Goal: Task Accomplishment & Management: Complete application form

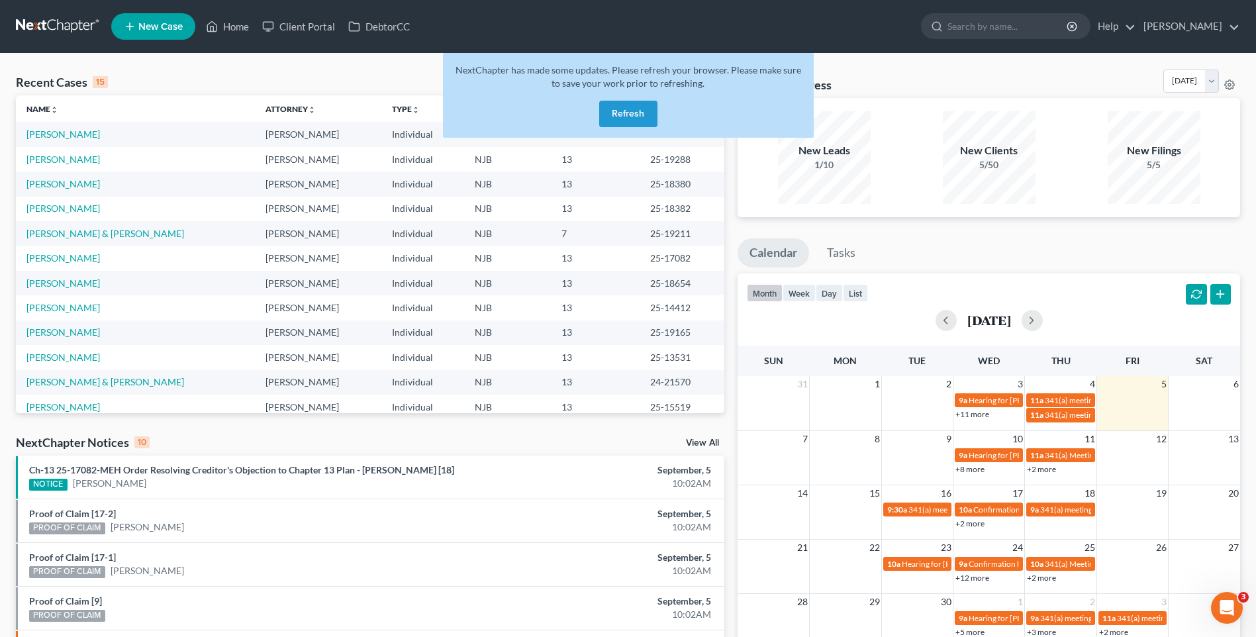
click at [632, 111] on button "Refresh" at bounding box center [628, 114] width 58 height 26
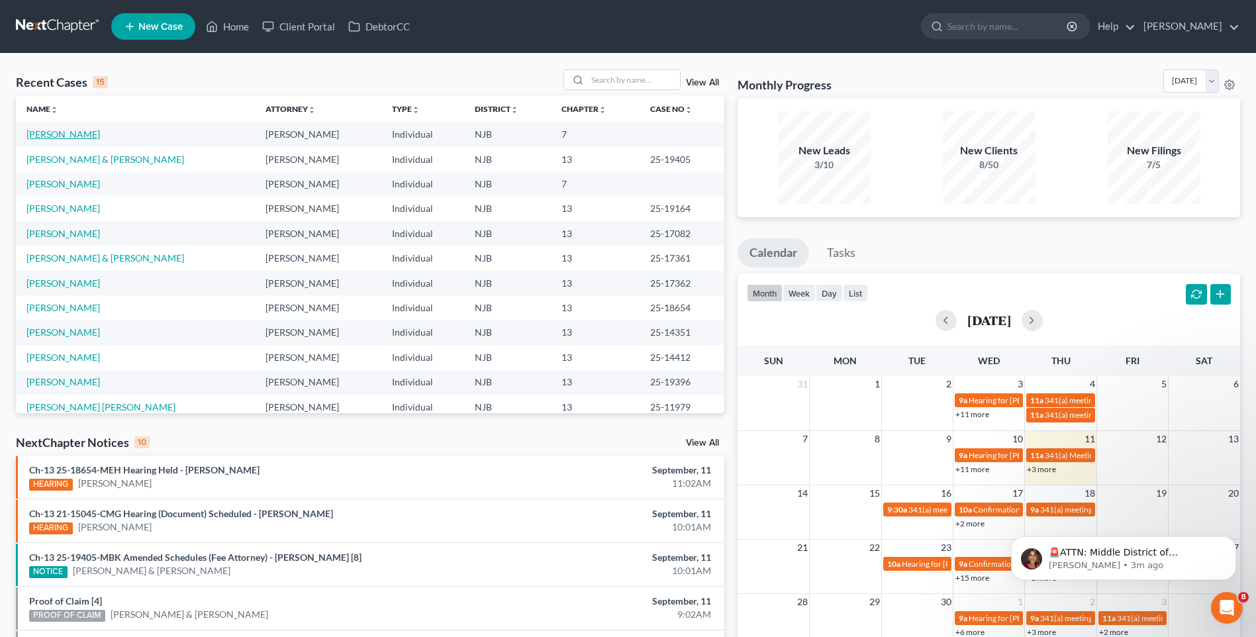
click at [75, 134] on link "[PERSON_NAME]" at bounding box center [63, 133] width 74 height 11
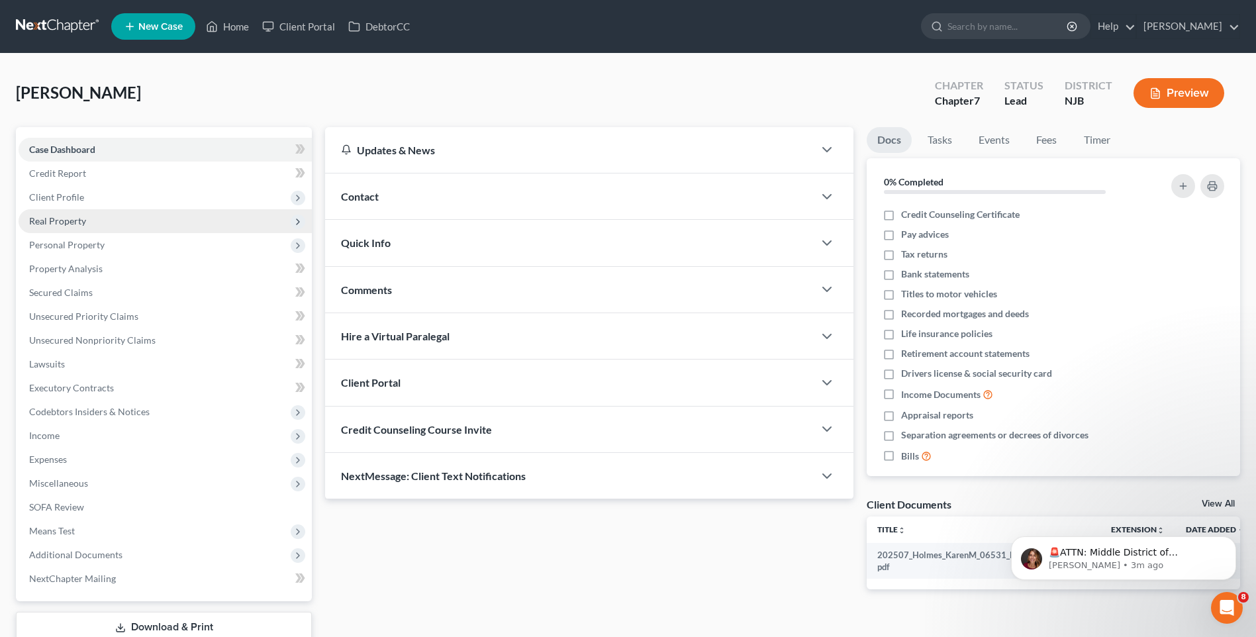
click at [185, 222] on span "Real Property" at bounding box center [165, 221] width 293 height 24
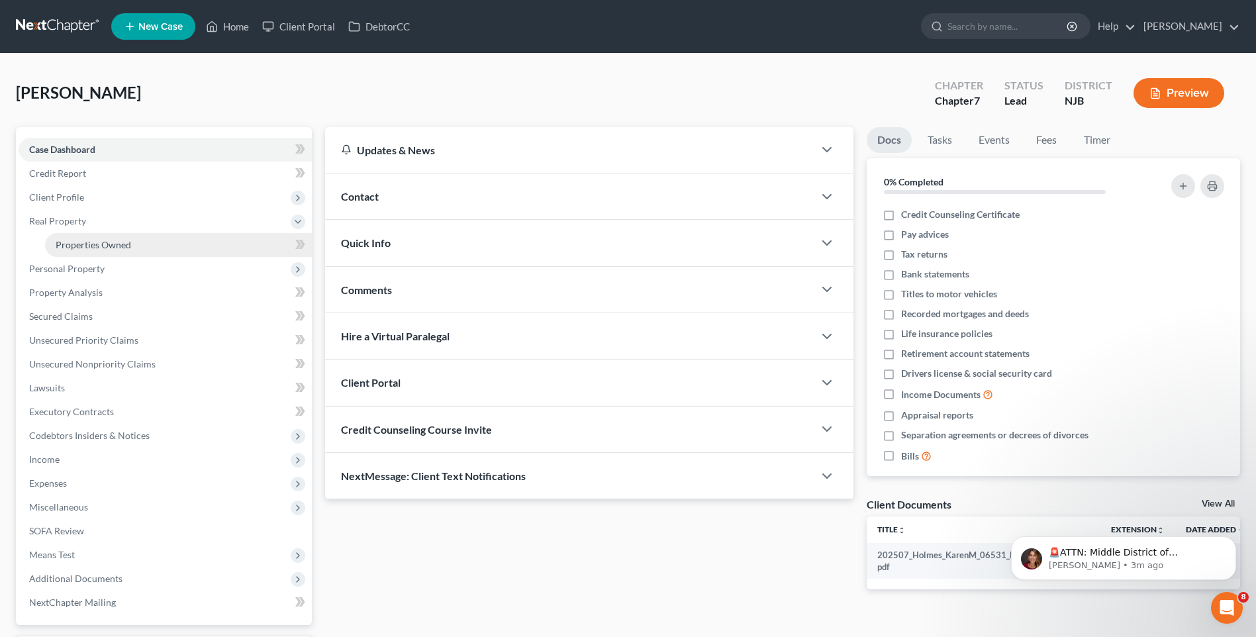
click at [123, 244] on span "Properties Owned" at bounding box center [93, 244] width 75 height 11
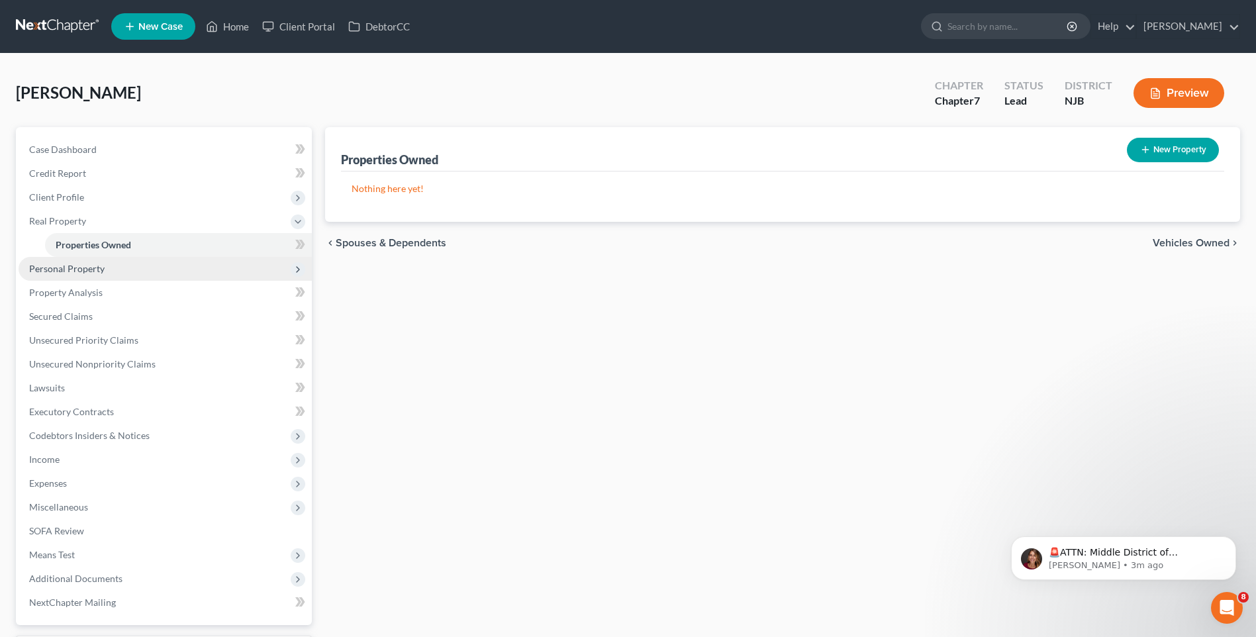
click at [103, 270] on span "Personal Property" at bounding box center [165, 269] width 293 height 24
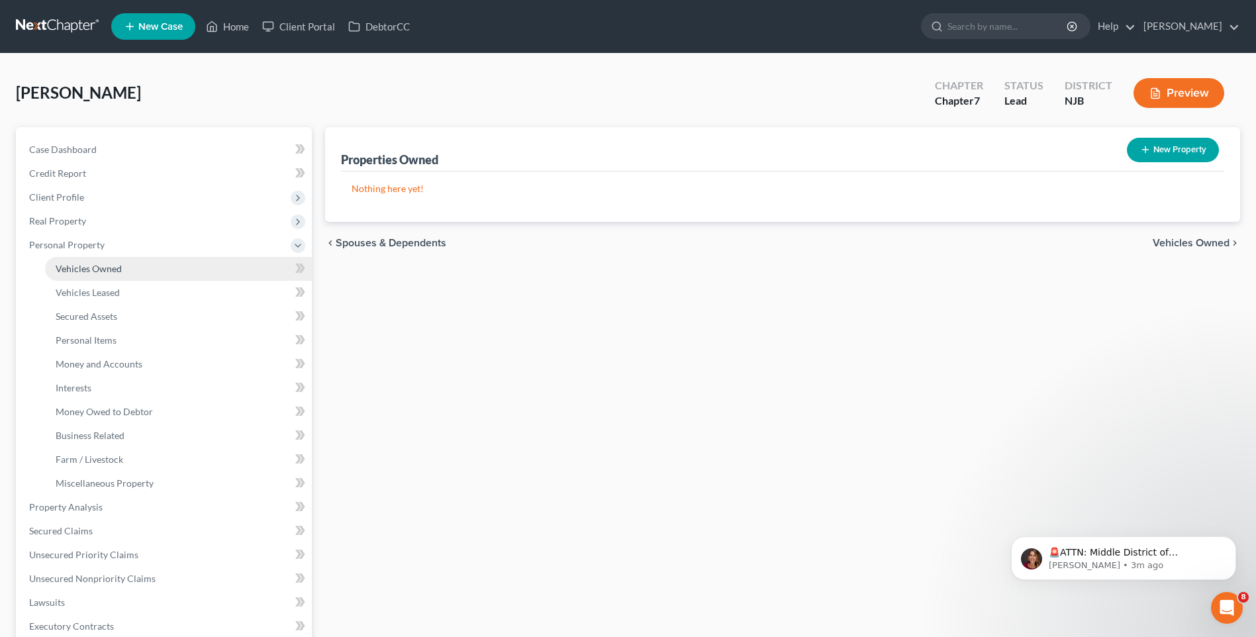
click at [126, 265] on link "Vehicles Owned" at bounding box center [178, 269] width 267 height 24
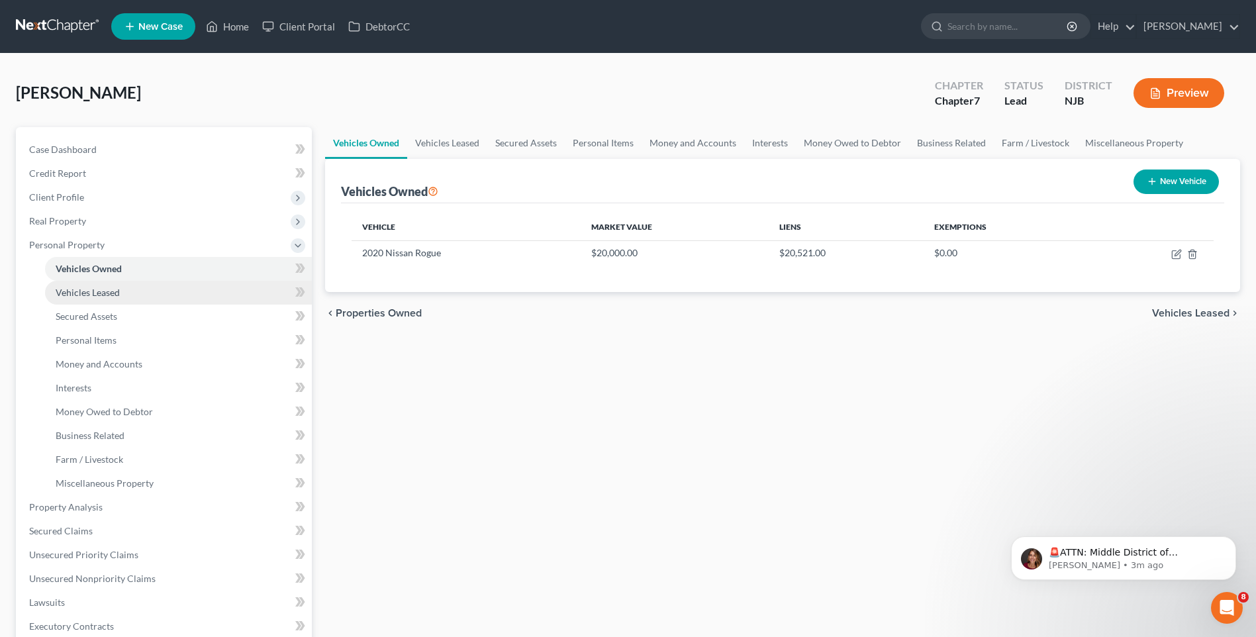
click at [142, 291] on link "Vehicles Leased" at bounding box center [178, 293] width 267 height 24
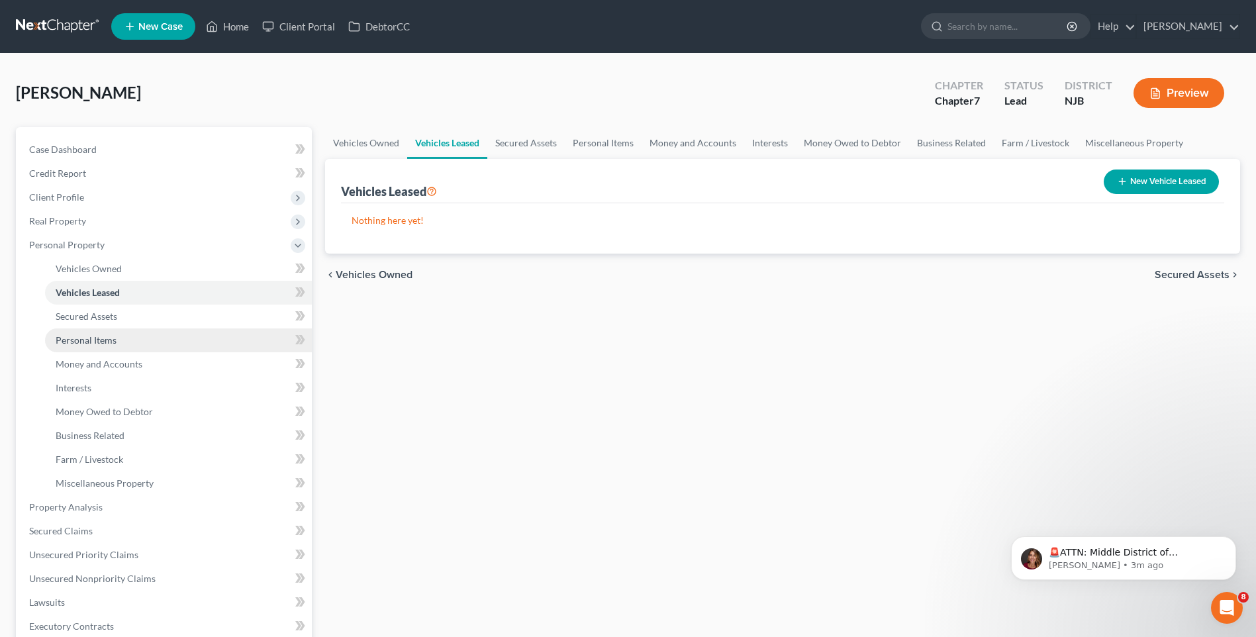
click at [142, 336] on link "Personal Items" at bounding box center [178, 340] width 267 height 24
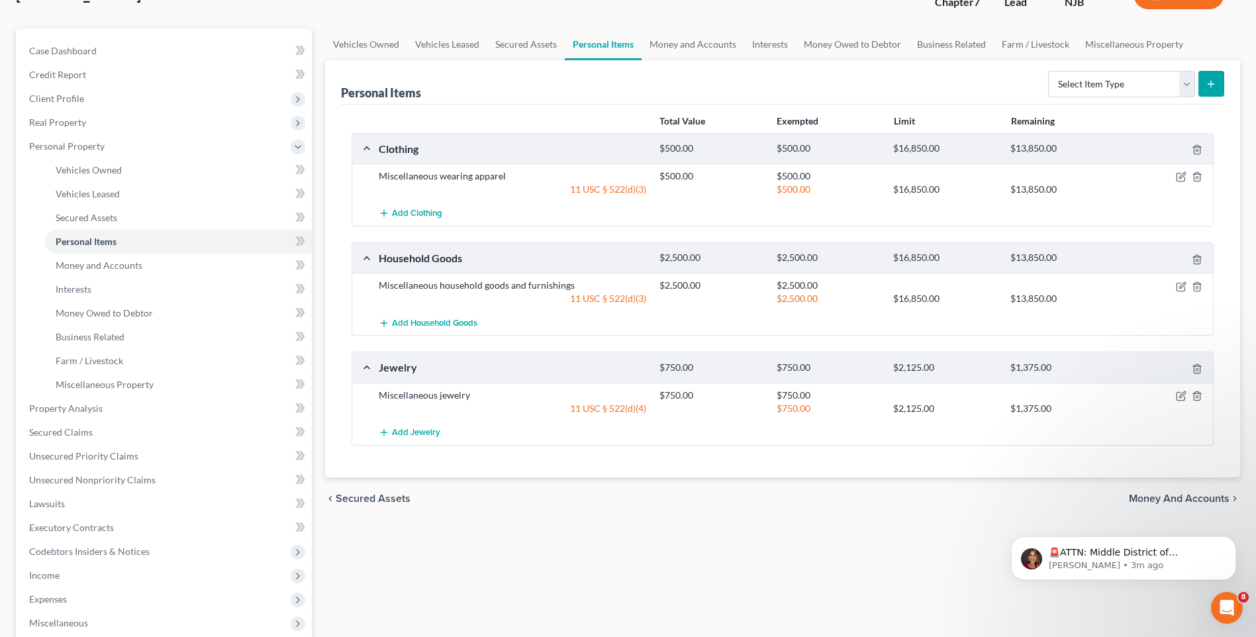
scroll to position [66, 0]
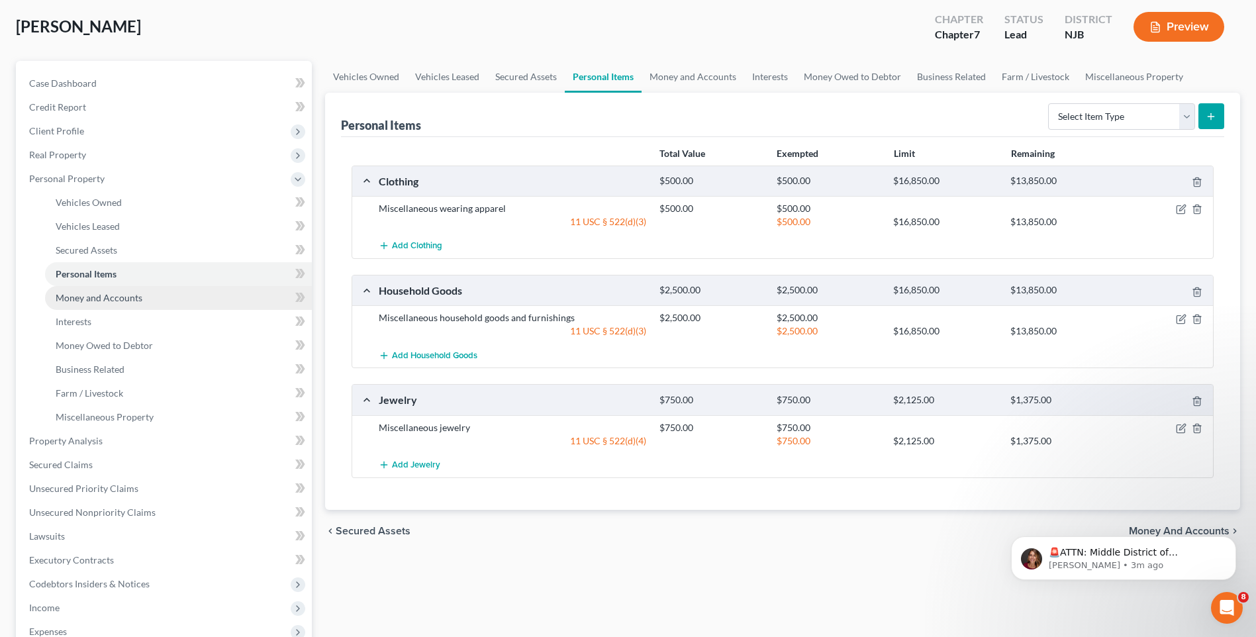
click at [157, 298] on link "Money and Accounts" at bounding box center [178, 298] width 267 height 24
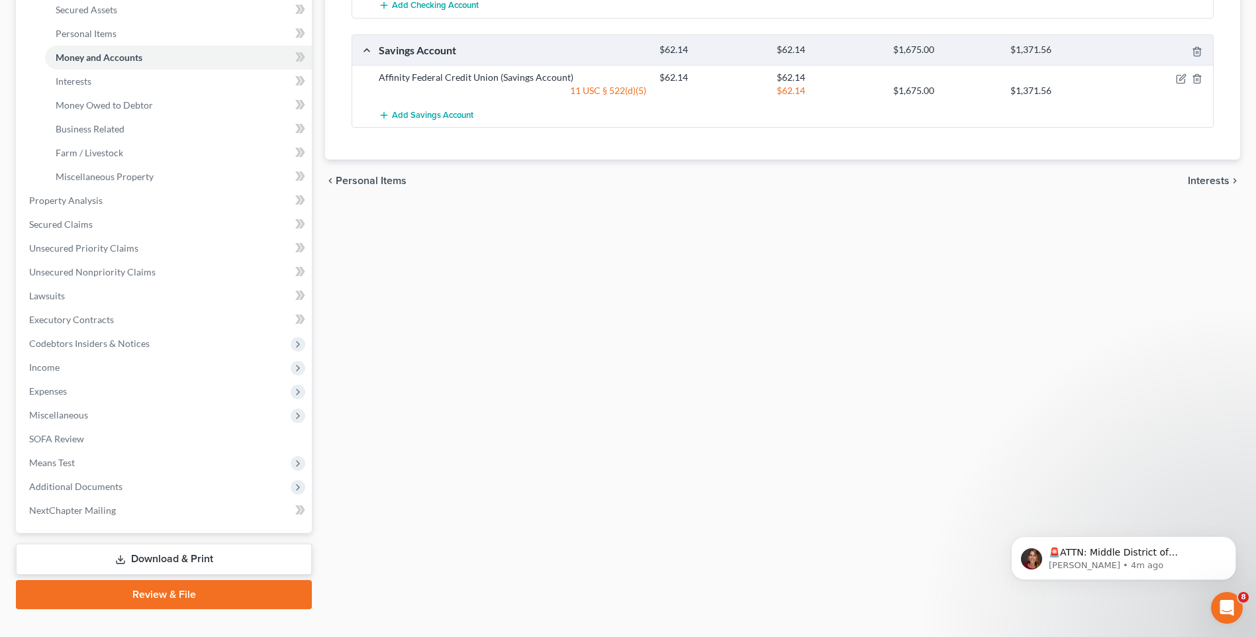
scroll to position [329, 0]
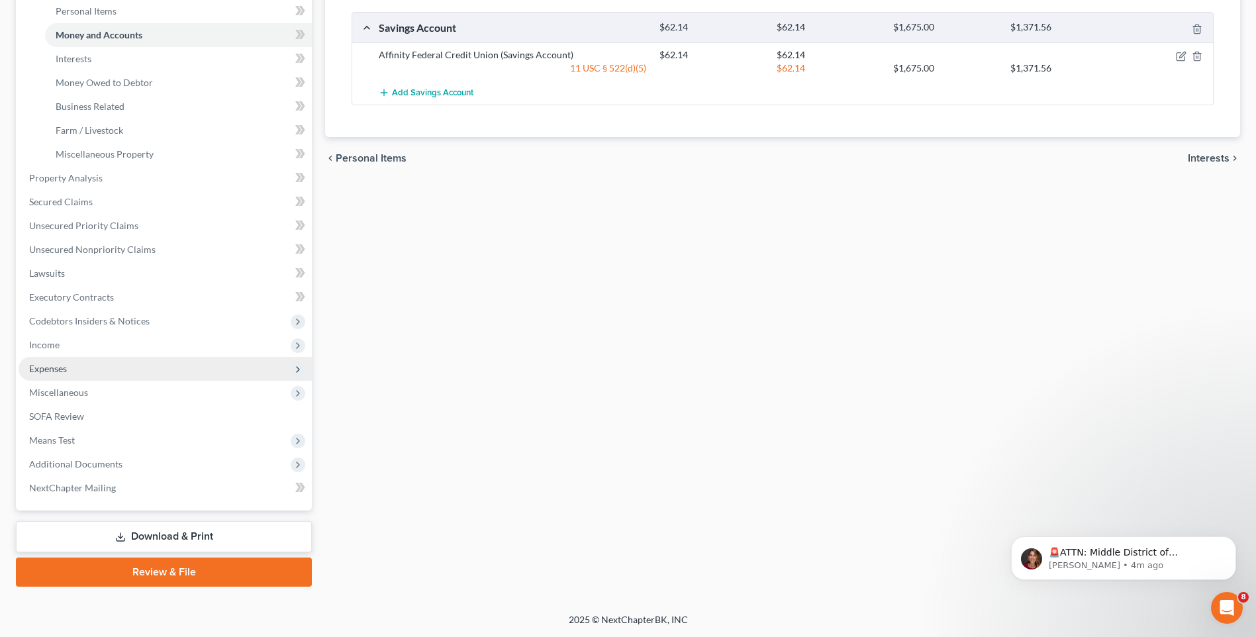
click at [146, 368] on span "Expenses" at bounding box center [165, 369] width 293 height 24
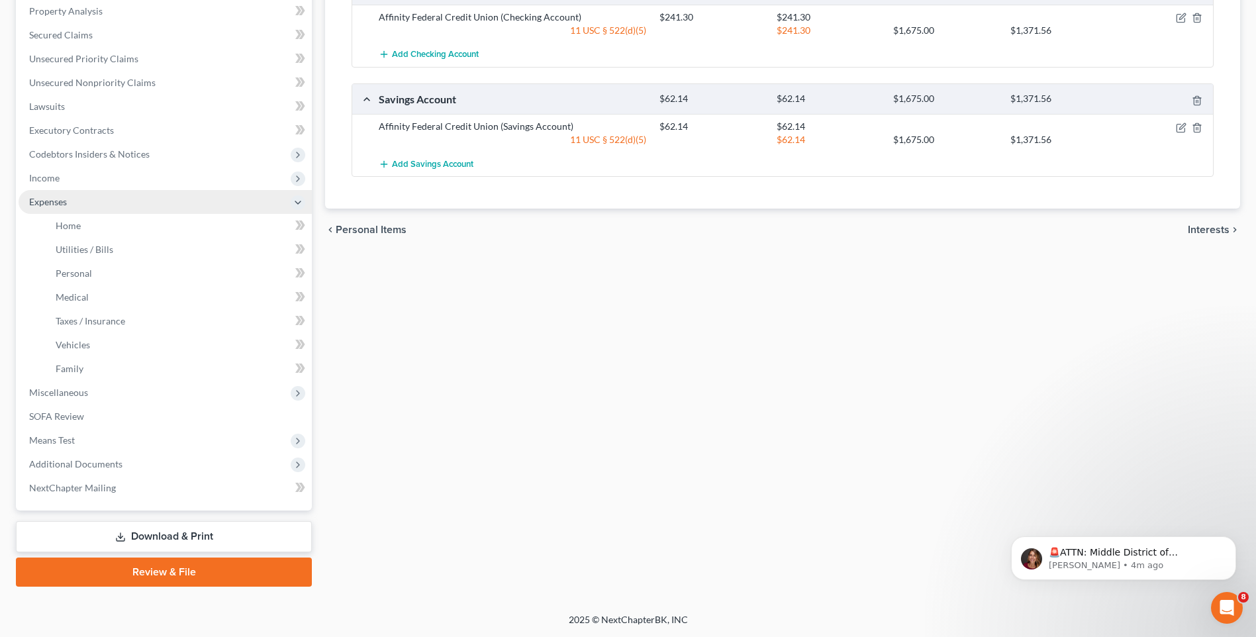
scroll to position [258, 0]
click at [146, 226] on link "Home" at bounding box center [178, 226] width 267 height 24
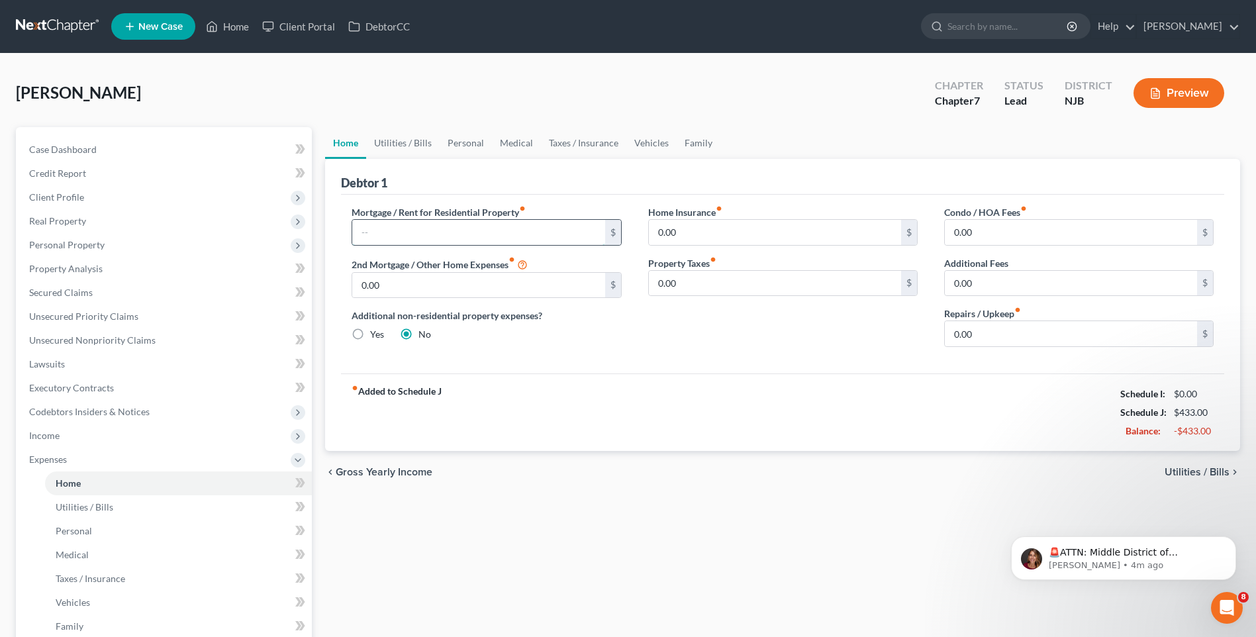
click at [381, 234] on input "text" at bounding box center [478, 232] width 252 height 25
type input "1,650.00"
drag, startPoint x: 786, startPoint y: 407, endPoint x: 795, endPoint y: 406, distance: 8.6
click at [787, 407] on div "fiber_manual_record Added to Schedule J Schedule I: $0.00 Schedule J: $2,083.00…" at bounding box center [782, 411] width 883 height 77
click at [957, 328] on input "0.00" at bounding box center [1071, 333] width 252 height 25
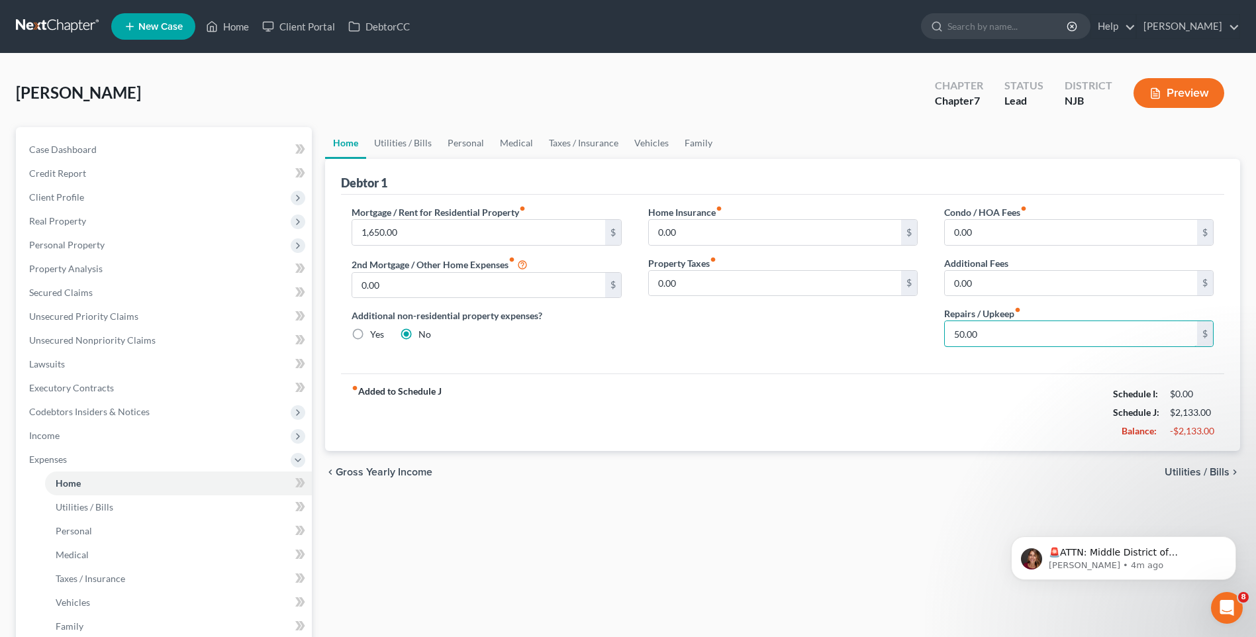
type input "50.00"
click at [1201, 468] on span "Utilities / Bills" at bounding box center [1197, 472] width 65 height 11
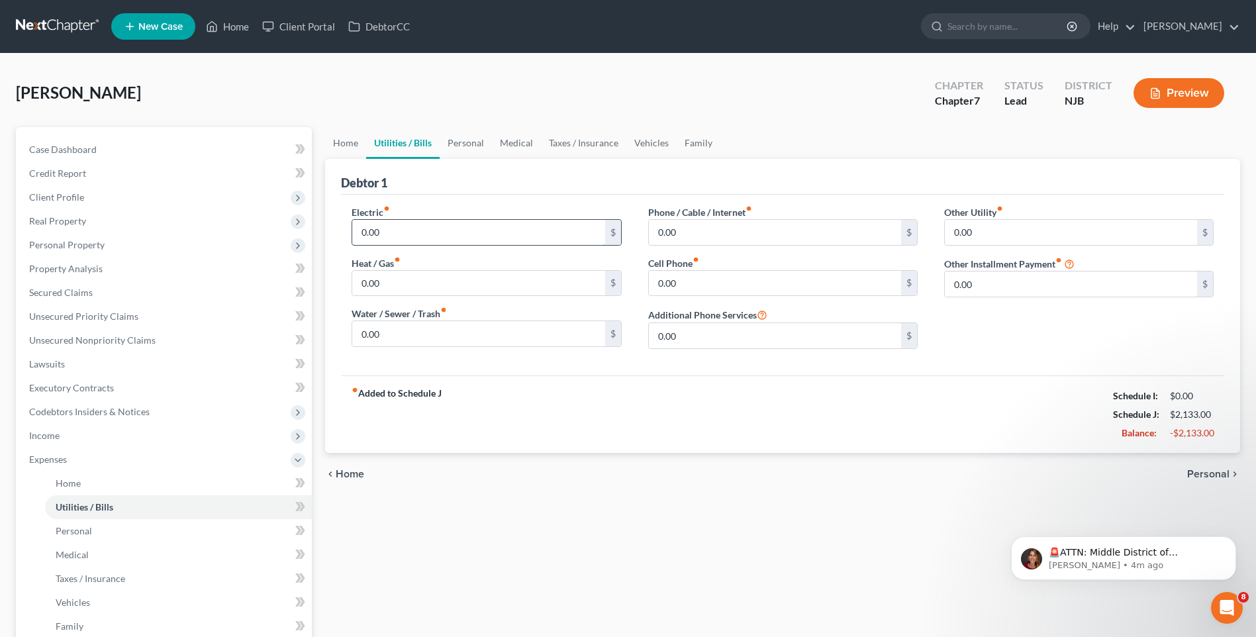
click at [357, 230] on input "0.00" at bounding box center [478, 232] width 252 height 25
type input "164.00"
click at [387, 332] on input "0.00" at bounding box center [478, 333] width 252 height 25
type input "80.00"
click at [646, 361] on div "Electric fiber_manual_record 164.00 $ Heat / Gas fiber_manual_record 0.00 $ Wat…" at bounding box center [782, 285] width 883 height 181
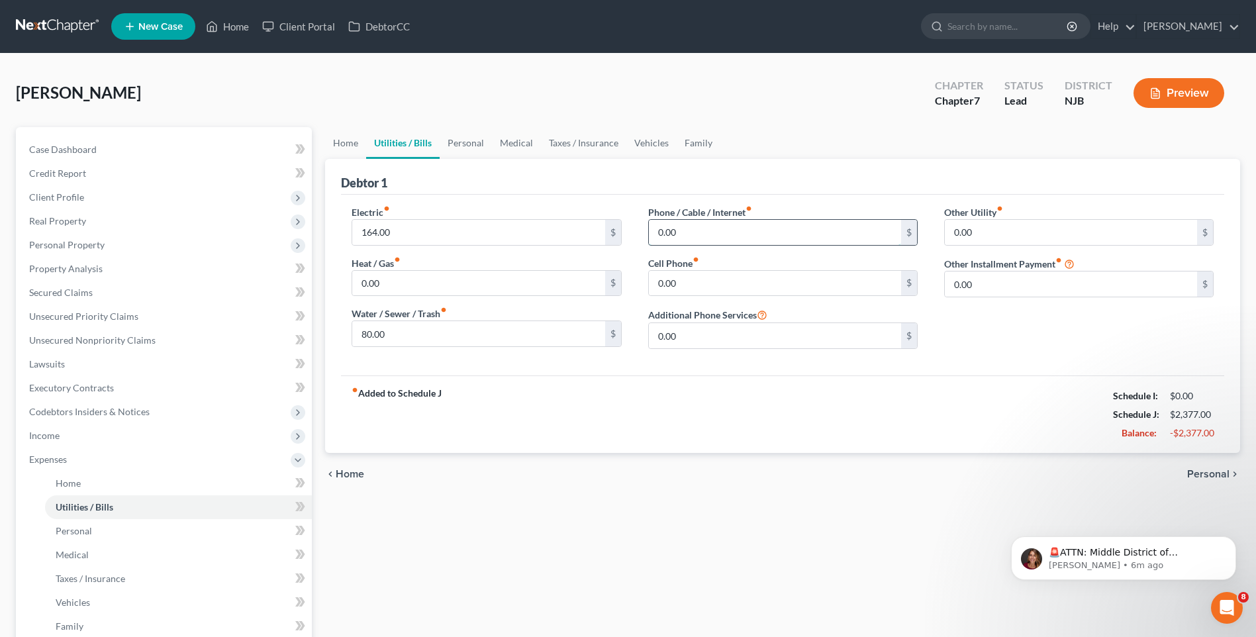
click at [684, 229] on input "0.00" at bounding box center [775, 232] width 252 height 25
type input "210.00"
click at [655, 281] on input "0.00" at bounding box center [775, 283] width 252 height 25
click at [636, 336] on div "Phone / Cable / Internet fiber_manual_record 210.00 $ Cell Phone fiber_manual_r…" at bounding box center [783, 282] width 296 height 154
click at [1213, 471] on span "Personal" at bounding box center [1208, 474] width 42 height 11
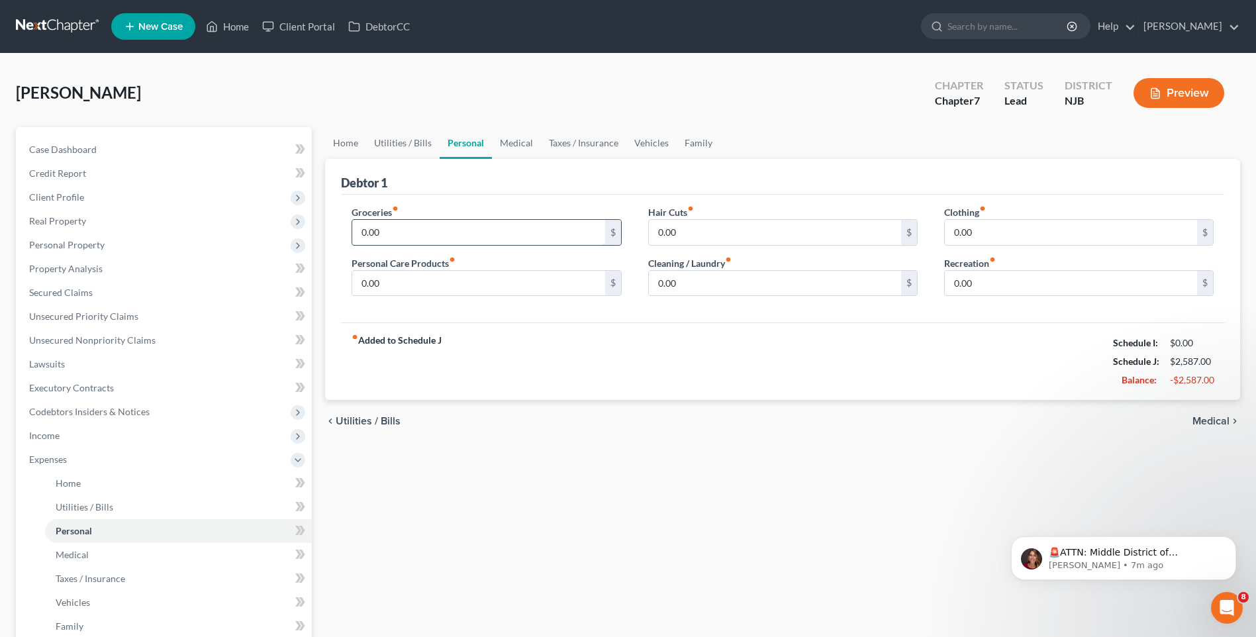
click at [424, 234] on input "0.00" at bounding box center [478, 232] width 252 height 25
type input "300"
click at [511, 339] on div "fiber_manual_record Added to Schedule J Schedule I: $0.00 Schedule J: $2,887.00…" at bounding box center [782, 360] width 883 height 77
click at [361, 284] on input "0.00" at bounding box center [478, 283] width 252 height 25
type input "55"
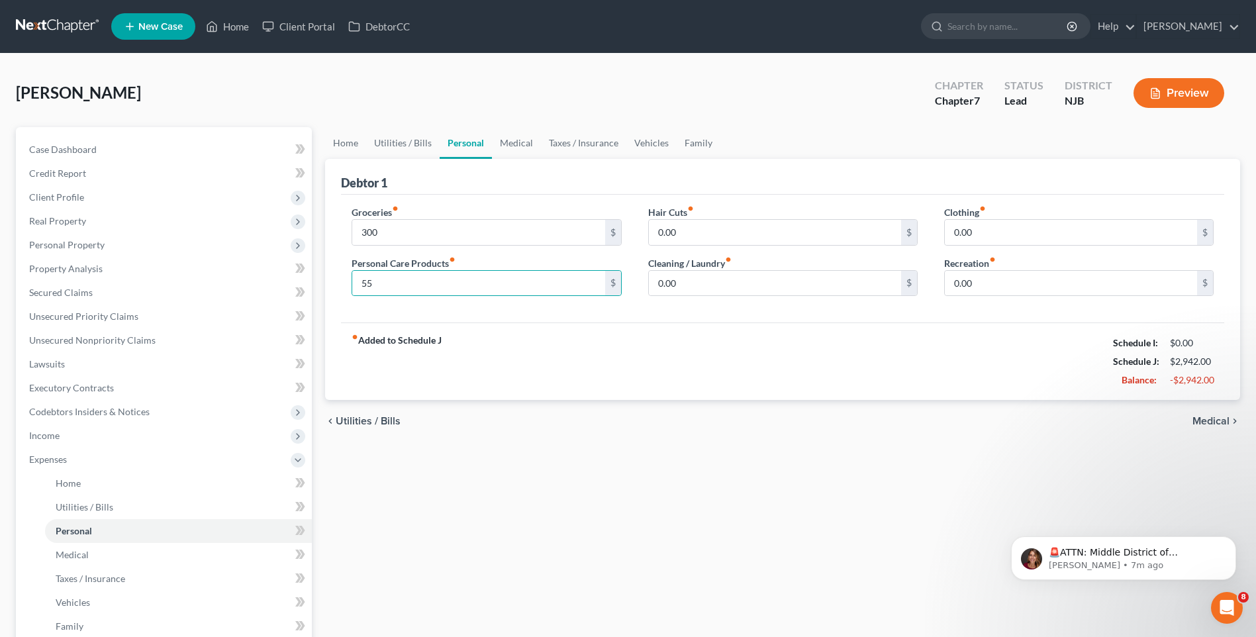
click at [524, 337] on div "fiber_manual_record Added to Schedule J Schedule I: $0.00 Schedule J: $2,942.00…" at bounding box center [782, 360] width 883 height 77
click at [660, 229] on input "0.00" at bounding box center [775, 232] width 252 height 25
type input "25"
click at [681, 375] on div "fiber_manual_record Added to Schedule J Schedule I: $0.00 Schedule J: $2,967.00…" at bounding box center [782, 360] width 883 height 77
click at [662, 282] on input "0.00" at bounding box center [775, 283] width 252 height 25
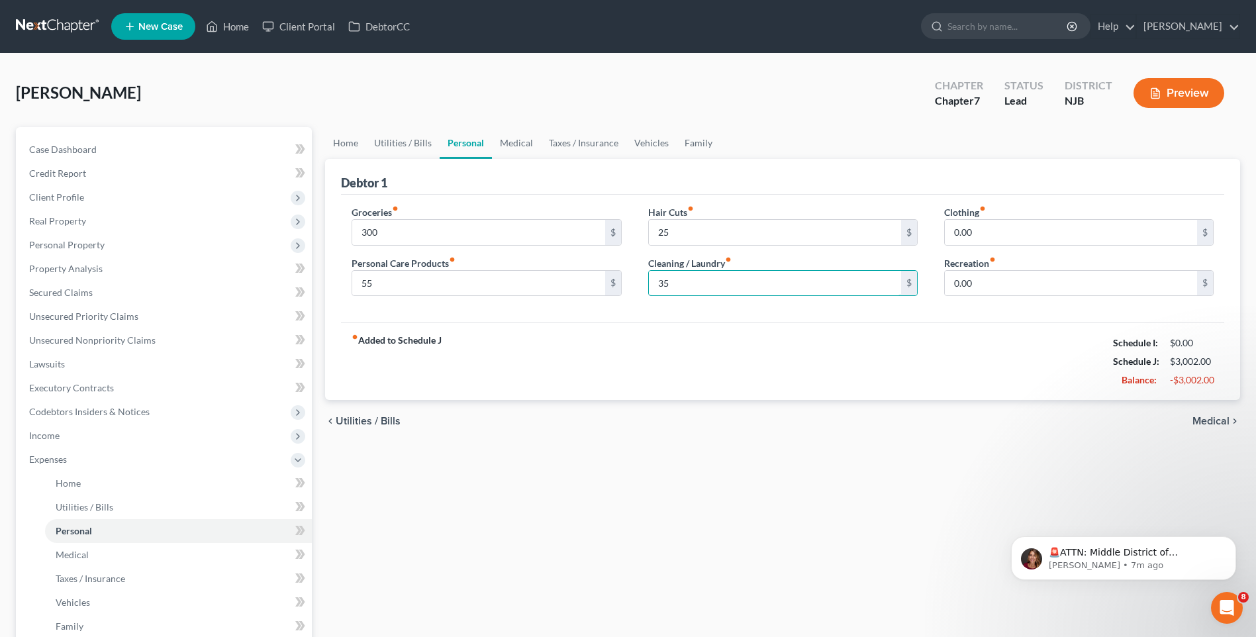
type input "35"
click at [843, 364] on div "fiber_manual_record Added to Schedule J Schedule I: $0.00 Schedule J: $3,002.00…" at bounding box center [782, 360] width 883 height 77
click at [956, 227] on input "0.00" at bounding box center [1071, 232] width 252 height 25
type input "100"
click at [885, 385] on div "fiber_manual_record Added to Schedule J Schedule I: $0.00 Schedule J: $3,102.00…" at bounding box center [782, 360] width 883 height 77
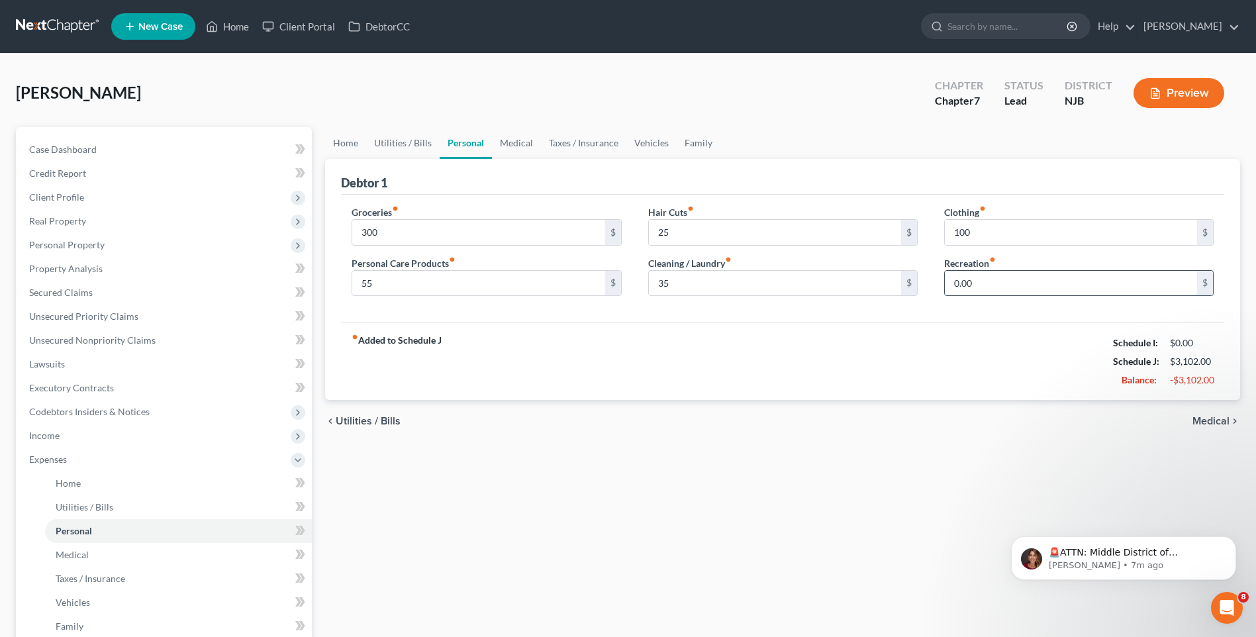
click at [947, 275] on input "0.00" at bounding box center [1071, 283] width 252 height 25
type input "150"
click at [881, 362] on div "fiber_manual_record Added to Schedule J Schedule I: $0.00 Schedule J: $3,252.00…" at bounding box center [782, 360] width 883 height 77
click at [1215, 418] on span "Medical" at bounding box center [1211, 421] width 37 height 11
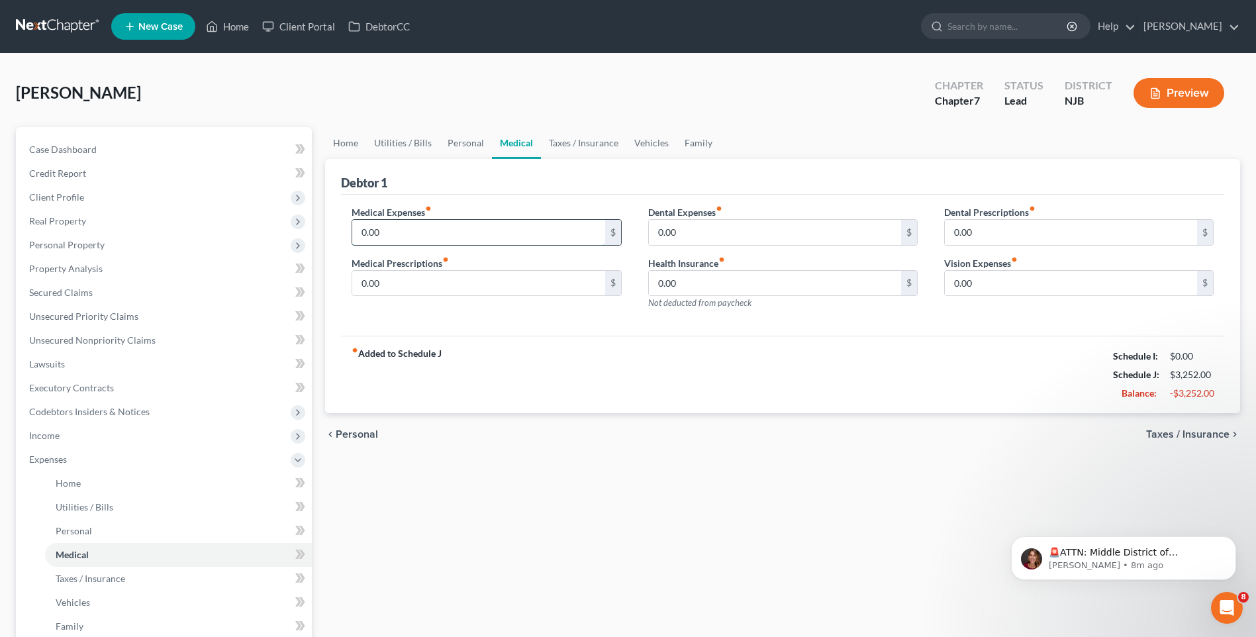
click at [393, 234] on input "0.00" at bounding box center [478, 232] width 252 height 25
type input "350.00"
click at [516, 373] on div "fiber_manual_record Added to Schedule J Schedule I: $0.00 Schedule J: $3,602.00…" at bounding box center [782, 374] width 883 height 77
click at [387, 287] on input "0.00" at bounding box center [478, 283] width 252 height 25
type input "110.00"
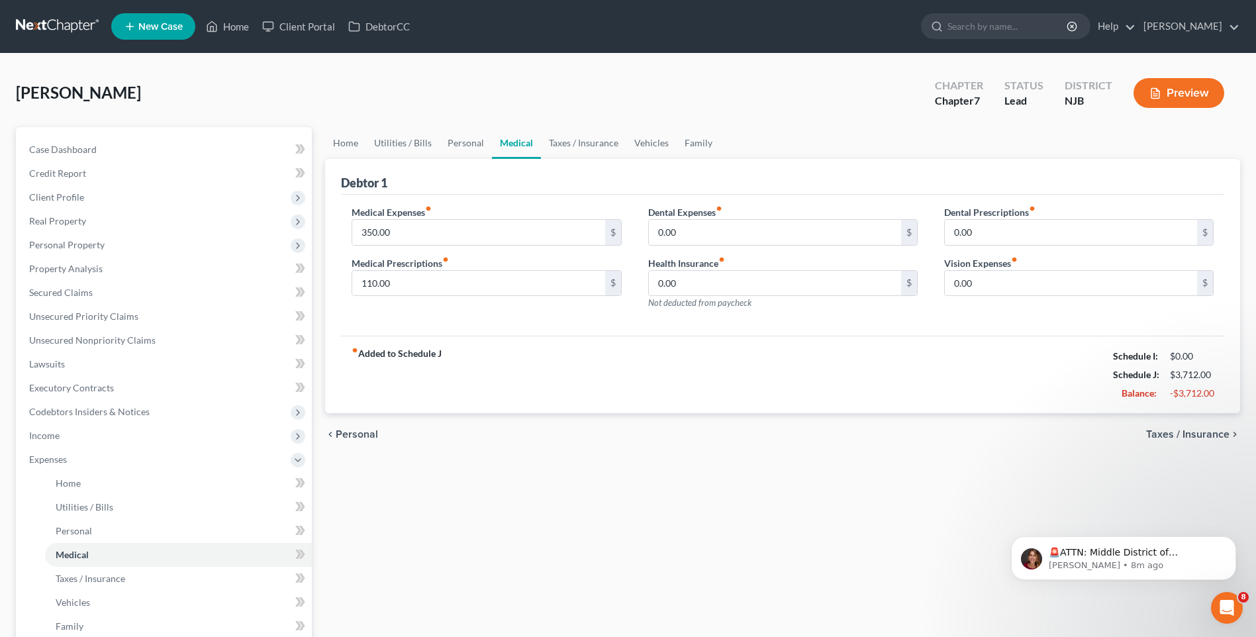
click at [673, 348] on div "fiber_manual_record Added to Schedule J Schedule I: $0.00 Schedule J: $3,712.00…" at bounding box center [782, 374] width 883 height 77
click at [657, 230] on input "0.00" at bounding box center [775, 232] width 252 height 25
type input "35.00"
click at [624, 347] on div "fiber_manual_record Added to Schedule J Schedule I: $0.00 Schedule J: $3,747.00…" at bounding box center [782, 374] width 883 height 77
click at [946, 281] on input "0.00" at bounding box center [1071, 283] width 252 height 25
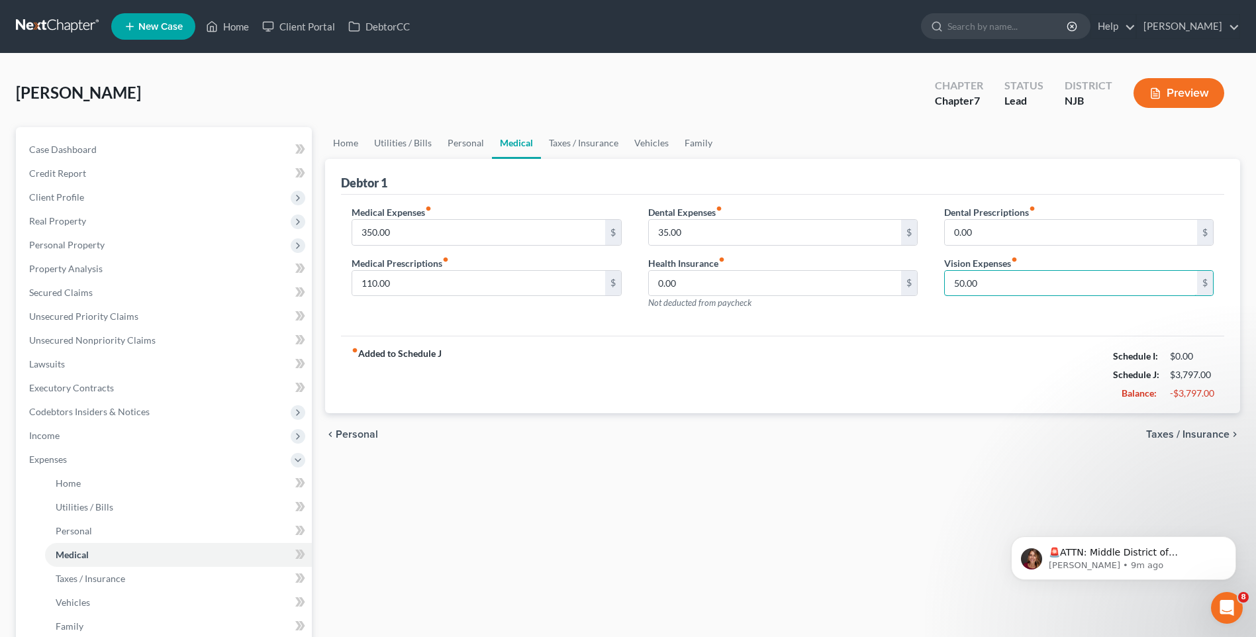
type input "50.00"
click at [877, 385] on div "fiber_manual_record Added to Schedule J Schedule I: $0.00 Schedule J: $3,797.00…" at bounding box center [782, 374] width 883 height 77
click at [1179, 430] on span "Taxes / Insurance" at bounding box center [1187, 434] width 83 height 11
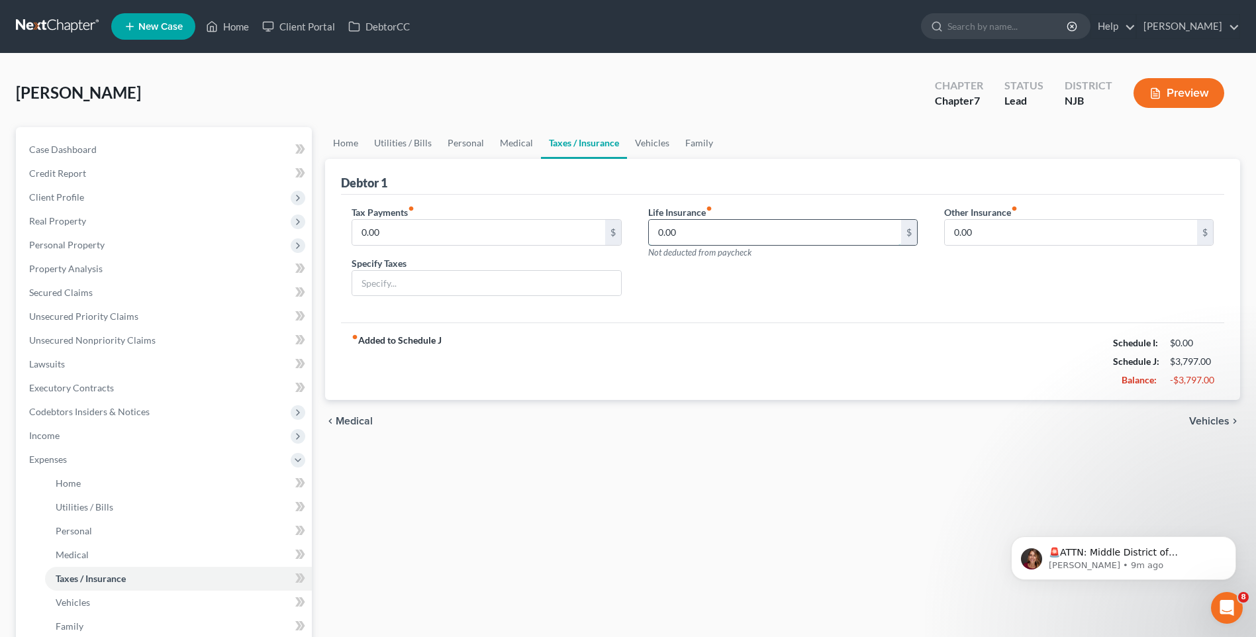
click at [667, 226] on input "0.00" at bounding box center [775, 232] width 252 height 25
click at [685, 284] on div "Life Insurance fiber_manual_record 0.00 $ Not deducted from paycheck" at bounding box center [783, 256] width 296 height 102
click at [1208, 420] on span "Vehicles" at bounding box center [1209, 421] width 40 height 11
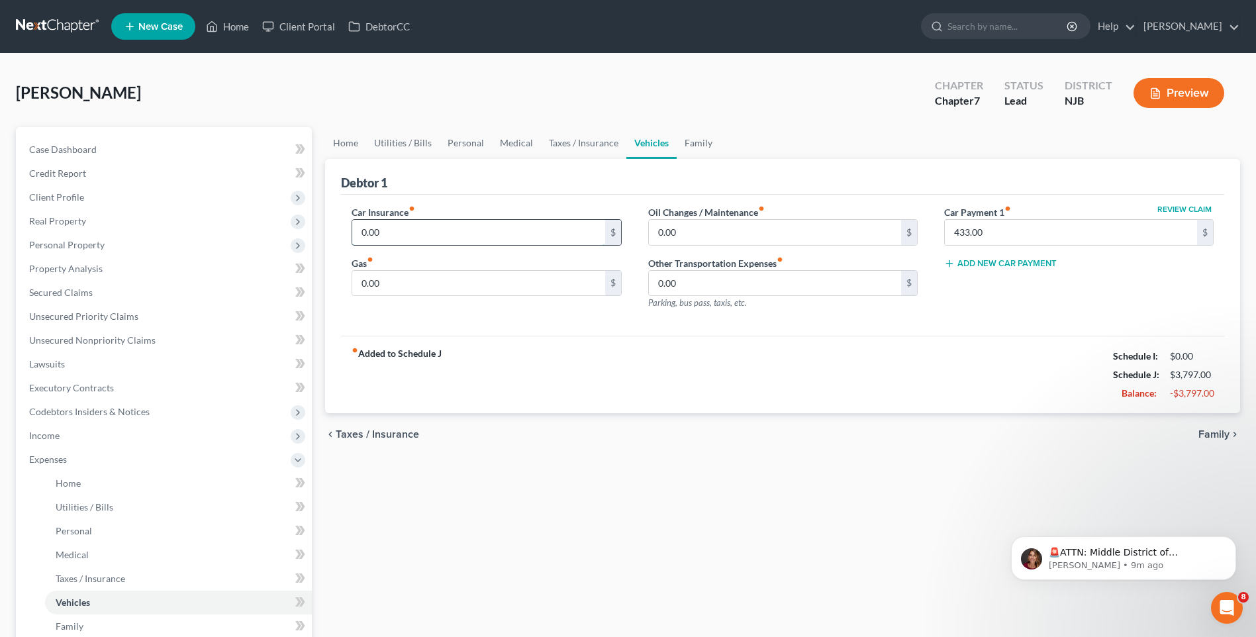
click at [384, 234] on input "0.00" at bounding box center [478, 232] width 252 height 25
type input "430.00"
click at [720, 390] on div "fiber_manual_record Added to Schedule J Schedule I: $0.00 Schedule J: $4,227.00…" at bounding box center [782, 374] width 883 height 77
click at [357, 283] on input "0.00" at bounding box center [478, 283] width 252 height 25
type input "135.00"
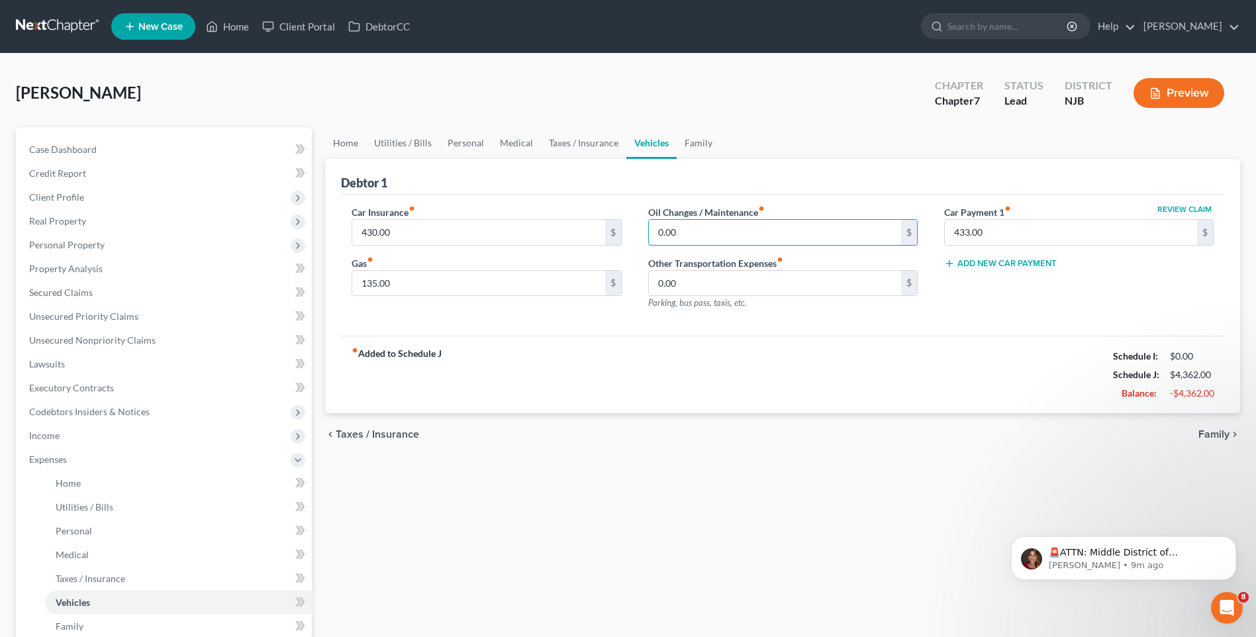
drag, startPoint x: 658, startPoint y: 235, endPoint x: 639, endPoint y: 213, distance: 29.6
click at [656, 236] on input "0.00" at bounding box center [775, 232] width 252 height 25
type input "80.00"
click at [785, 379] on div "fiber_manual_record Added to Schedule J Schedule I: $0.00 Schedule J: $4,442.00…" at bounding box center [782, 374] width 883 height 77
click at [1218, 432] on span "Family" at bounding box center [1214, 434] width 31 height 11
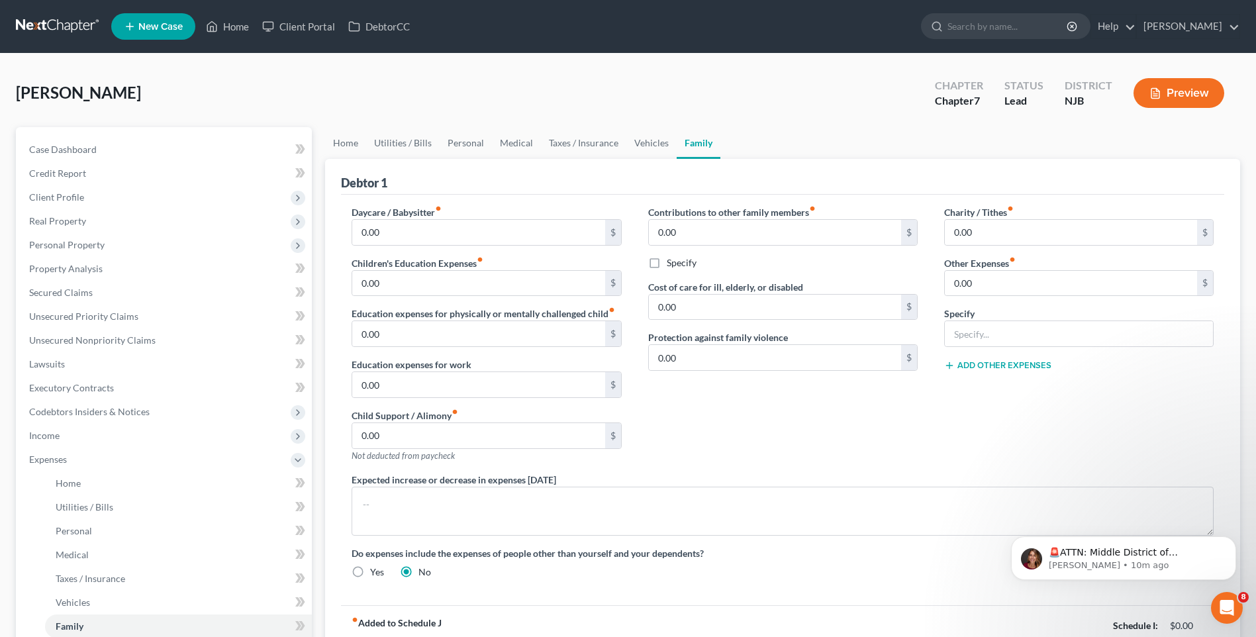
click at [729, 422] on div "Contributions to other family members fiber_manual_record 0.00 $ Specify Cost o…" at bounding box center [783, 339] width 296 height 268
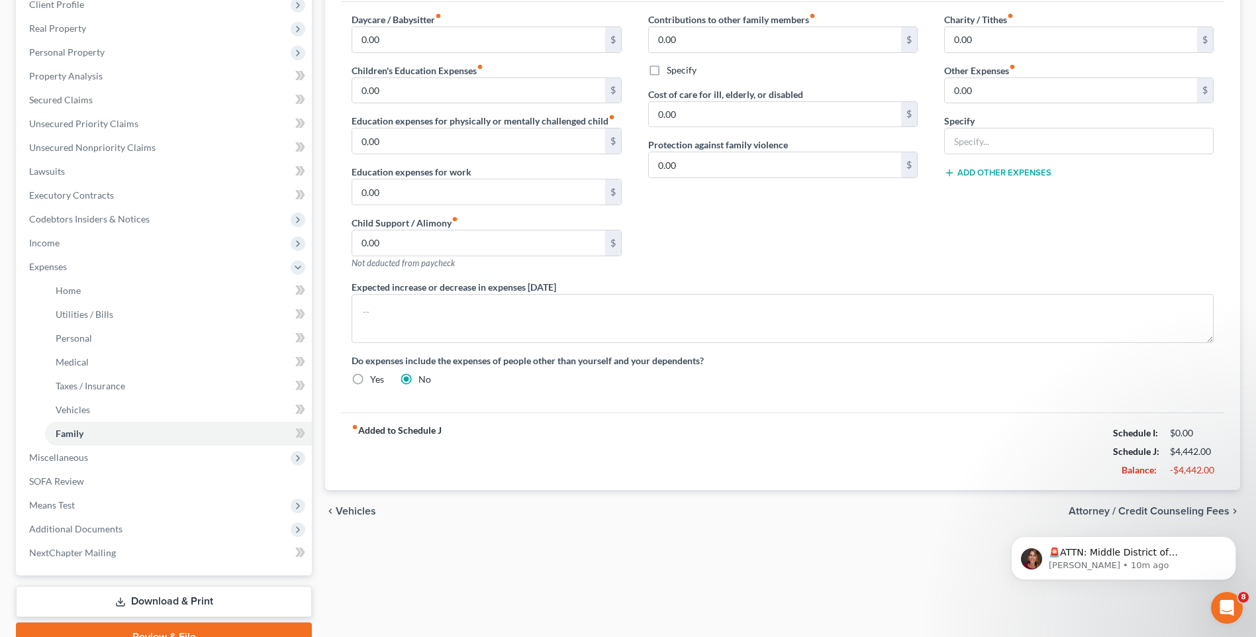
scroll to position [199, 0]
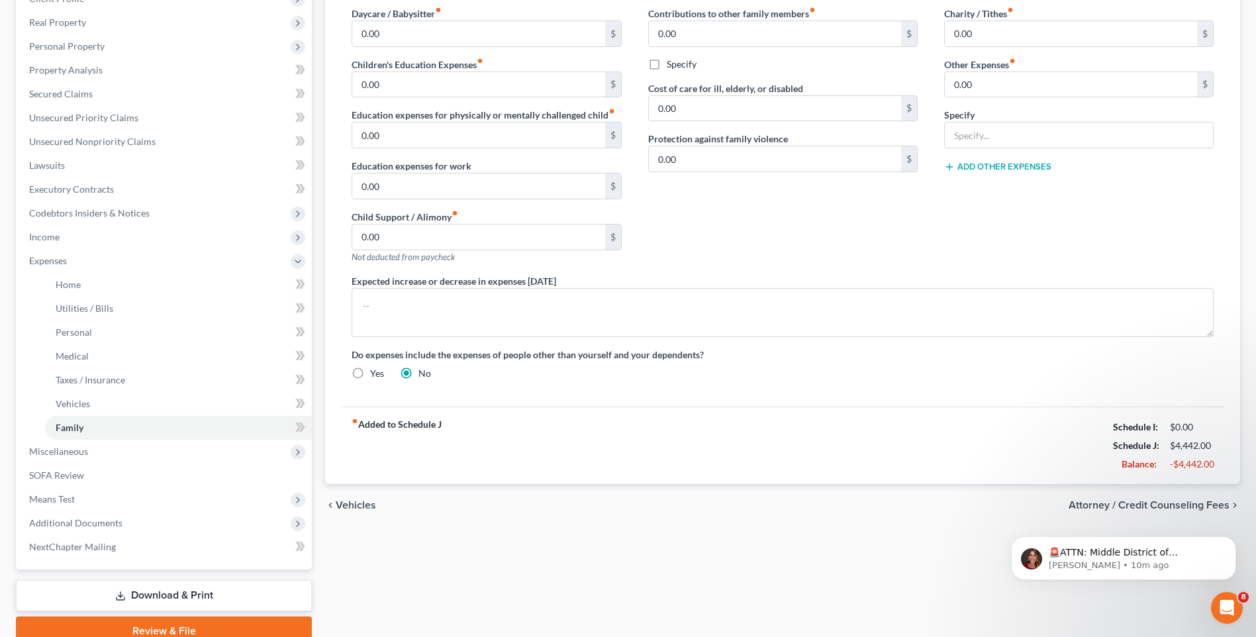
click at [1092, 502] on span "Attorney / Credit Counseling Fees" at bounding box center [1149, 505] width 161 height 11
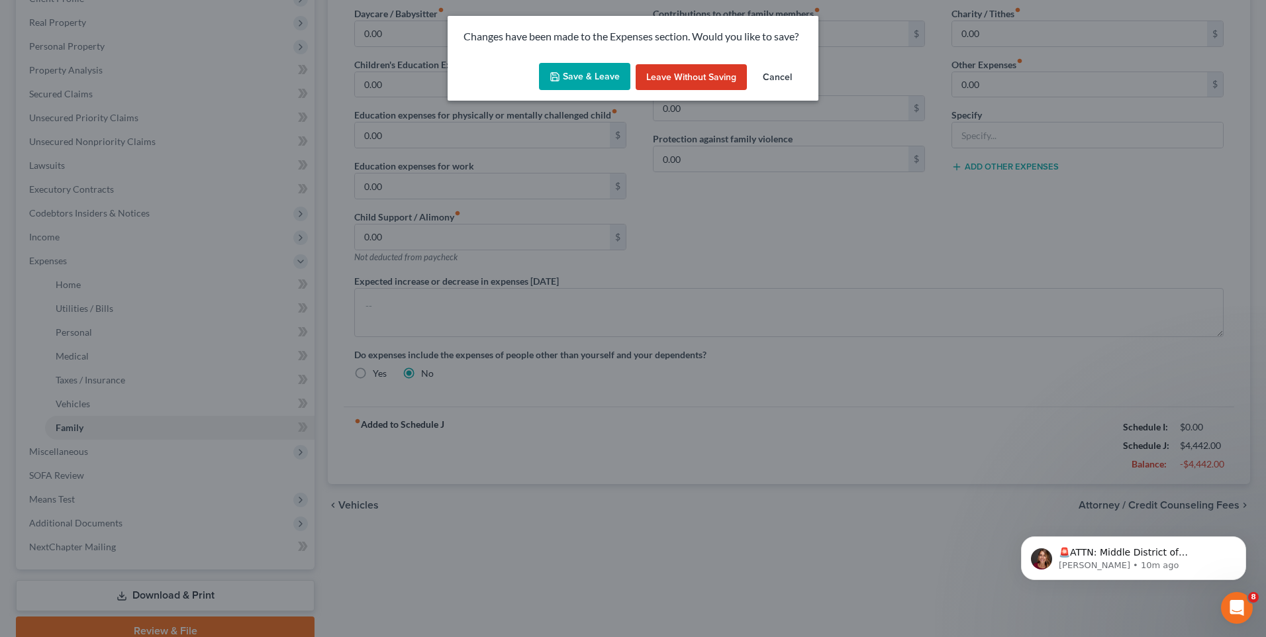
click at [581, 73] on button "Save & Leave" at bounding box center [584, 77] width 91 height 28
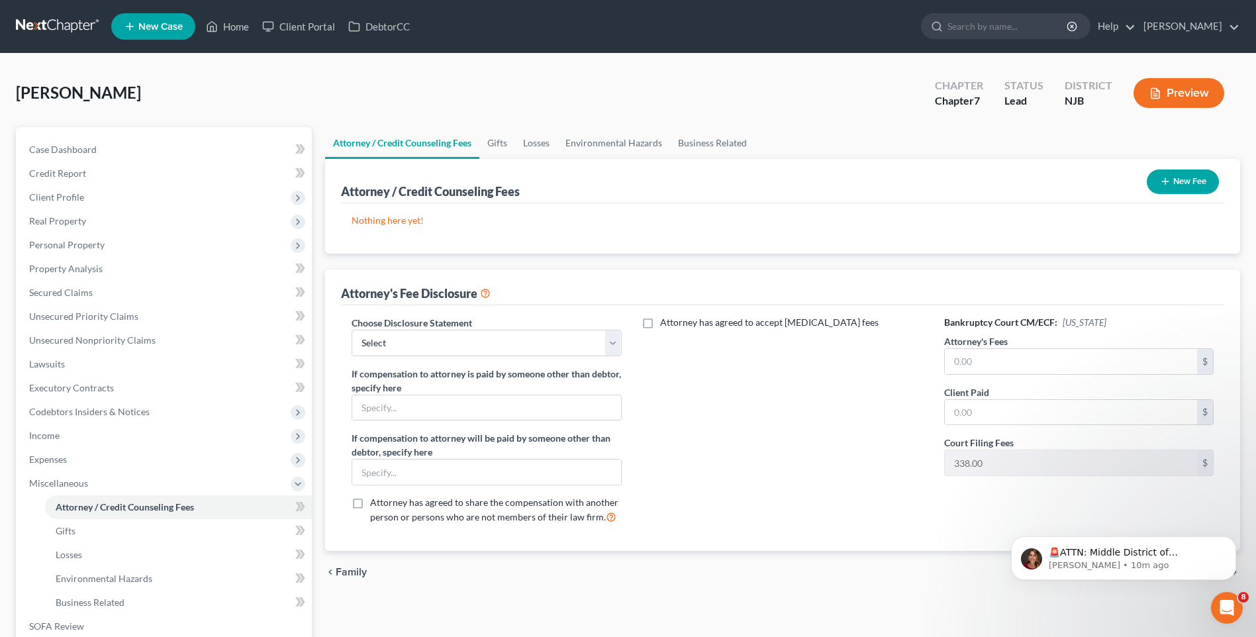
click at [1179, 179] on button "New Fee" at bounding box center [1183, 182] width 72 height 25
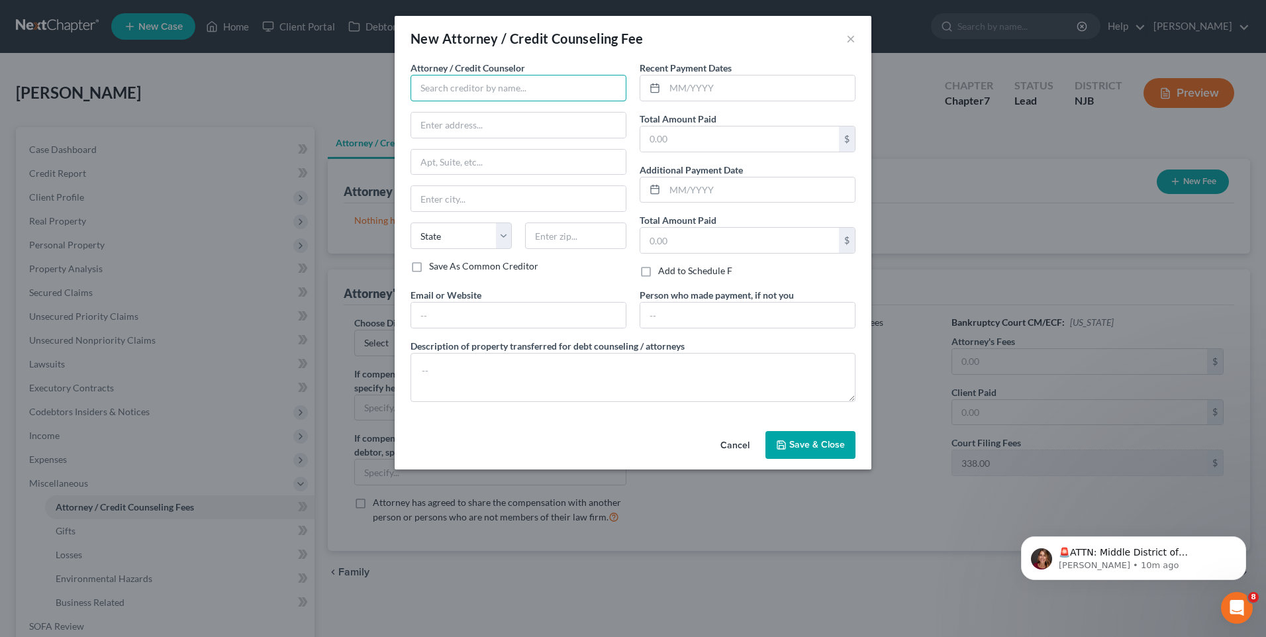
click at [456, 87] on input "text" at bounding box center [519, 88] width 216 height 26
type input "[PERSON_NAME], Esq."
type input "[STREET_ADDRESS][PERSON_NAME]"
type input "Suite 206"
type input "[GEOGRAPHIC_DATA]"
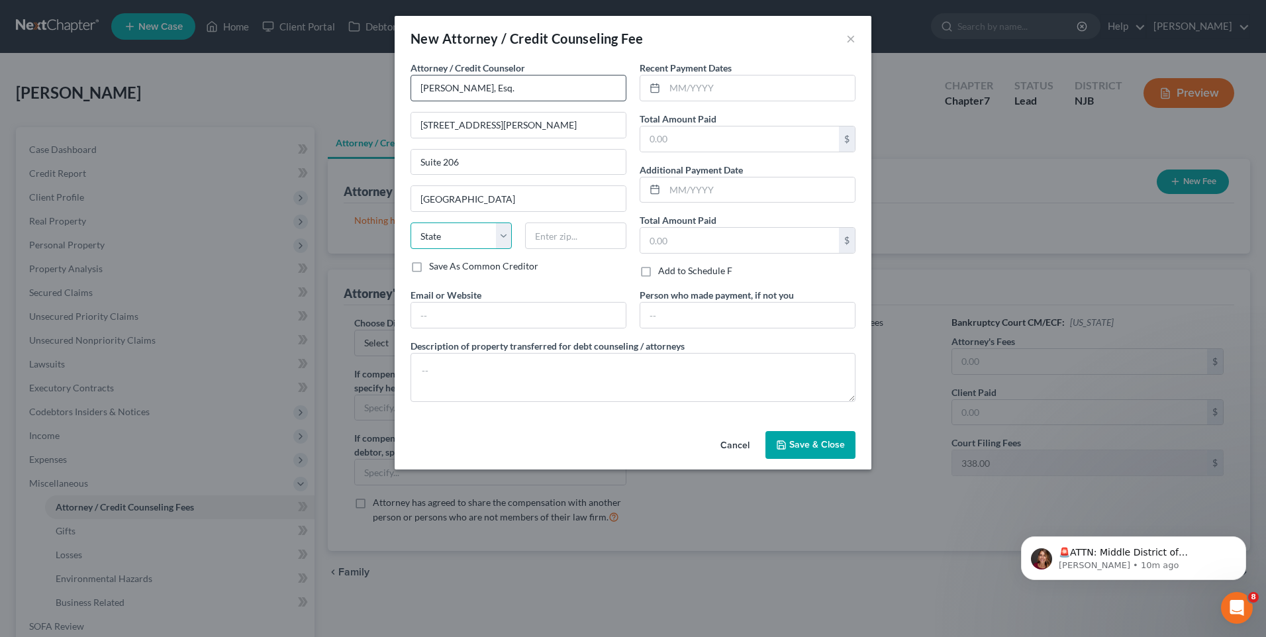
select select "33"
type input "07719"
type input "Belmar"
click at [697, 133] on input "text" at bounding box center [739, 138] width 199 height 25
type input "1,885.00"
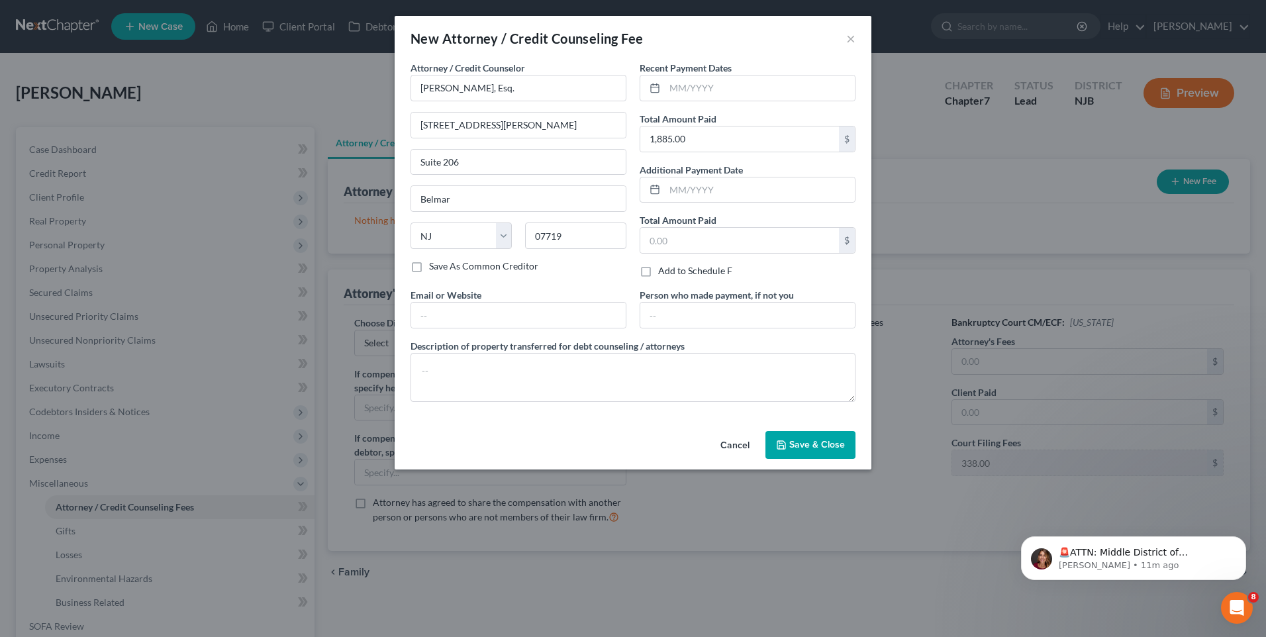
click at [810, 444] on span "Save & Close" at bounding box center [817, 444] width 56 height 11
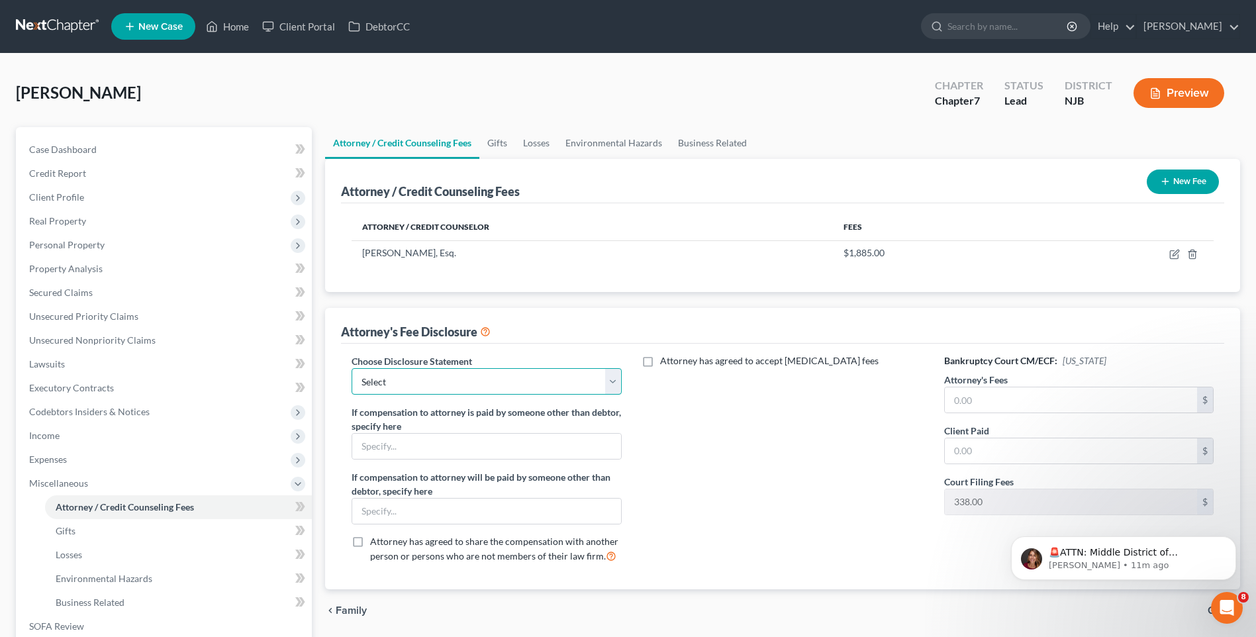
click at [611, 381] on select "Select Attorney Attorney" at bounding box center [487, 381] width 270 height 26
select select "0"
click at [352, 368] on select "Select Attorney Attorney" at bounding box center [487, 381] width 270 height 26
click at [706, 435] on div "Attorney has agreed to accept [MEDICAL_DATA] fees" at bounding box center [783, 463] width 296 height 219
click at [124, 142] on link "Case Dashboard" at bounding box center [165, 150] width 293 height 24
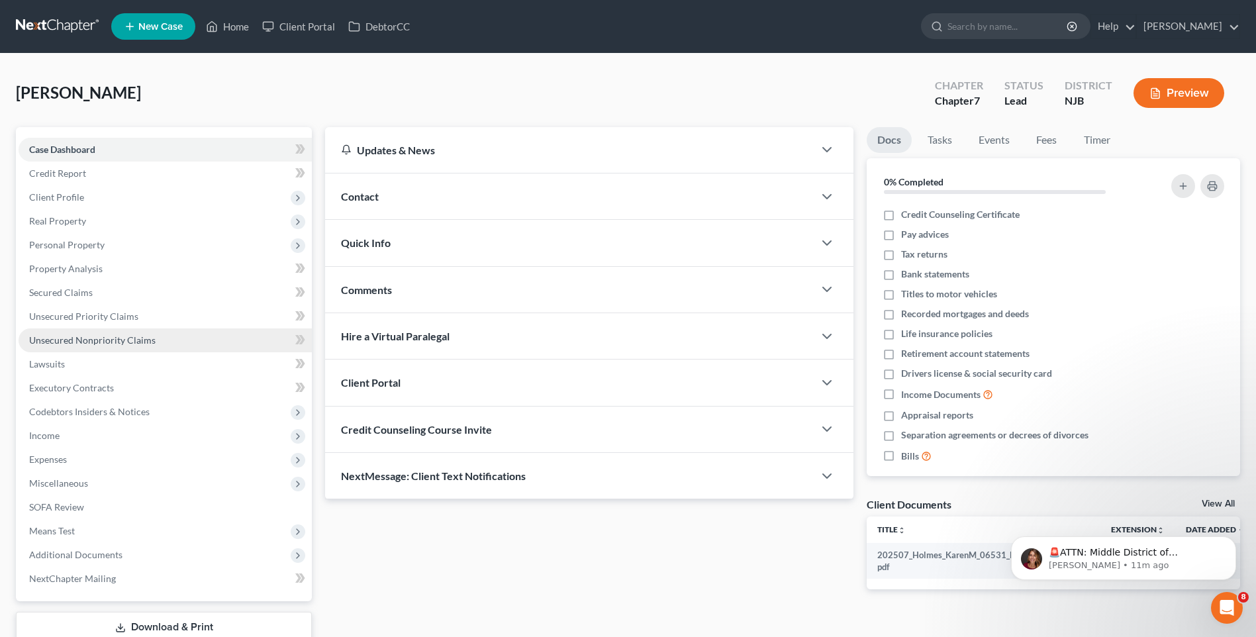
click at [148, 339] on span "Unsecured Nonpriority Claims" at bounding box center [92, 339] width 126 height 11
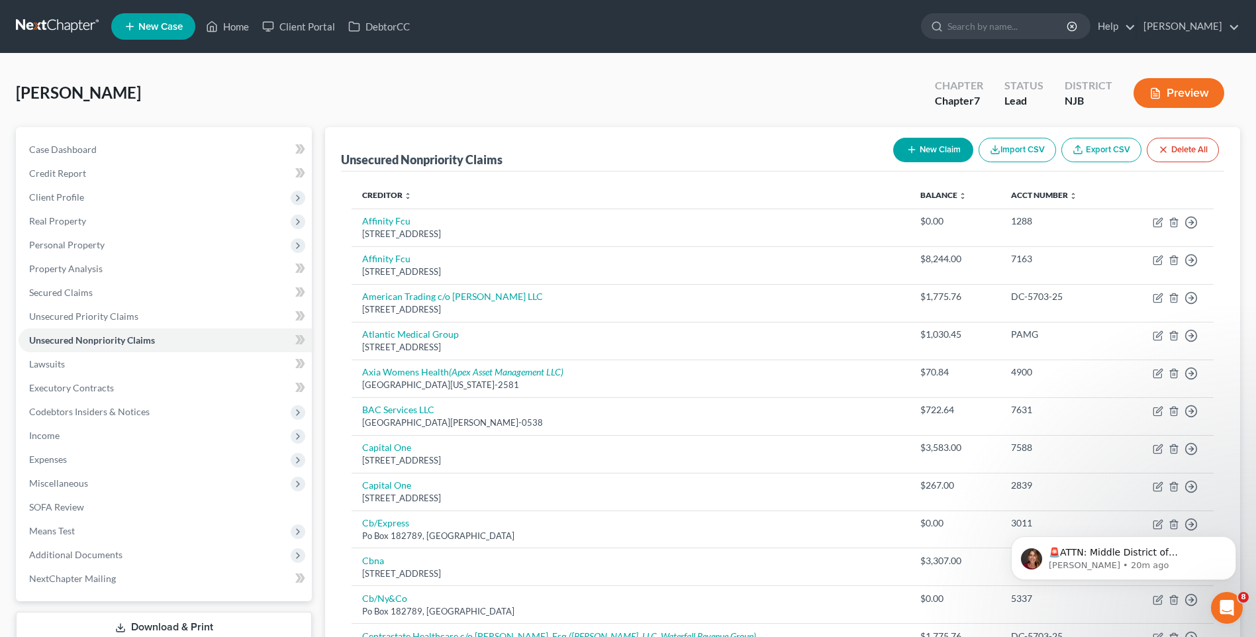
drag, startPoint x: 328, startPoint y: 102, endPoint x: 680, endPoint y: 145, distance: 354.9
click at [744, 96] on div "[PERSON_NAME] Upgraded Chapter Chapter 7 Status Lead District NJB Preview" at bounding box center [628, 99] width 1224 height 58
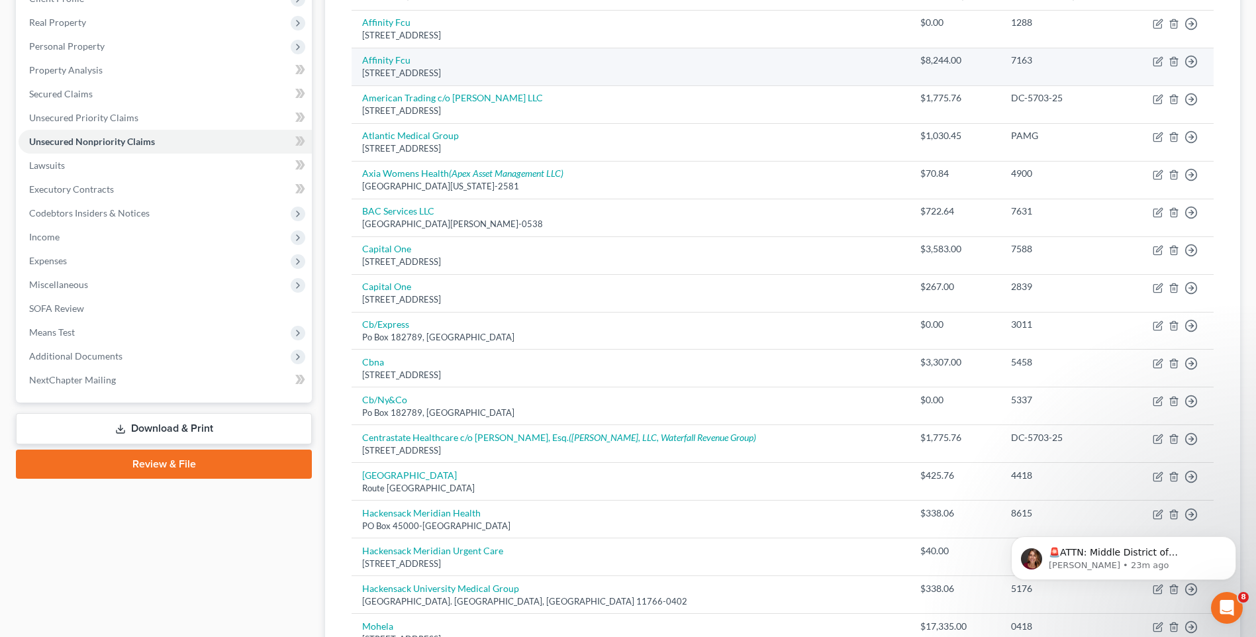
scroll to position [265, 0]
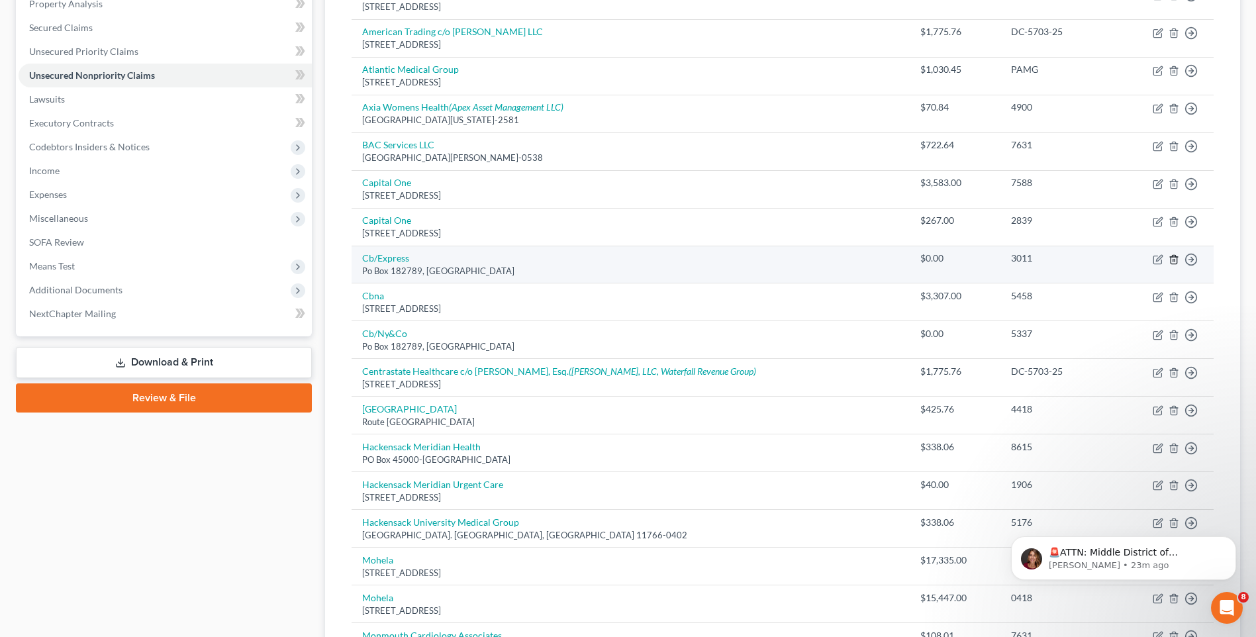
click at [1175, 260] on line "button" at bounding box center [1175, 260] width 0 height 3
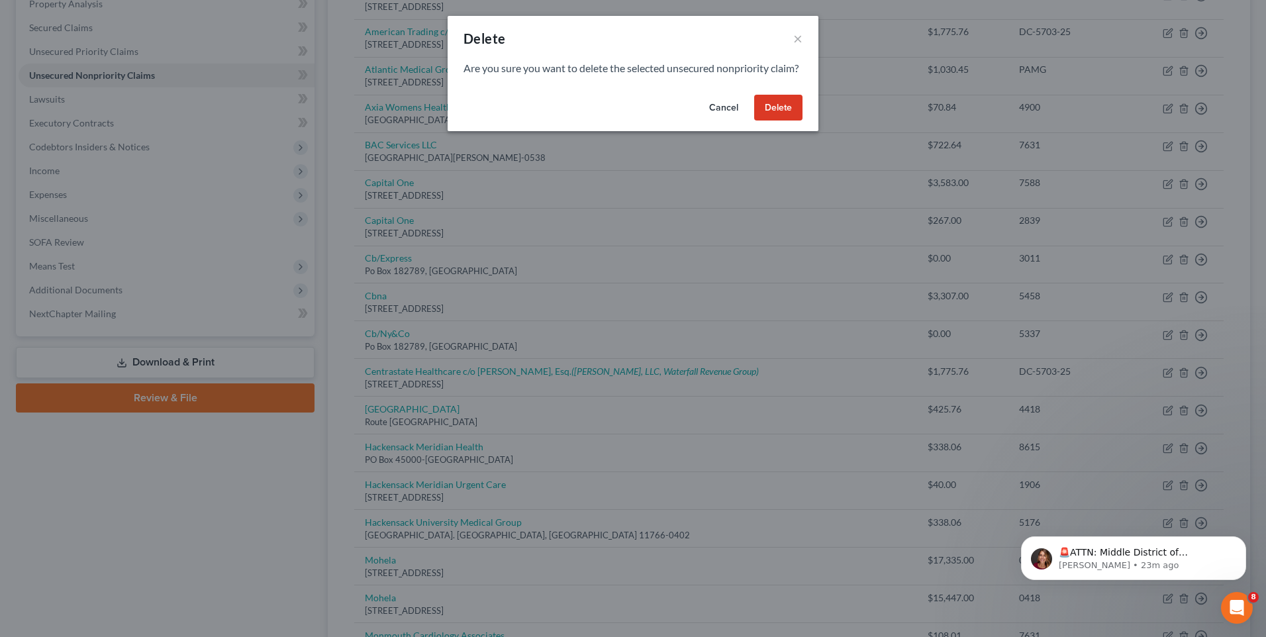
click at [783, 119] on button "Delete" at bounding box center [778, 108] width 48 height 26
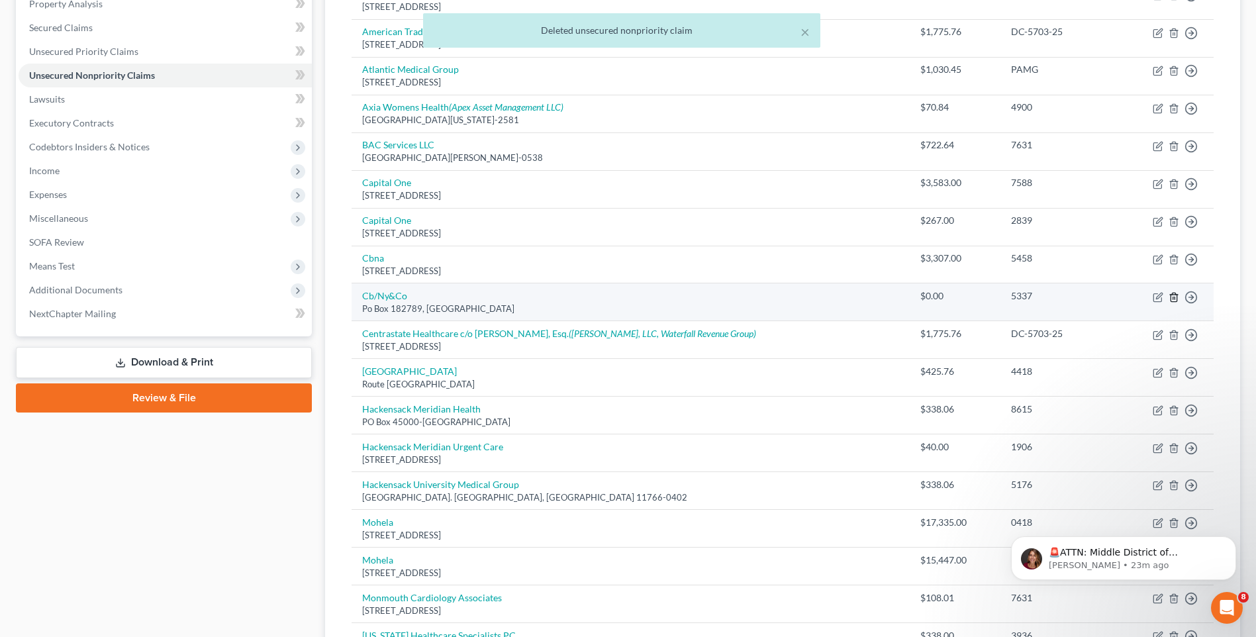
click at [1171, 295] on polyline "button" at bounding box center [1174, 295] width 8 height 0
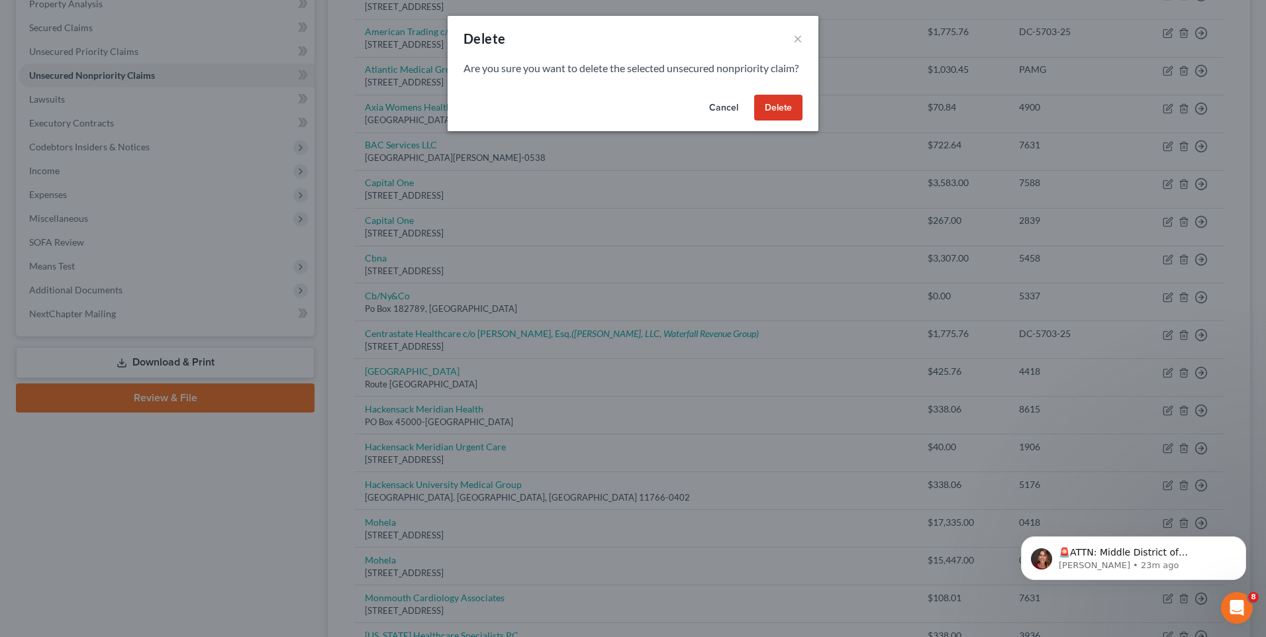
click at [771, 121] on button "Delete" at bounding box center [778, 108] width 48 height 26
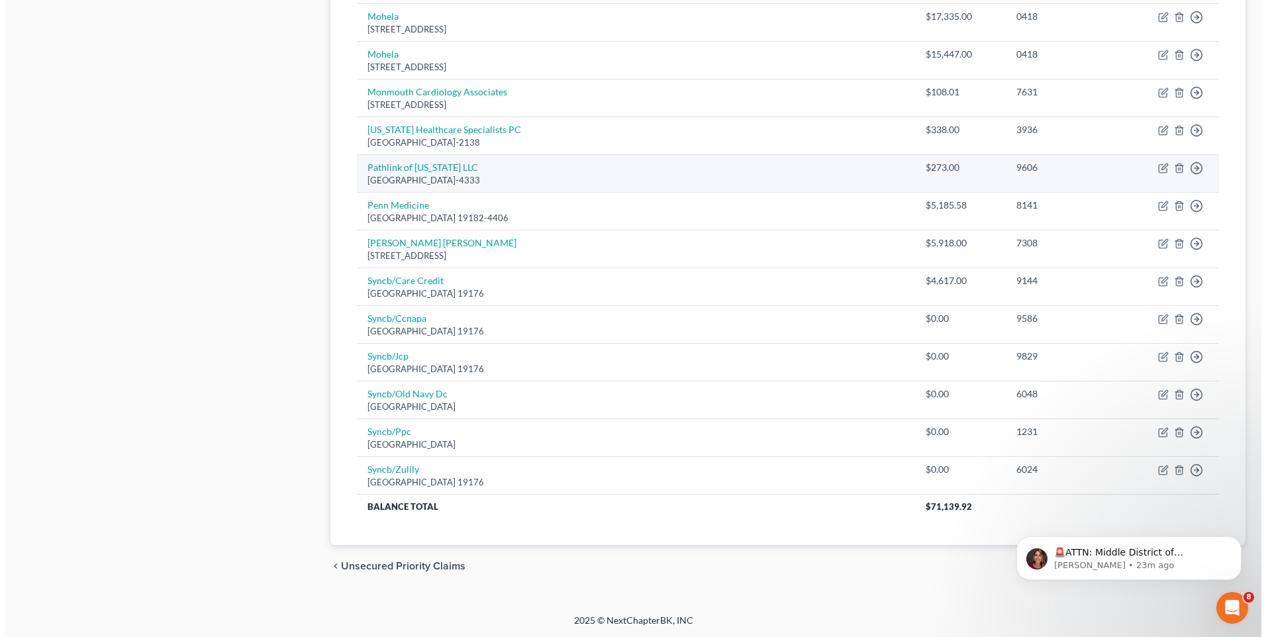
scroll to position [734, 0]
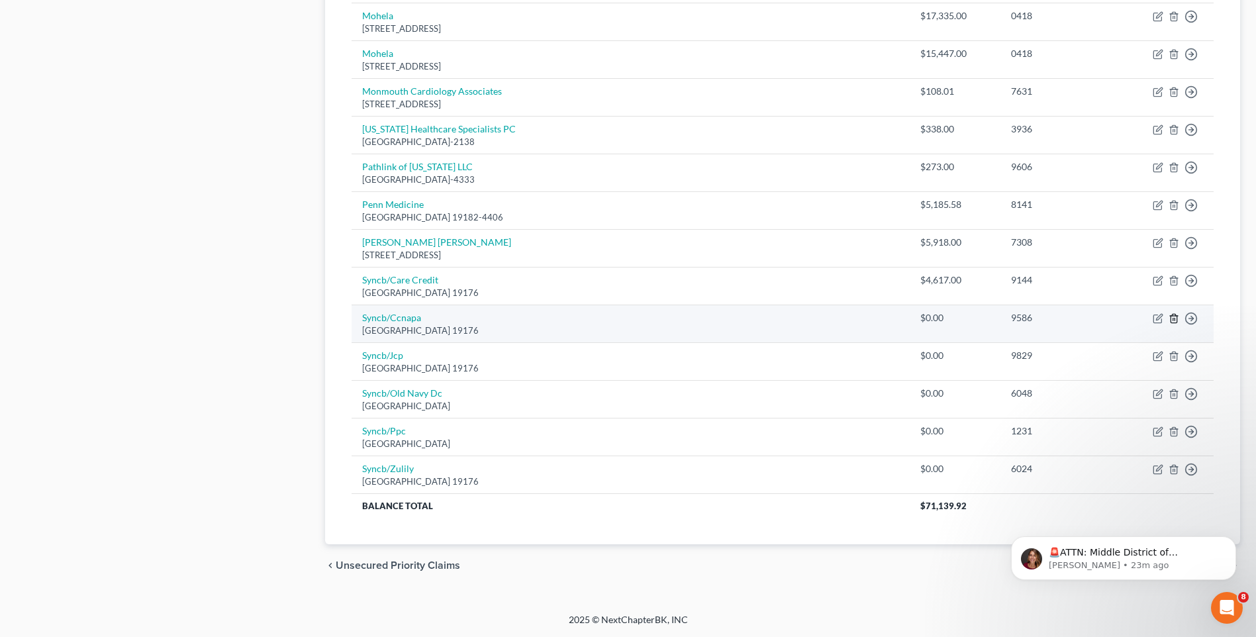
click at [1173, 320] on line "button" at bounding box center [1173, 320] width 0 height 3
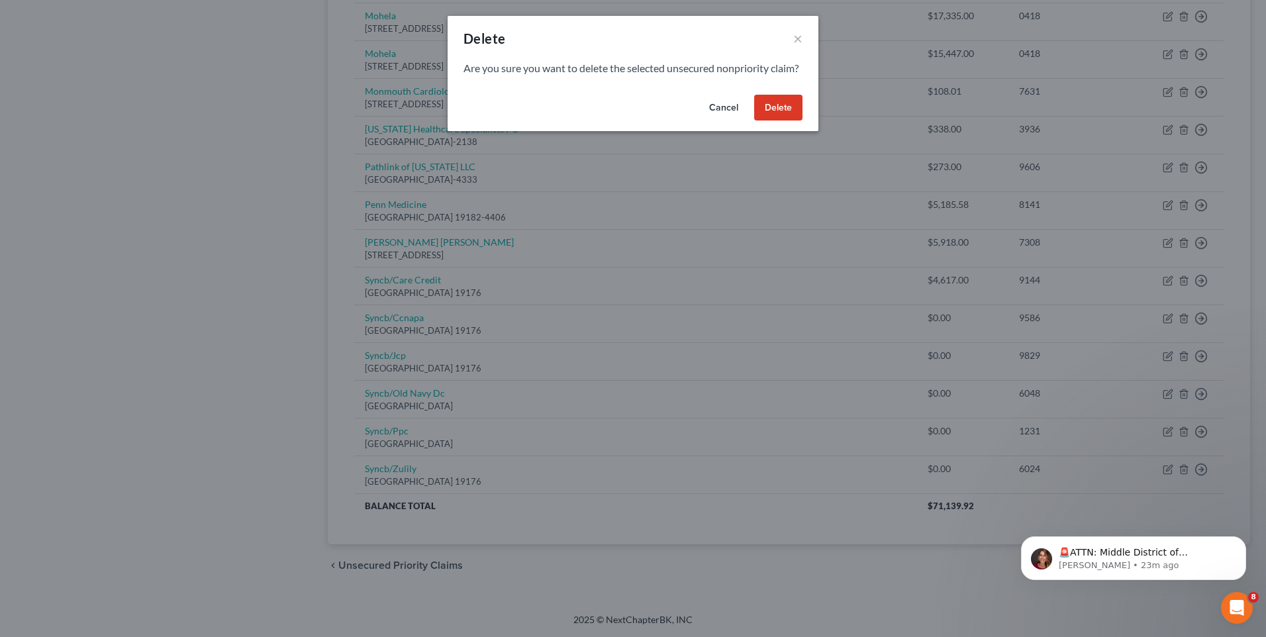
click at [781, 121] on button "Delete" at bounding box center [778, 108] width 48 height 26
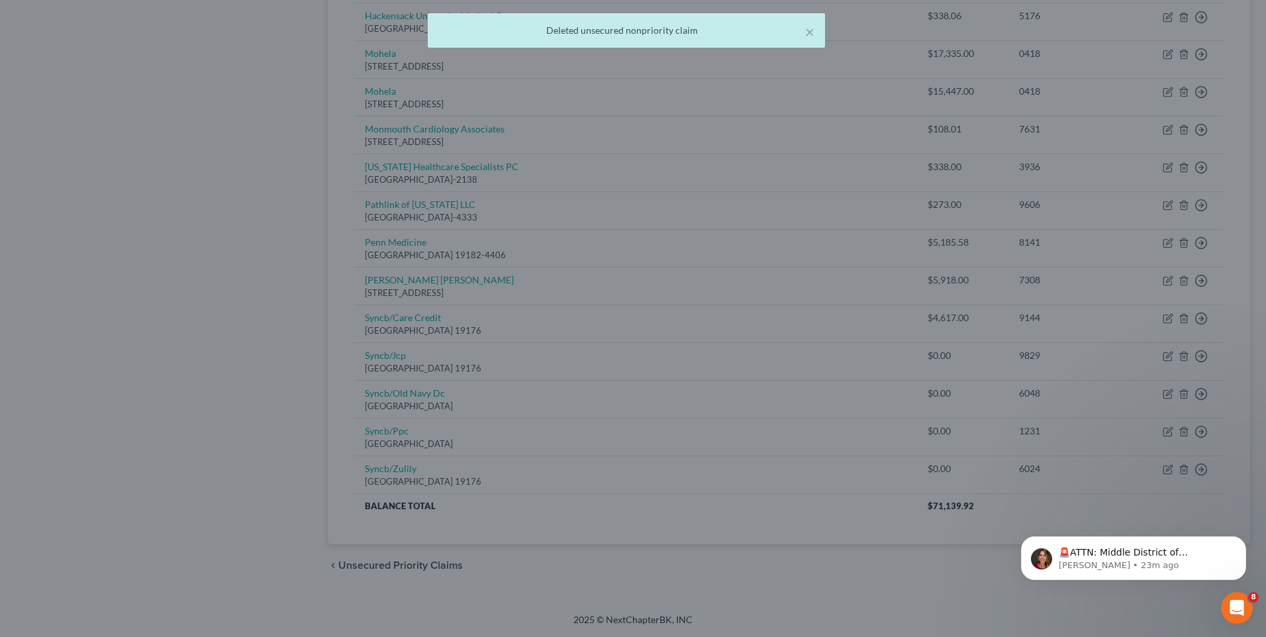
scroll to position [696, 0]
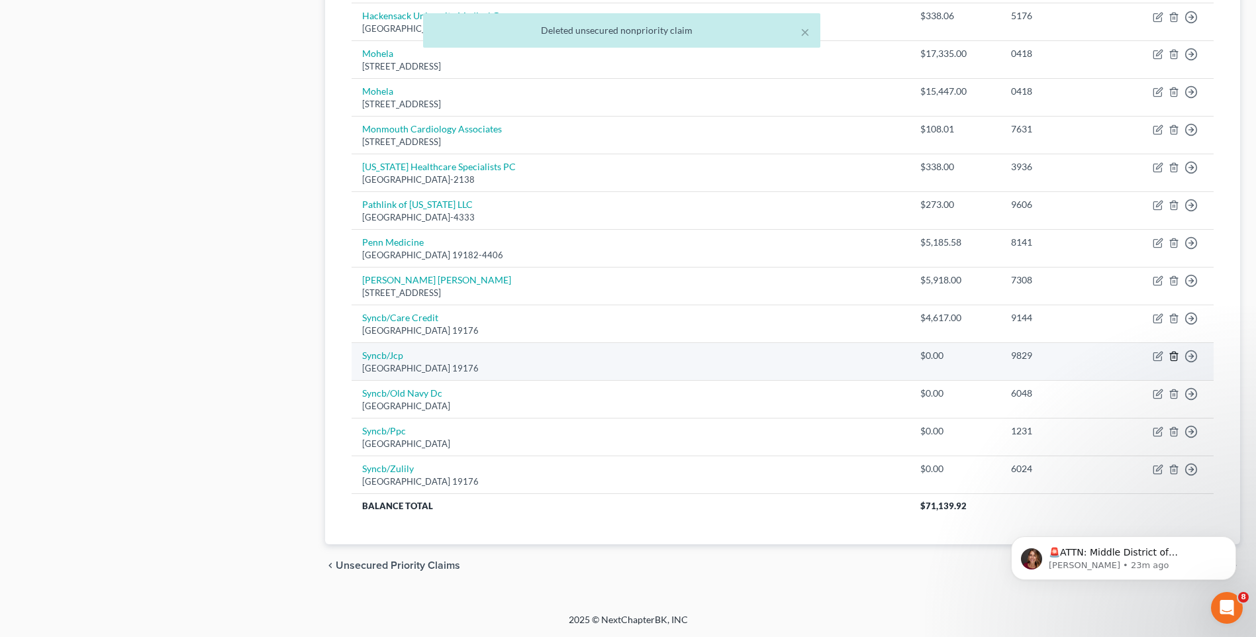
click at [1175, 356] on icon "button" at bounding box center [1174, 356] width 11 height 11
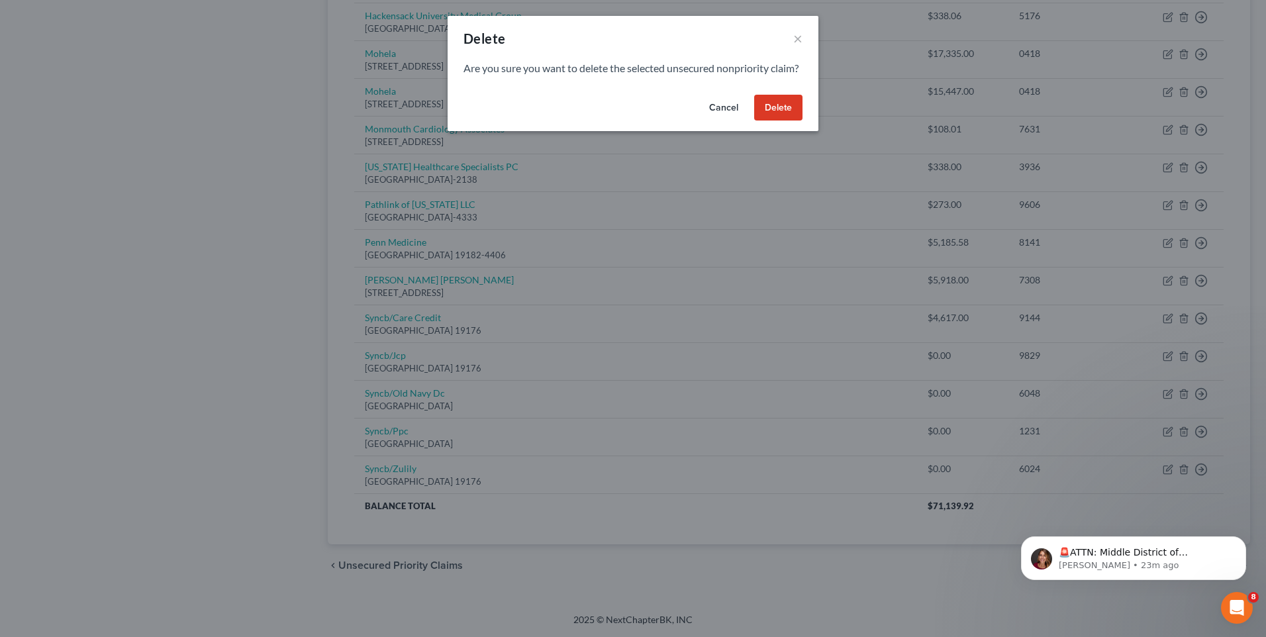
click at [785, 117] on button "Delete" at bounding box center [778, 108] width 48 height 26
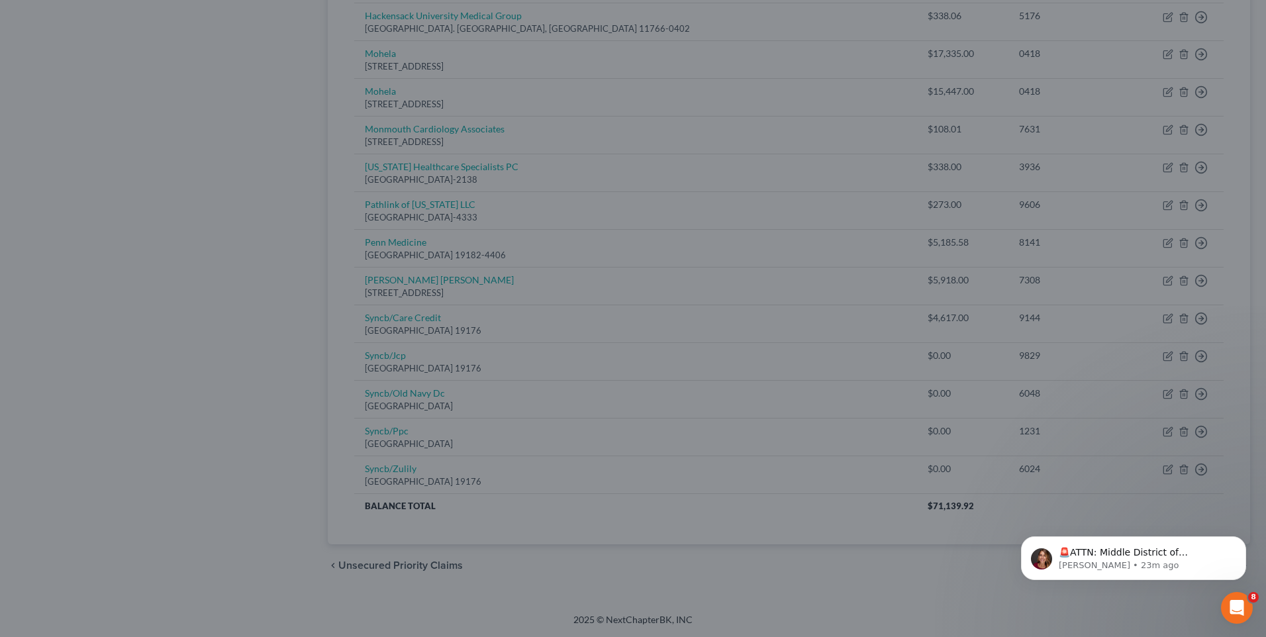
scroll to position [658, 0]
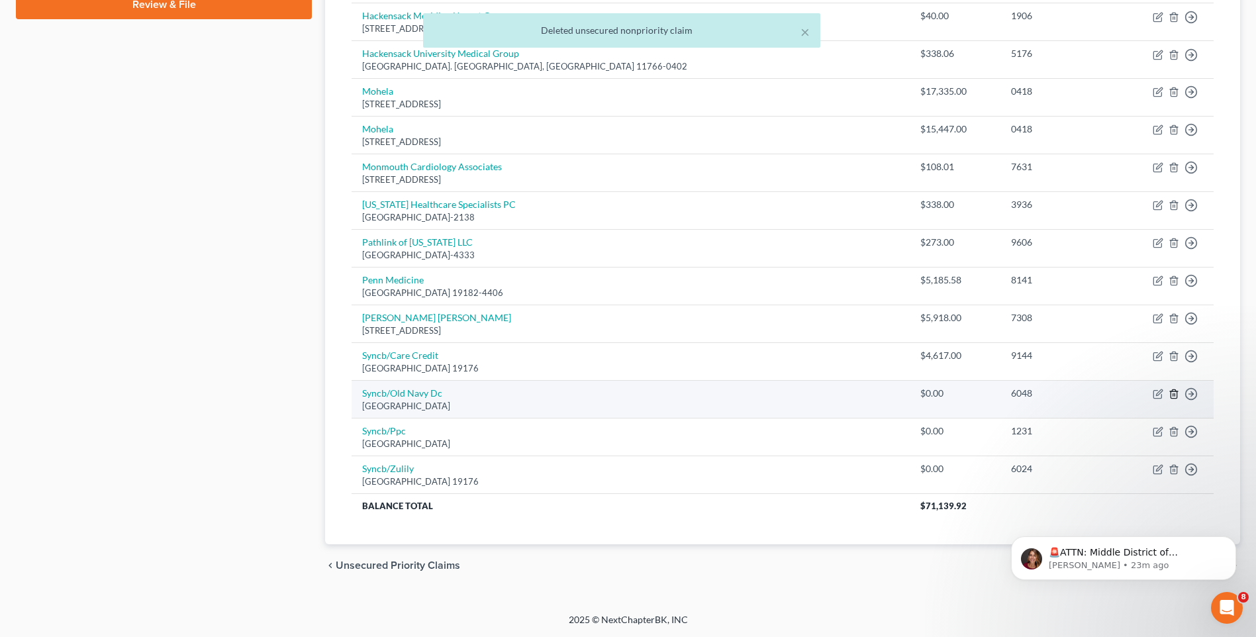
click at [1173, 391] on icon "button" at bounding box center [1174, 394] width 6 height 9
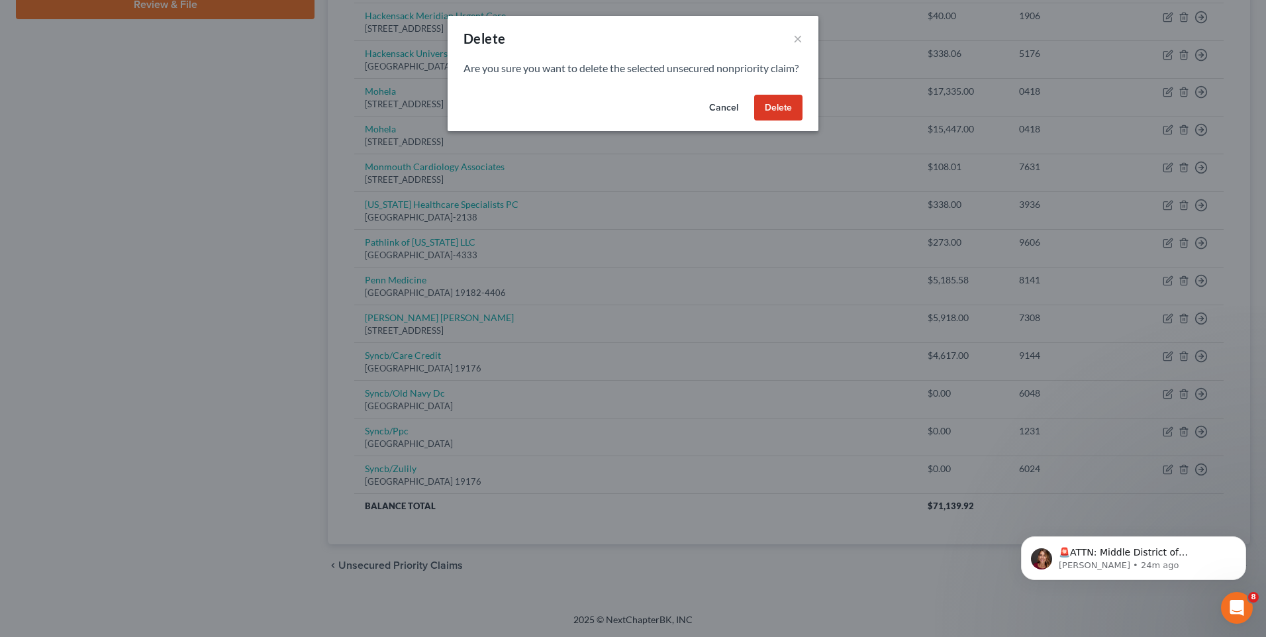
click at [776, 121] on button "Delete" at bounding box center [778, 108] width 48 height 26
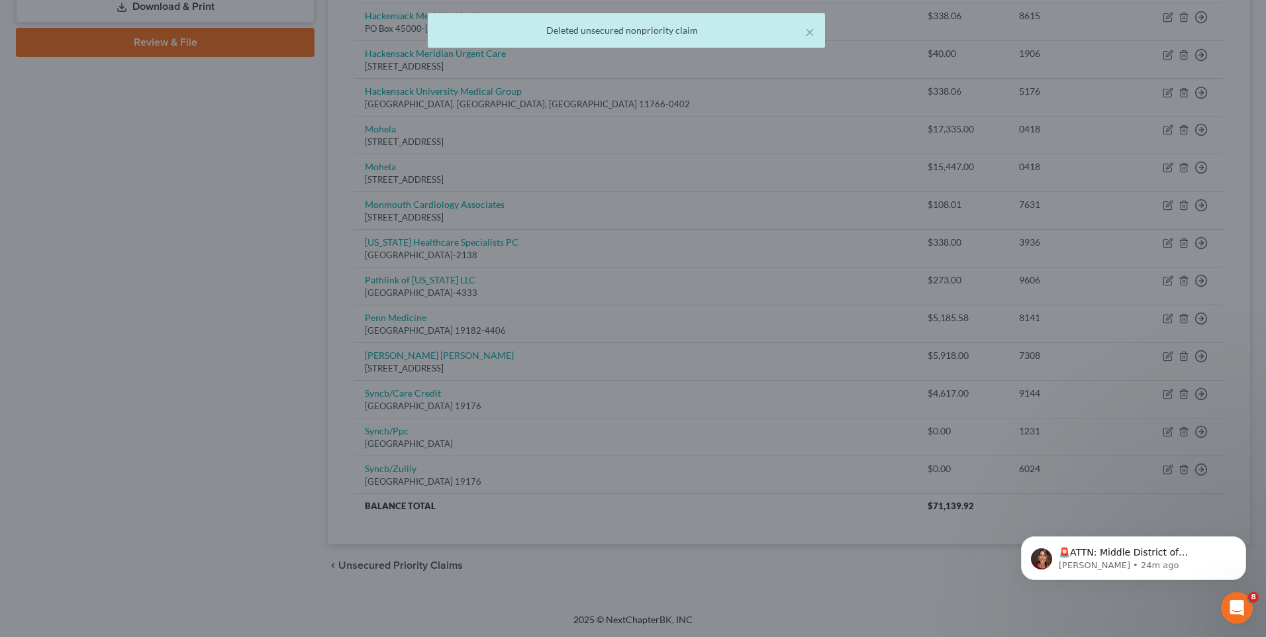
scroll to position [620, 0]
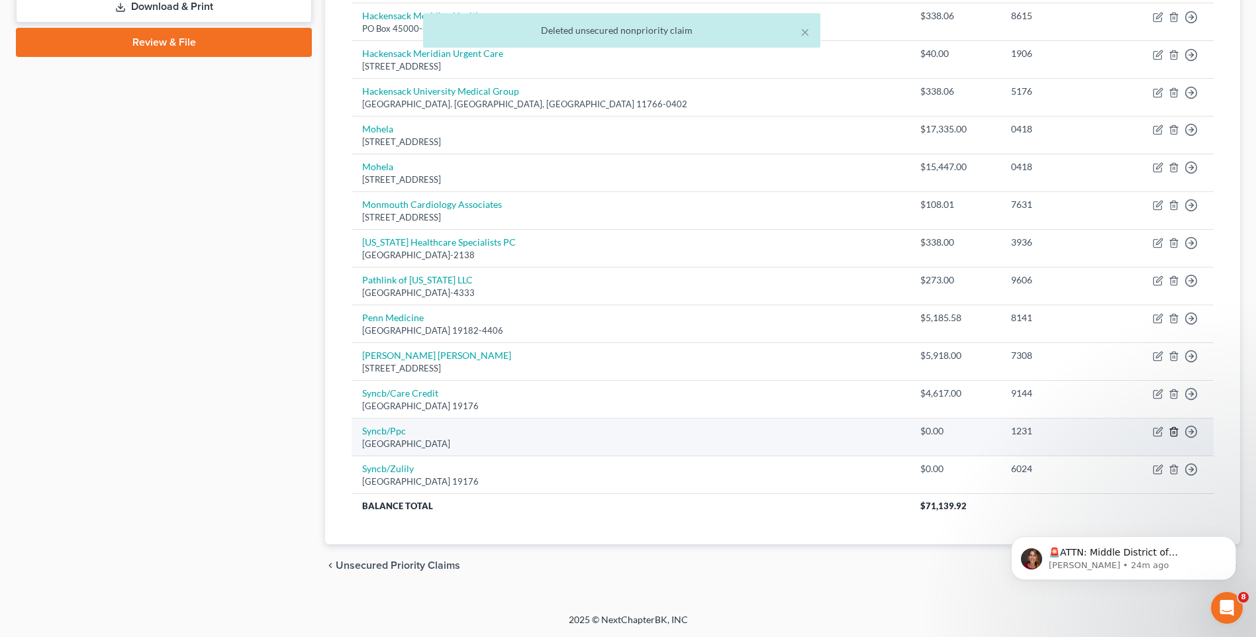
click at [1175, 432] on line "button" at bounding box center [1175, 433] width 0 height 3
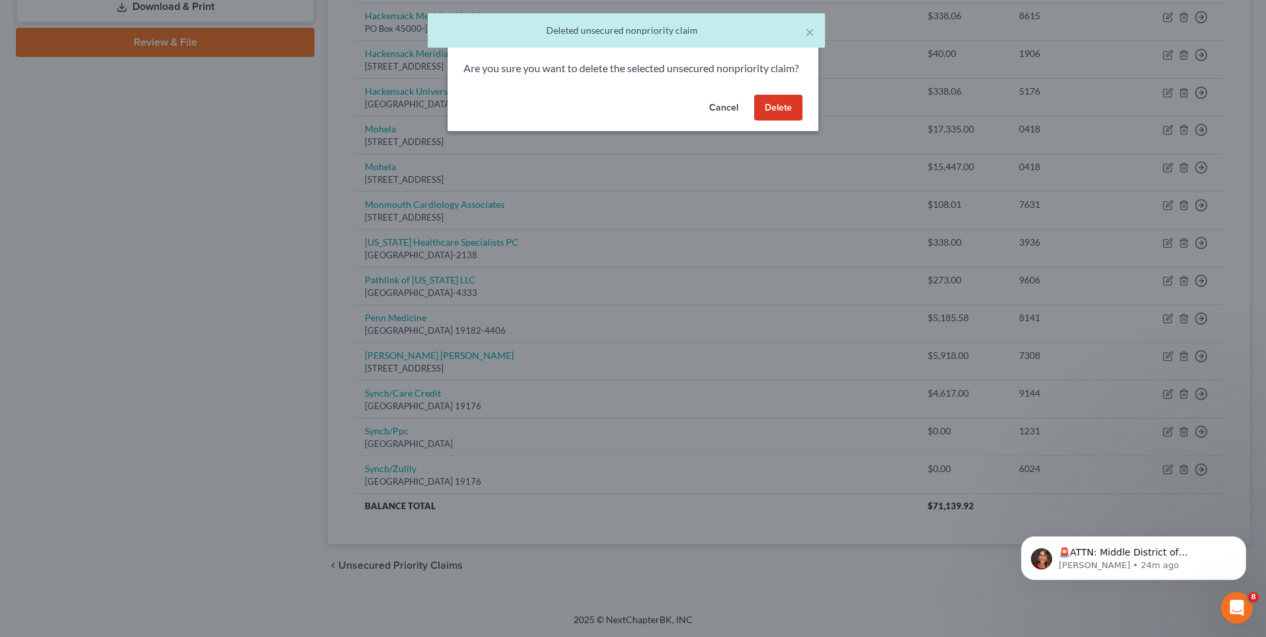
click at [779, 121] on button "Delete" at bounding box center [778, 108] width 48 height 26
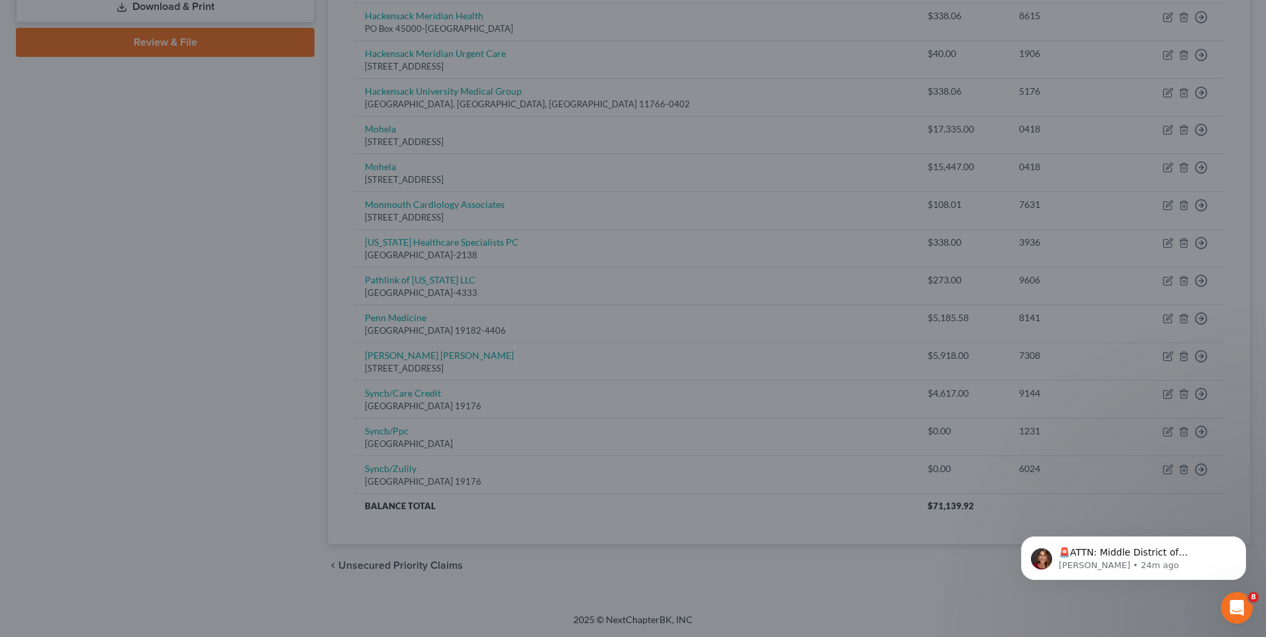
scroll to position [583, 0]
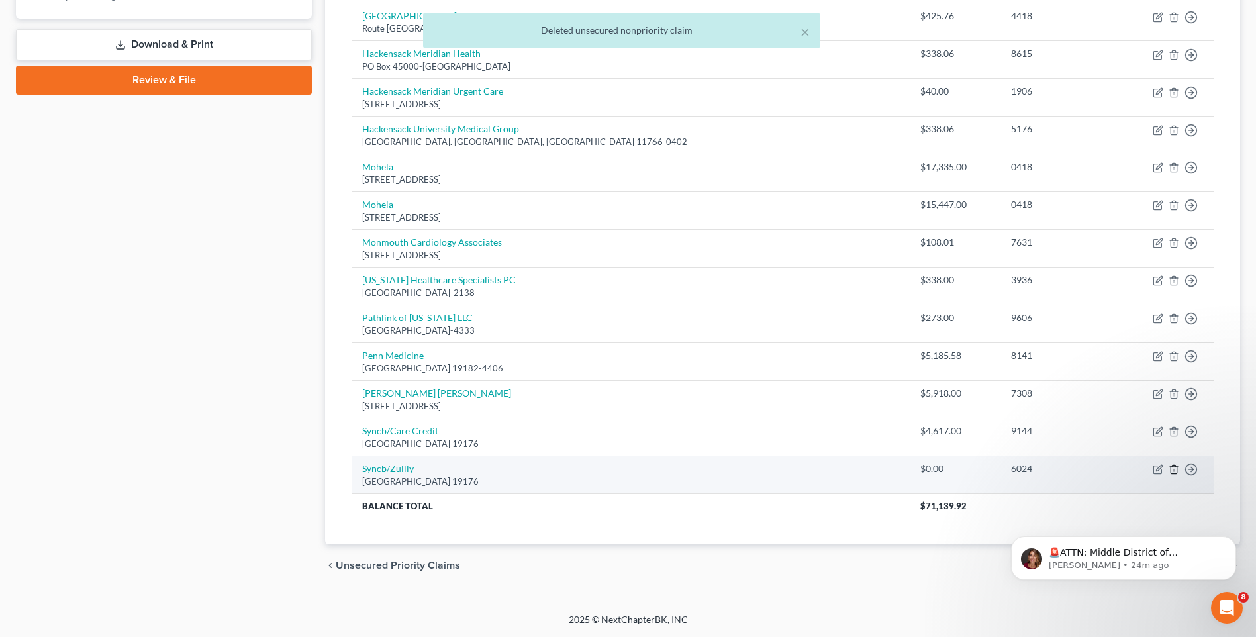
click at [1173, 466] on icon "button" at bounding box center [1174, 470] width 6 height 9
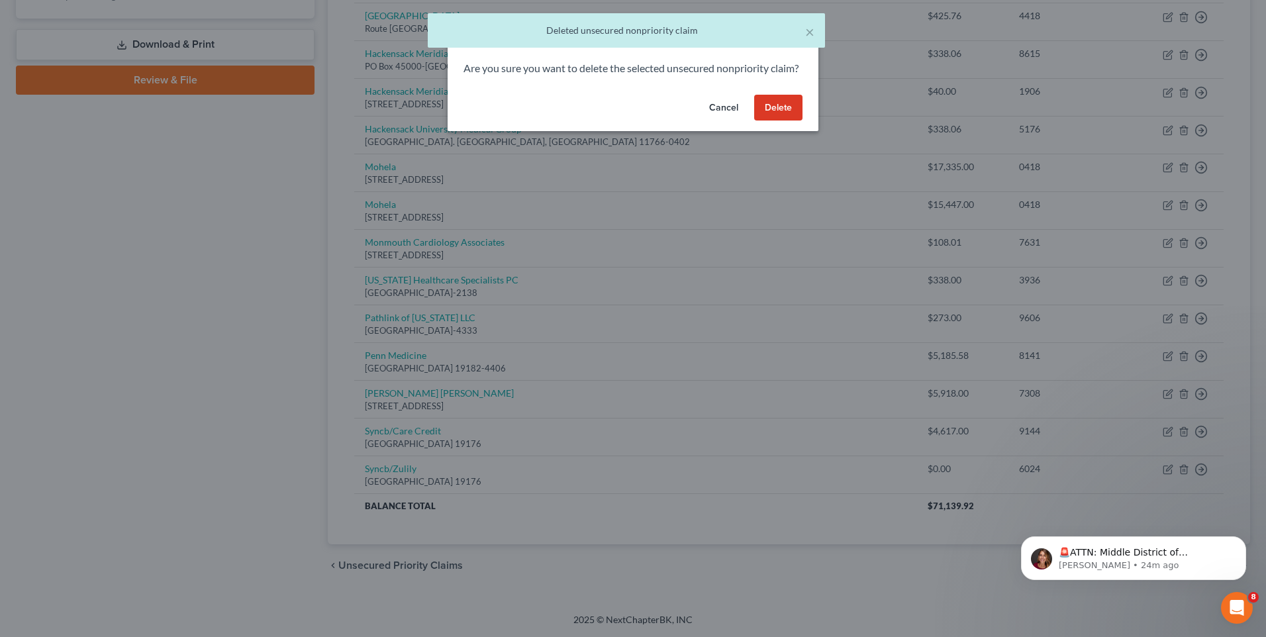
click at [786, 121] on button "Delete" at bounding box center [778, 108] width 48 height 26
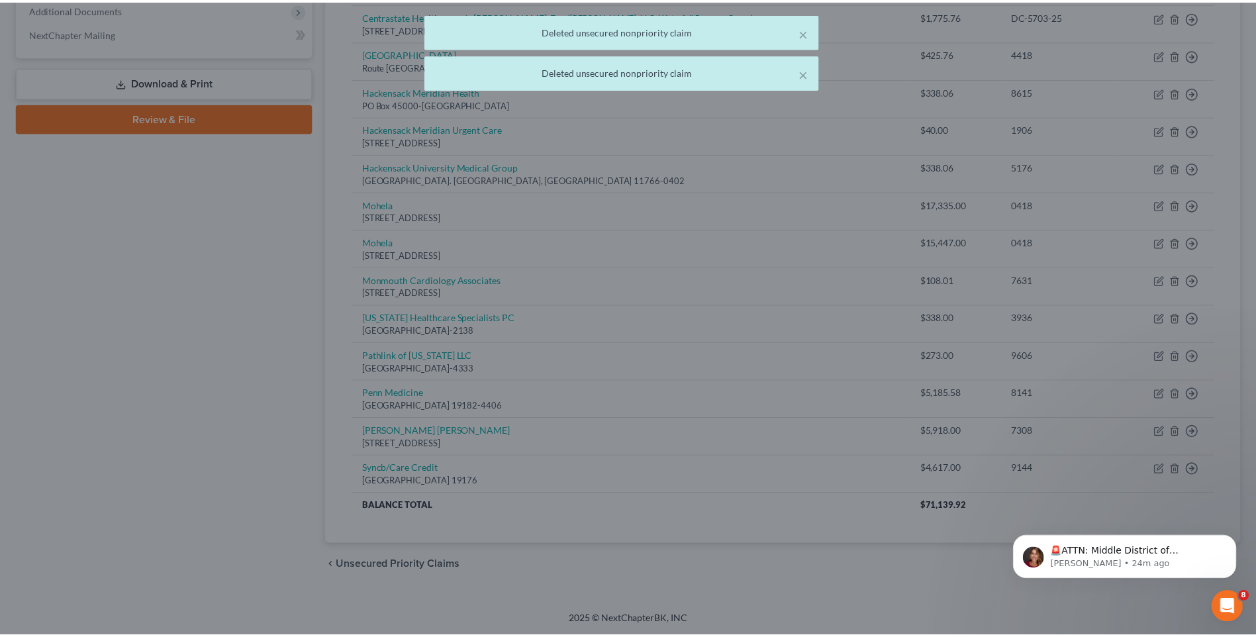
scroll to position [545, 0]
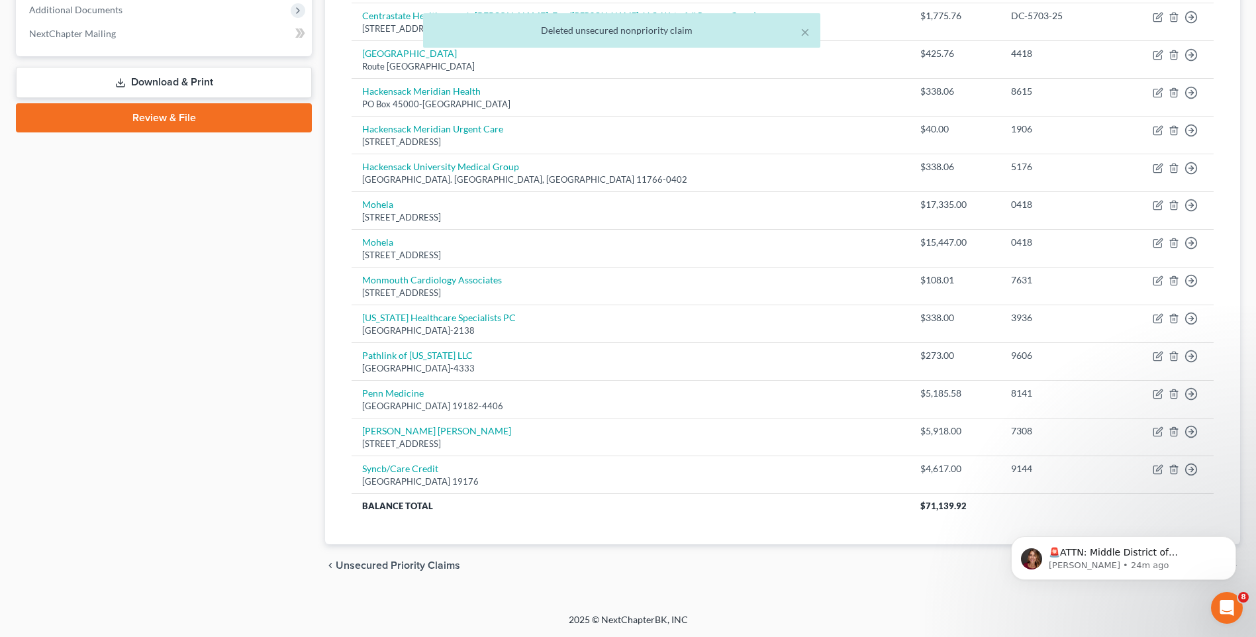
click at [281, 371] on div "Case Dashboard Payments Invoices Payments Payments Credit Report Client Profile" at bounding box center [163, 84] width 309 height 1005
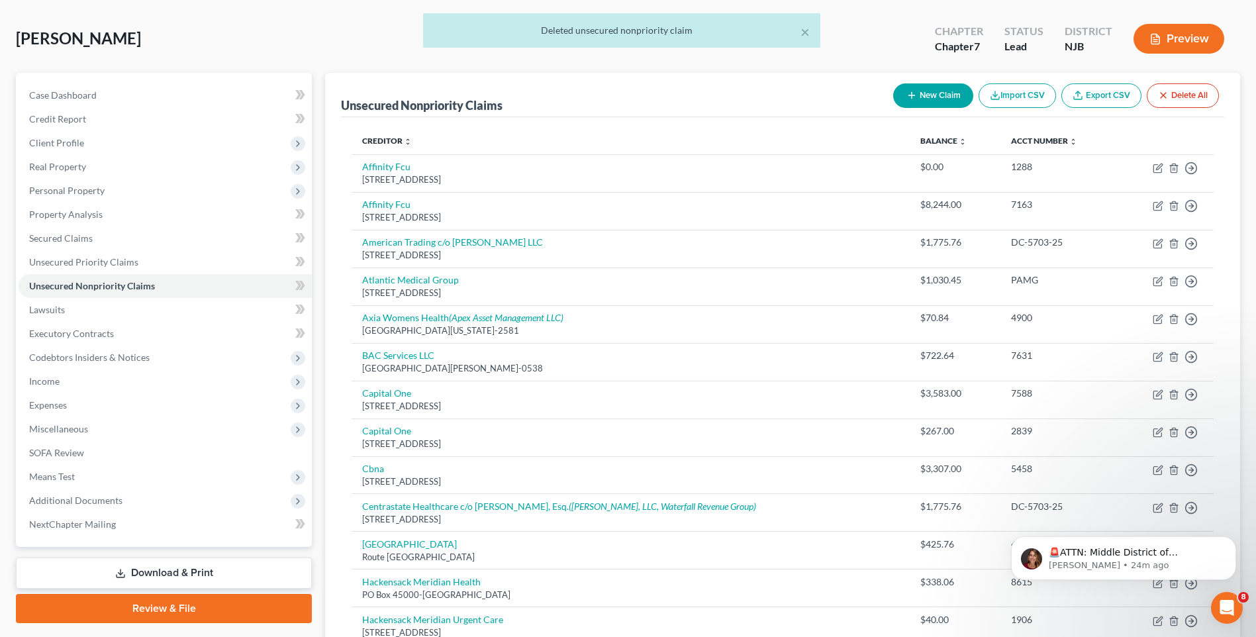
scroll to position [15, 0]
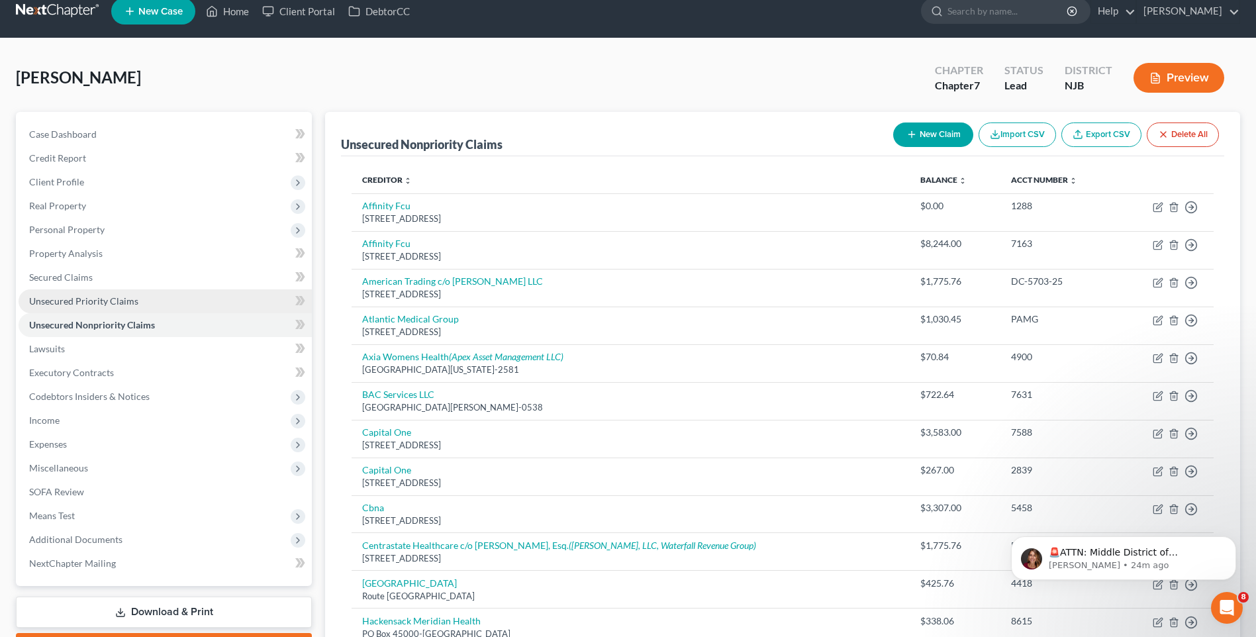
click at [109, 298] on span "Unsecured Priority Claims" at bounding box center [83, 300] width 109 height 11
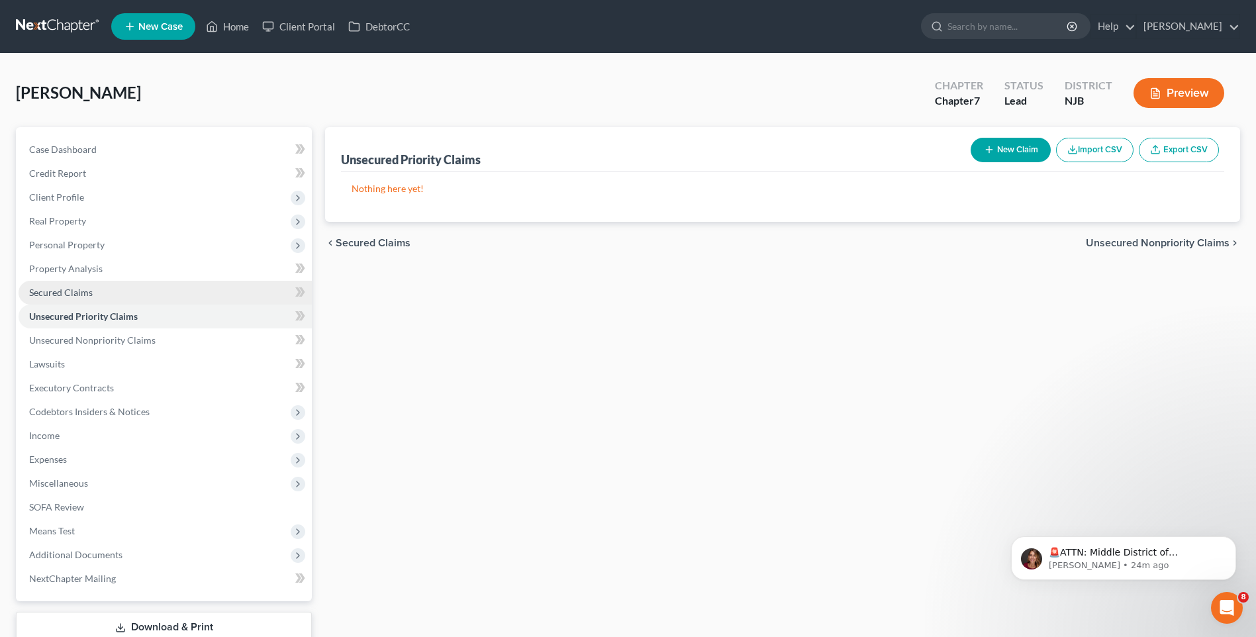
click at [93, 289] on link "Secured Claims" at bounding box center [165, 293] width 293 height 24
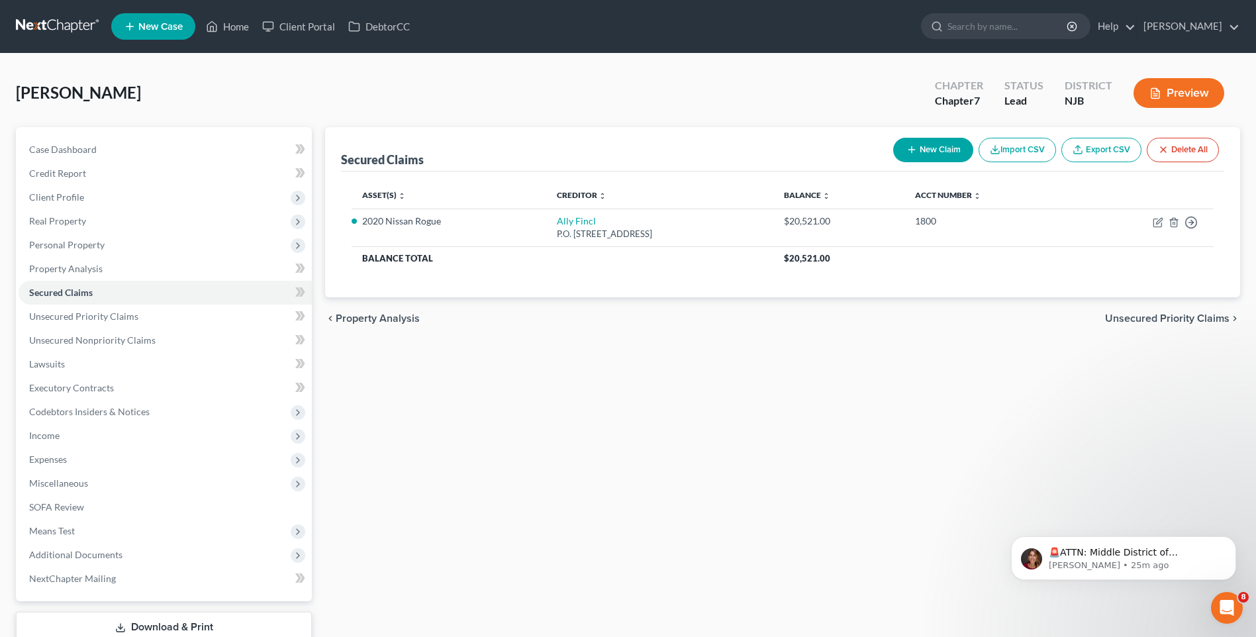
click at [482, 85] on div "[PERSON_NAME] Upgraded Chapter Chapter 7 Status Lead District NJB Preview" at bounding box center [628, 99] width 1224 height 58
click at [105, 144] on link "Case Dashboard" at bounding box center [165, 150] width 293 height 24
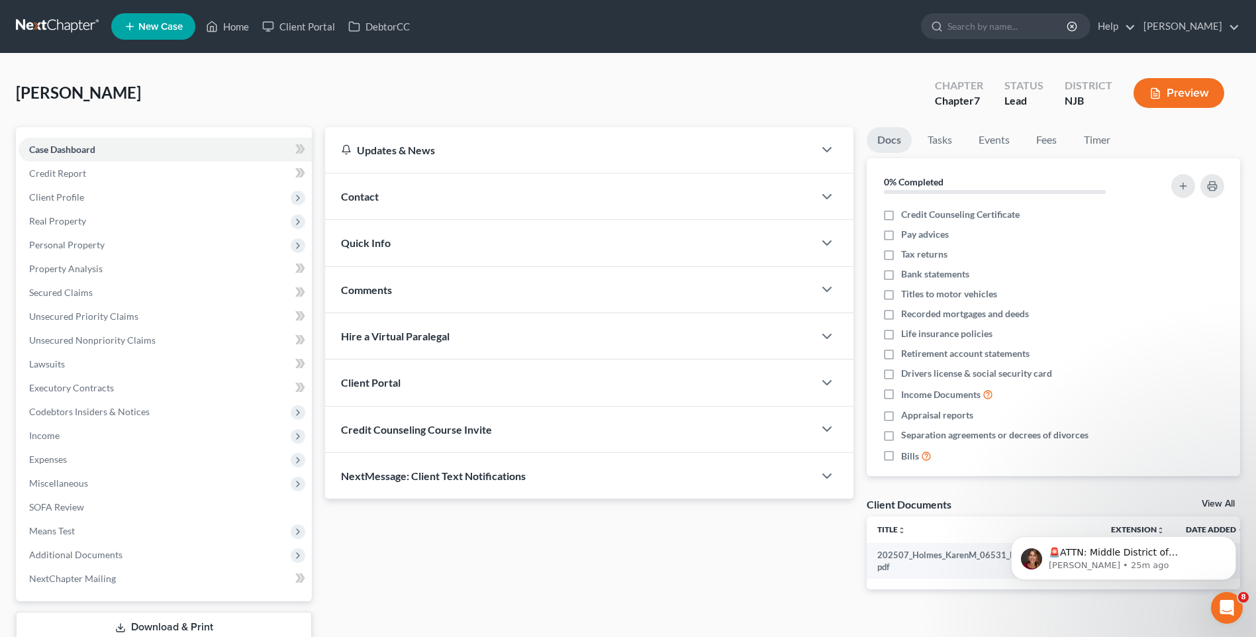
click at [315, 101] on div "[PERSON_NAME] Upgraded Chapter Chapter 7 Status Lead District NJB Preview" at bounding box center [628, 99] width 1224 height 58
click at [238, 26] on link "Home" at bounding box center [227, 27] width 56 height 24
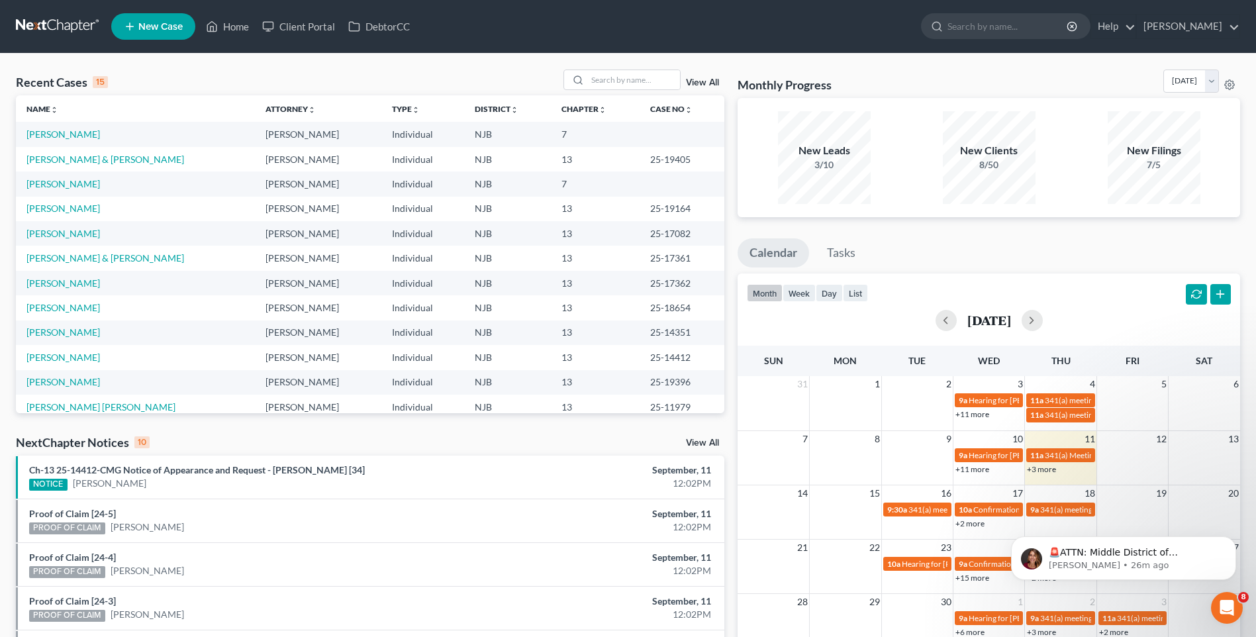
click at [417, 77] on div "Recent Cases 15 View All" at bounding box center [370, 83] width 709 height 26
click at [226, 64] on div "Recent Cases 15 View All Name unfold_more expand_more expand_less Attorney unfo…" at bounding box center [628, 491] width 1256 height 875
click at [242, 72] on div "Recent Cases 15 View All" at bounding box center [370, 83] width 709 height 26
click at [85, 182] on link "[PERSON_NAME]" at bounding box center [63, 183] width 74 height 11
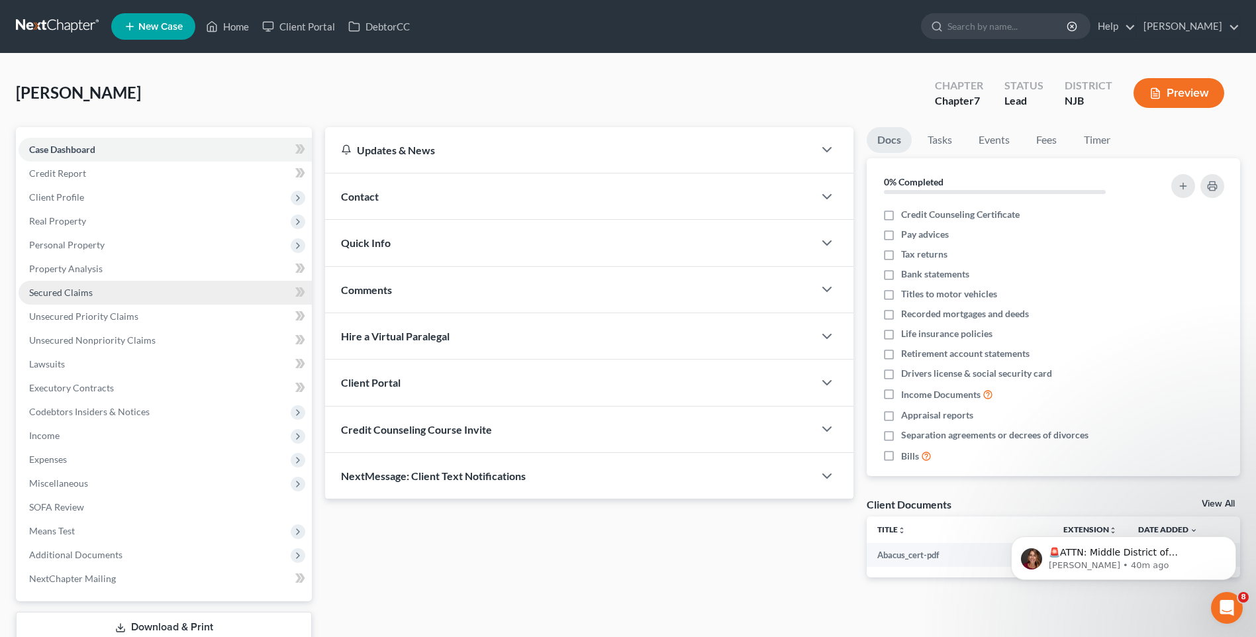
click at [111, 292] on link "Secured Claims" at bounding box center [165, 293] width 293 height 24
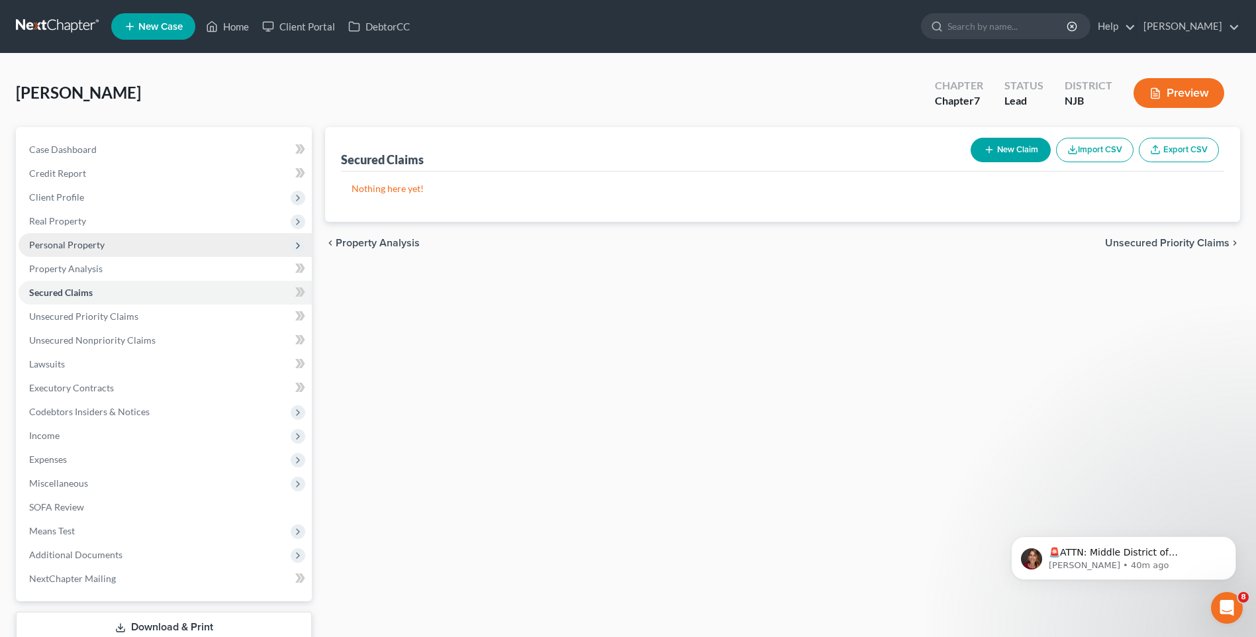
click at [94, 243] on span "Personal Property" at bounding box center [66, 244] width 75 height 11
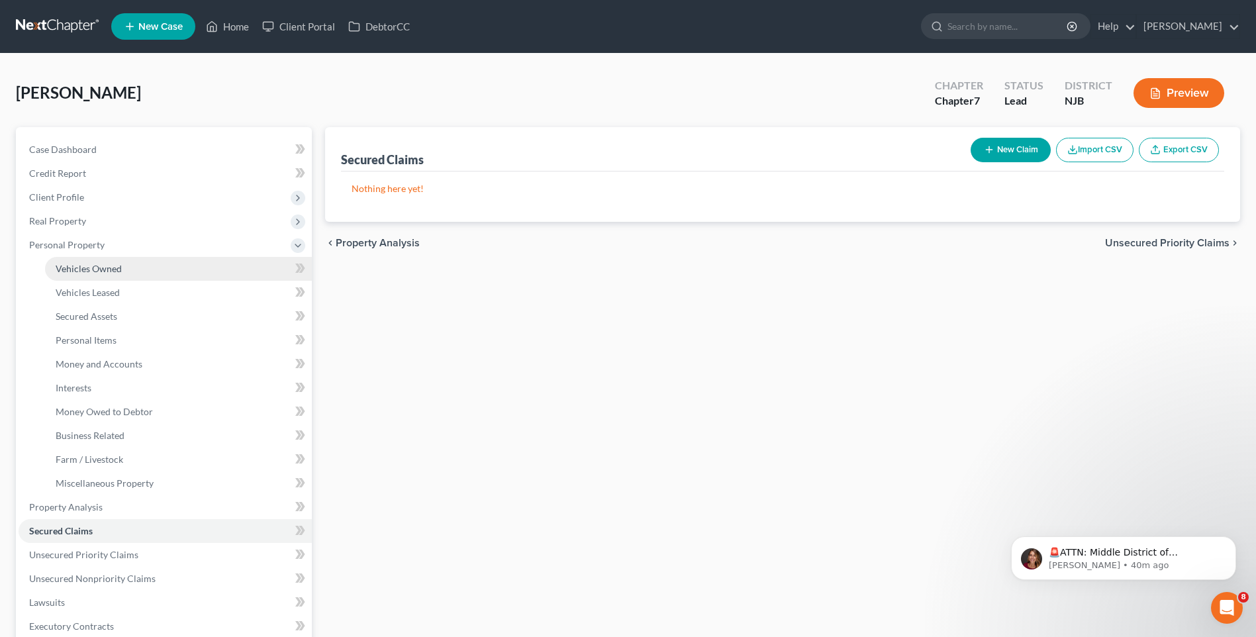
click at [119, 269] on span "Vehicles Owned" at bounding box center [89, 268] width 66 height 11
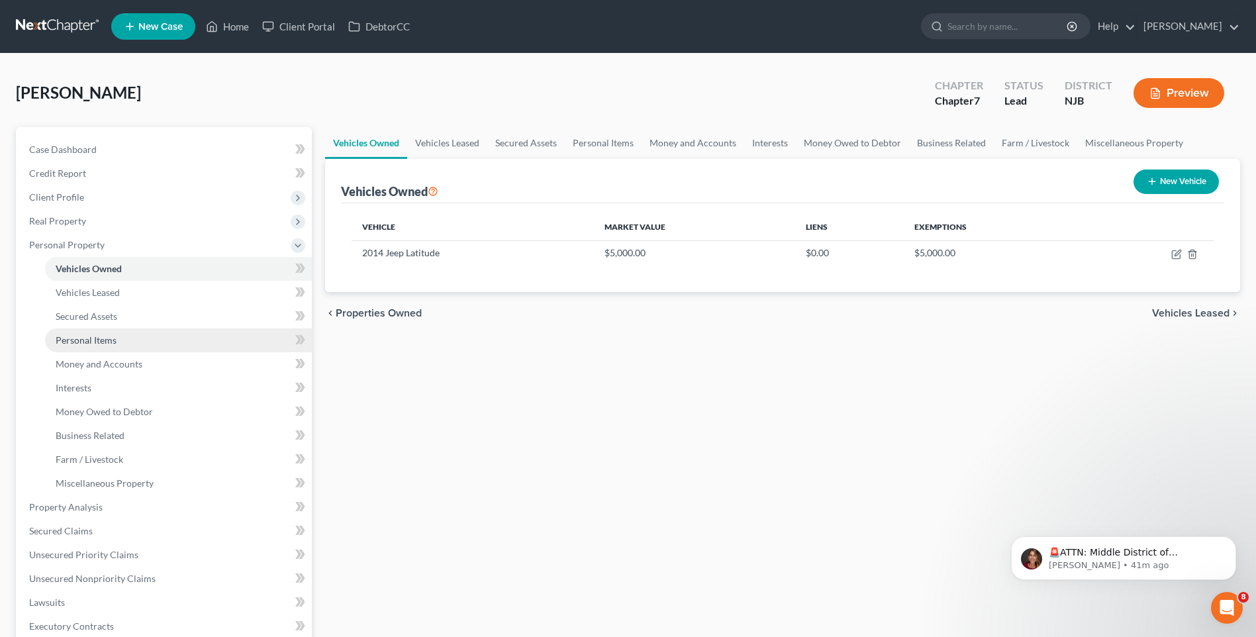
click at [126, 337] on link "Personal Items" at bounding box center [178, 340] width 267 height 24
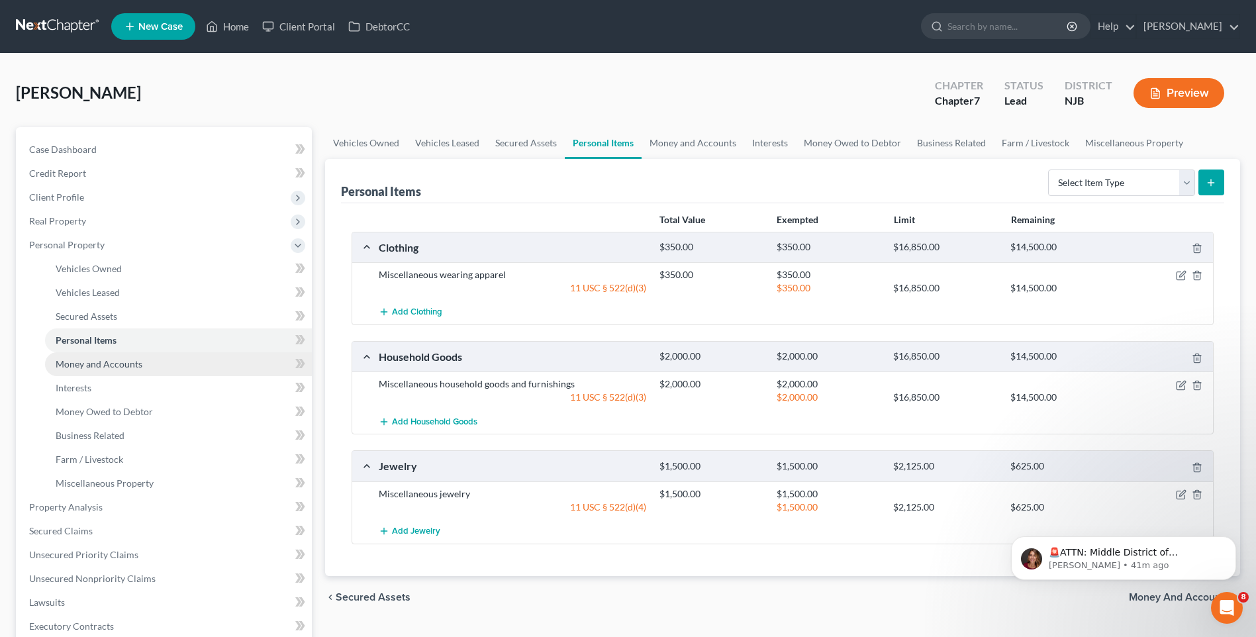
click at [140, 366] on span "Money and Accounts" at bounding box center [99, 363] width 87 height 11
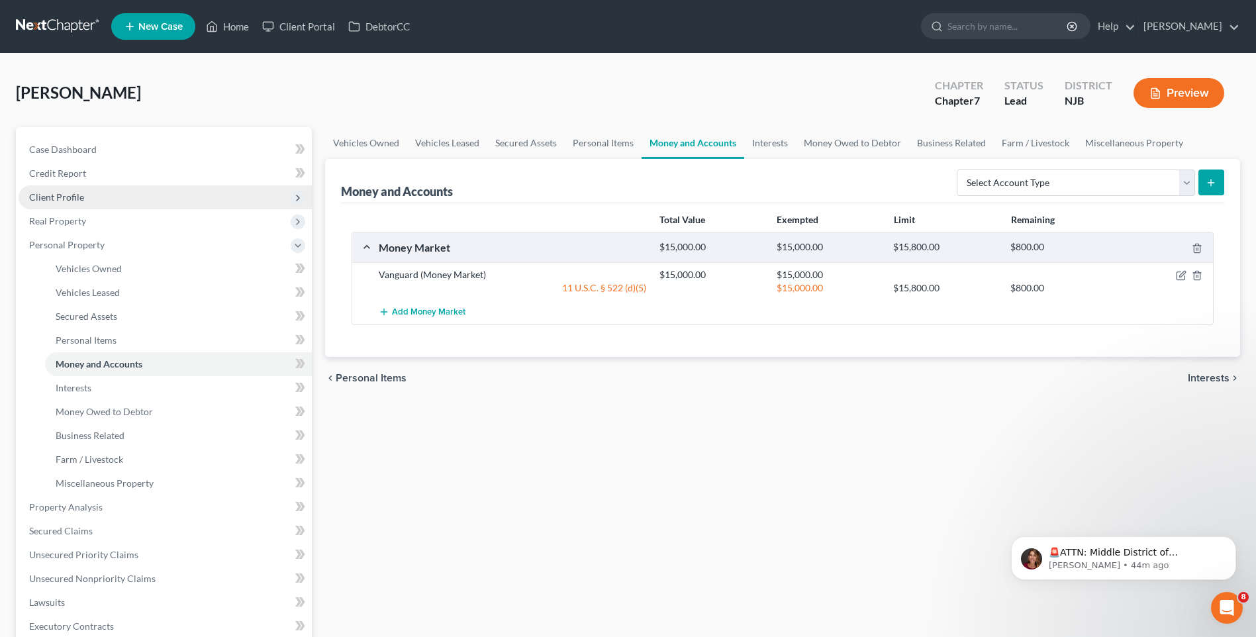
click at [117, 191] on span "Client Profile" at bounding box center [165, 197] width 293 height 24
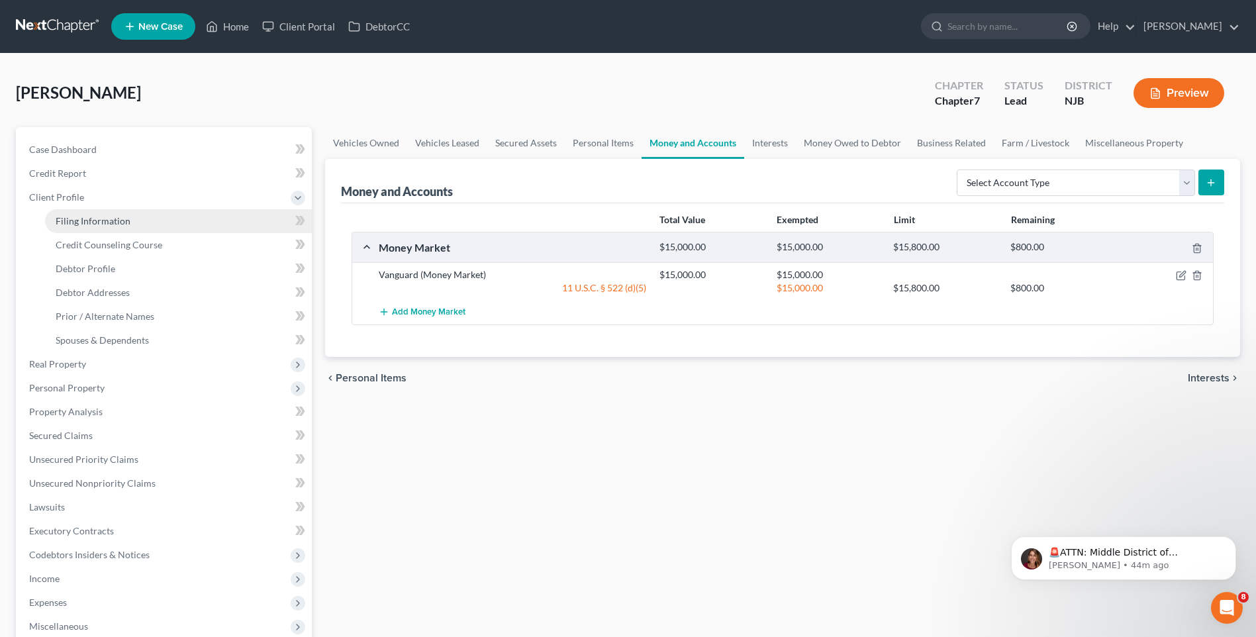
click at [136, 222] on link "Filing Information" at bounding box center [178, 221] width 267 height 24
select select "1"
select select "0"
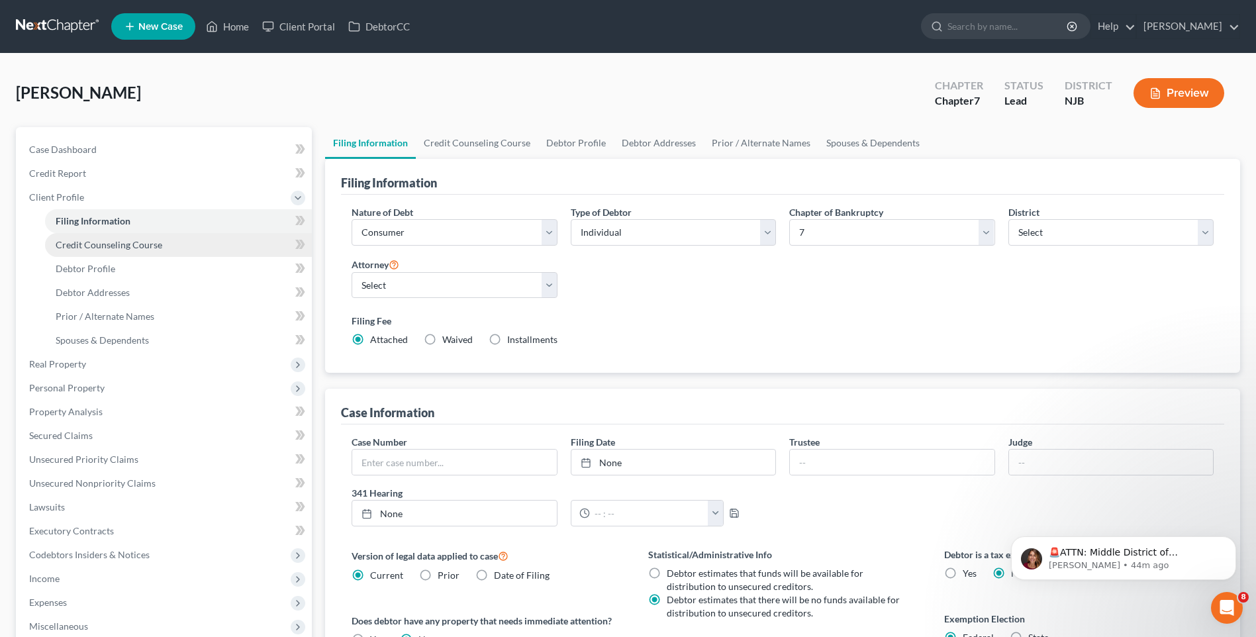
click at [141, 246] on span "Credit Counseling Course" at bounding box center [109, 244] width 107 height 11
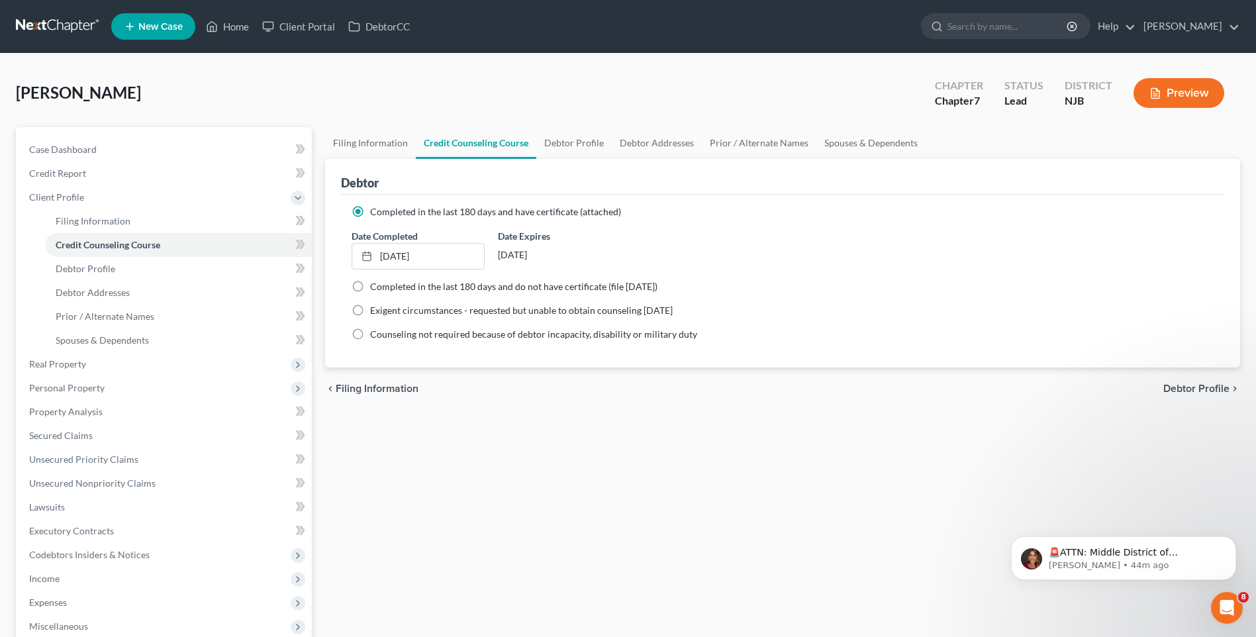
click at [383, 439] on div "Filing Information Credit Counseling Course Debtor Profile Debtor Addresses Pri…" at bounding box center [783, 473] width 928 height 693
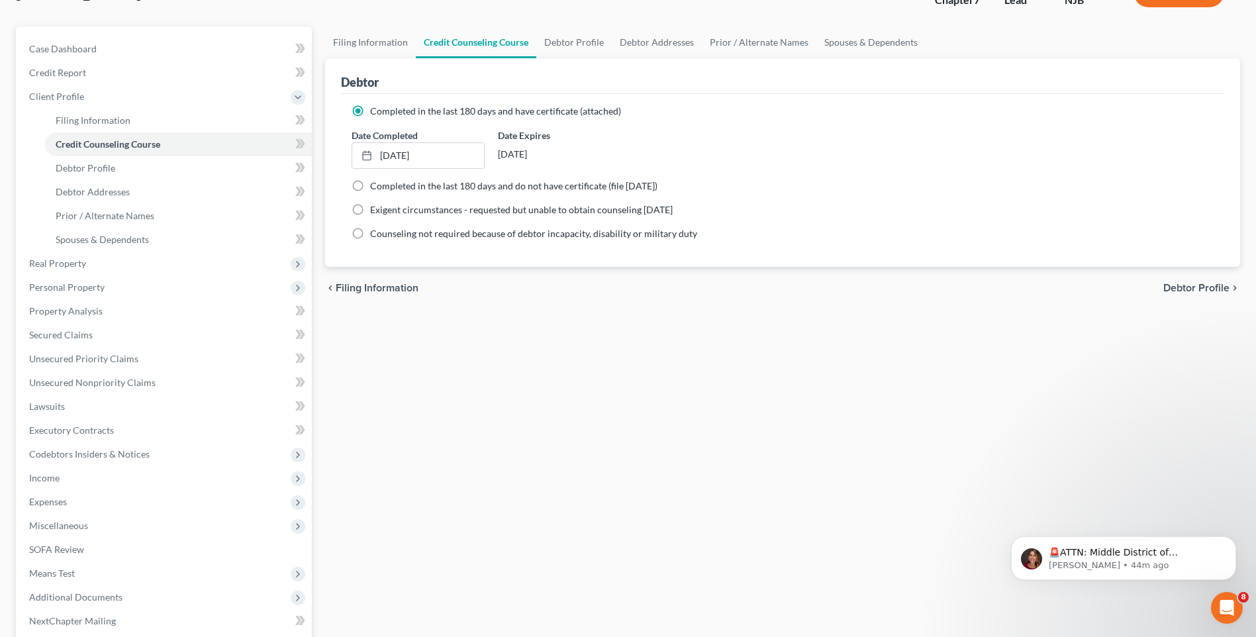
scroll to position [132, 0]
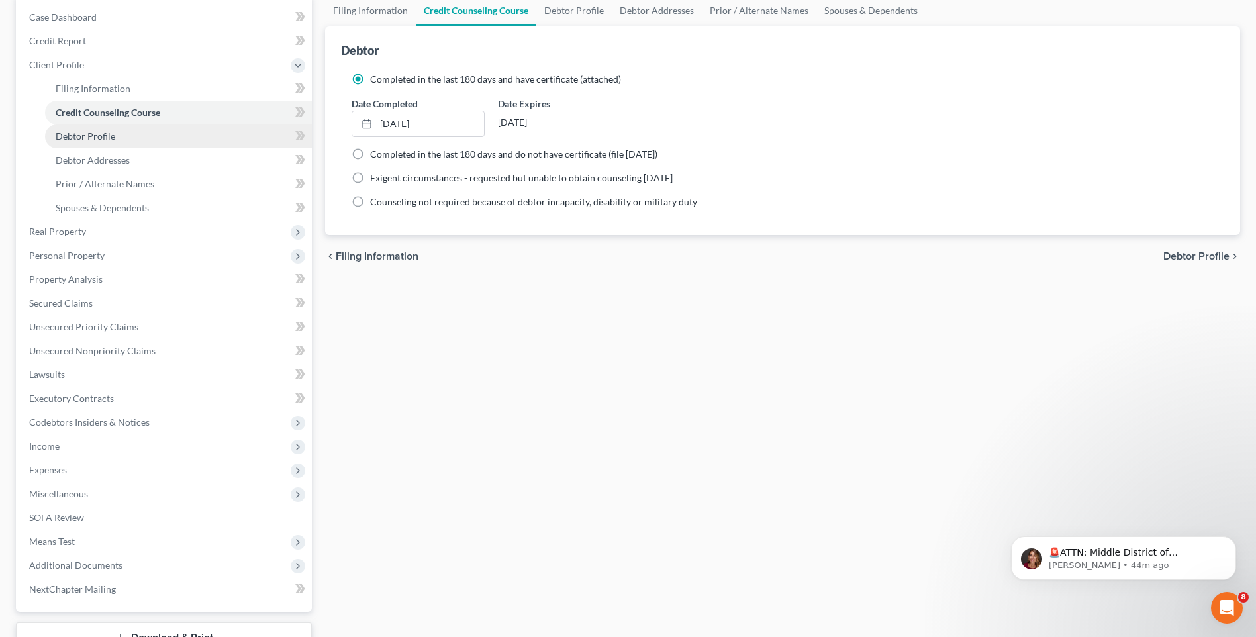
click at [136, 131] on link "Debtor Profile" at bounding box center [178, 136] width 267 height 24
select select "0"
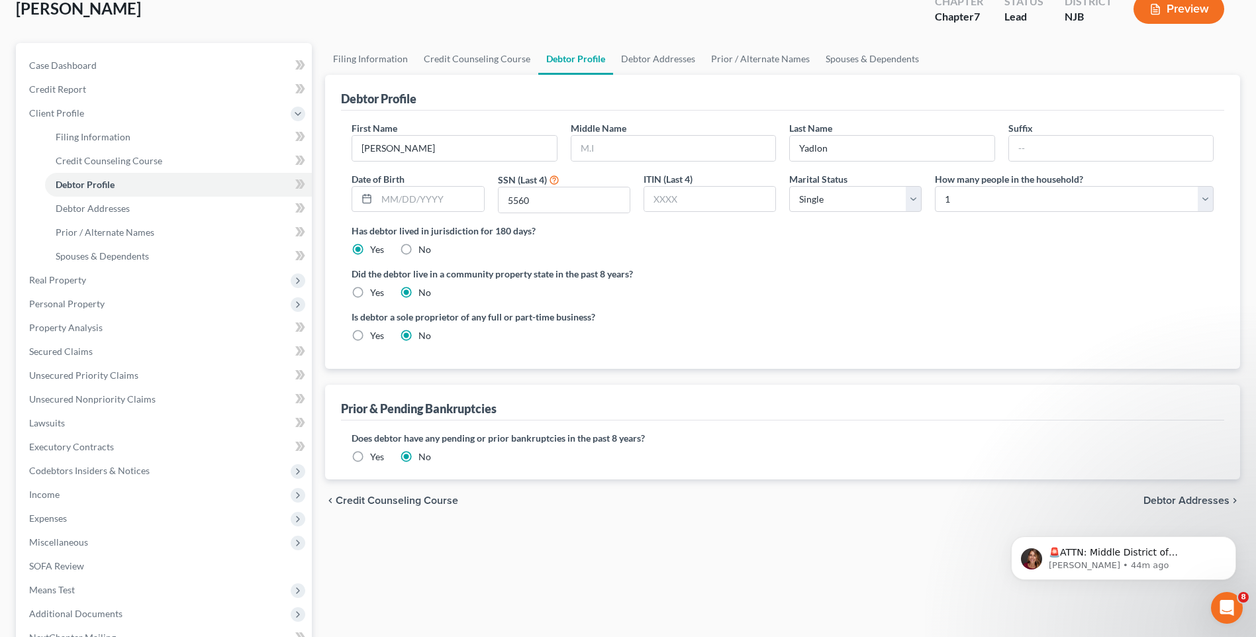
scroll to position [66, 0]
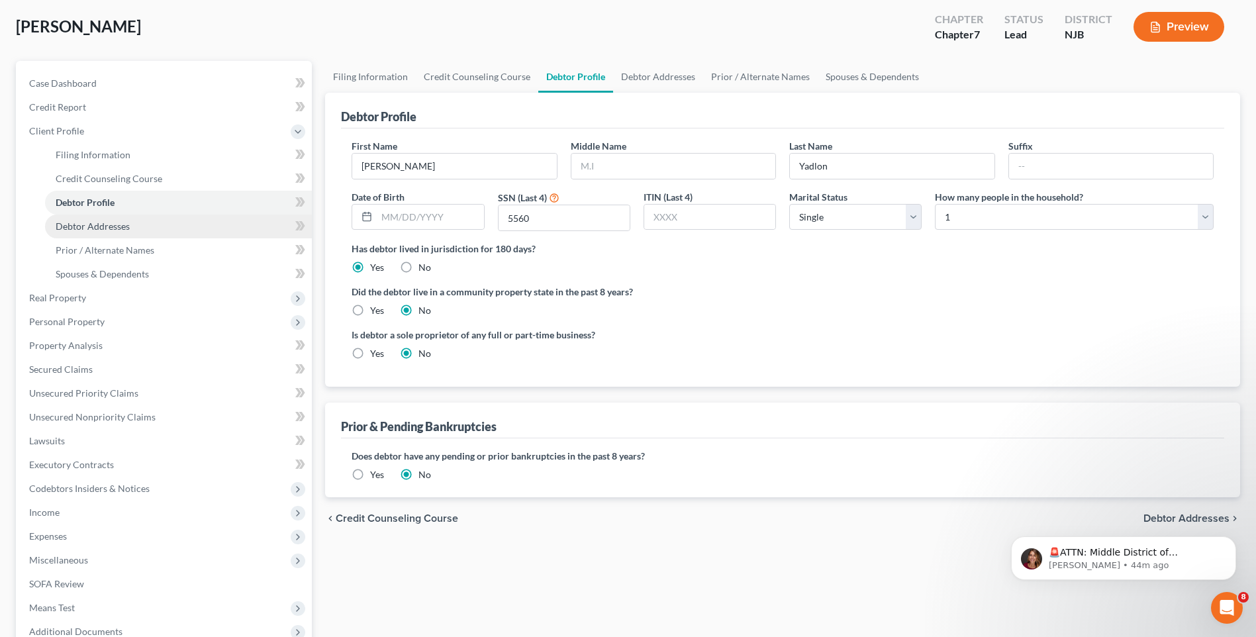
click at [170, 226] on link "Debtor Addresses" at bounding box center [178, 227] width 267 height 24
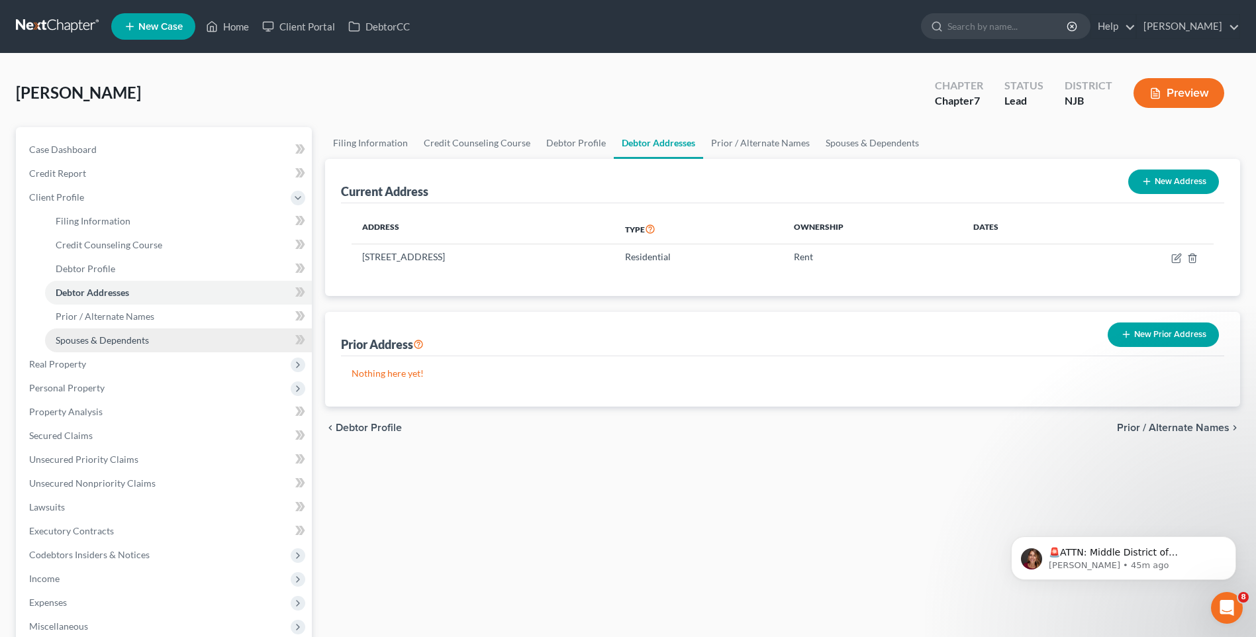
click at [152, 341] on link "Spouses & Dependents" at bounding box center [178, 340] width 267 height 24
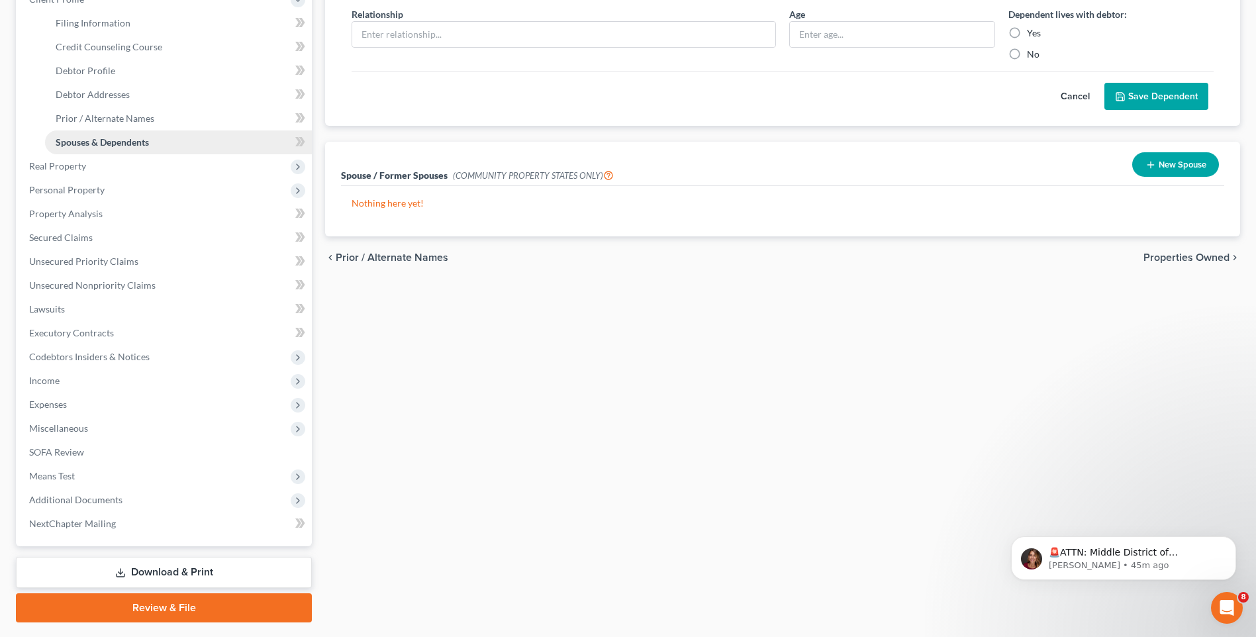
scroll to position [199, 0]
click at [105, 188] on span "Personal Property" at bounding box center [165, 189] width 293 height 24
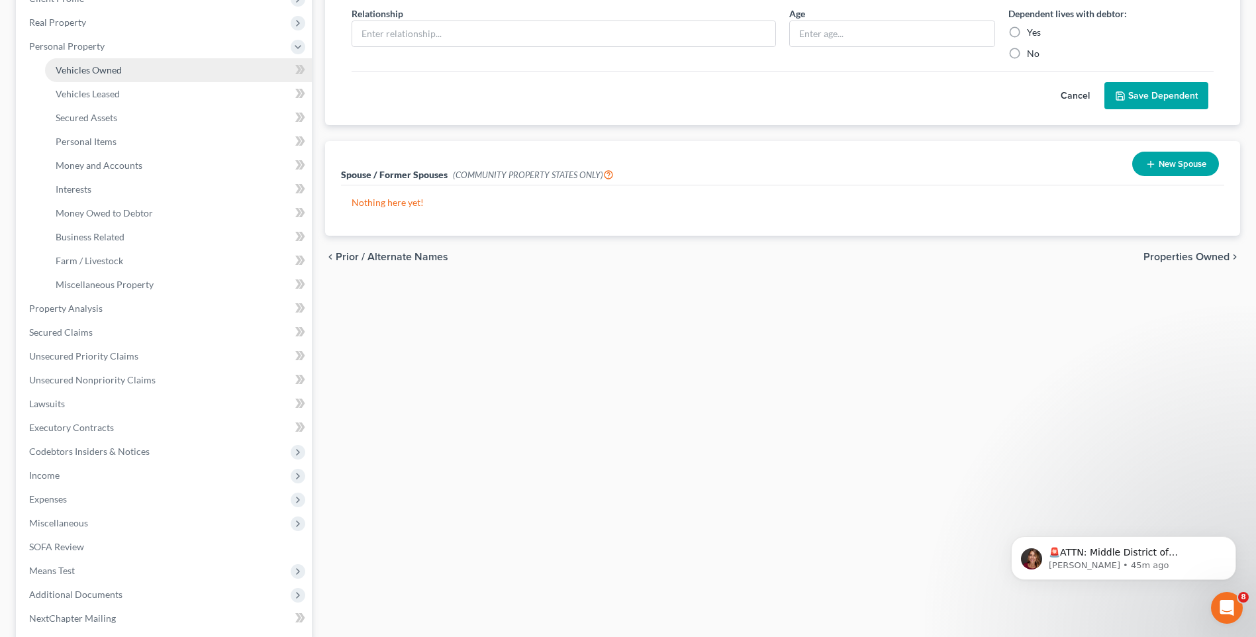
click at [117, 66] on span "Vehicles Owned" at bounding box center [89, 69] width 66 height 11
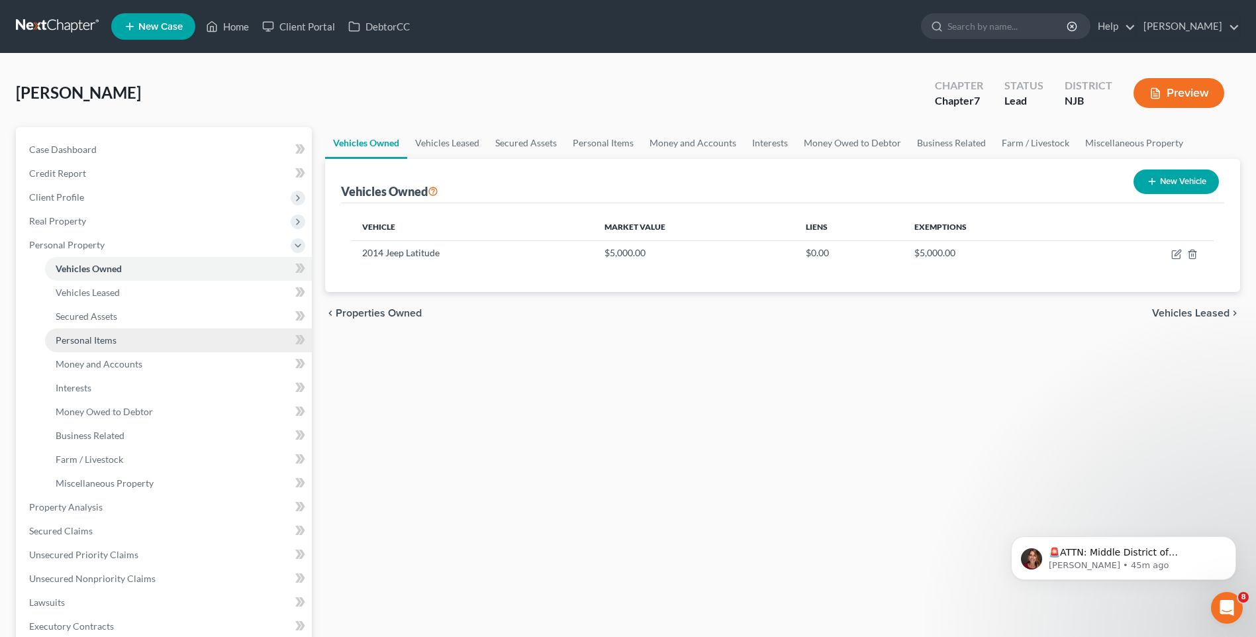
click at [132, 333] on link "Personal Items" at bounding box center [178, 340] width 267 height 24
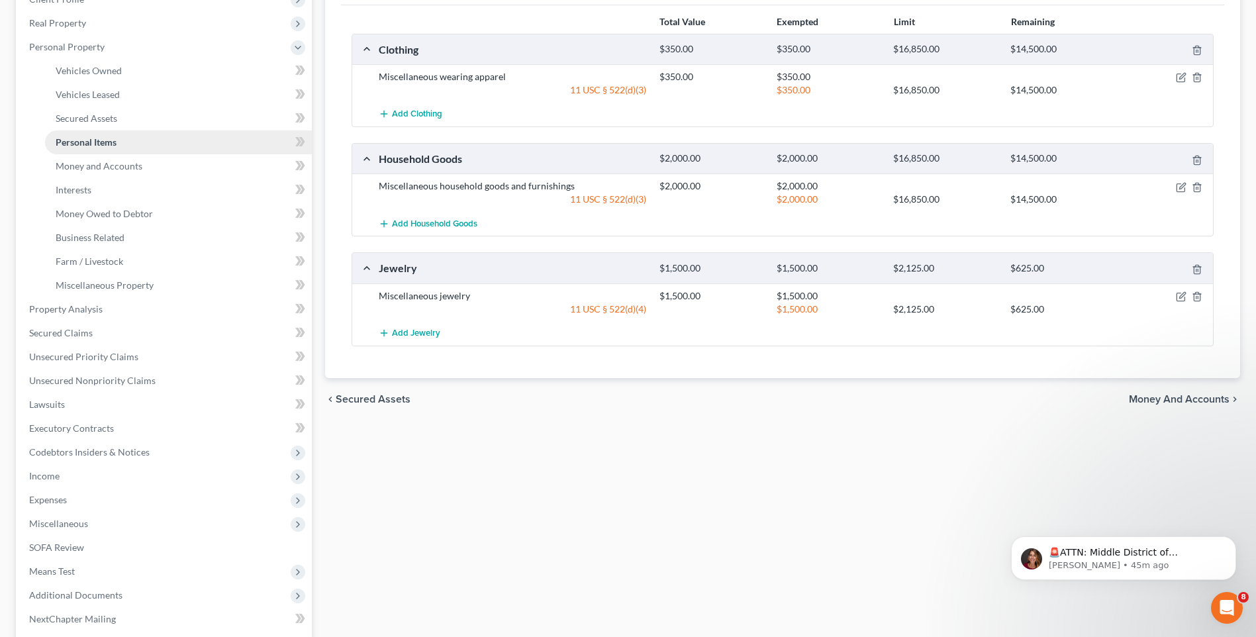
scroll to position [199, 0]
click at [133, 334] on link "Secured Claims" at bounding box center [165, 332] width 293 height 24
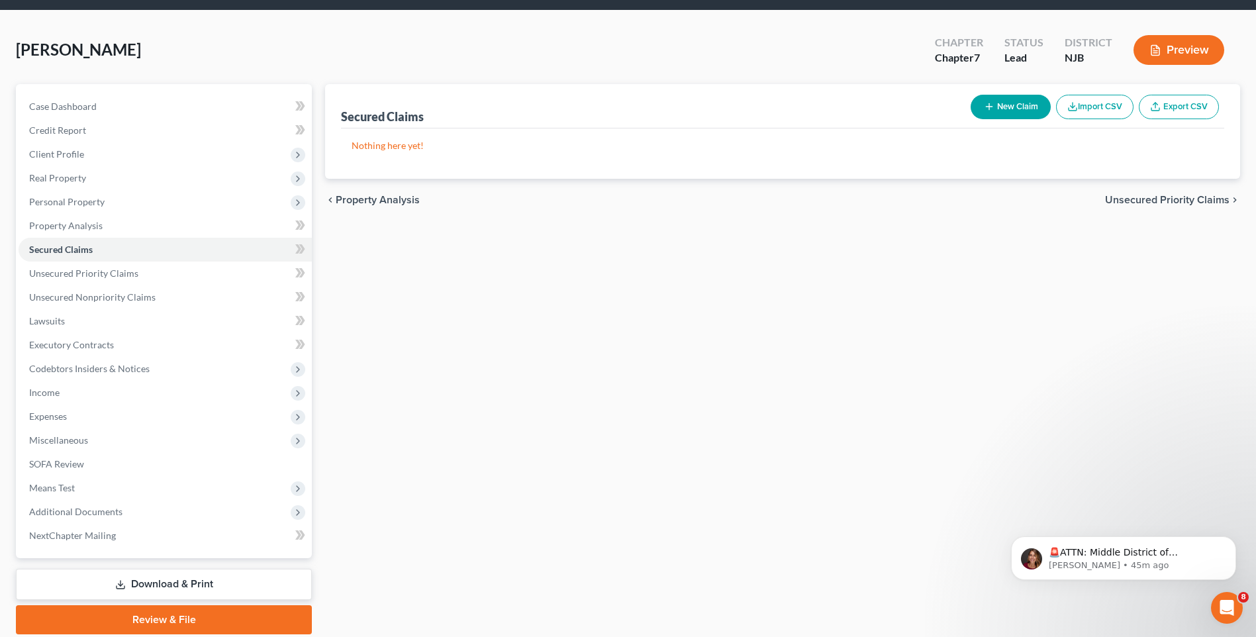
scroll to position [66, 0]
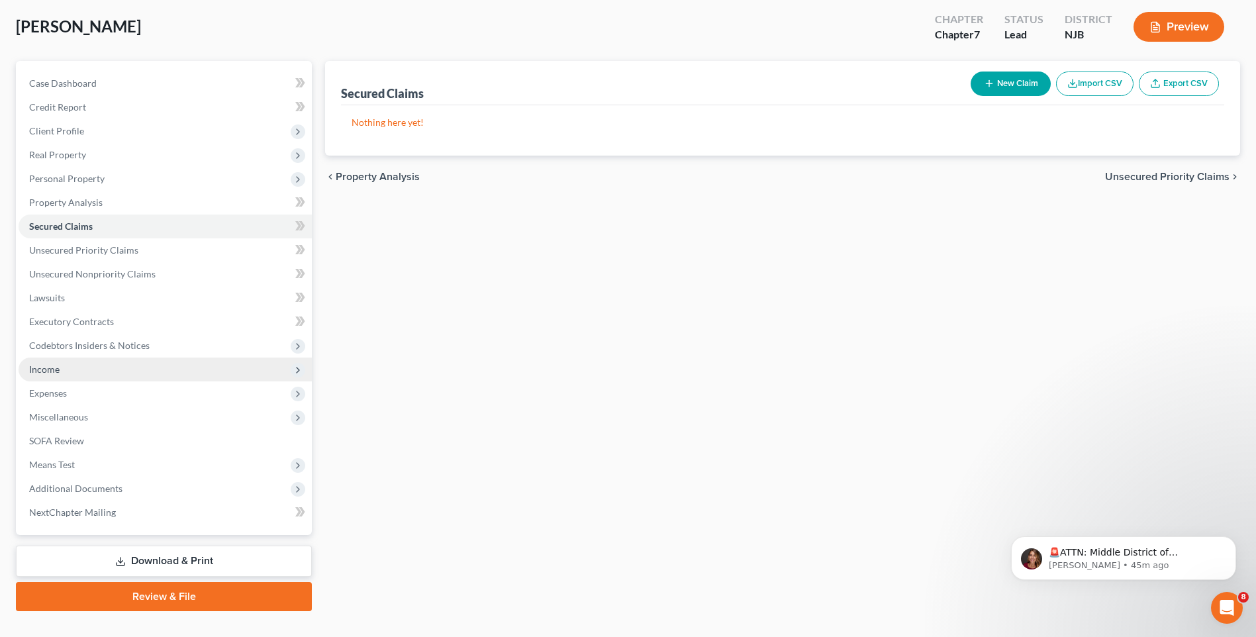
click at [150, 373] on span "Income" at bounding box center [165, 370] width 293 height 24
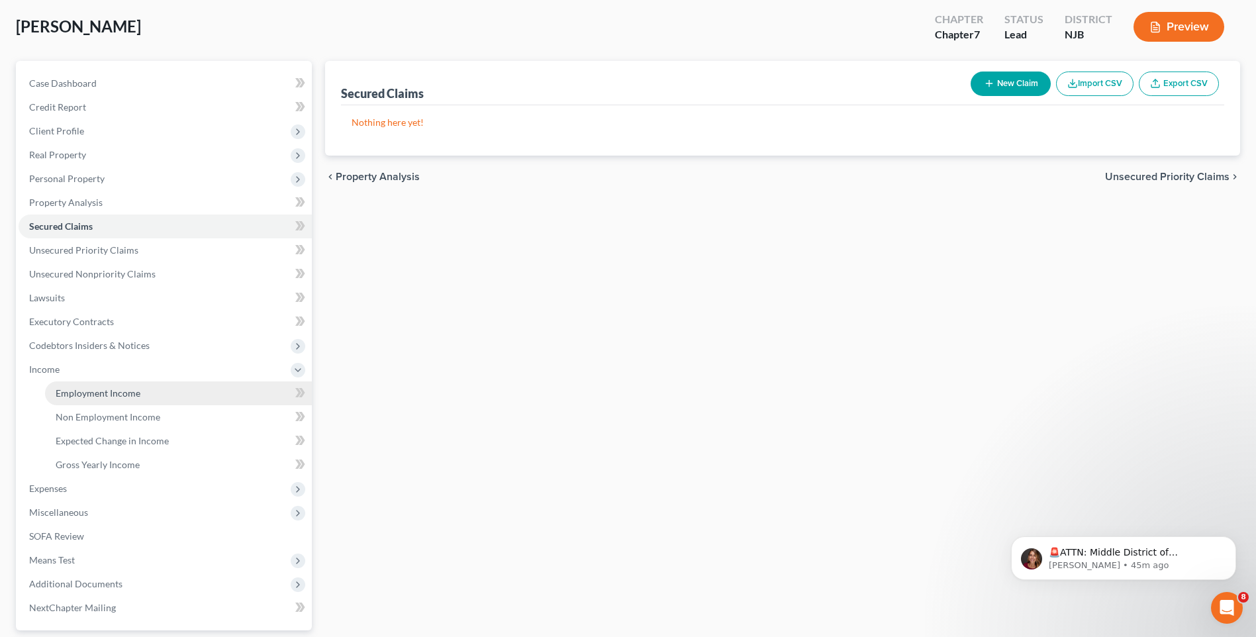
click at [144, 392] on link "Employment Income" at bounding box center [178, 393] width 267 height 24
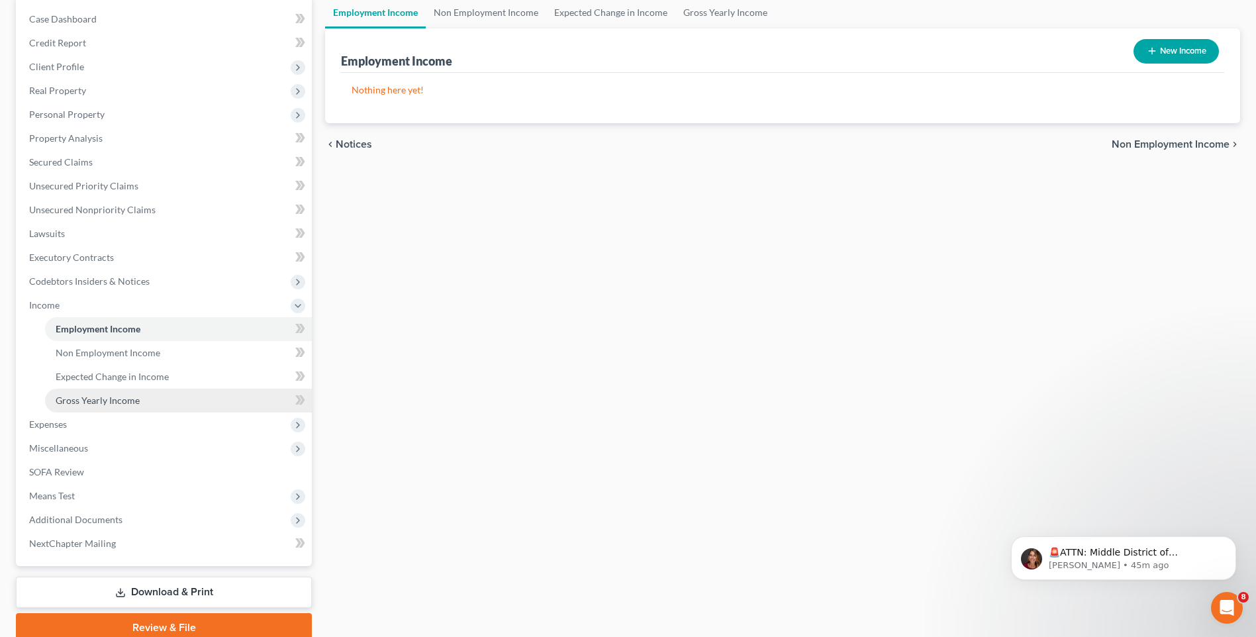
scroll to position [132, 0]
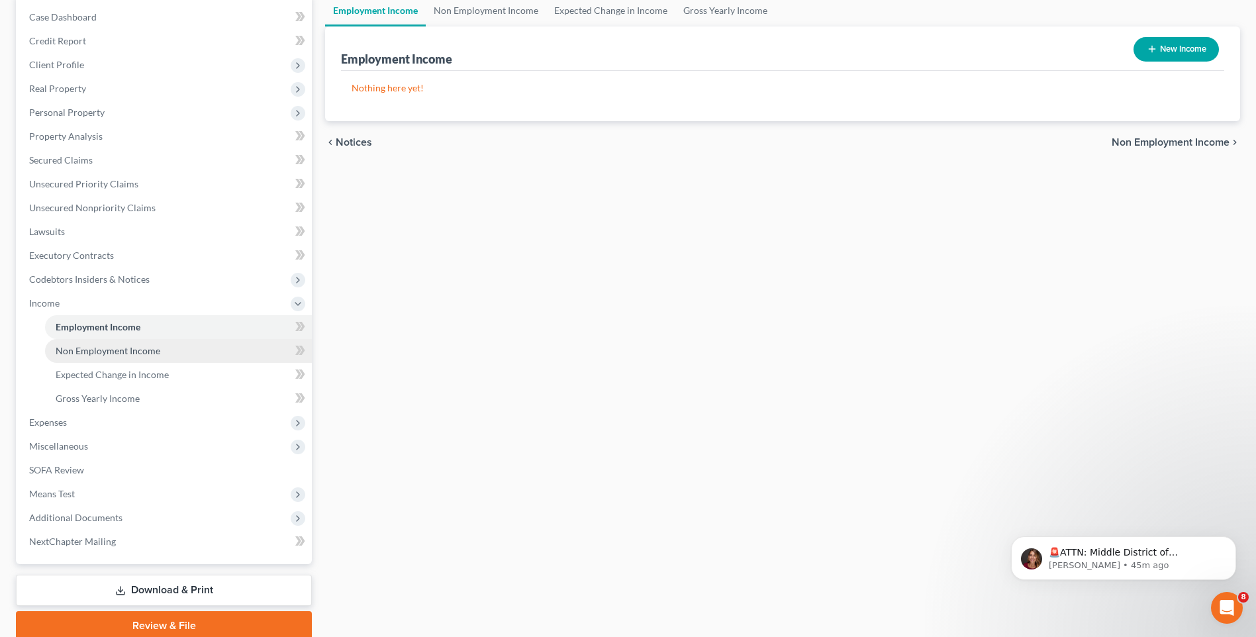
click at [146, 355] on span "Non Employment Income" at bounding box center [108, 350] width 105 height 11
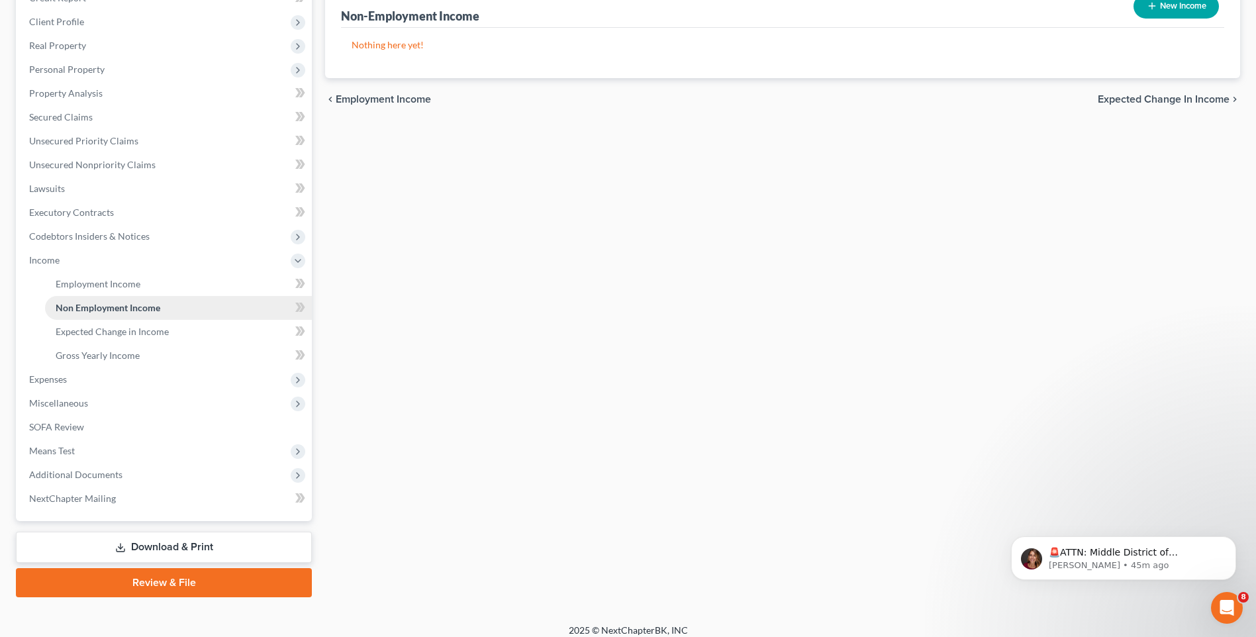
scroll to position [186, 0]
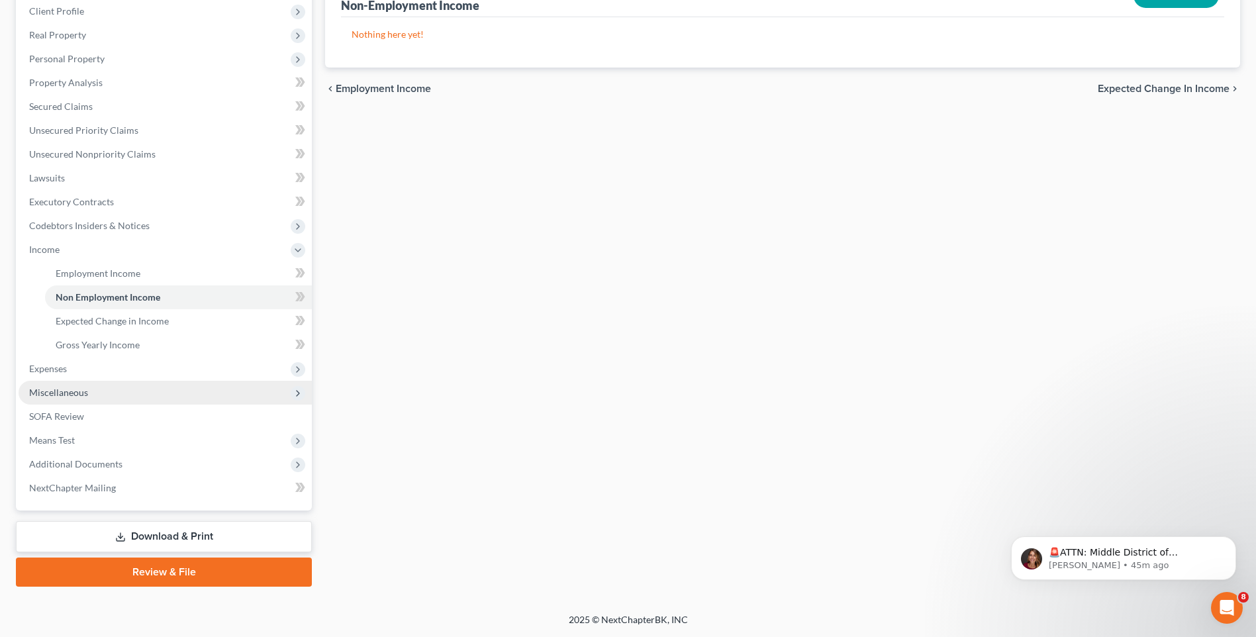
click at [156, 389] on span "Miscellaneous" at bounding box center [165, 393] width 293 height 24
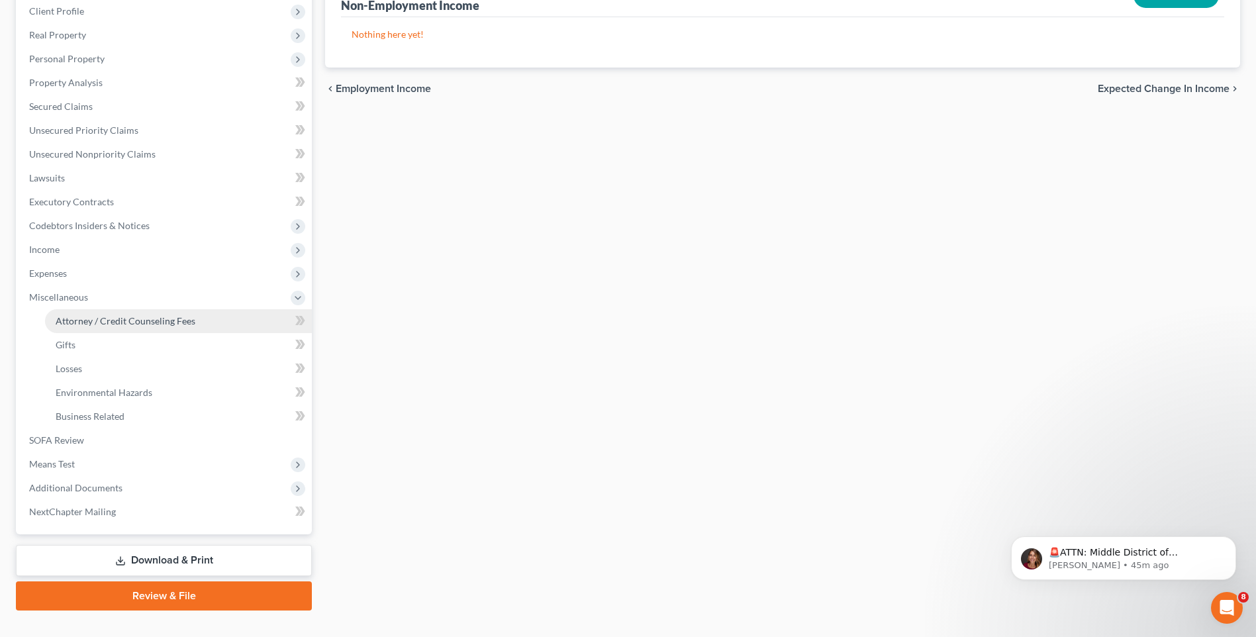
click at [195, 320] on link "Attorney / Credit Counseling Fees" at bounding box center [178, 321] width 267 height 24
select select "0"
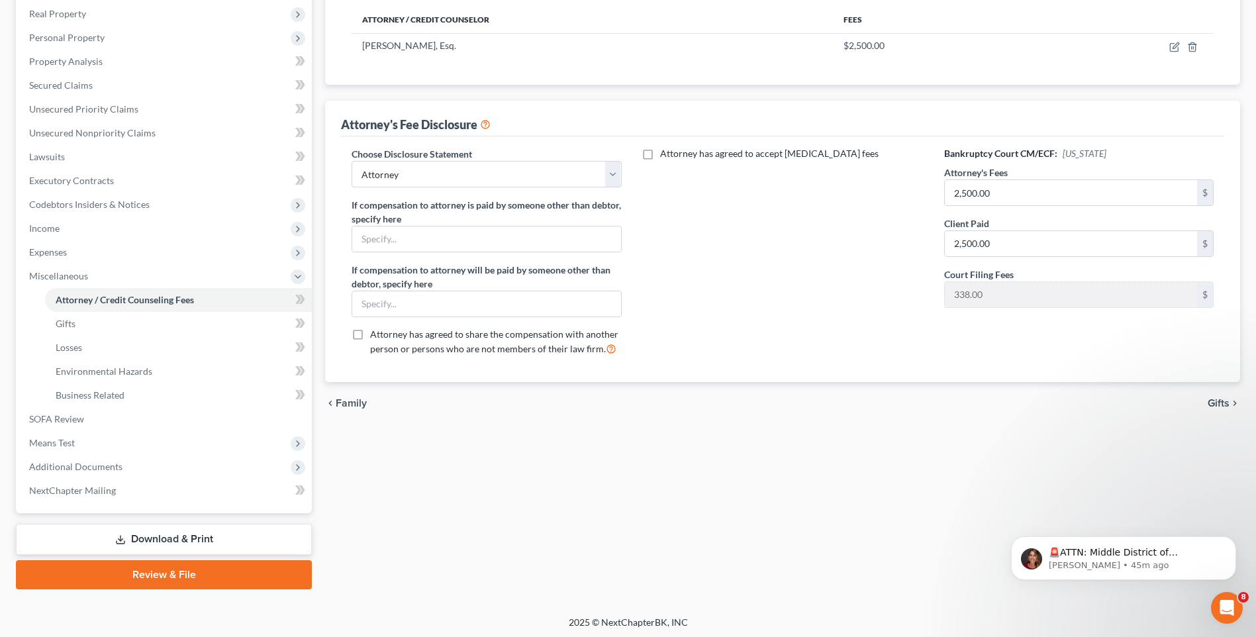
scroll to position [210, 0]
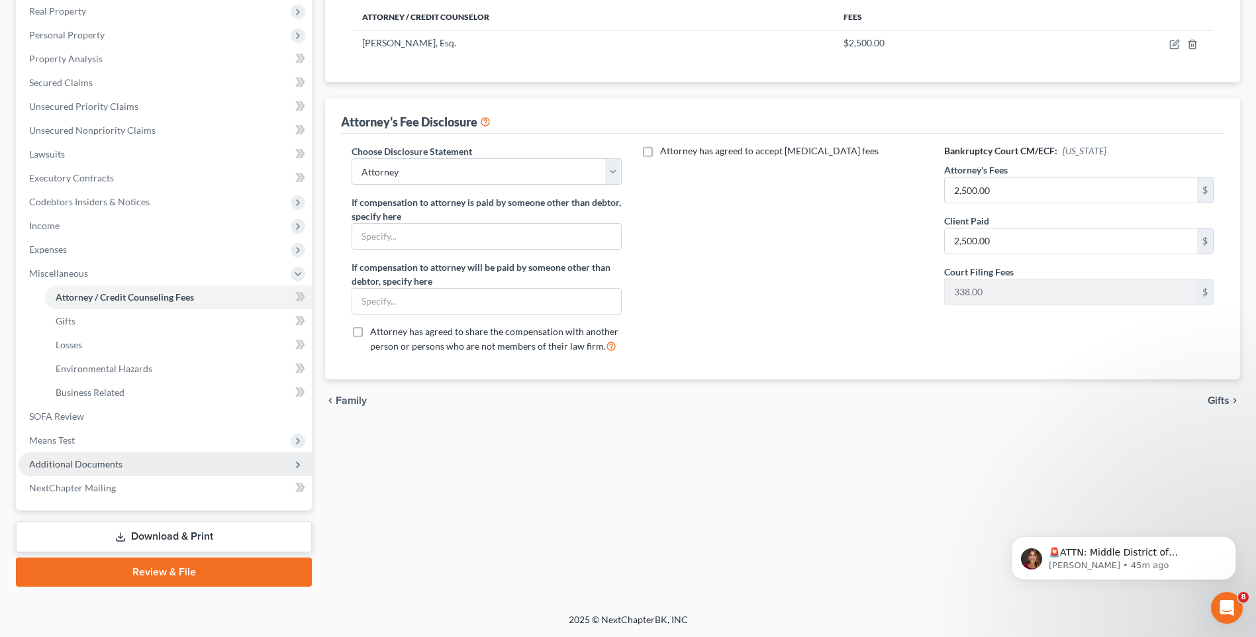
click at [222, 462] on span "Additional Documents" at bounding box center [165, 464] width 293 height 24
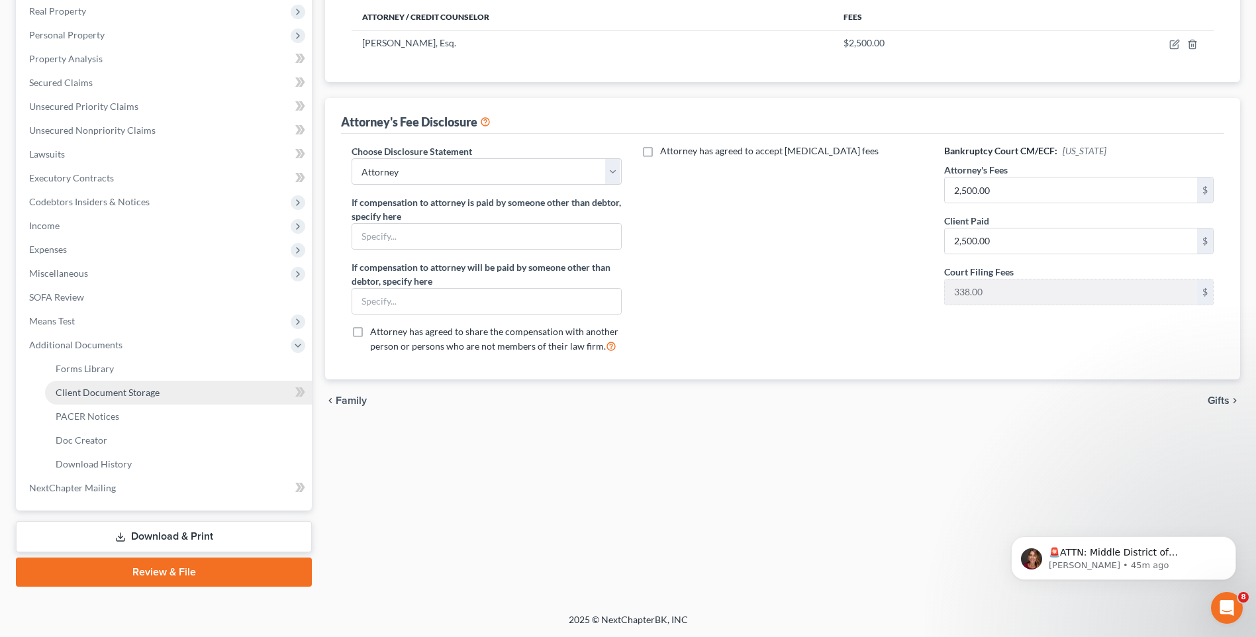
click at [195, 389] on link "Client Document Storage" at bounding box center [178, 393] width 267 height 24
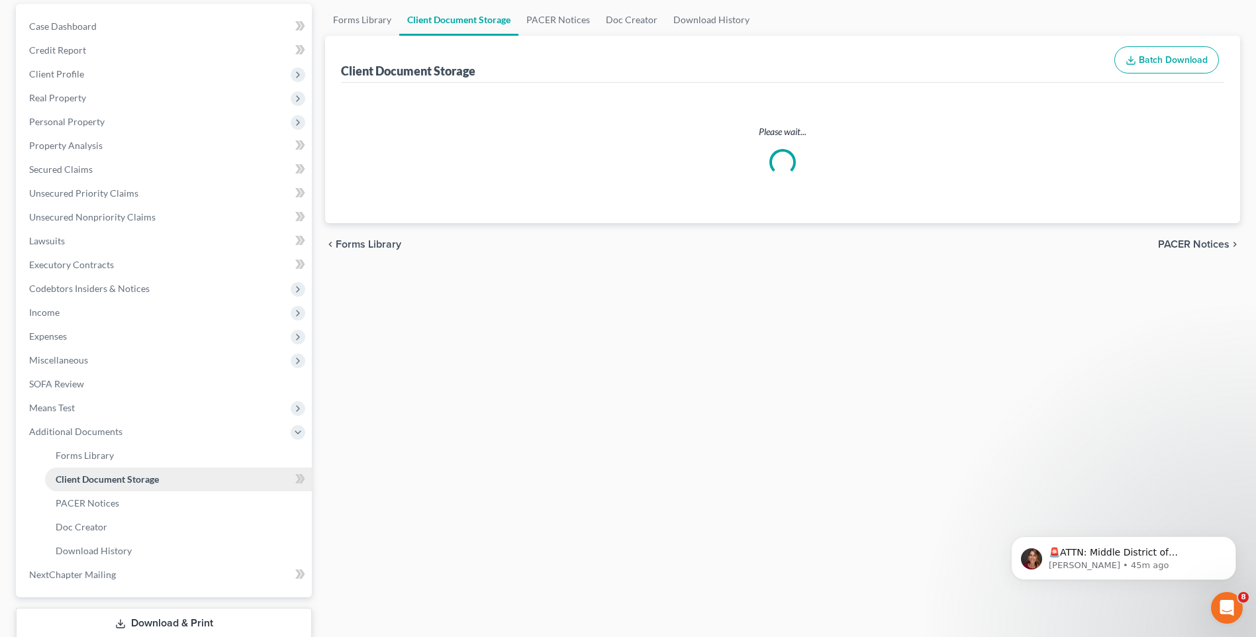
select select "9"
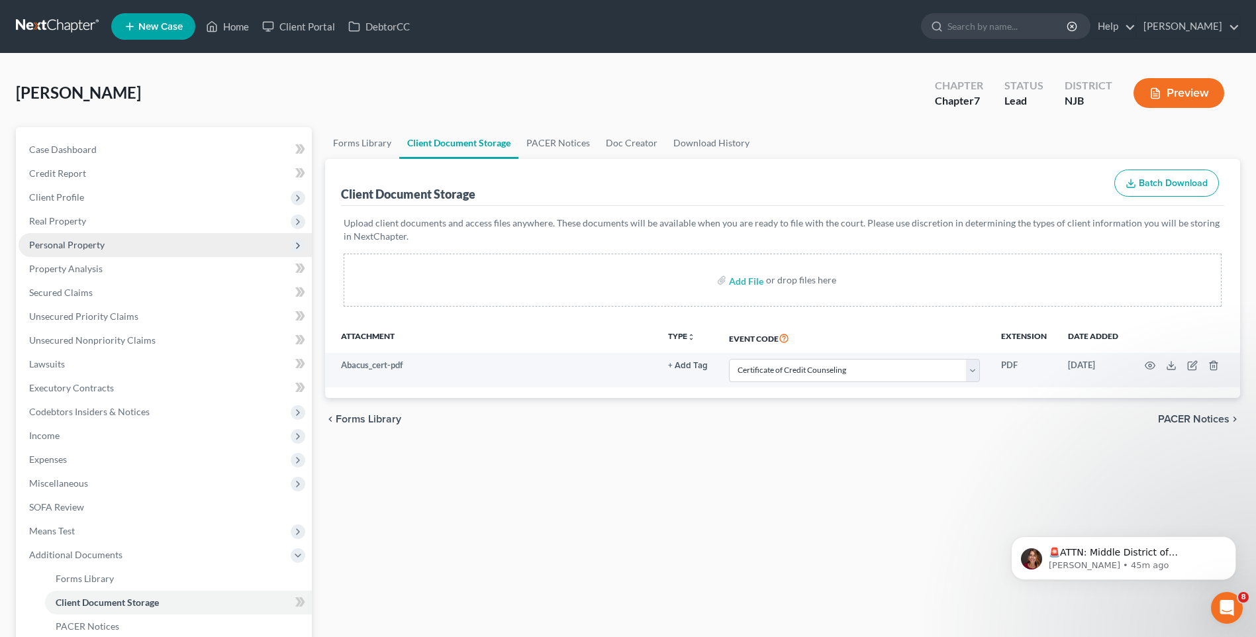
click at [138, 242] on span "Personal Property" at bounding box center [165, 245] width 293 height 24
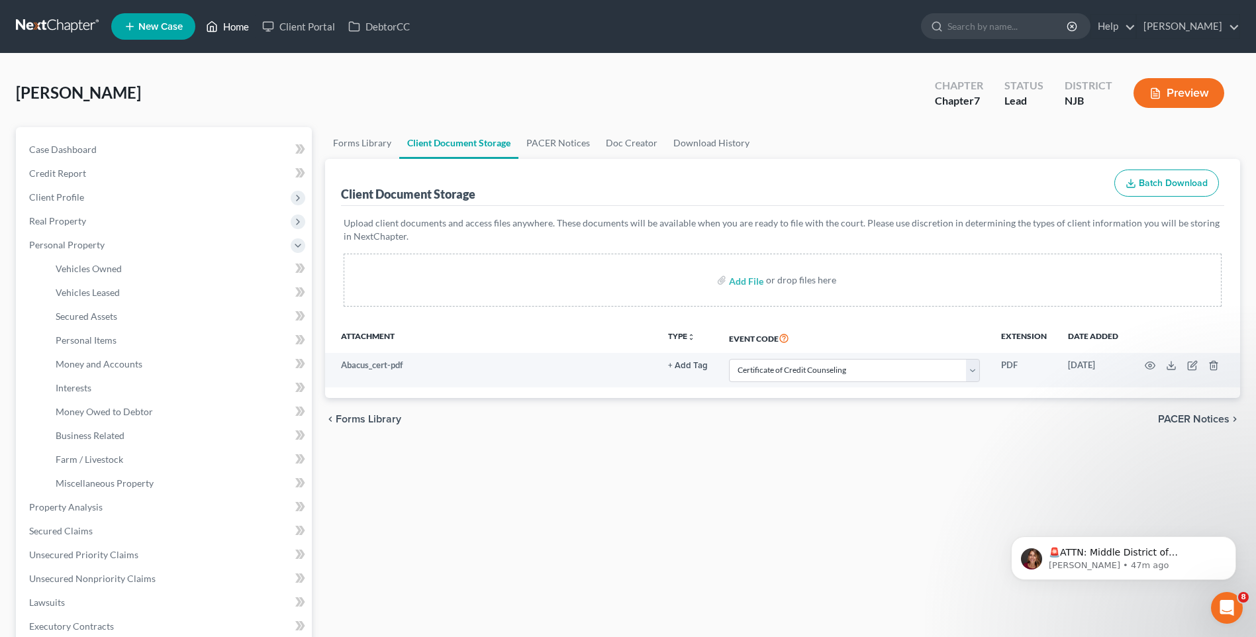
click at [239, 28] on link "Home" at bounding box center [227, 27] width 56 height 24
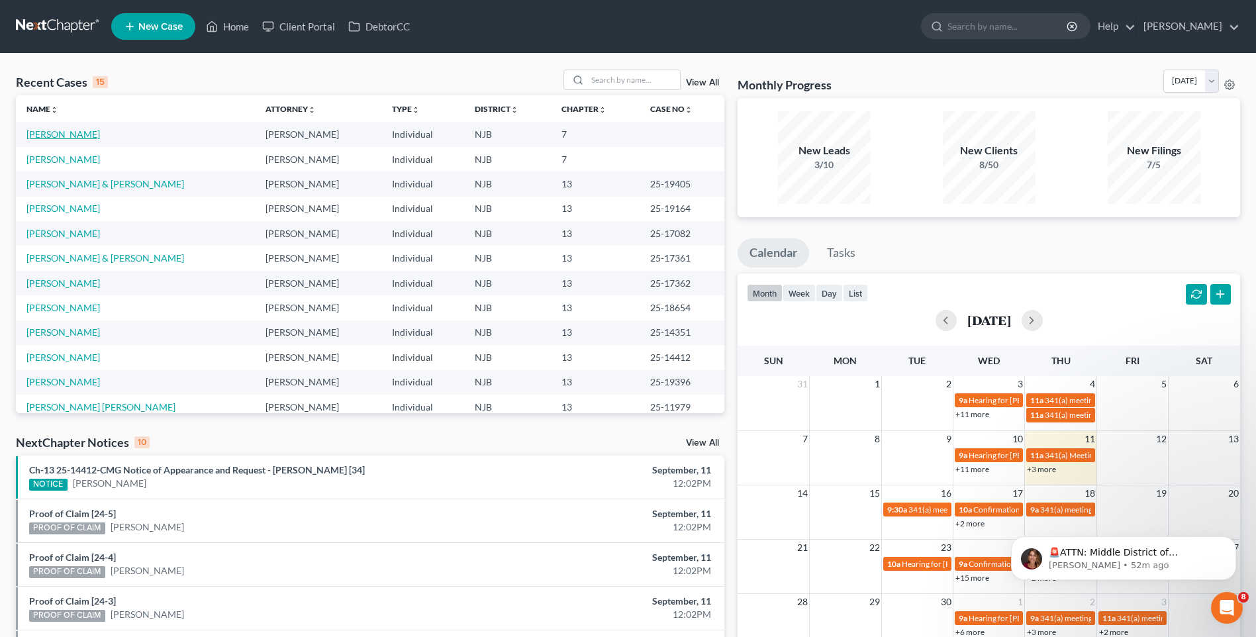
click at [77, 134] on link "[PERSON_NAME]" at bounding box center [63, 133] width 74 height 11
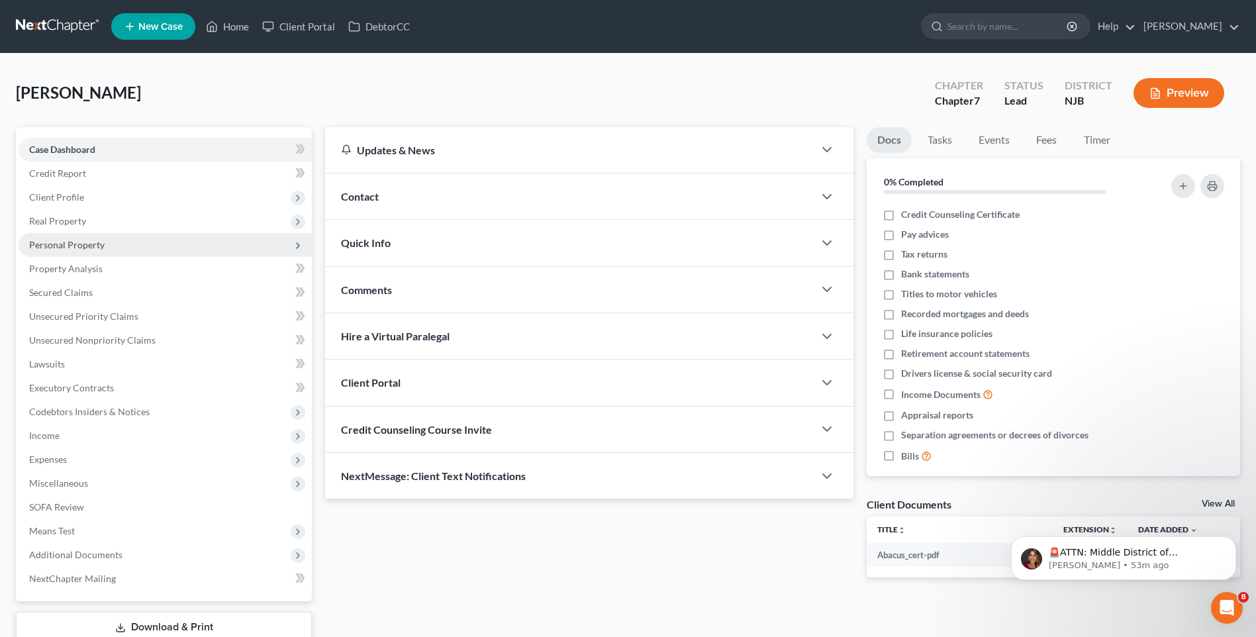
click at [110, 245] on span "Personal Property" at bounding box center [165, 245] width 293 height 24
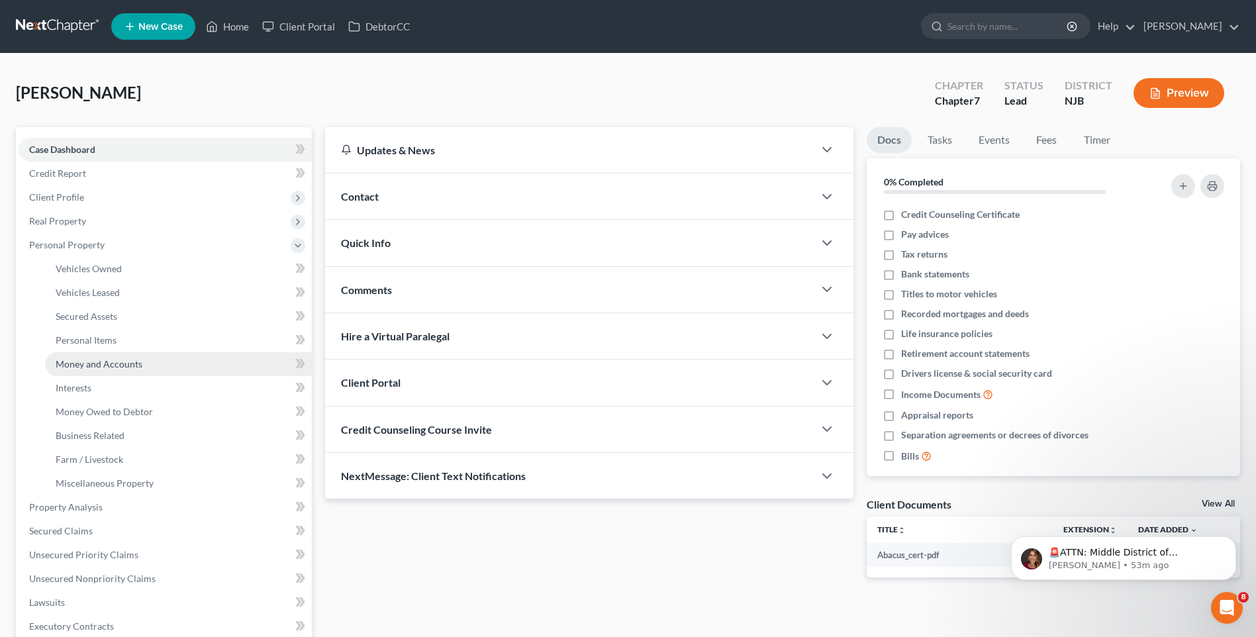
click at [124, 362] on span "Money and Accounts" at bounding box center [99, 363] width 87 height 11
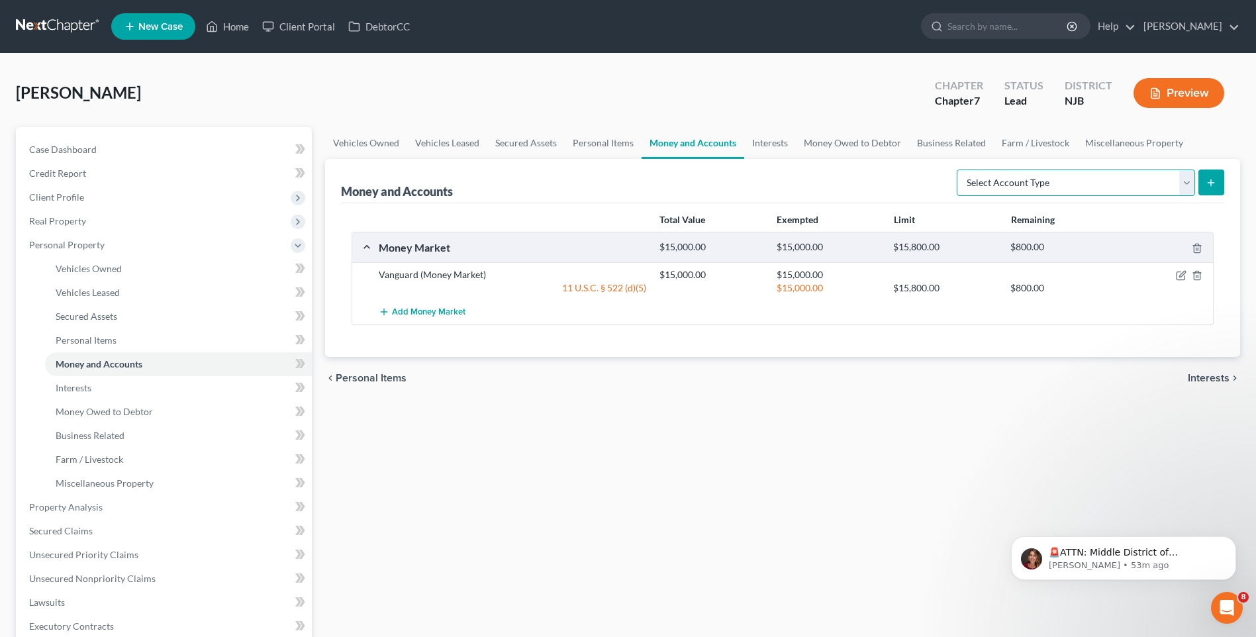
click at [1187, 185] on select "Select Account Type Brokerage Cash on Hand Certificates of Deposit Checking Acc…" at bounding box center [1076, 183] width 238 height 26
click at [636, 181] on div "Money and Accounts Select Account Type Brokerage Cash on Hand Certificates of D…" at bounding box center [782, 181] width 883 height 44
click at [202, 387] on link "Interests" at bounding box center [178, 388] width 267 height 24
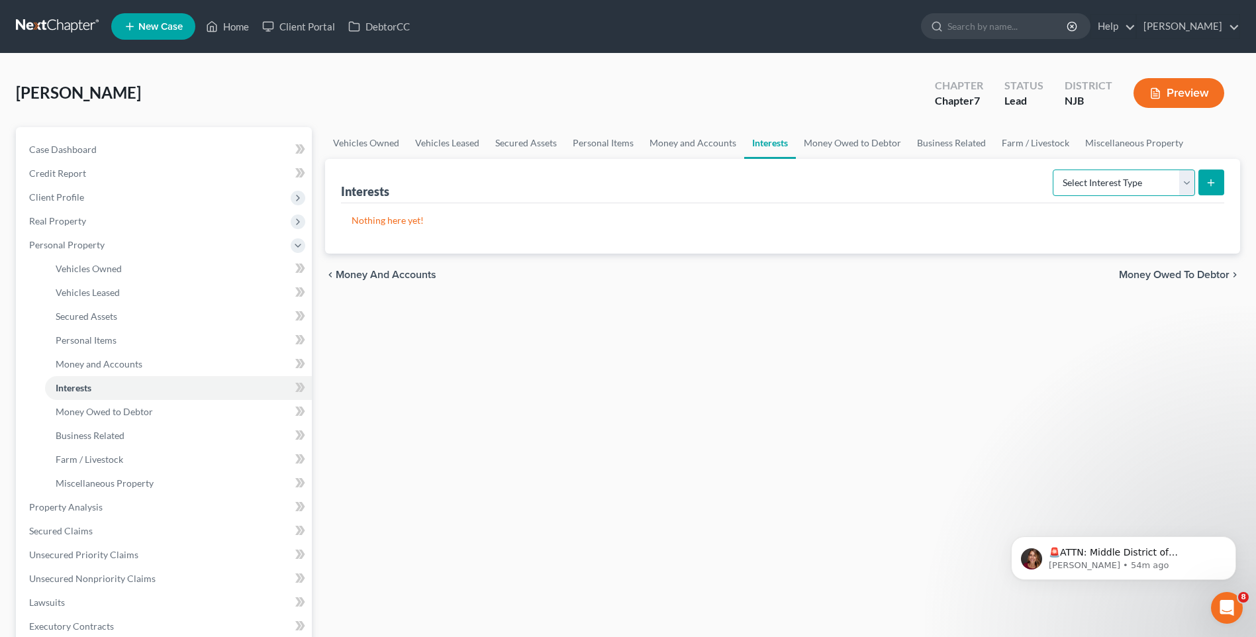
click at [1189, 187] on select "Select Interest Type 401K Annuity Bond Education IRA Government Bond Government…" at bounding box center [1124, 183] width 142 height 26
select select "ira"
click at [1054, 170] on select "Select Interest Type 401K Annuity Bond Education IRA Government Bond Government…" at bounding box center [1124, 183] width 142 height 26
click at [1212, 183] on line "submit" at bounding box center [1211, 183] width 6 height 0
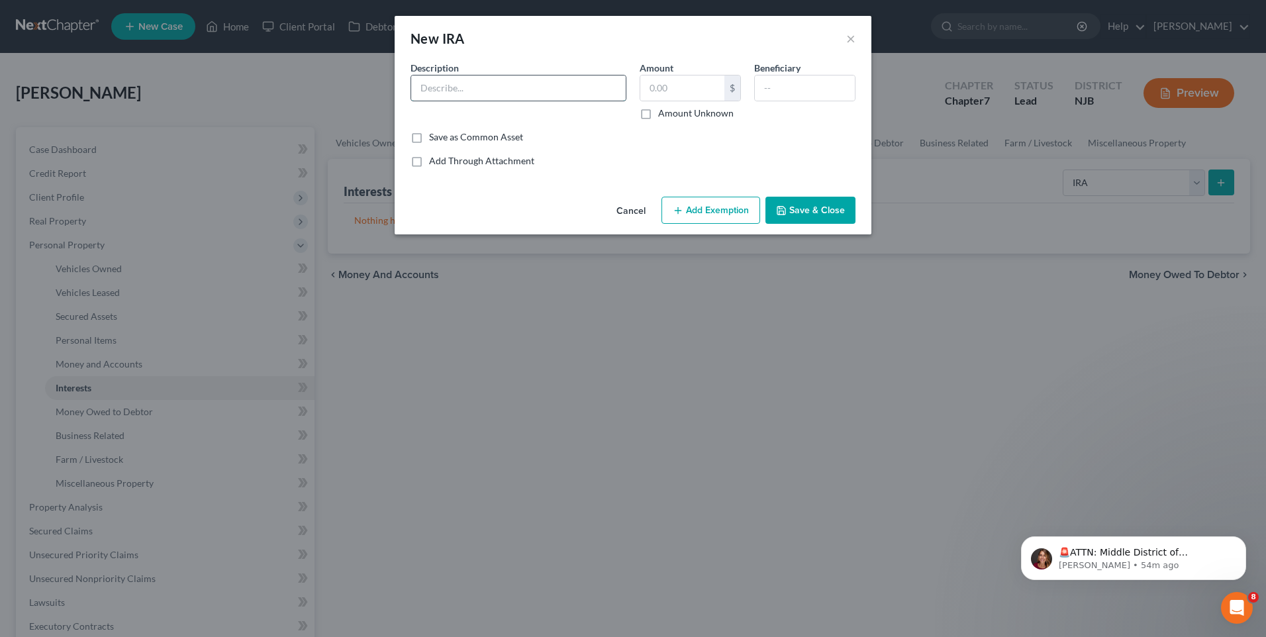
click at [442, 91] on input "text" at bounding box center [518, 87] width 215 height 25
type input "IRA"
click at [658, 117] on label "Amount Unknown" at bounding box center [695, 113] width 75 height 13
click at [663, 115] on input "Amount Unknown" at bounding box center [667, 111] width 9 height 9
checkbox input "true"
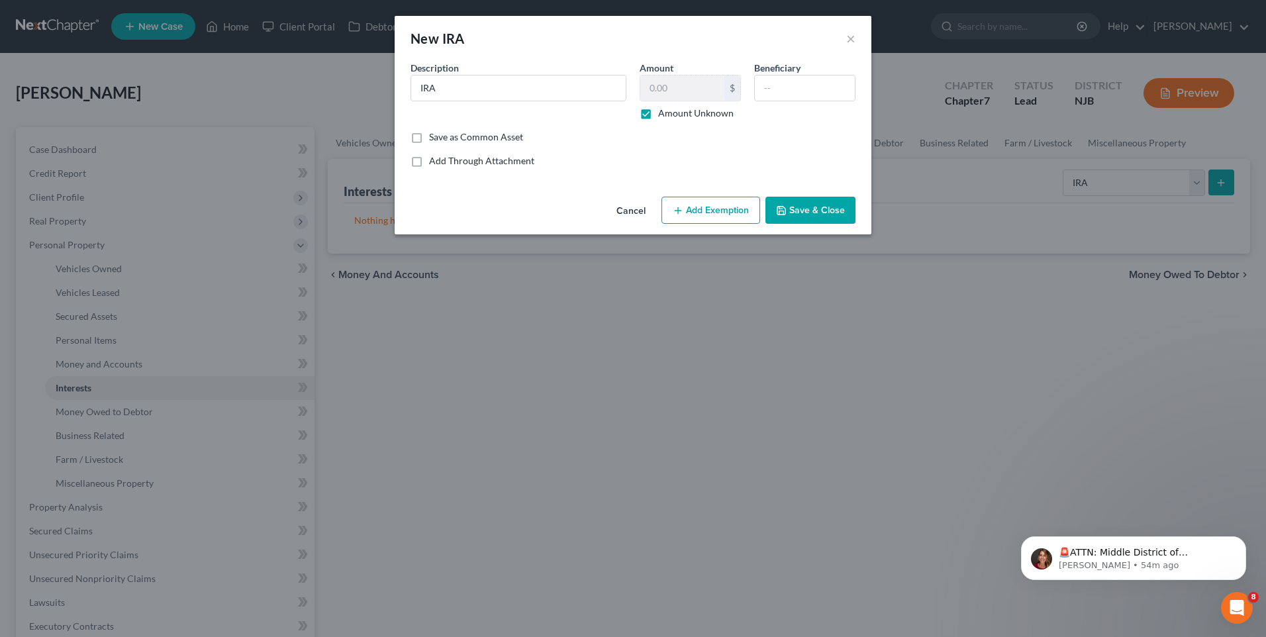
click at [699, 210] on button "Add Exemption" at bounding box center [711, 211] width 99 height 28
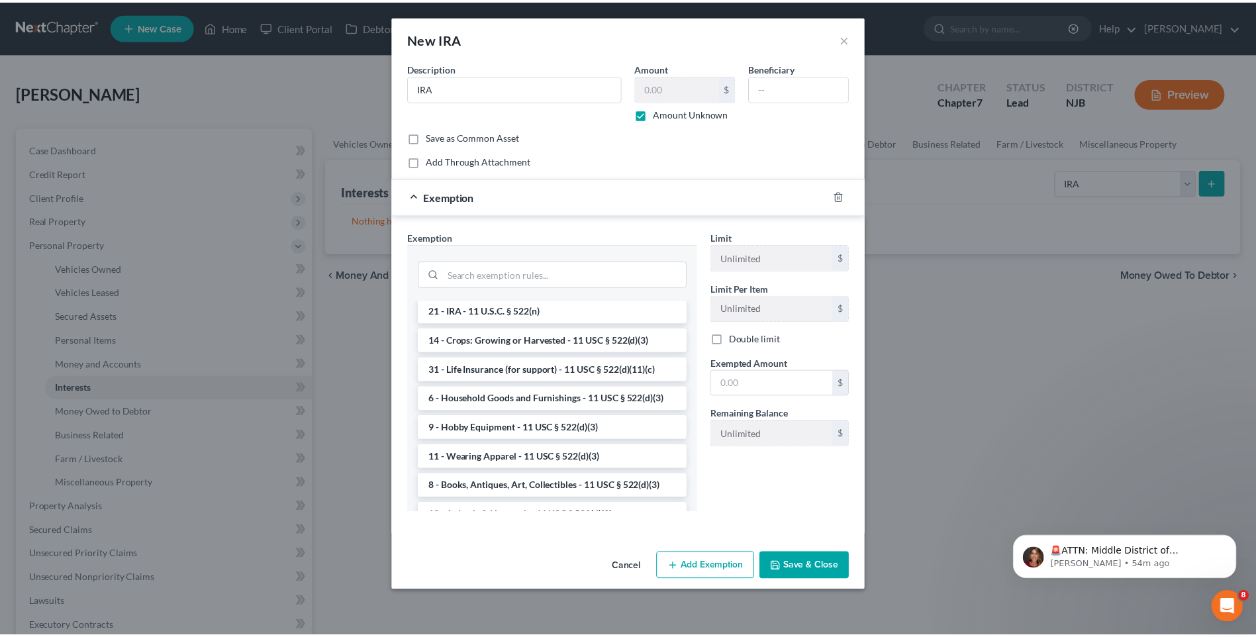
scroll to position [832, 0]
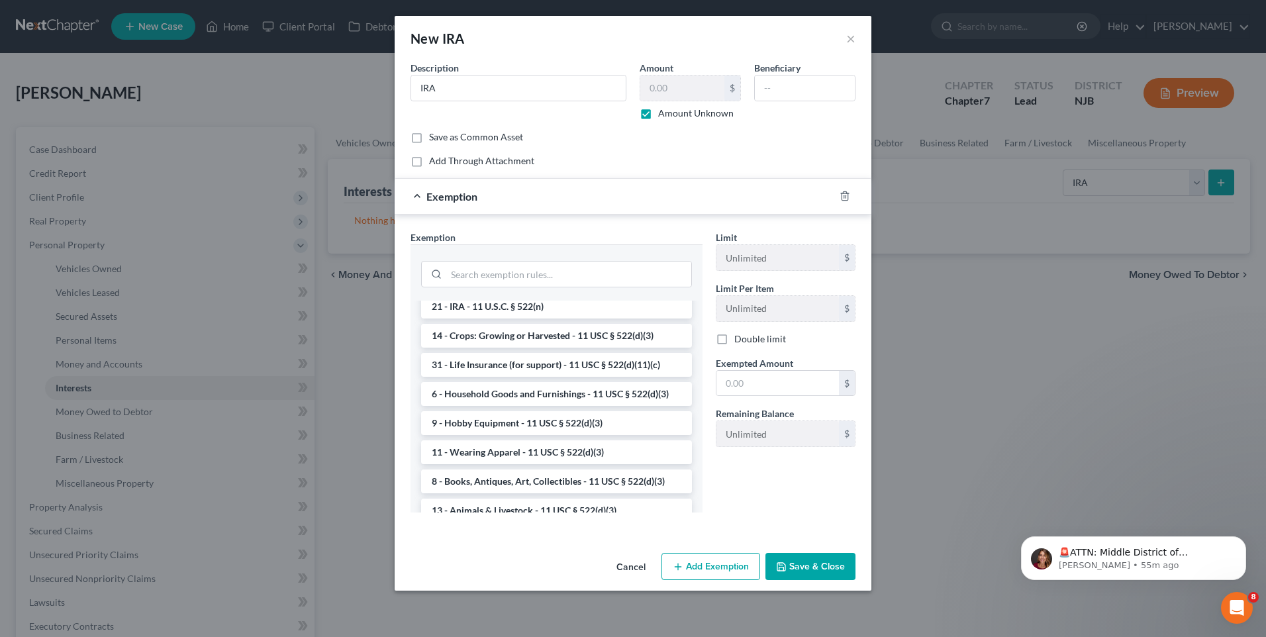
click at [551, 319] on li "21 - IRA - 11 U.S.C. § 522(n)" at bounding box center [556, 307] width 271 height 24
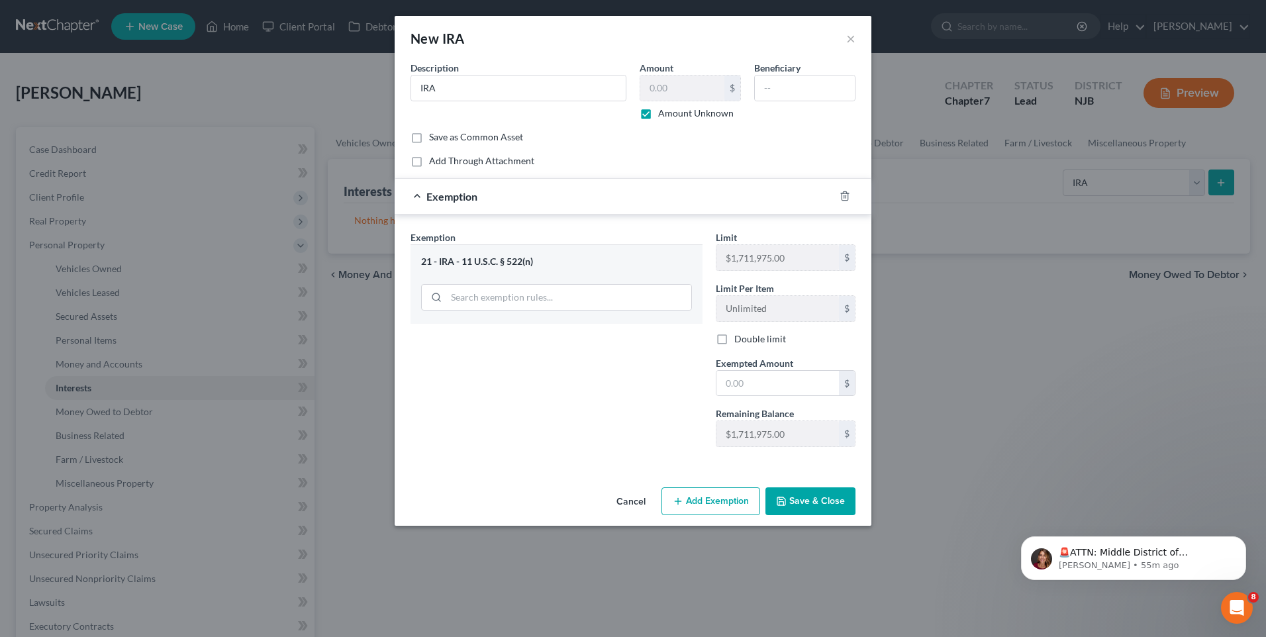
click at [830, 497] on button "Save & Close" at bounding box center [810, 501] width 90 height 28
click at [726, 385] on input "text" at bounding box center [777, 383] width 123 height 25
type input "50,000"
click at [599, 405] on div "Exemption Set must be selected for CA. Exemption * 21 - IRA - 11 U.S.C. § 522(n)" at bounding box center [556, 343] width 305 height 227
click at [815, 501] on button "Save & Close" at bounding box center [810, 501] width 90 height 28
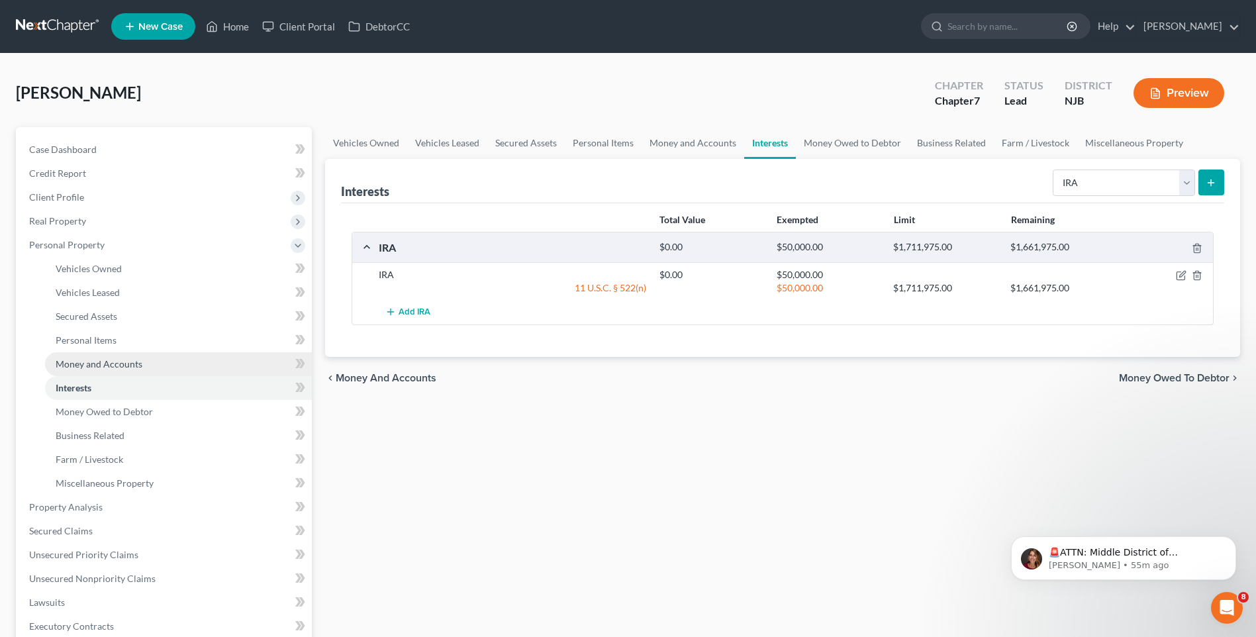
click at [133, 360] on span "Money and Accounts" at bounding box center [99, 363] width 87 height 11
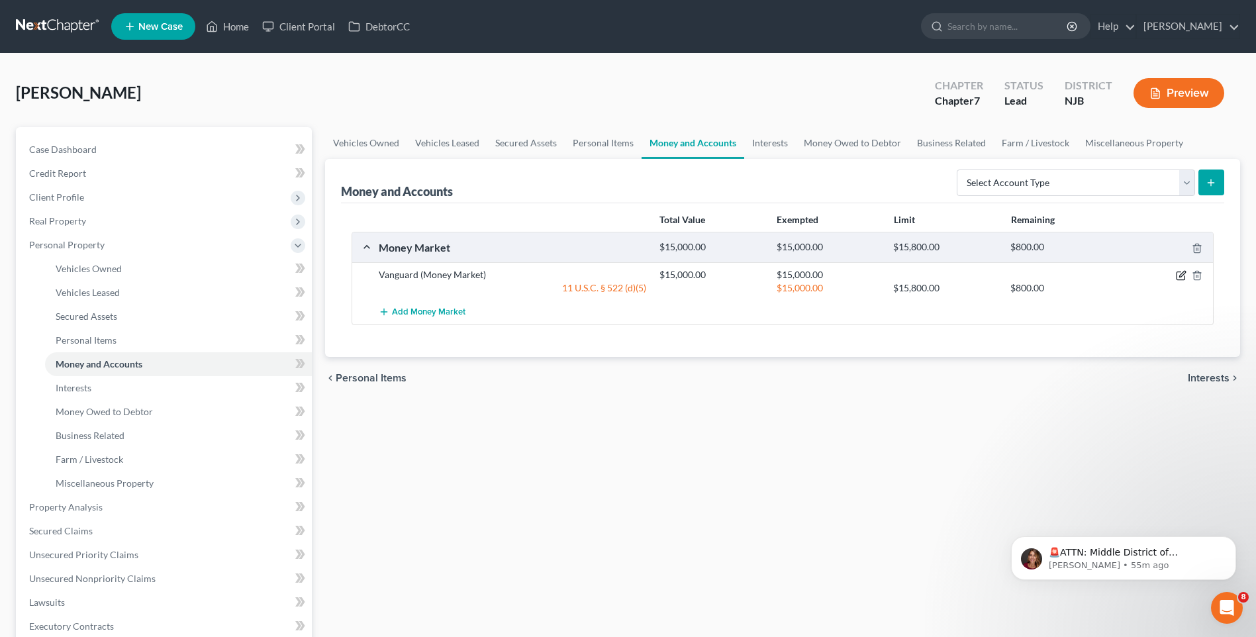
click at [1180, 277] on icon "button" at bounding box center [1182, 274] width 6 height 6
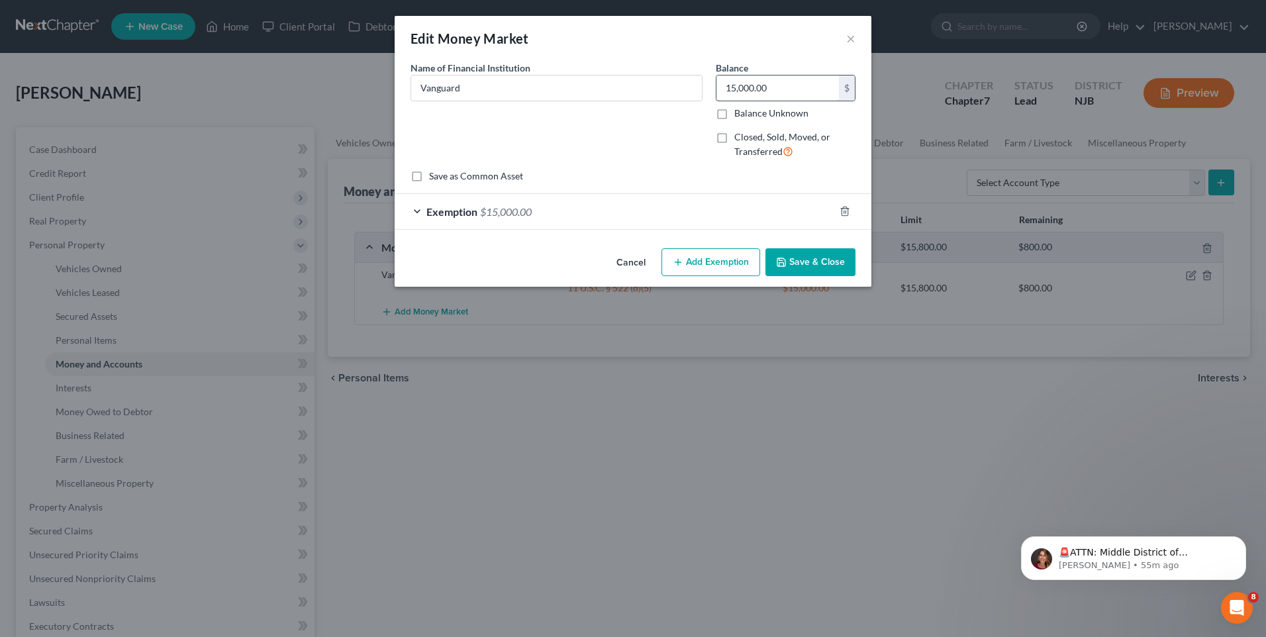
click at [785, 89] on input "15,000.00" at bounding box center [777, 87] width 123 height 25
type input "10,223.05"
click at [562, 212] on div "Exemption $15,000.00" at bounding box center [615, 211] width 440 height 35
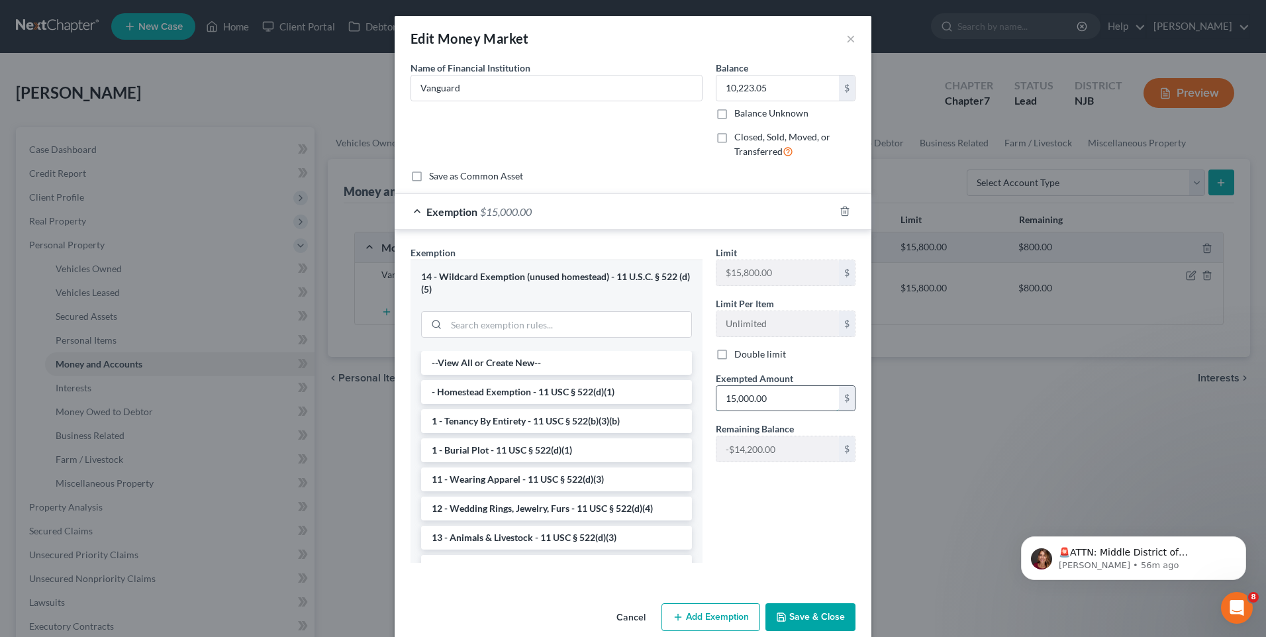
click at [750, 399] on input "15,000.00" at bounding box center [777, 398] width 123 height 25
type input "10,223.05"
click at [736, 513] on div "Limit $15,800.00 $ Limit Per Item Unlimited $ Double limit Exempted Amount * 10…" at bounding box center [785, 410] width 153 height 328
click at [806, 616] on button "Save & Close" at bounding box center [810, 617] width 90 height 28
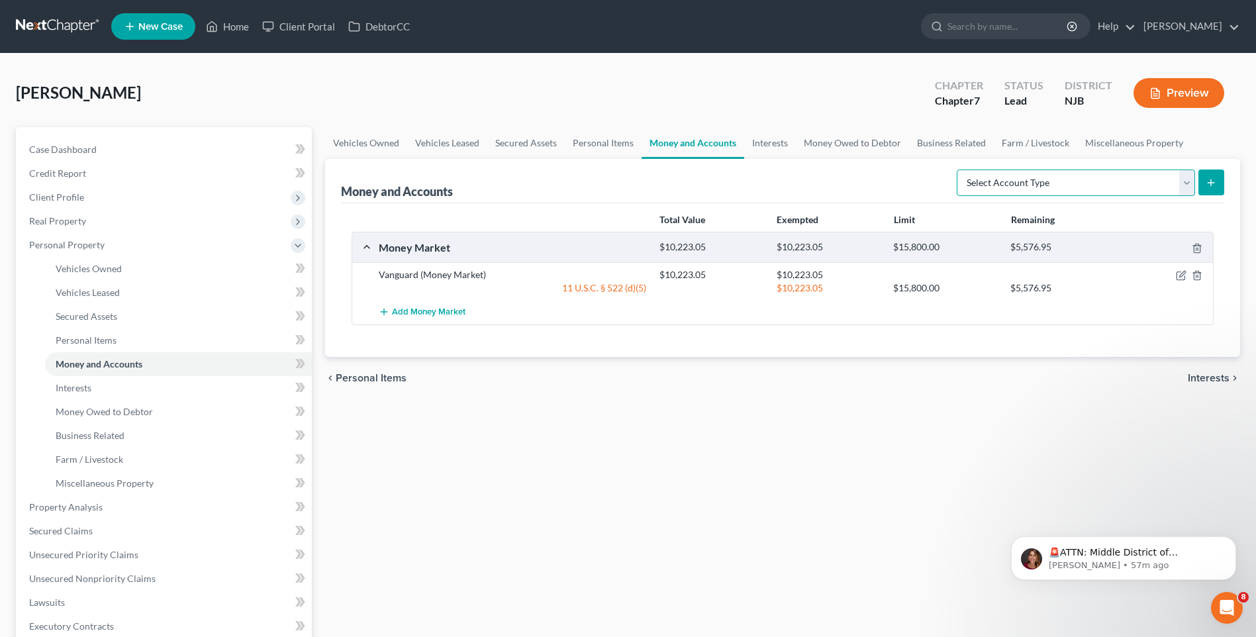
click at [1184, 183] on select "Select Account Type Brokerage Cash on Hand Certificates of Deposit Checking Acc…" at bounding box center [1076, 183] width 238 height 26
select select "checking"
click at [959, 170] on select "Select Account Type Brokerage Cash on Hand Certificates of Deposit Checking Acc…" at bounding box center [1076, 183] width 238 height 26
click at [1208, 180] on icon "submit" at bounding box center [1211, 182] width 11 height 11
click at [1212, 178] on icon "submit" at bounding box center [1211, 182] width 11 height 11
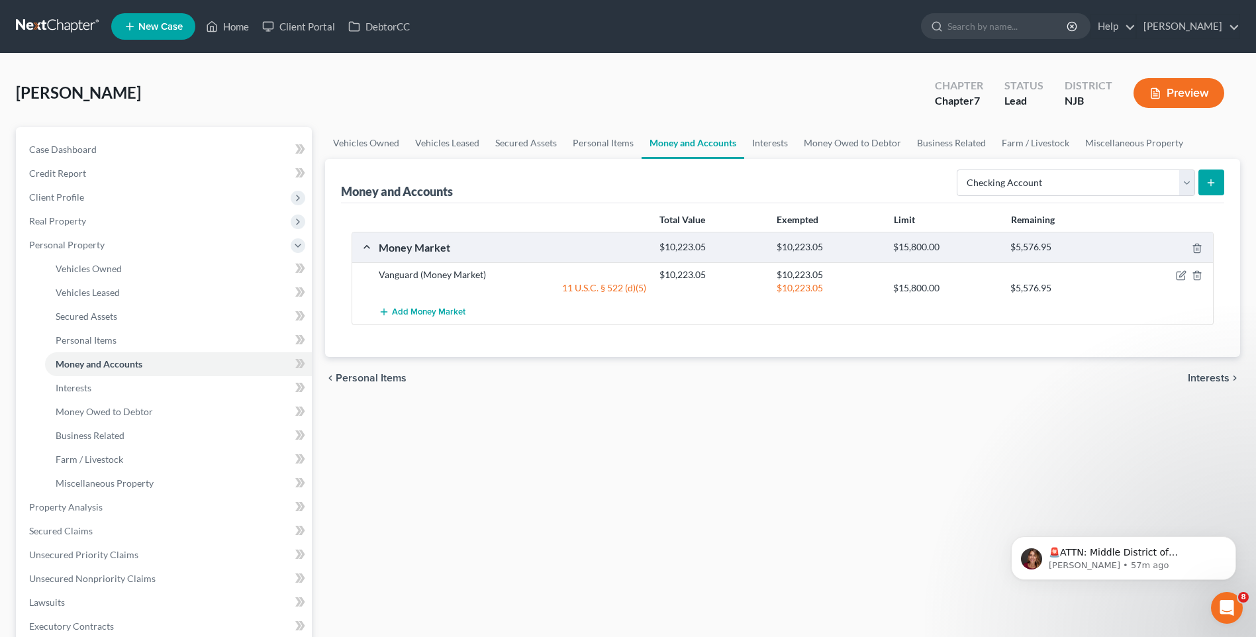
click at [796, 182] on div "Money and Accounts Select Account Type Brokerage Cash on Hand Certificates of D…" at bounding box center [782, 181] width 883 height 44
click at [99, 148] on link "Case Dashboard" at bounding box center [165, 150] width 293 height 24
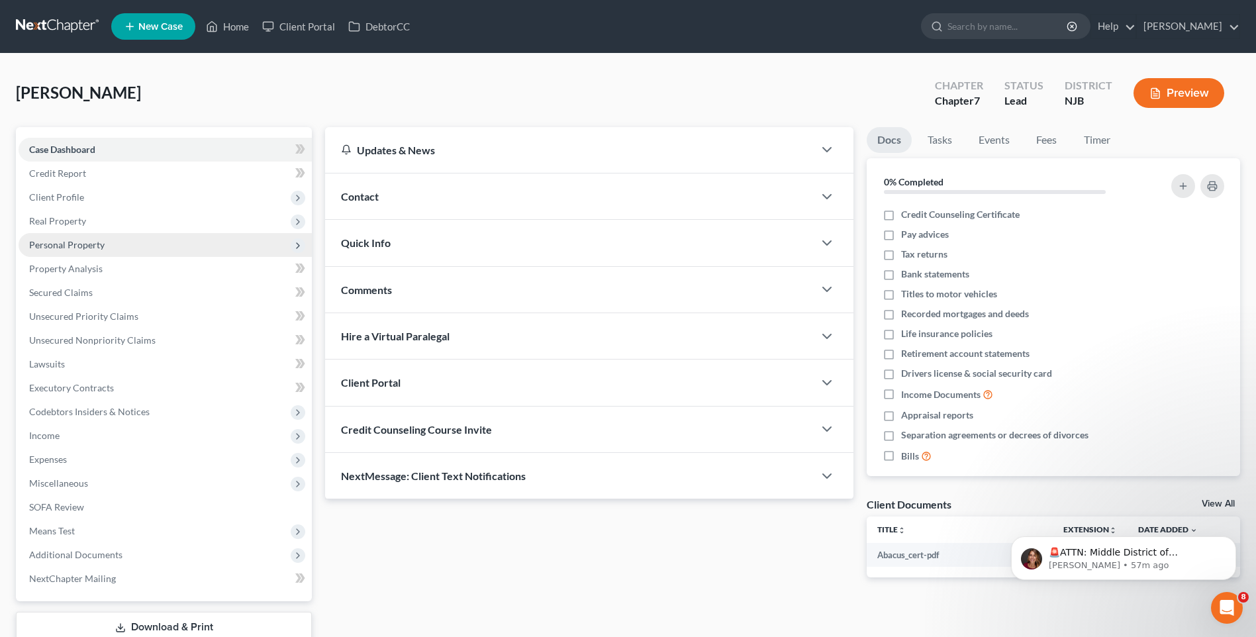
click at [112, 251] on span "Personal Property" at bounding box center [165, 245] width 293 height 24
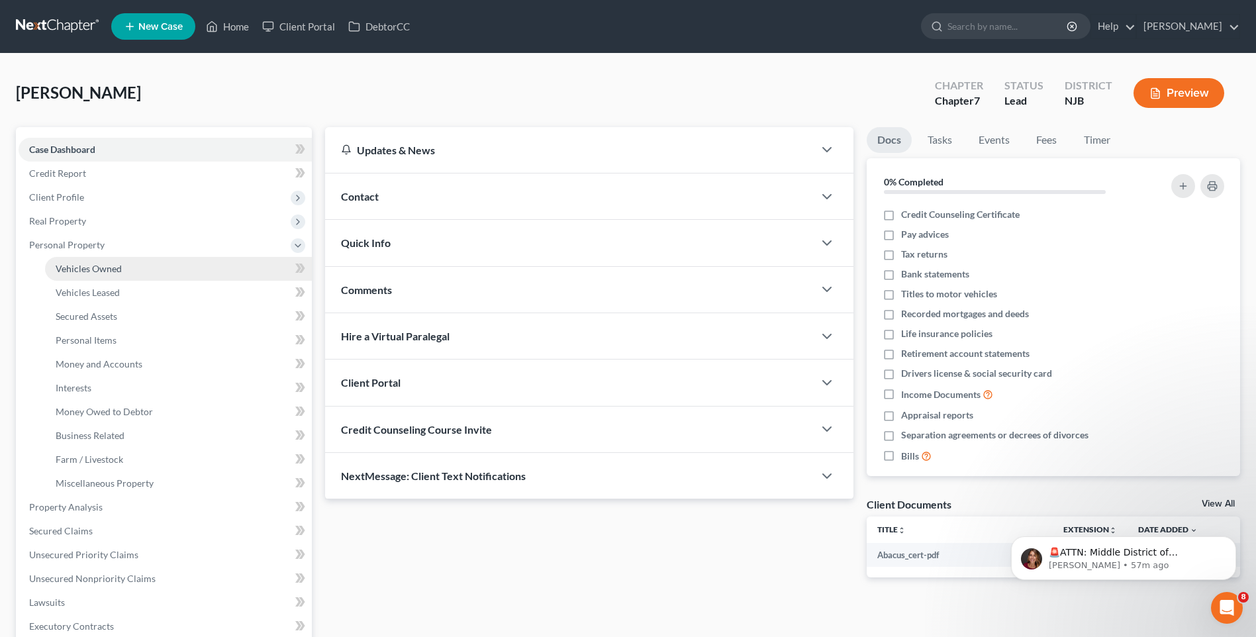
click at [124, 269] on link "Vehicles Owned" at bounding box center [178, 269] width 267 height 24
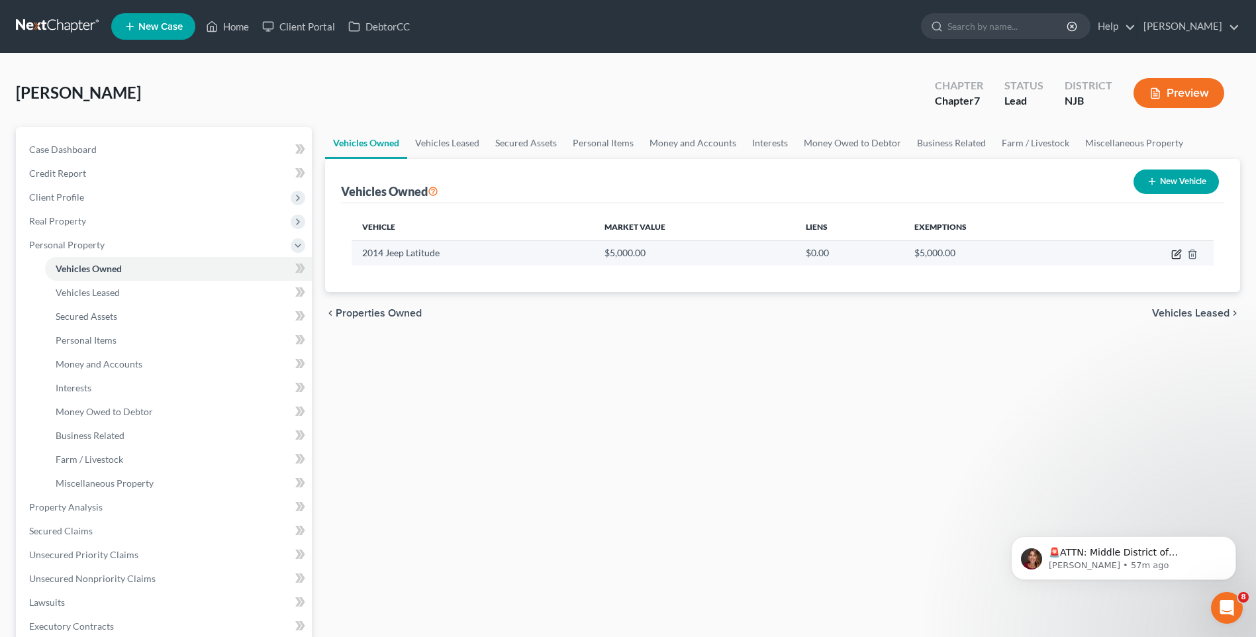
click at [1175, 254] on icon "button" at bounding box center [1176, 254] width 11 height 11
select select "0"
select select "12"
select select "3"
select select "0"
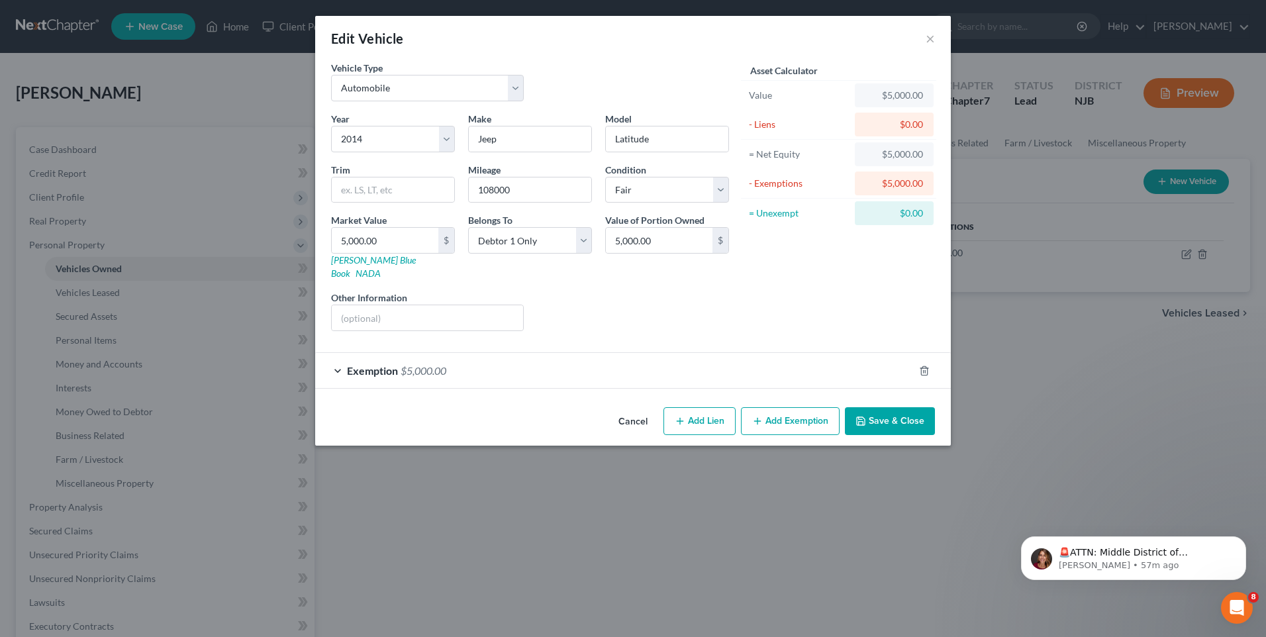
click at [887, 407] on button "Save & Close" at bounding box center [890, 421] width 90 height 28
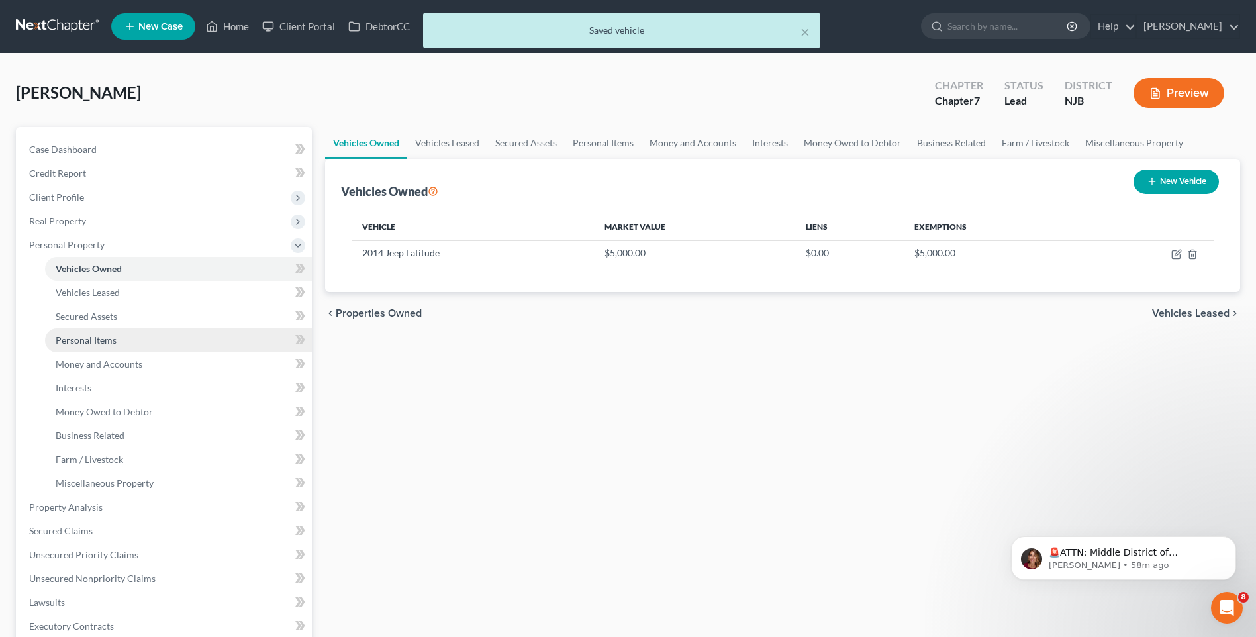
click at [152, 340] on link "Personal Items" at bounding box center [178, 340] width 267 height 24
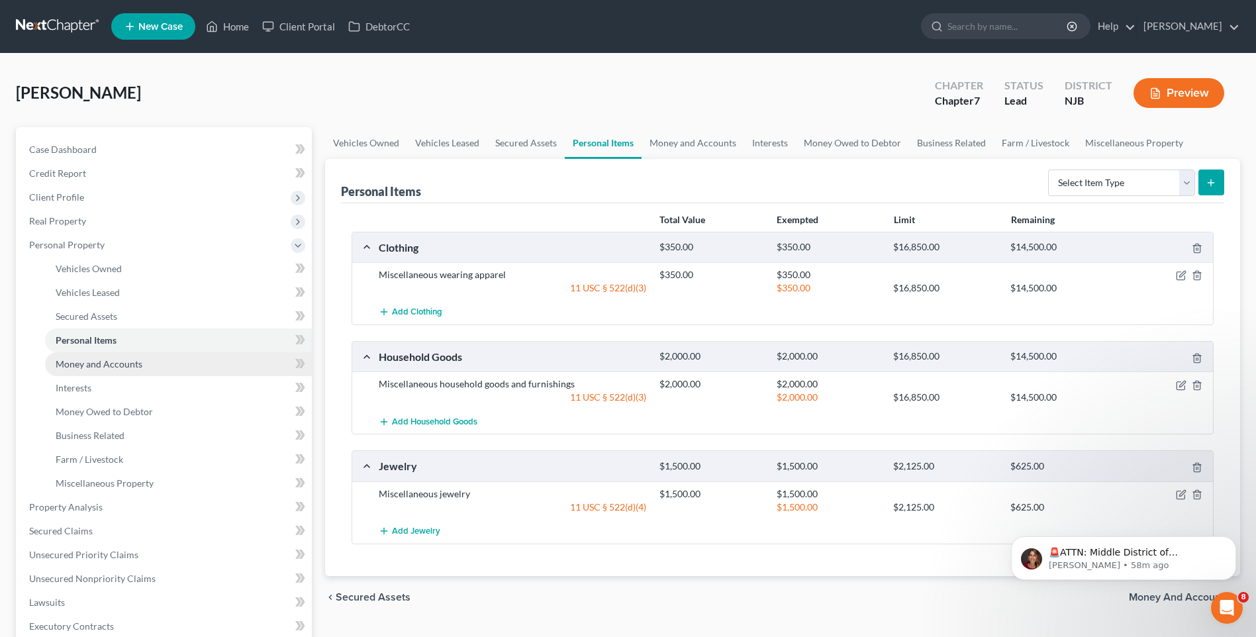
click at [134, 361] on span "Money and Accounts" at bounding box center [99, 363] width 87 height 11
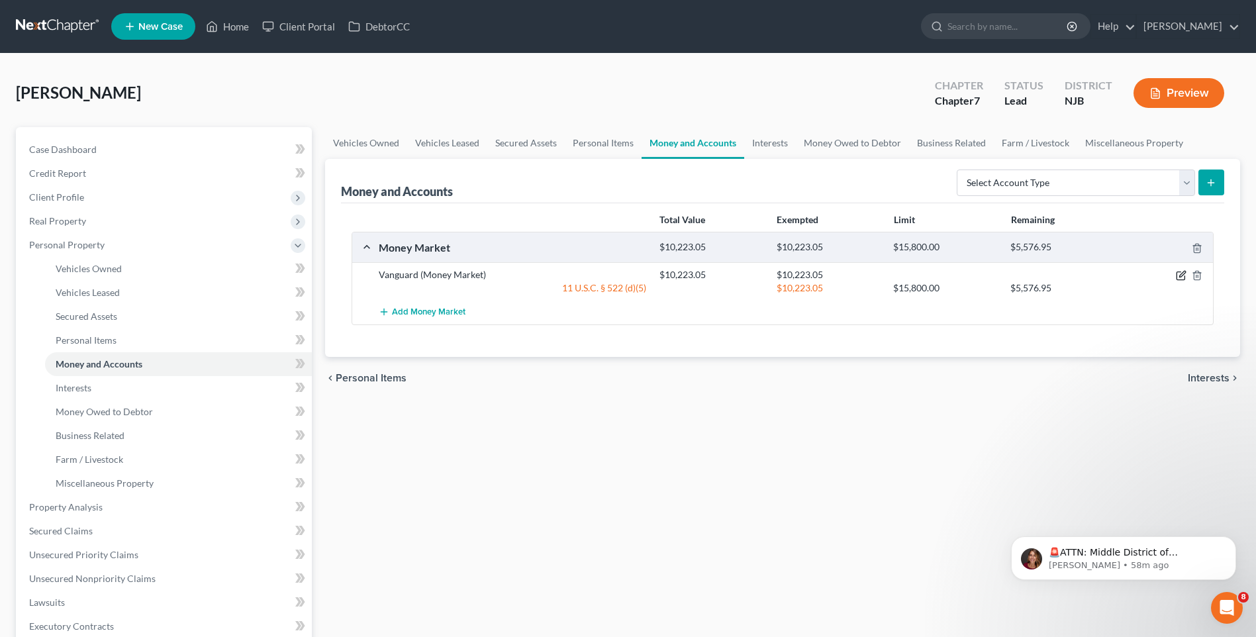
click at [1177, 273] on icon "button" at bounding box center [1181, 276] width 8 height 8
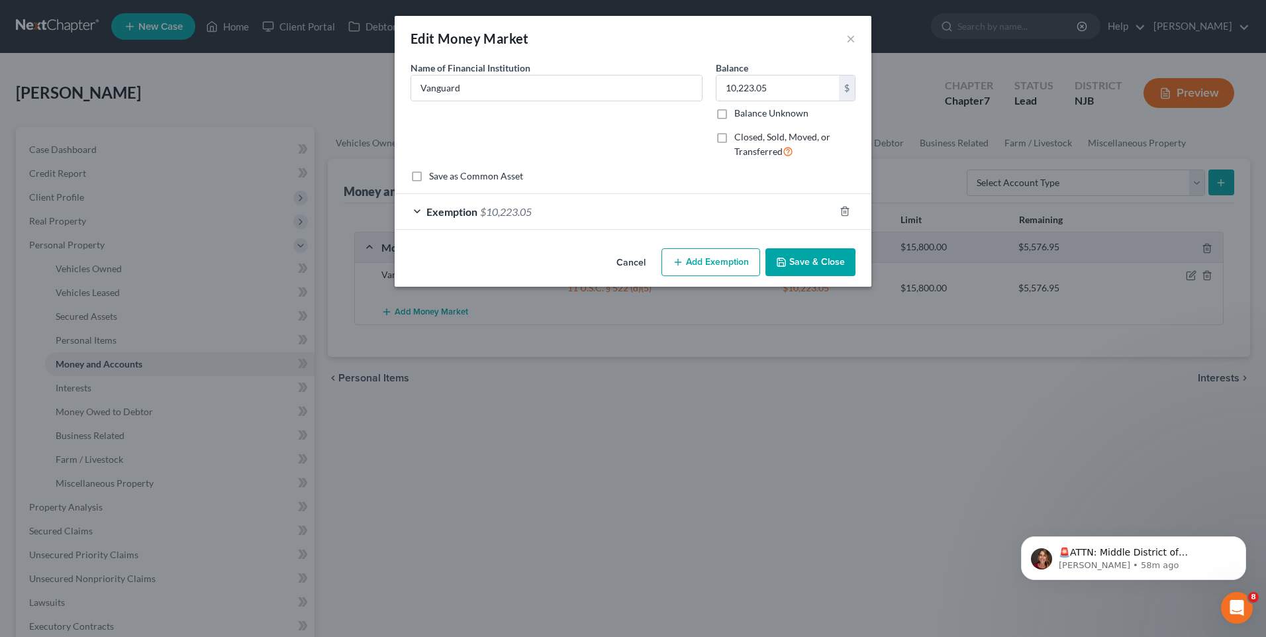
click at [822, 260] on button "Save & Close" at bounding box center [810, 262] width 90 height 28
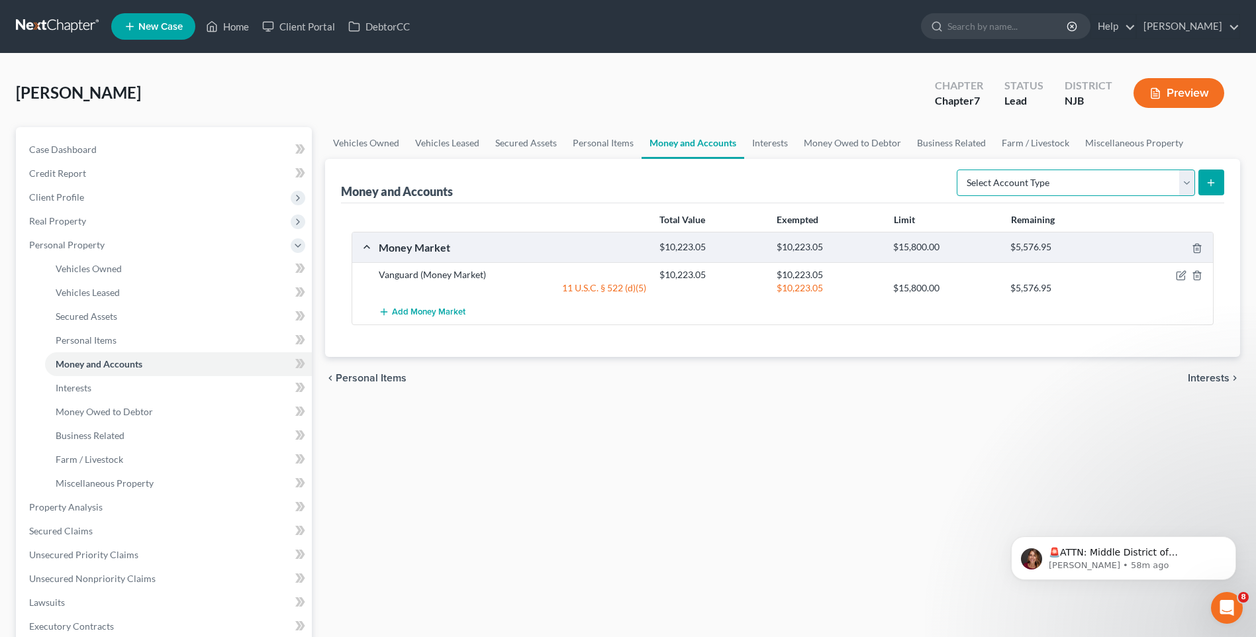
click at [1191, 177] on select "Select Account Type Brokerage Cash on Hand Certificates of Deposit Checking Acc…" at bounding box center [1076, 183] width 238 height 26
click at [959, 170] on select "Select Account Type Brokerage Cash on Hand Certificates of Deposit Checking Acc…" at bounding box center [1076, 183] width 238 height 26
click at [1208, 179] on icon "submit" at bounding box center [1211, 182] width 11 height 11
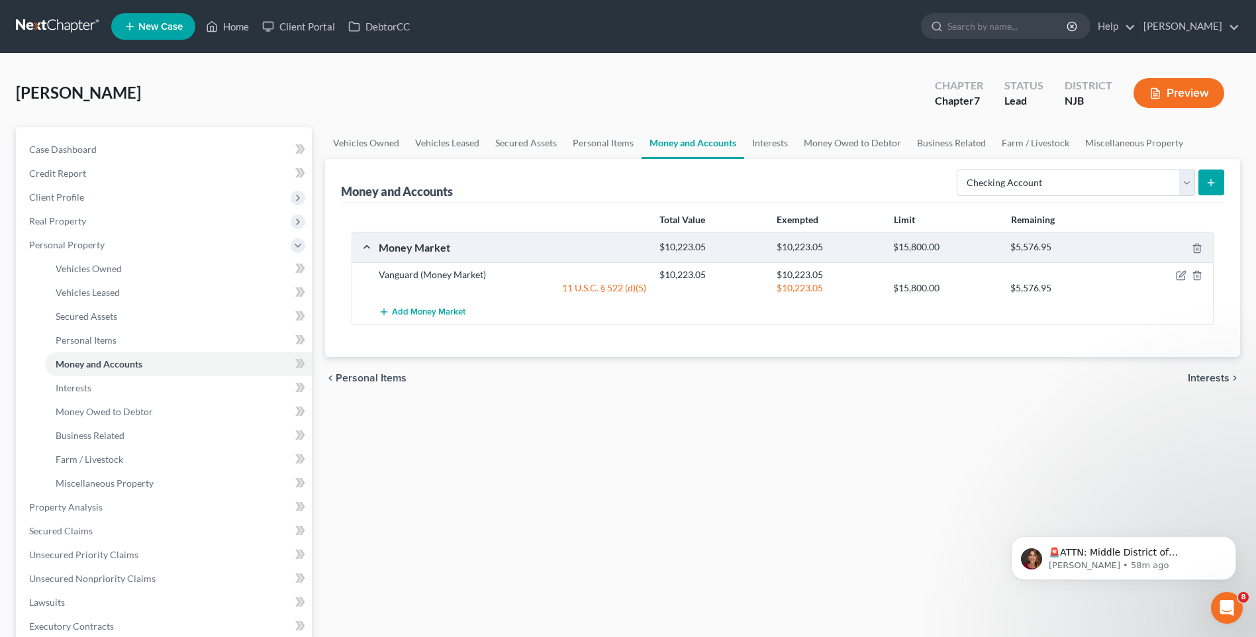
click at [1208, 179] on icon "submit" at bounding box center [1211, 182] width 11 height 11
click at [860, 186] on div "Money and Accounts Select Account Type Brokerage Cash on Hand Certificates of D…" at bounding box center [782, 181] width 883 height 44
click at [1185, 185] on select "Select Account Type Brokerage Cash on Hand Certificates of Deposit Checking Acc…" at bounding box center [1076, 183] width 238 height 26
click at [959, 170] on select "Select Account Type Brokerage Cash on Hand Certificates of Deposit Checking Acc…" at bounding box center [1076, 183] width 238 height 26
click at [1125, 182] on select "Select Account Type Brokerage Cash on Hand Certificates of Deposit Checking Acc…" at bounding box center [1076, 183] width 238 height 26
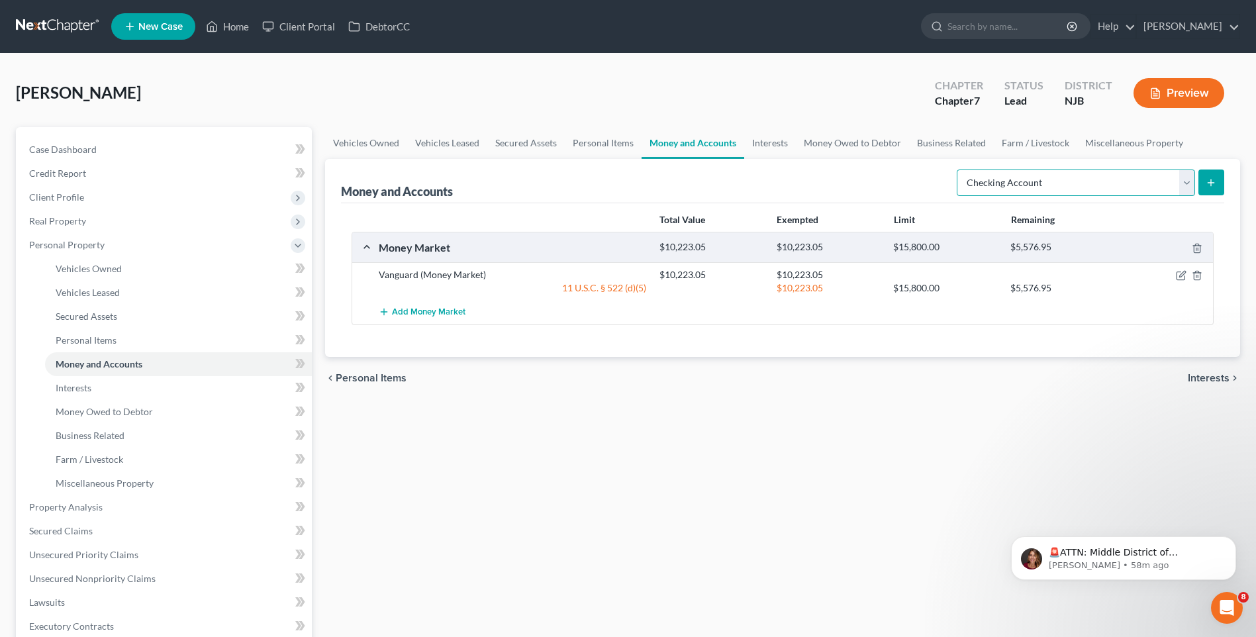
click at [959, 170] on select "Select Account Type Brokerage Cash on Hand Certificates of Deposit Checking Acc…" at bounding box center [1076, 183] width 238 height 26
click at [1211, 180] on line "submit" at bounding box center [1211, 182] width 0 height 6
click at [852, 177] on div "Money and Accounts Select Account Type Brokerage Cash on Hand Certificates of D…" at bounding box center [782, 181] width 883 height 44
click at [1185, 182] on select "Select Account Type Brokerage Cash on Hand Certificates of Deposit Checking Acc…" at bounding box center [1076, 183] width 238 height 26
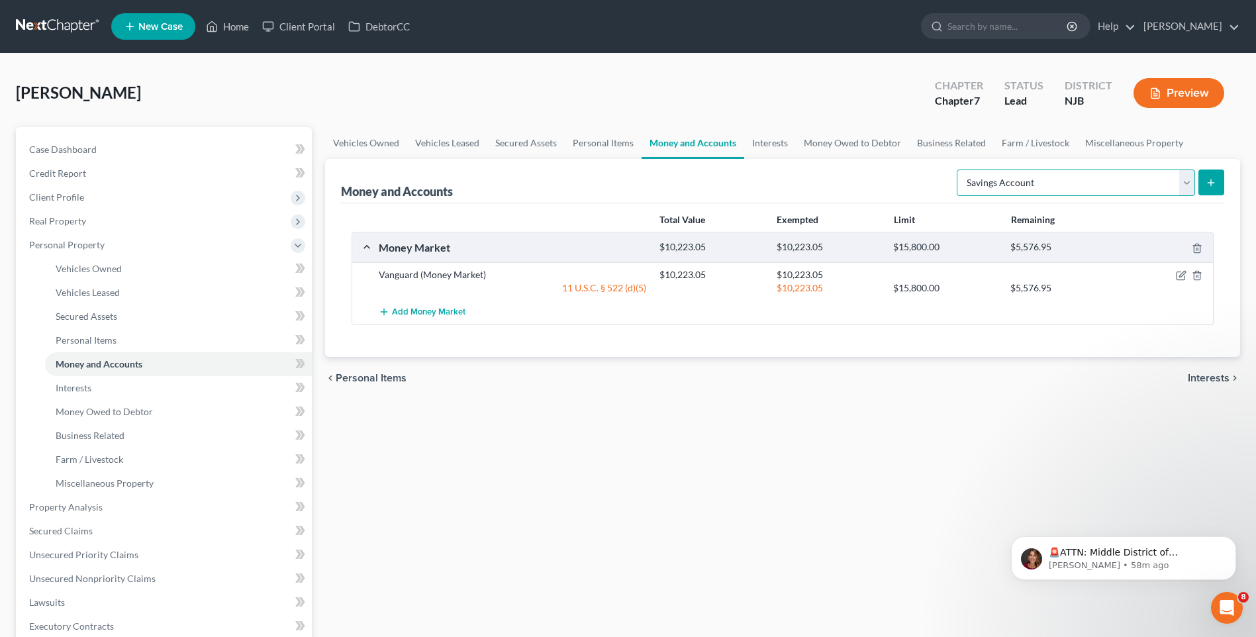
click at [959, 170] on select "Select Account Type Brokerage Cash on Hand Certificates of Deposit Checking Acc…" at bounding box center [1076, 183] width 238 height 26
click at [1214, 181] on icon "submit" at bounding box center [1211, 182] width 11 height 11
click at [848, 186] on div "Money and Accounts Select Account Type Brokerage Cash on Hand Certificates of D…" at bounding box center [782, 181] width 883 height 44
click at [1185, 184] on select "Select Account Type Brokerage Cash on Hand Certificates of Deposit Checking Acc…" at bounding box center [1076, 183] width 238 height 26
select select "checking"
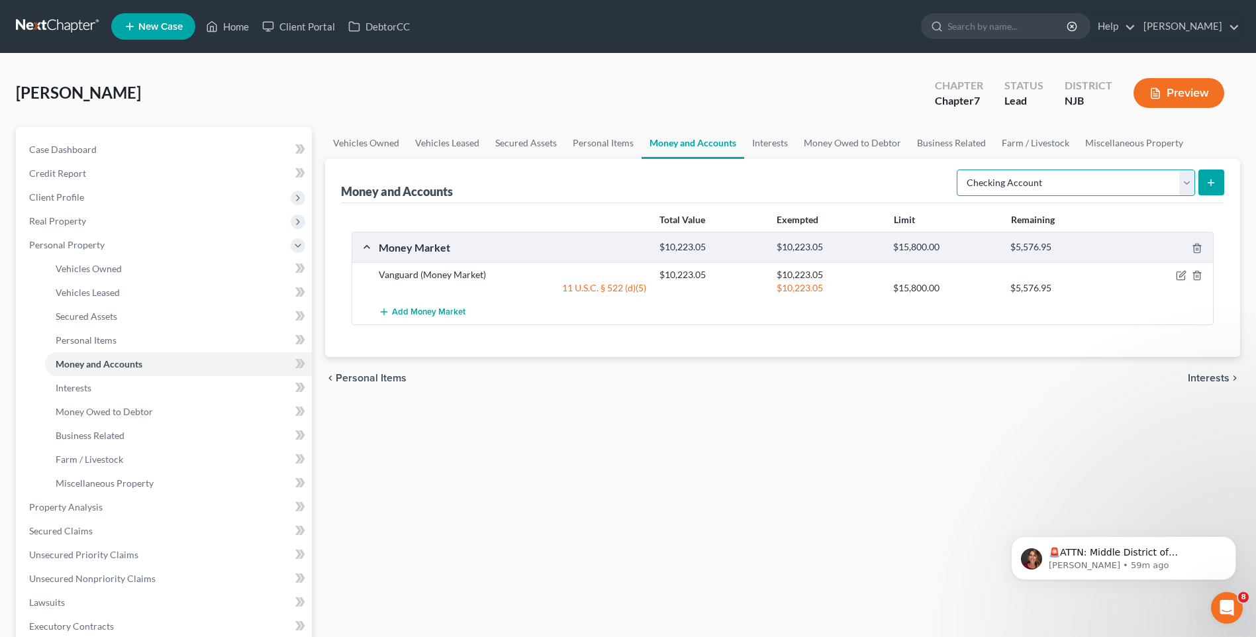
click at [959, 170] on select "Select Account Type Brokerage Cash on Hand Certificates of Deposit Checking Acc…" at bounding box center [1076, 183] width 238 height 26
click at [1213, 179] on icon "submit" at bounding box center [1211, 182] width 11 height 11
click at [363, 463] on div "Vehicles Owned Vehicles Leased Secured Assets Personal Items Money and Accounts…" at bounding box center [783, 521] width 928 height 789
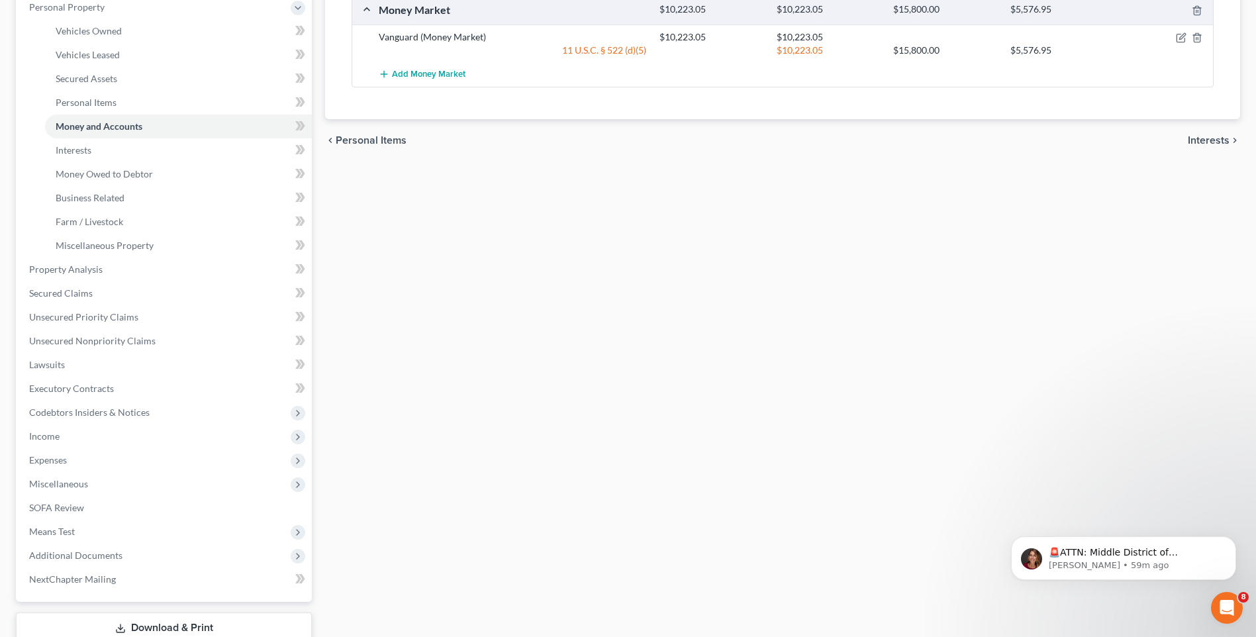
scroll to position [265, 0]
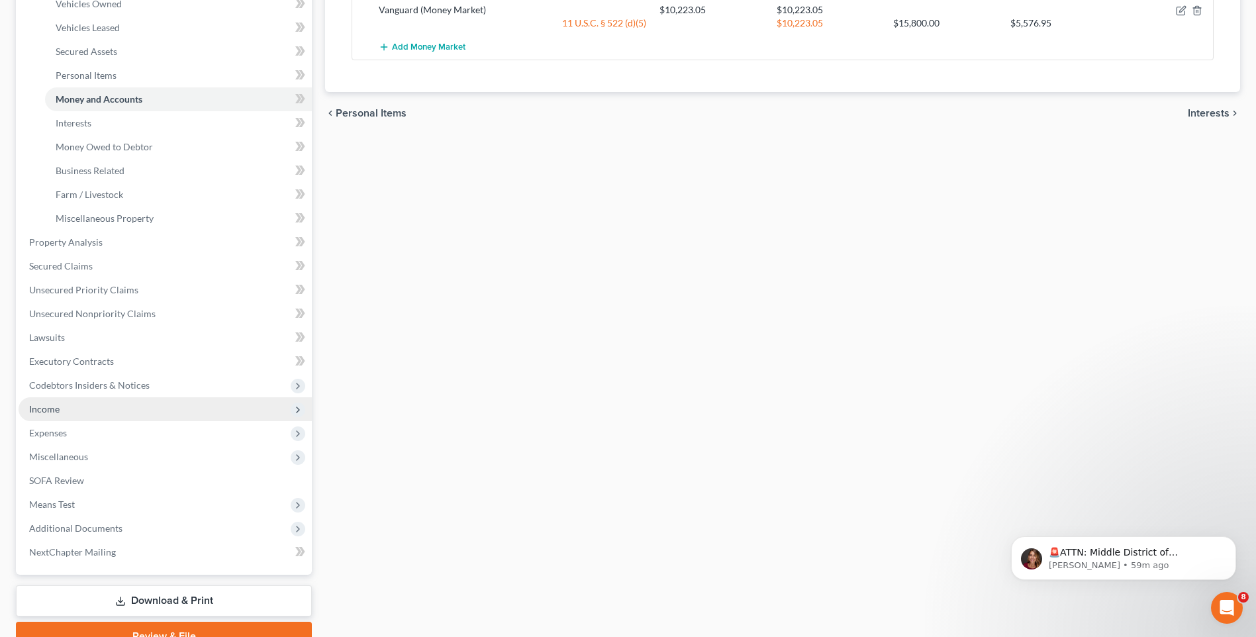
click at [194, 409] on span "Income" at bounding box center [165, 409] width 293 height 24
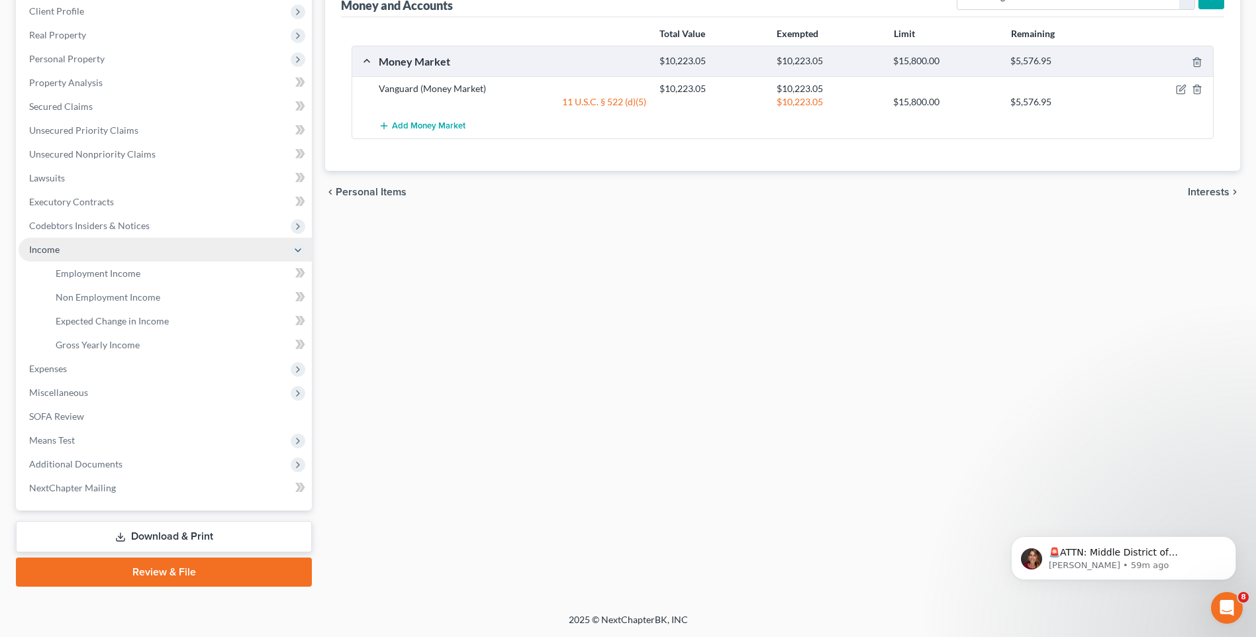
scroll to position [186, 0]
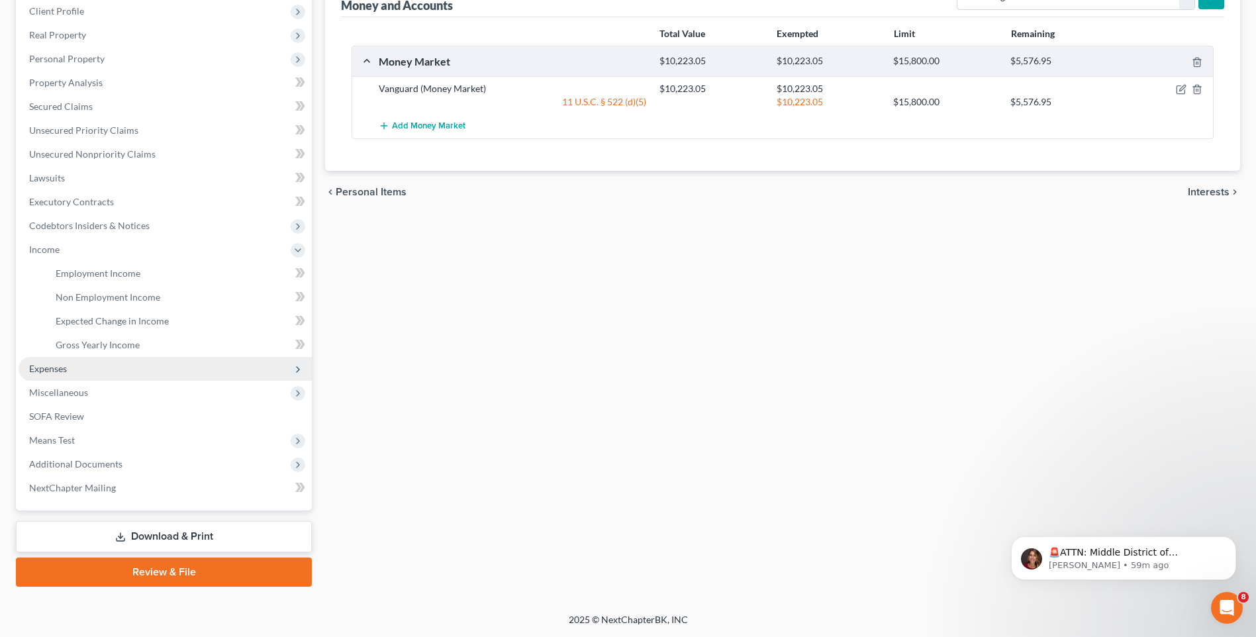
click at [202, 373] on span "Expenses" at bounding box center [165, 369] width 293 height 24
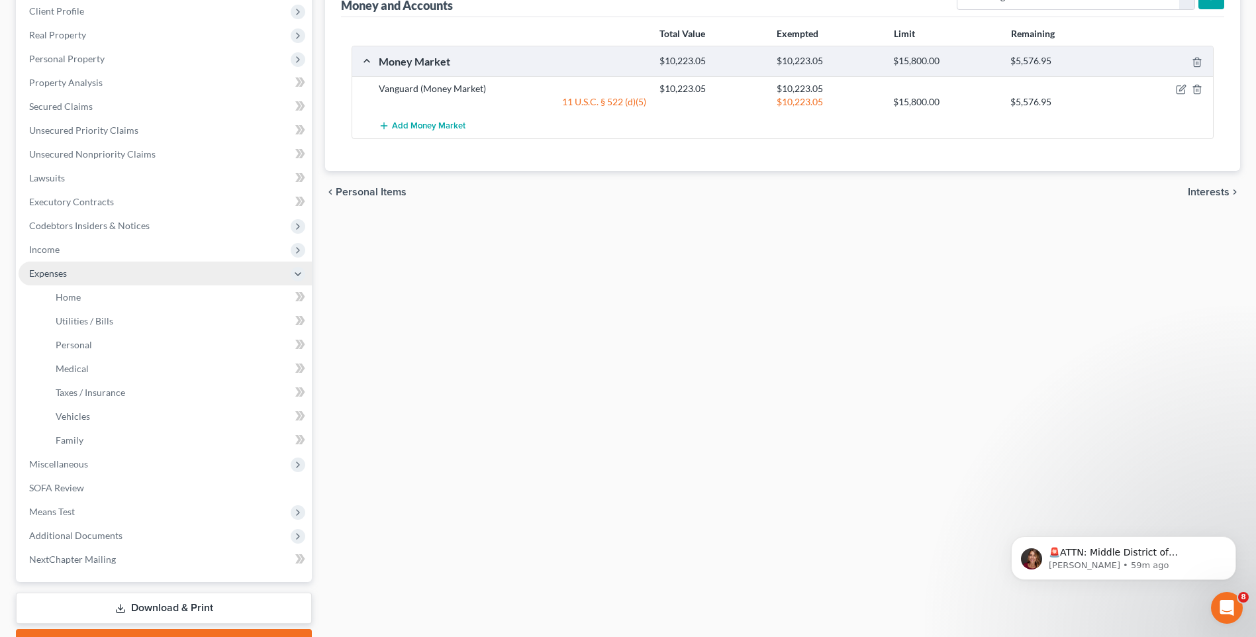
scroll to position [247, 0]
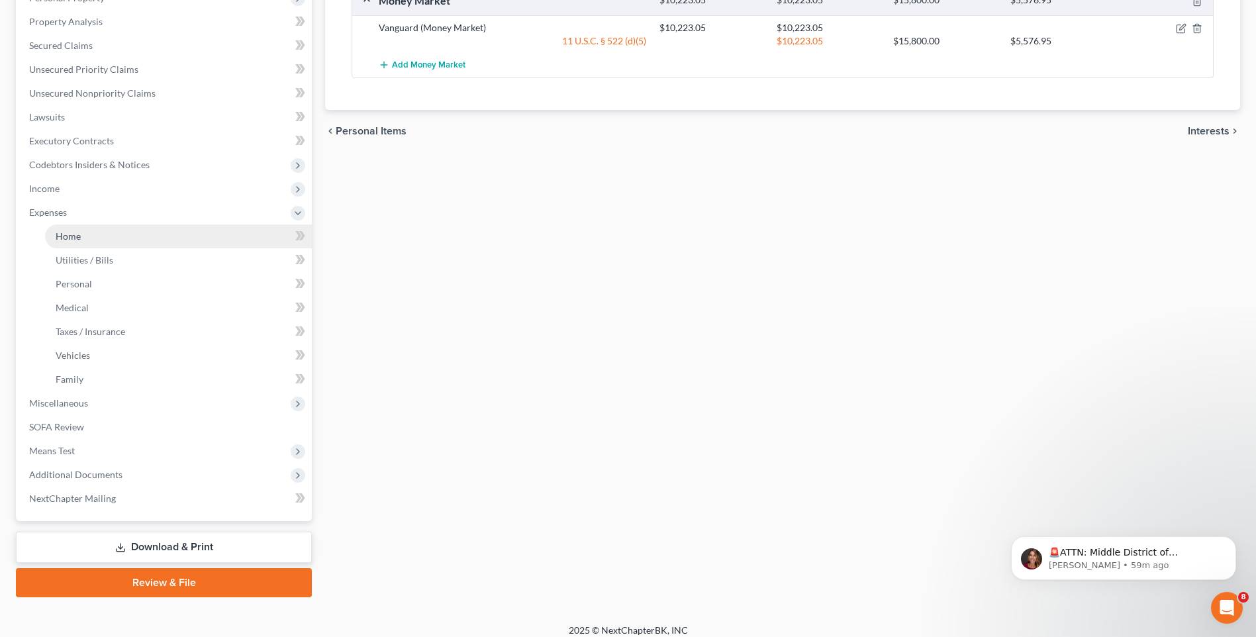
click at [189, 239] on link "Home" at bounding box center [178, 236] width 267 height 24
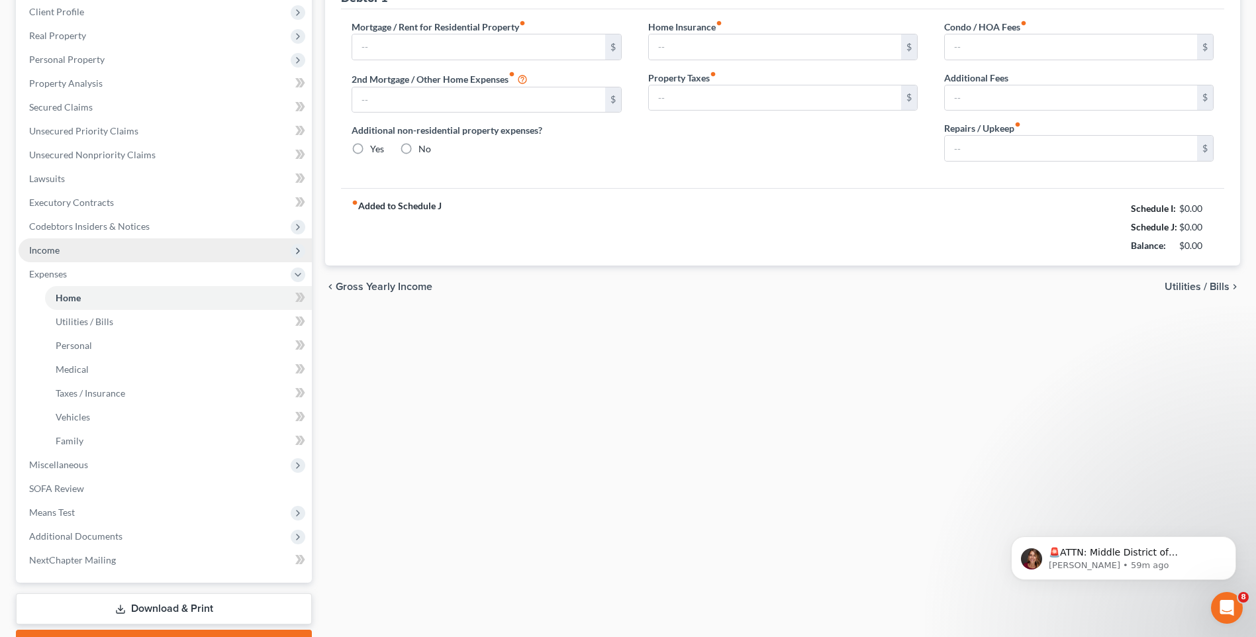
type input "0.00"
radio input "true"
type input "0.00"
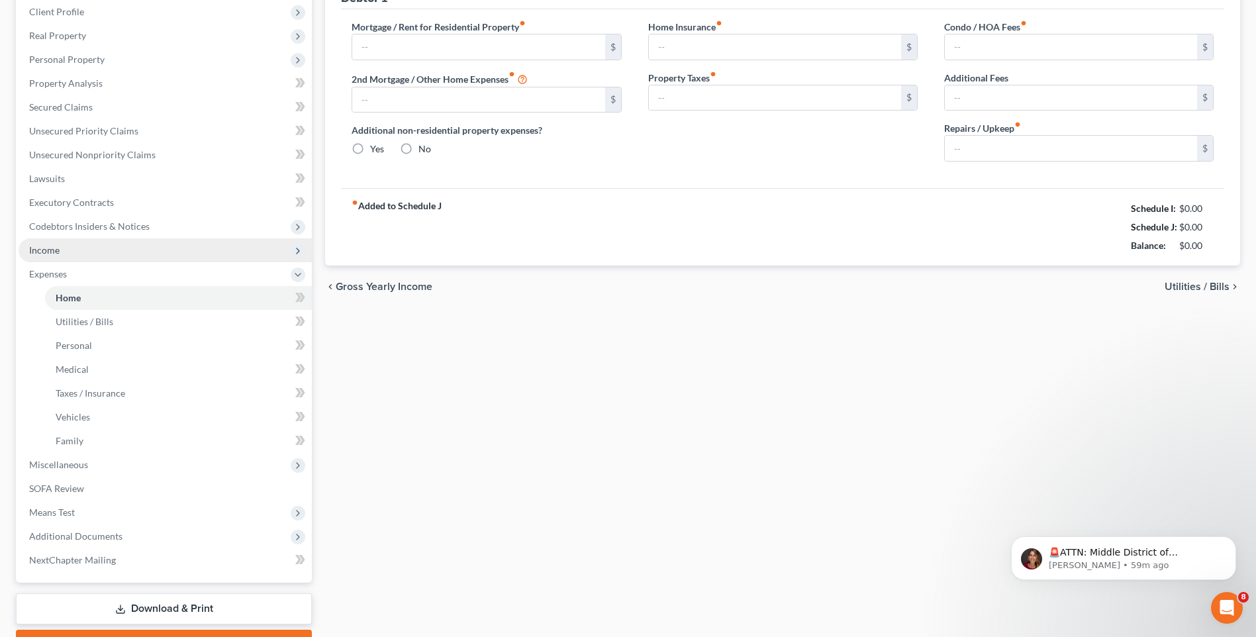
type input "0.00"
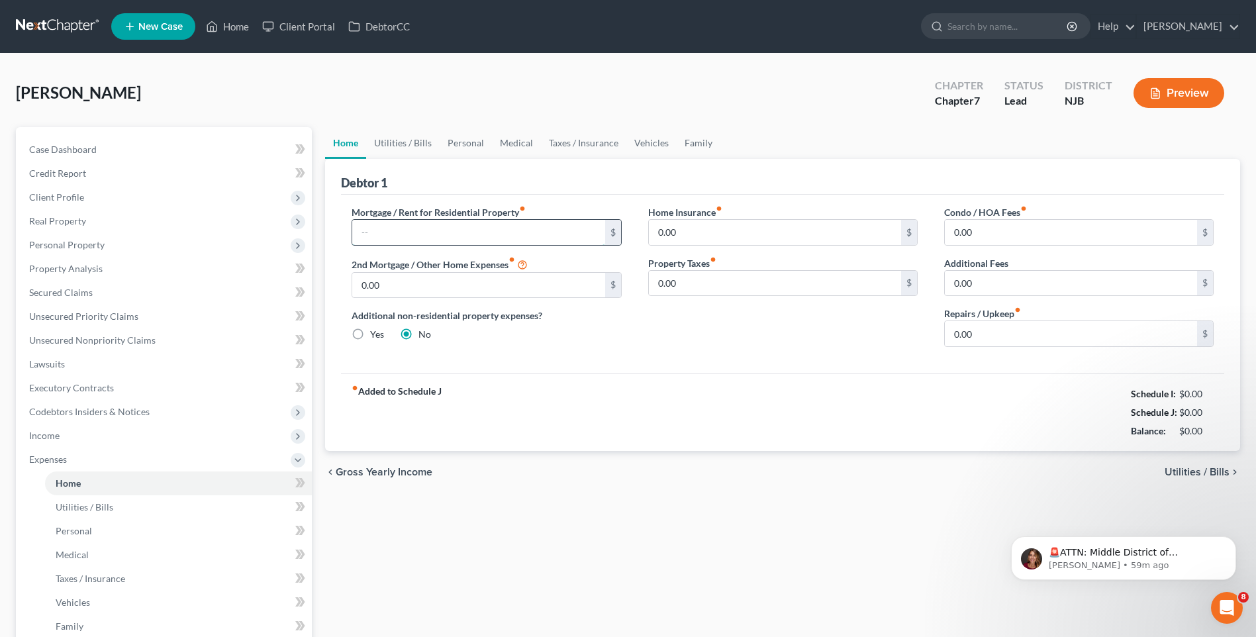
click at [377, 228] on input "text" at bounding box center [478, 232] width 252 height 25
click at [467, 172] on div "Debtor 1" at bounding box center [782, 177] width 883 height 36
click at [1194, 470] on span "Utilities / Bills" at bounding box center [1197, 472] width 65 height 11
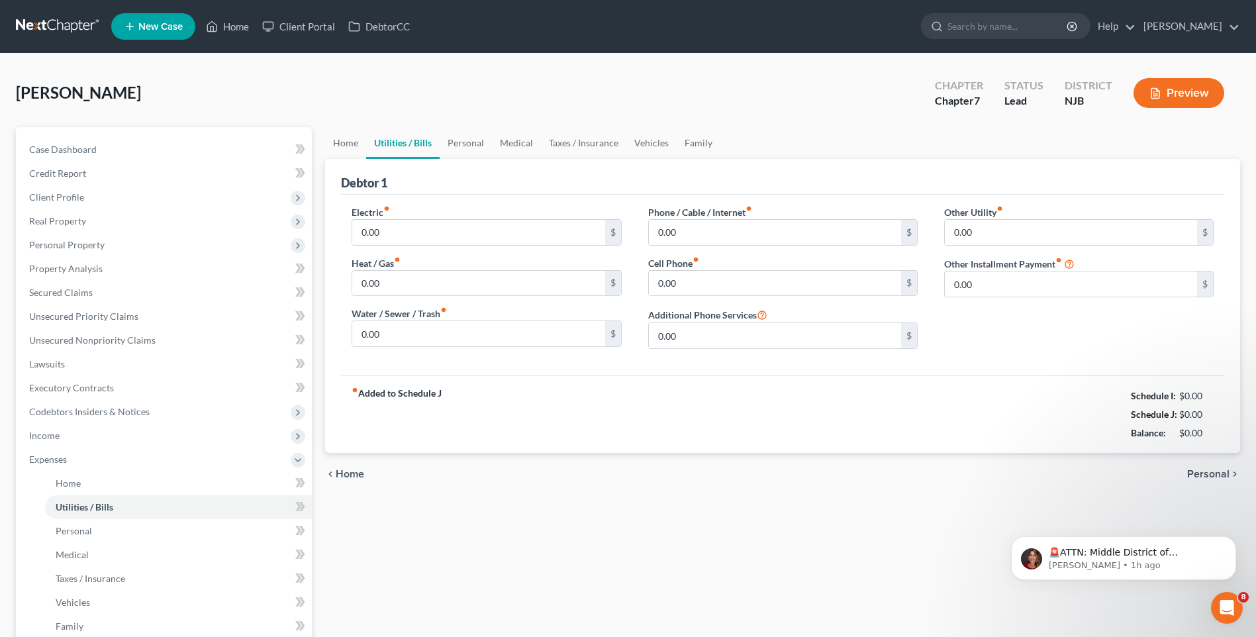
click at [1194, 470] on span "Personal" at bounding box center [1208, 474] width 42 height 11
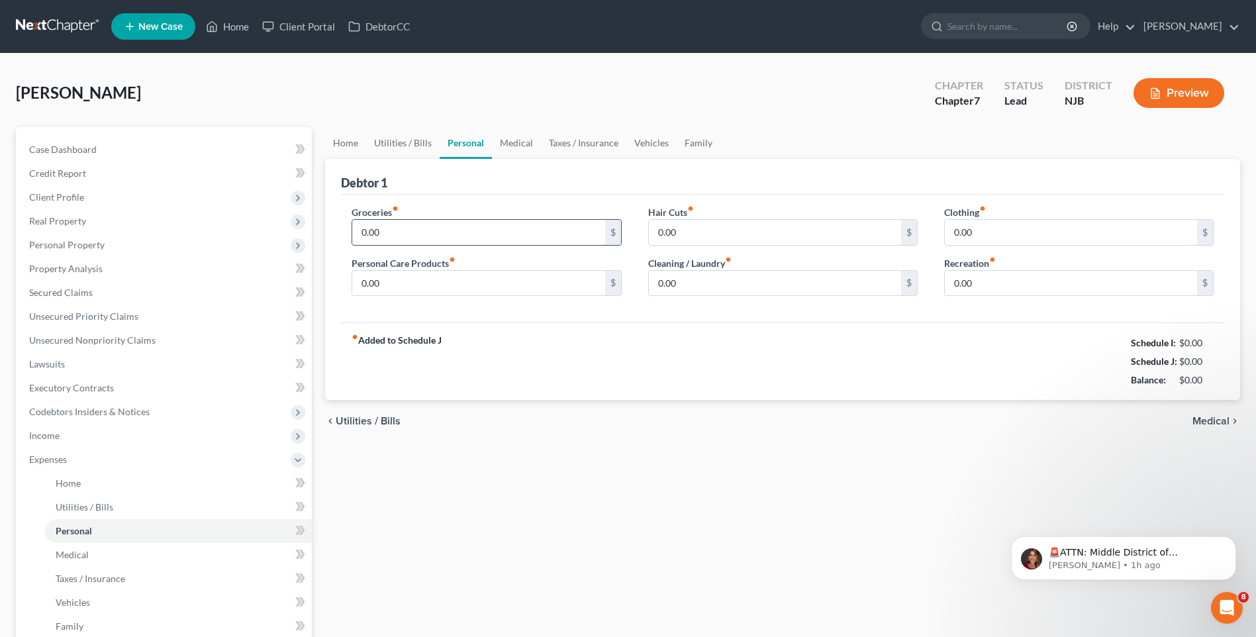
drag, startPoint x: 386, startPoint y: 229, endPoint x: 379, endPoint y: 234, distance: 9.0
click at [385, 230] on input "0.00" at bounding box center [478, 232] width 252 height 25
type input "250.00"
click at [778, 366] on div "fiber_manual_record Added to Schedule J Schedule I: $0.00 Schedule J: $250.00 B…" at bounding box center [782, 360] width 883 height 77
click at [960, 232] on input "0.00" at bounding box center [1071, 232] width 252 height 25
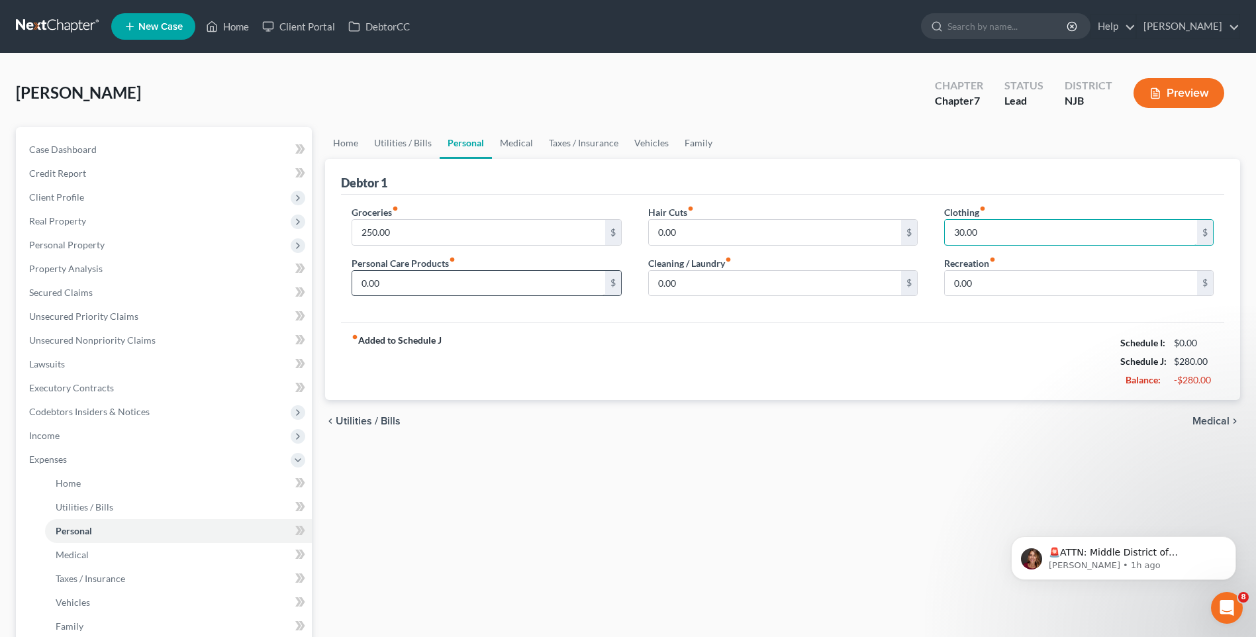
type input "30.00"
click at [363, 281] on input "0.00" at bounding box center [478, 283] width 252 height 25
type input "20.00"
click at [663, 228] on input "0.00" at bounding box center [775, 232] width 252 height 25
type input "15.00"
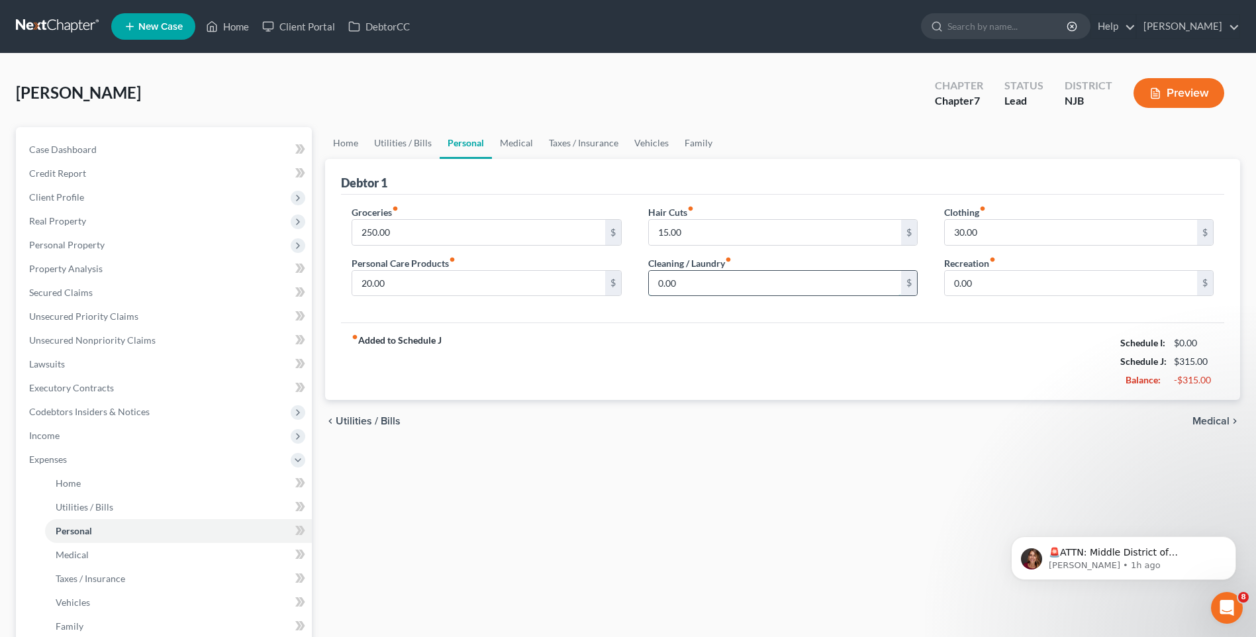
click at [670, 283] on input "0.00" at bounding box center [775, 283] width 252 height 25
type input "20.00"
drag, startPoint x: 819, startPoint y: 347, endPoint x: 949, endPoint y: 299, distance: 138.5
click at [820, 347] on div "fiber_manual_record Added to Schedule J Schedule I: $0.00 Schedule J: $335.00 B…" at bounding box center [782, 360] width 883 height 77
click at [961, 285] on input "0.00" at bounding box center [1071, 283] width 252 height 25
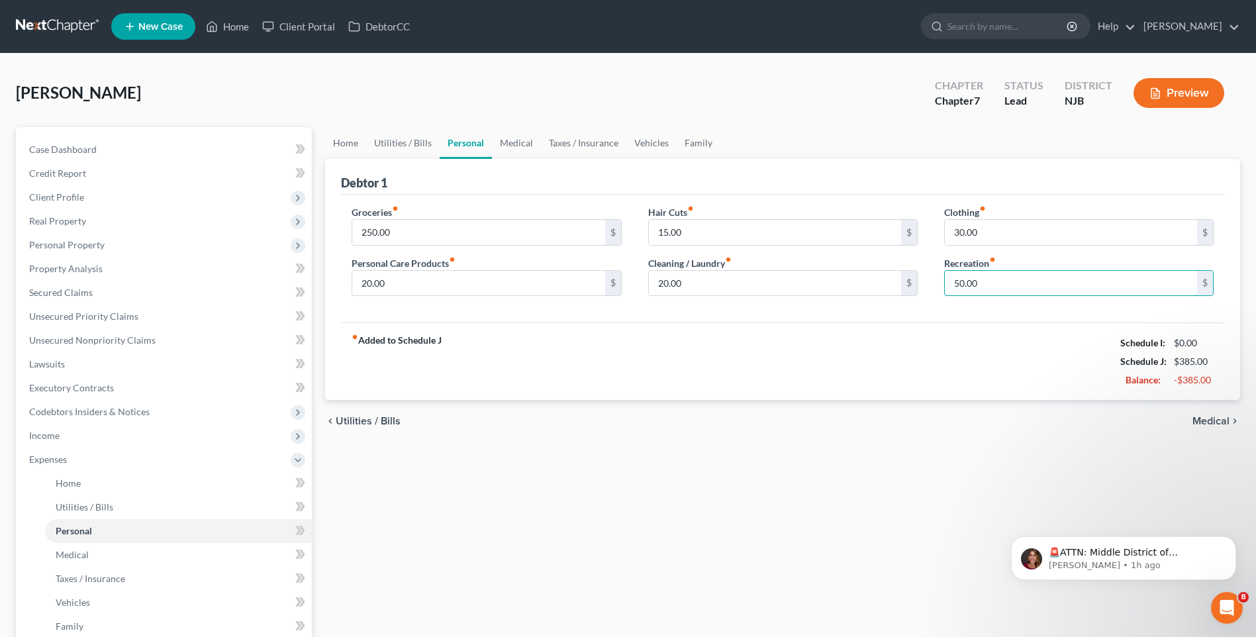
type input "50.00"
click at [946, 371] on div "fiber_manual_record Added to Schedule J Schedule I: $0.00 Schedule J: $385.00 B…" at bounding box center [782, 360] width 883 height 77
click at [1210, 420] on span "Medical" at bounding box center [1211, 421] width 37 height 11
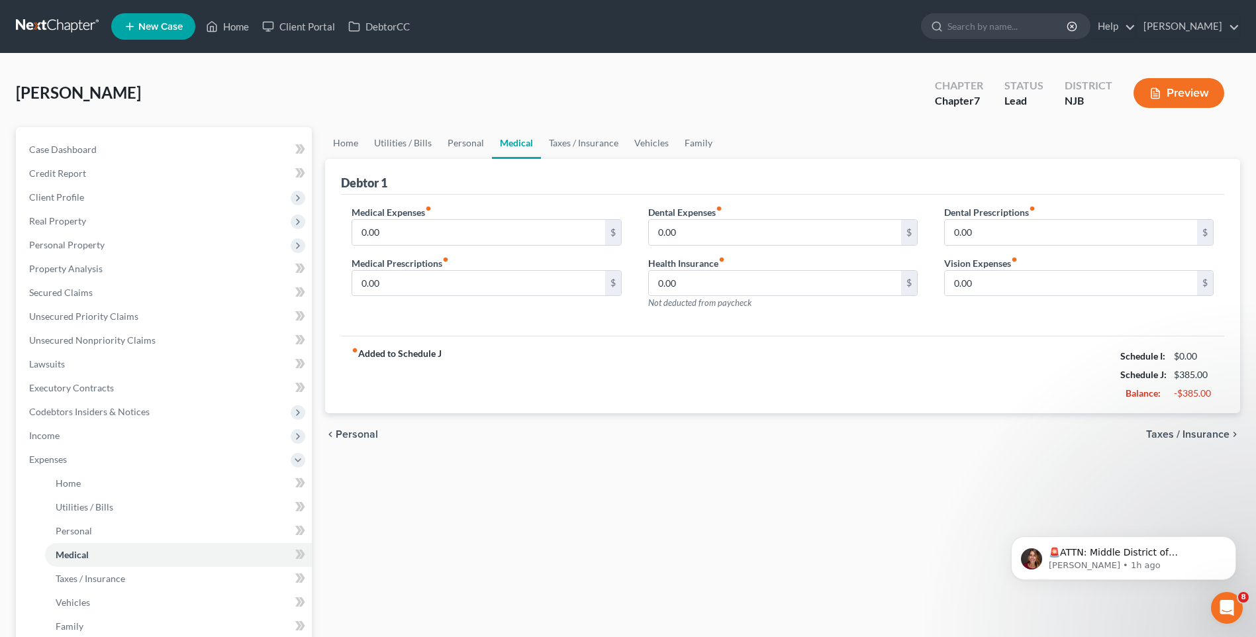
click at [1181, 433] on span "Taxes / Insurance" at bounding box center [1187, 434] width 83 height 11
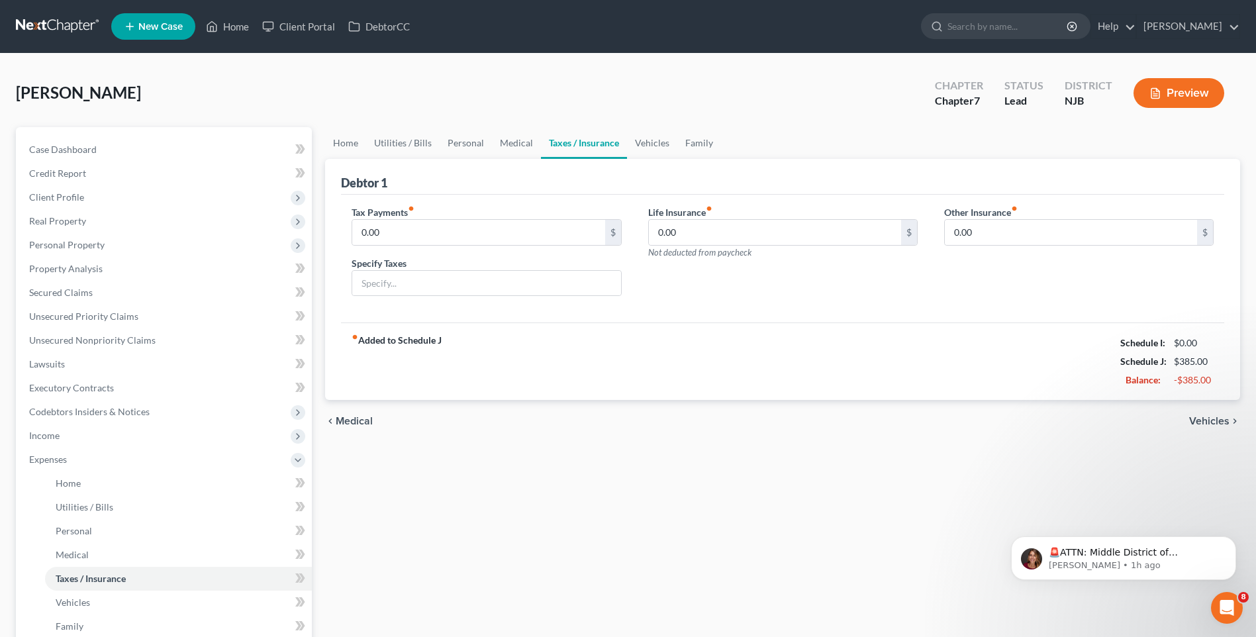
click at [1207, 422] on span "Vehicles" at bounding box center [1209, 421] width 40 height 11
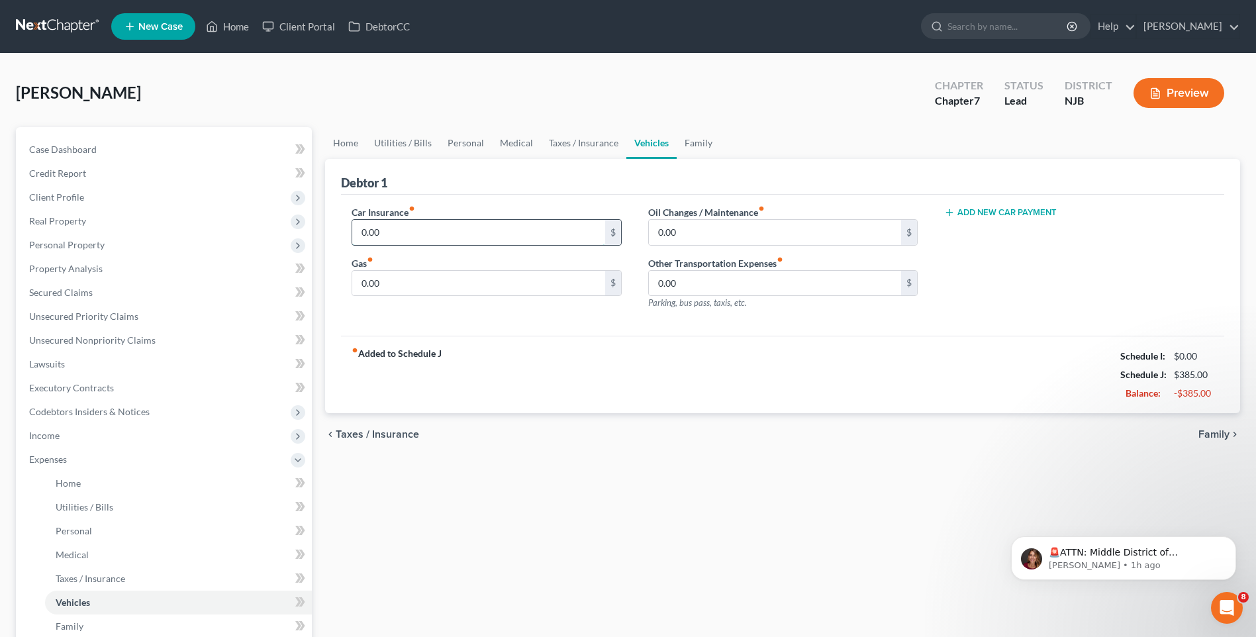
click at [389, 234] on input "0.00" at bounding box center [478, 232] width 252 height 25
type input "127.44"
click at [383, 283] on input "0.00" at bounding box center [478, 283] width 252 height 25
type input "40.00"
click at [662, 226] on input "0.00" at bounding box center [775, 232] width 252 height 25
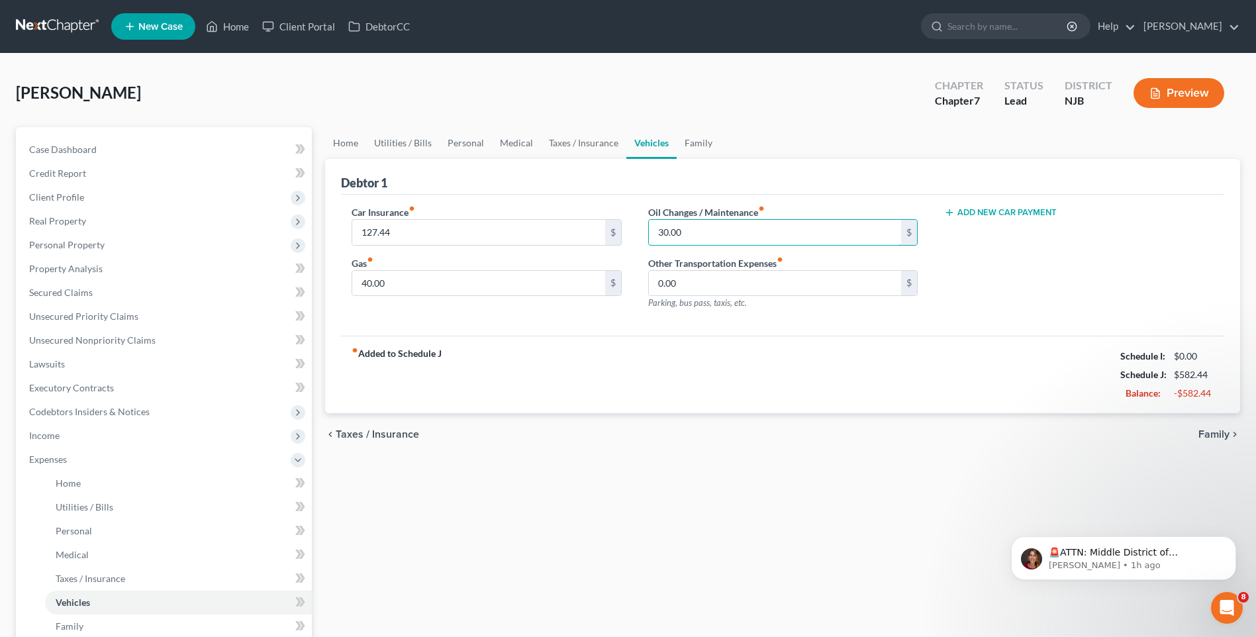
type input "30.00"
click at [746, 366] on div "fiber_manual_record Added to Schedule J Schedule I: $0.00 Schedule J: $582.44 B…" at bounding box center [782, 374] width 883 height 77
click at [1215, 433] on span "Family" at bounding box center [1214, 434] width 31 height 11
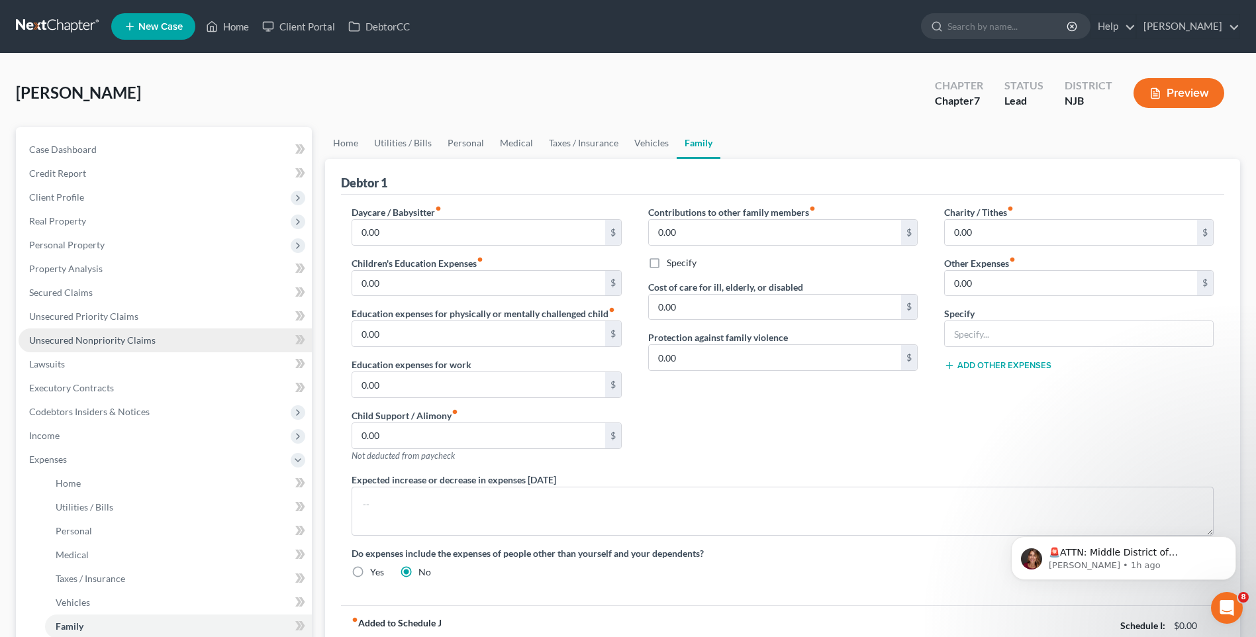
click at [163, 338] on link "Unsecured Nonpriority Claims" at bounding box center [165, 340] width 293 height 24
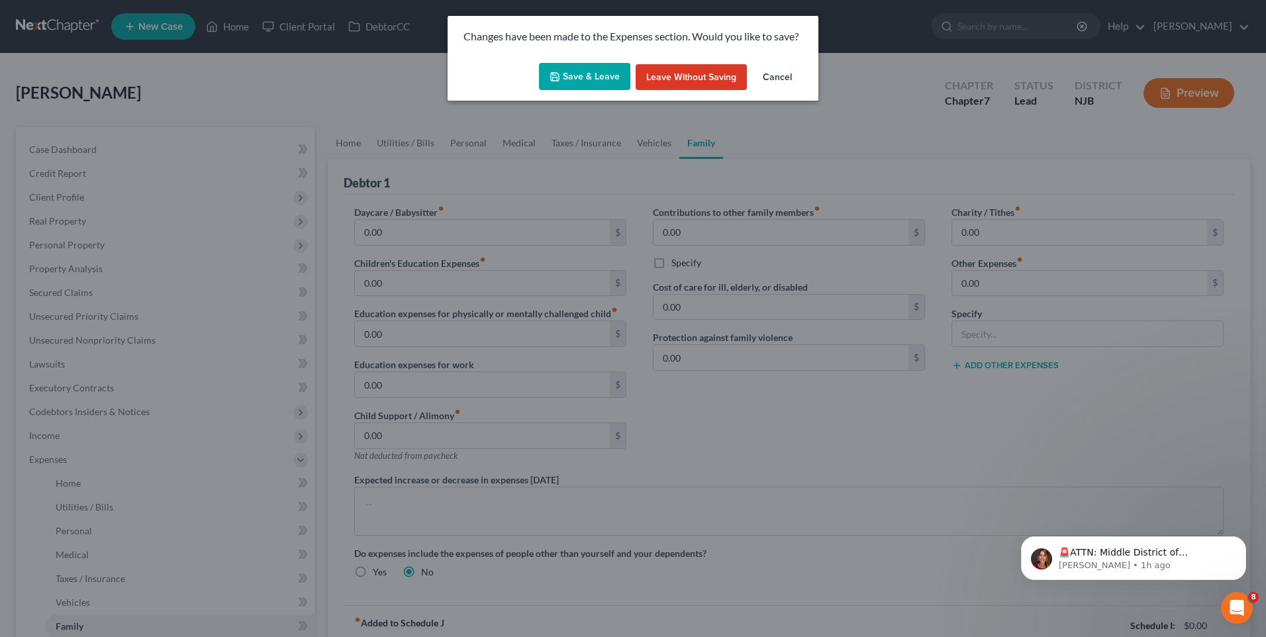
click at [577, 77] on button "Save & Leave" at bounding box center [584, 77] width 91 height 28
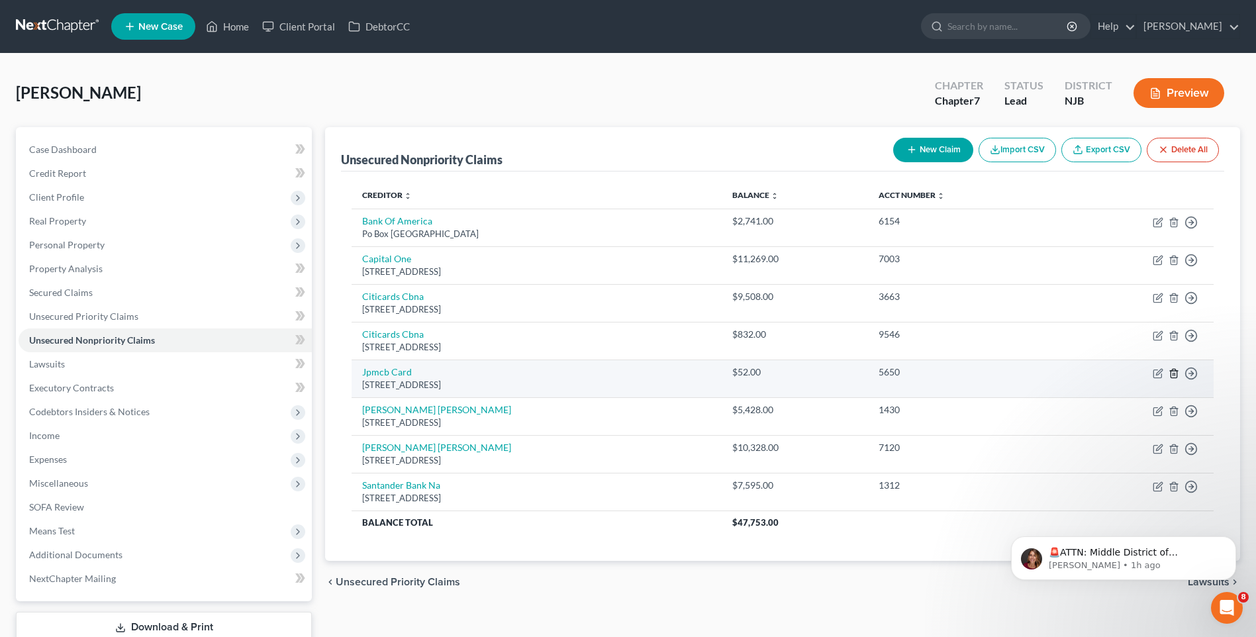
click at [1174, 374] on icon "button" at bounding box center [1174, 373] width 11 height 11
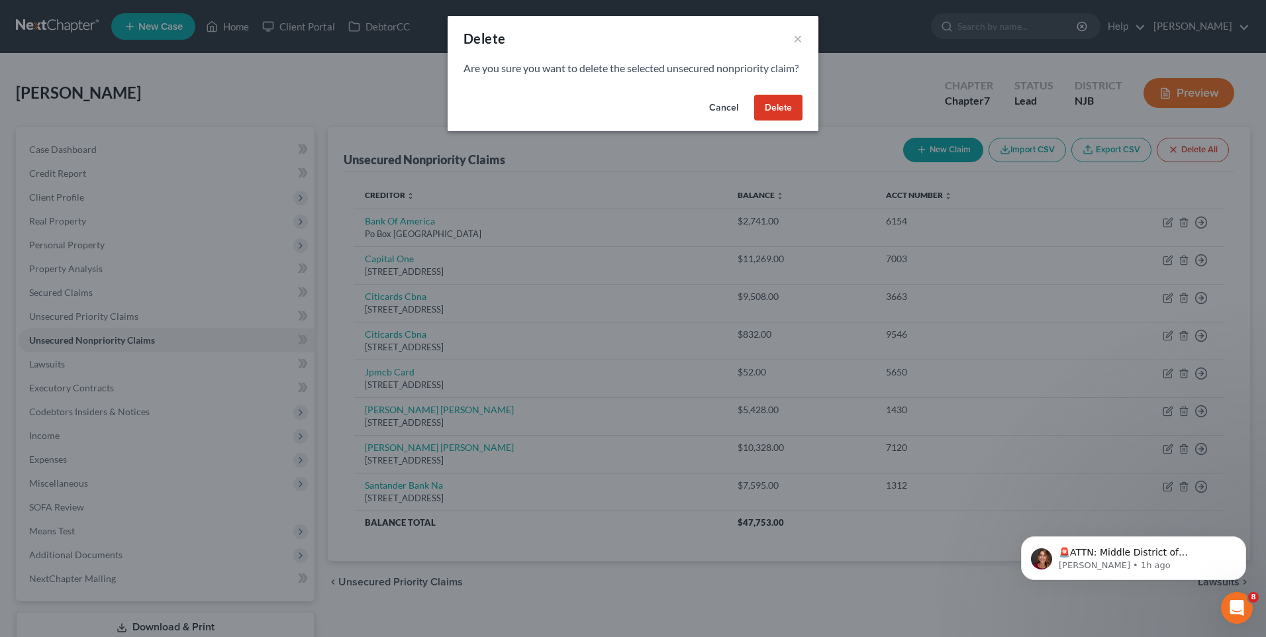
click at [772, 121] on button "Delete" at bounding box center [778, 108] width 48 height 26
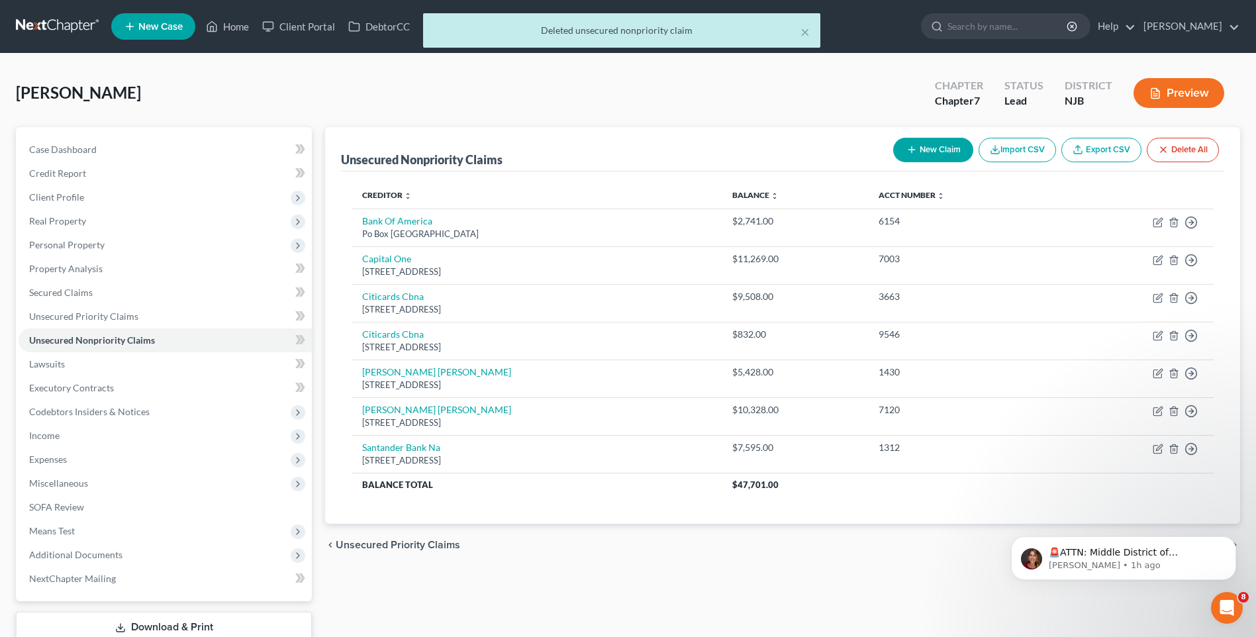
click at [430, 105] on div "[PERSON_NAME] Upgraded Chapter Chapter 7 Status Lead District [GEOGRAPHIC_DATA]…" at bounding box center [628, 99] width 1224 height 58
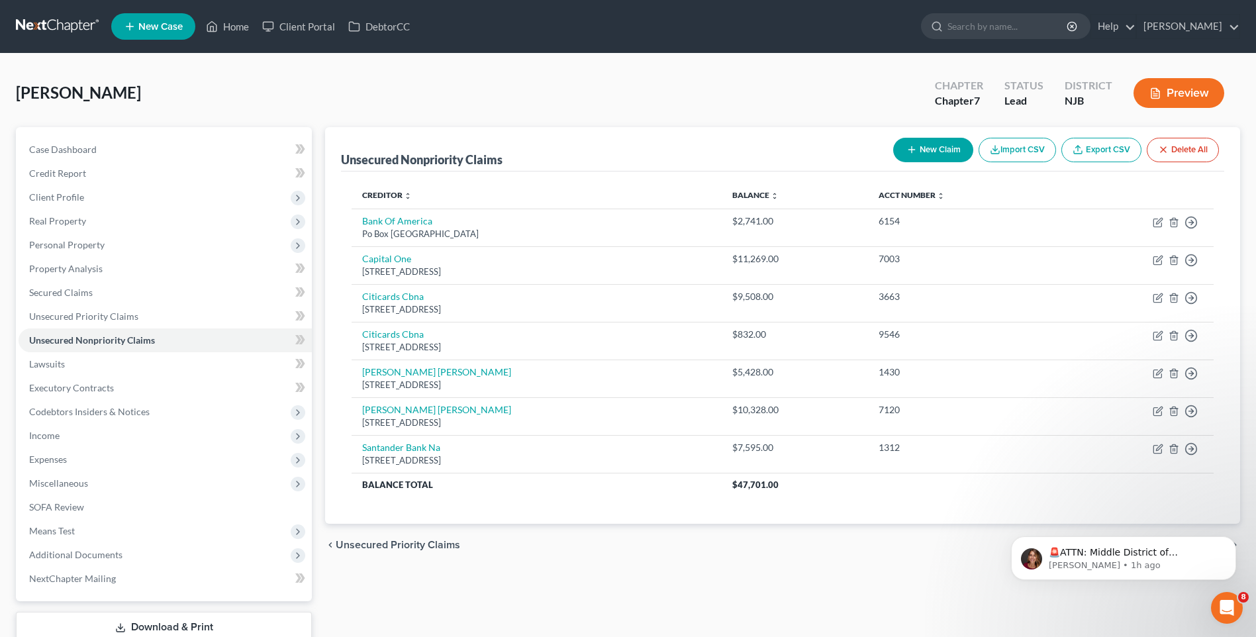
click at [930, 147] on button "New Claim" at bounding box center [933, 150] width 80 height 25
select select "0"
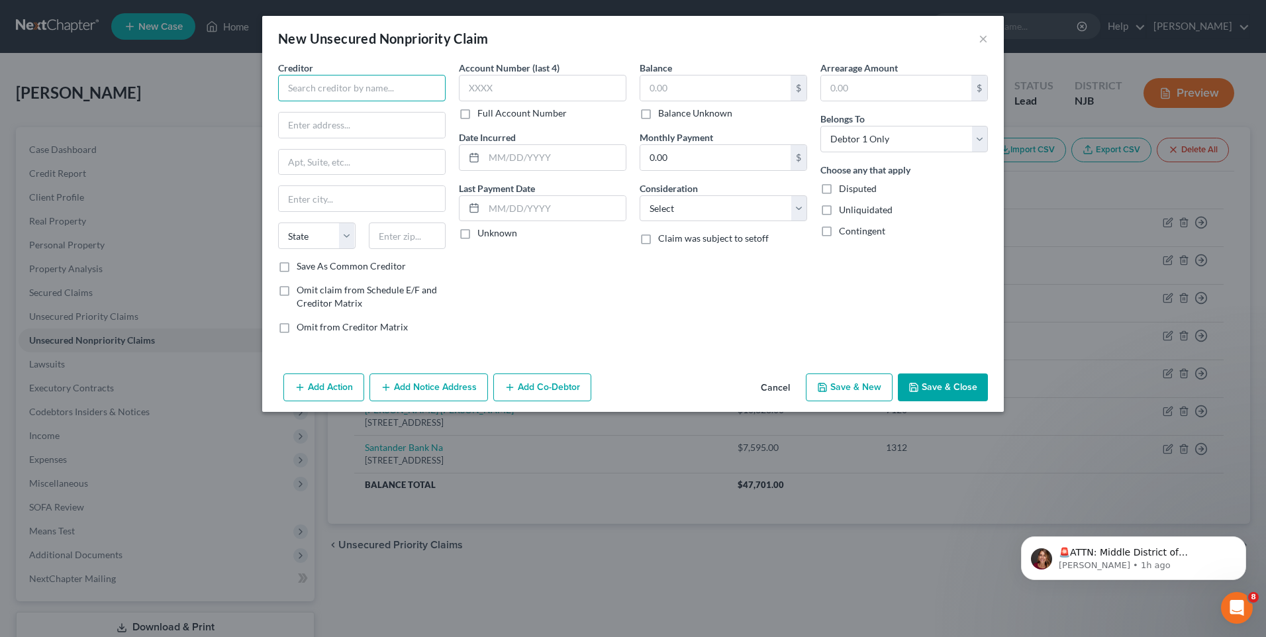
click at [317, 91] on input "text" at bounding box center [362, 88] width 168 height 26
type input "J"
type input "Jersey Coast Nephrology"
type input "PO Box 3146"
type input "Point Pleasant"
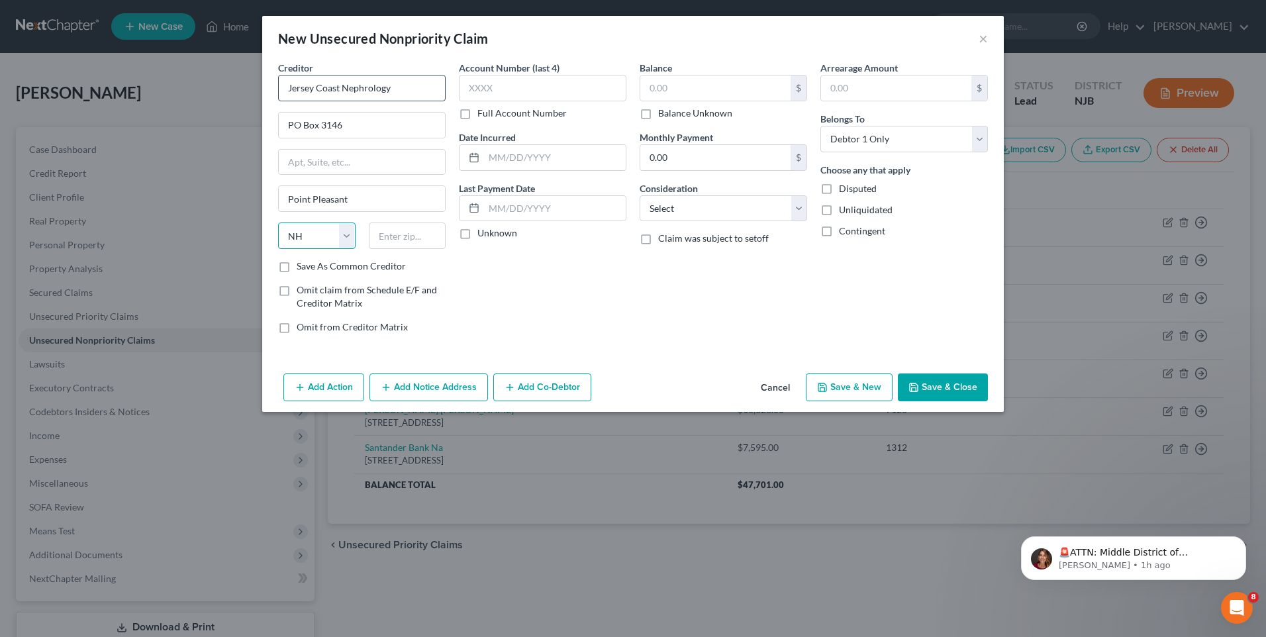
select select "33"
type input "08742"
type input "[GEOGRAPHIC_DATA]"
click at [469, 82] on input "text" at bounding box center [543, 88] width 168 height 26
type input "9638"
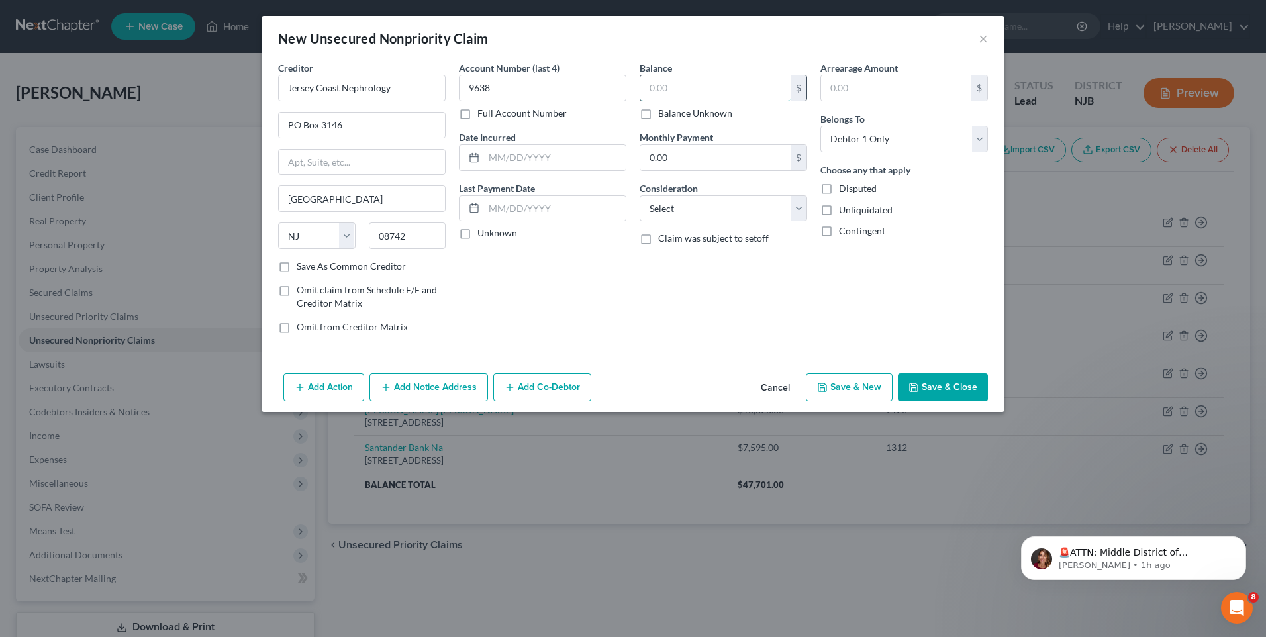
click at [647, 89] on input "text" at bounding box center [715, 87] width 150 height 25
type input "390.00"
click at [797, 208] on select "Select Cable / Satellite Services Collection Agency Credit Card Debt Debt Couns…" at bounding box center [724, 208] width 168 height 26
select select "9"
click at [640, 195] on select "Select Cable / Satellite Services Collection Agency Credit Card Debt Debt Couns…" at bounding box center [724, 208] width 168 height 26
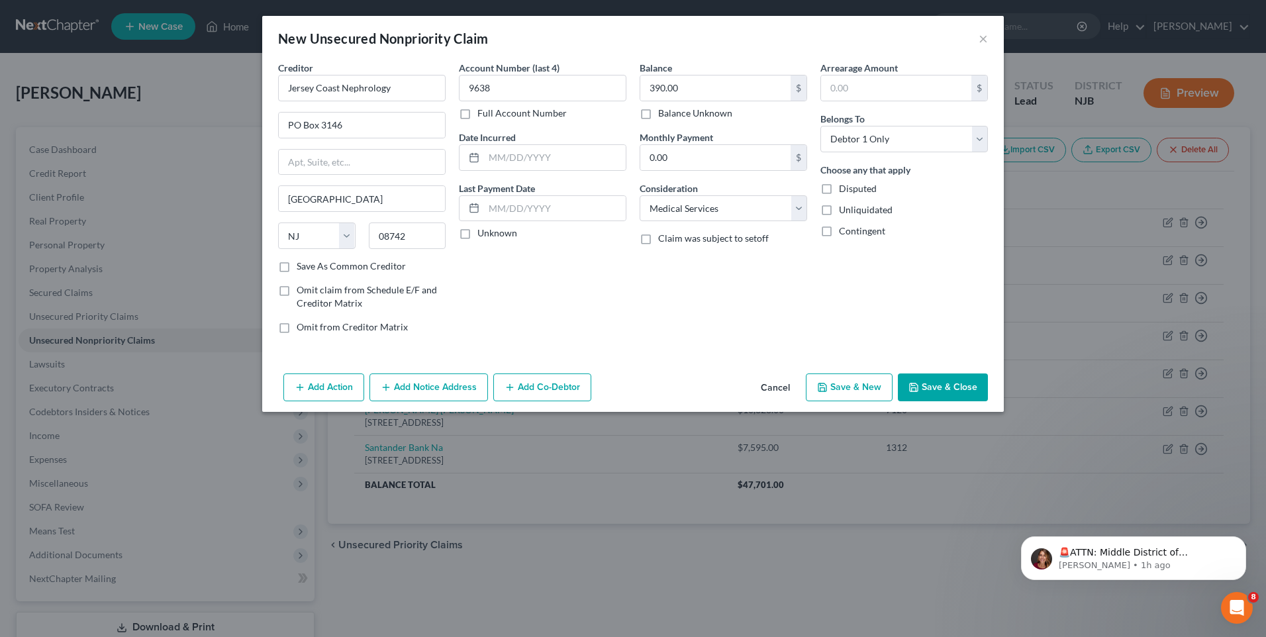
click at [846, 388] on button "Save & New" at bounding box center [849, 387] width 87 height 28
select select "0"
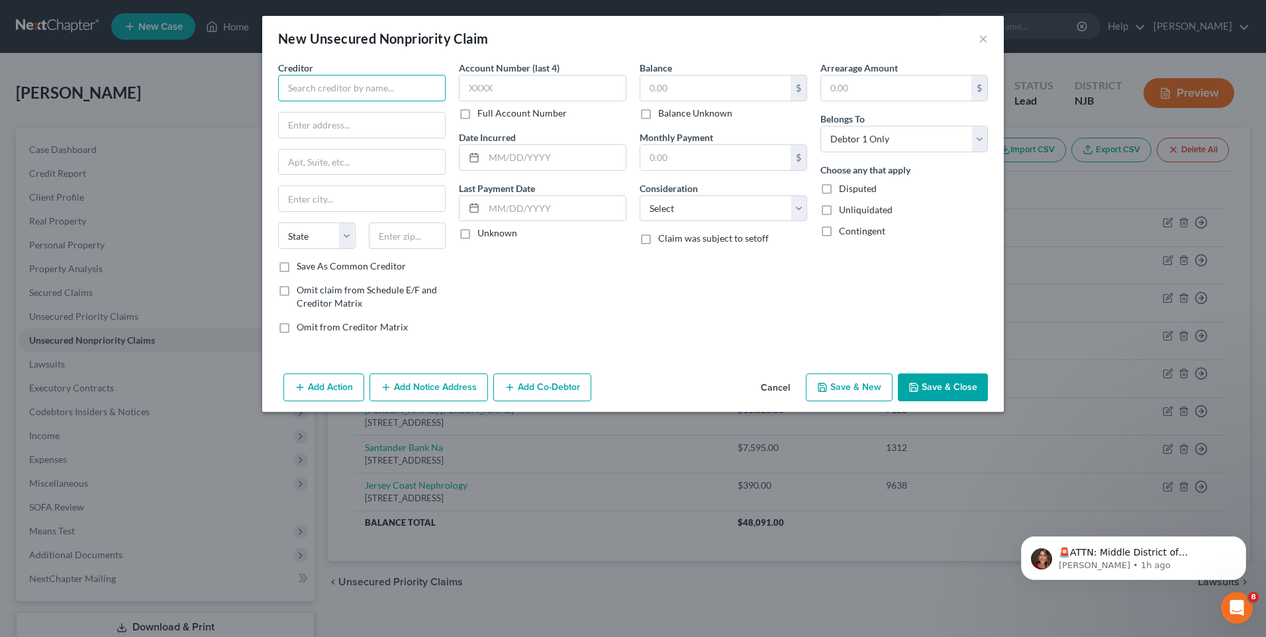
click at [319, 89] on input "text" at bounding box center [362, 88] width 168 height 26
type input "[PERSON_NAME] MD PC"
type input "[STREET_ADDRESS]"
type input "Lakewood"
select select "33"
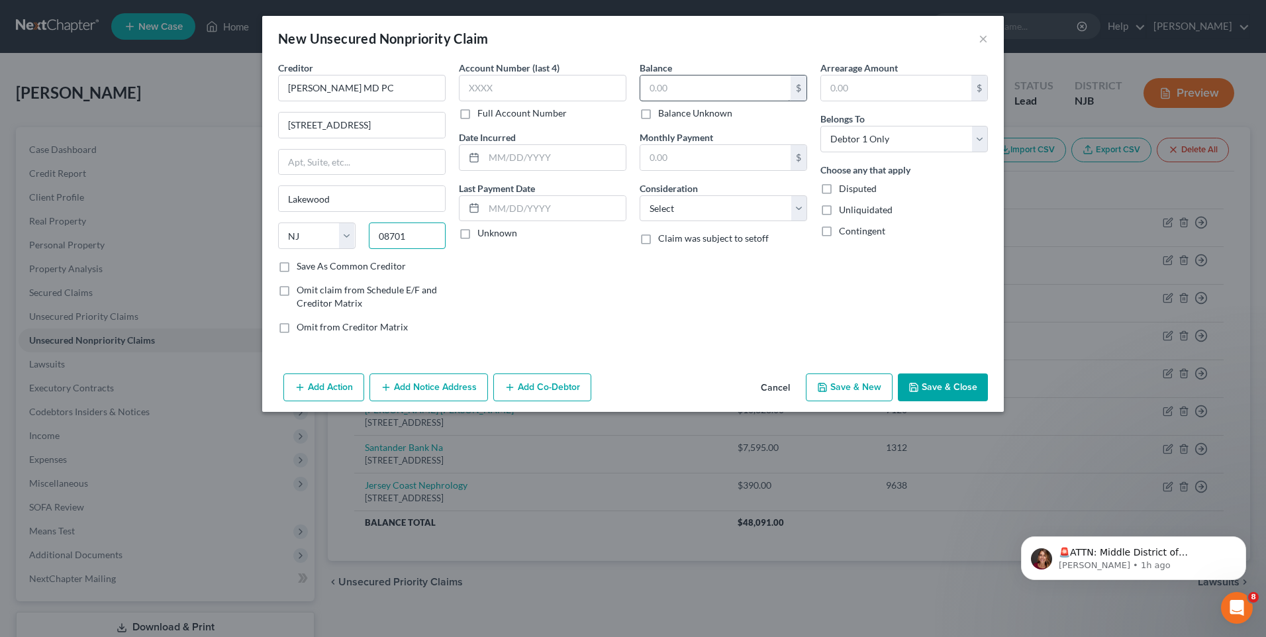
type input "08701"
click at [662, 89] on input "text" at bounding box center [715, 87] width 150 height 25
type input "30.00"
click at [467, 89] on input "text" at bounding box center [543, 88] width 168 height 26
type input "9268"
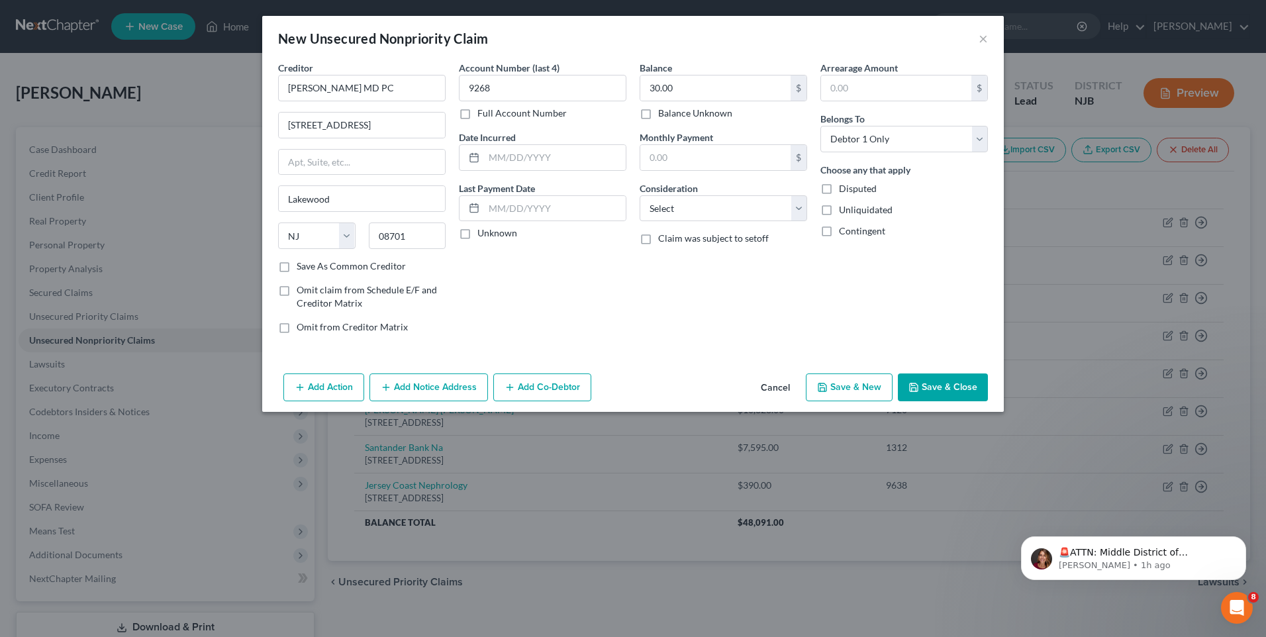
click at [846, 385] on button "Save & New" at bounding box center [849, 387] width 87 height 28
select select "0"
click at [307, 80] on input "text" at bounding box center [362, 88] width 168 height 26
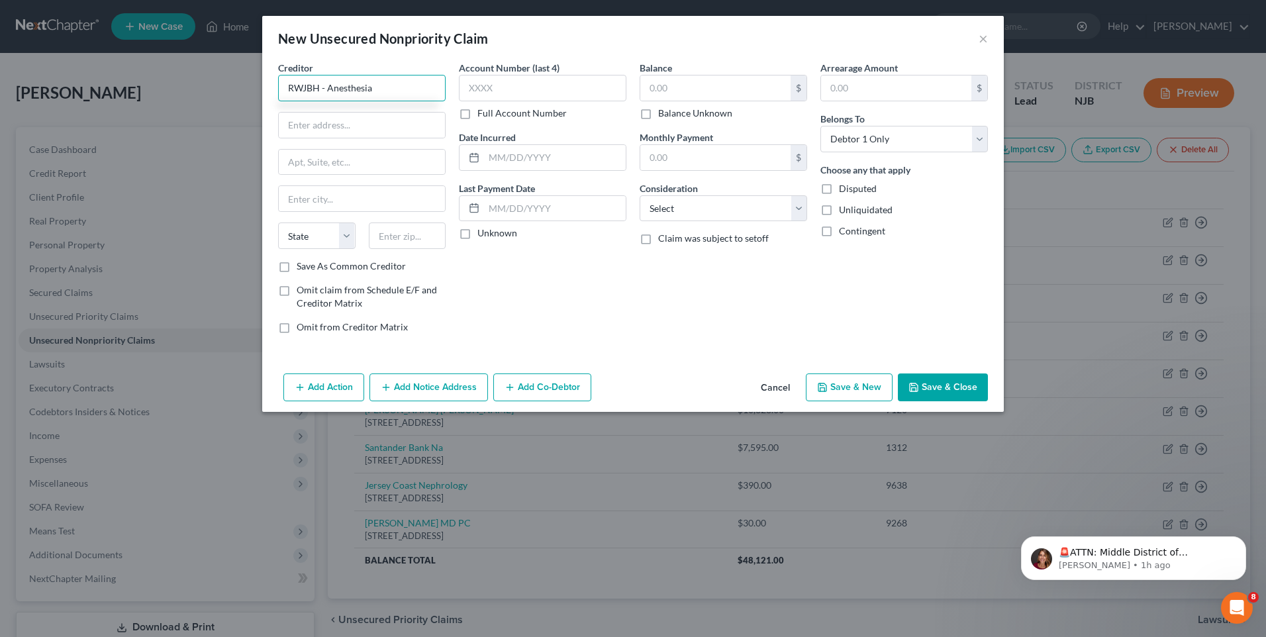
type input "RWJBH - Anesthesia"
type input "PO Box 136"
type input "Iselin"
select select "33"
type input "08830"
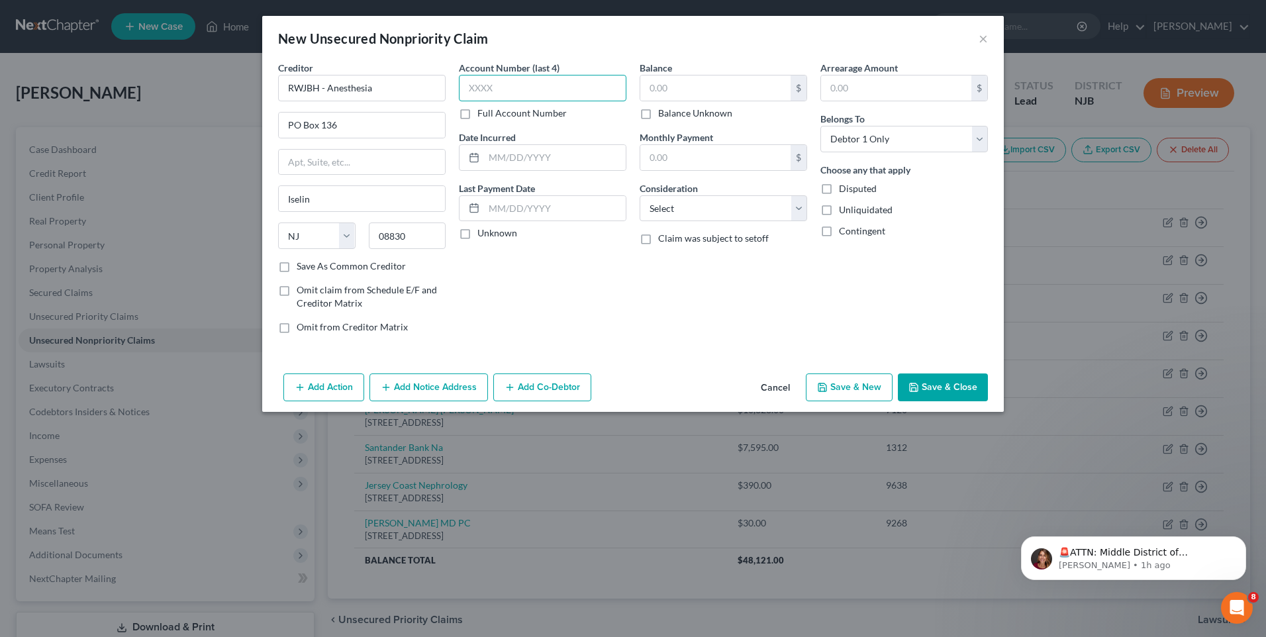
click at [480, 84] on input "text" at bounding box center [543, 88] width 168 height 26
type input "6684"
click at [658, 85] on input "text" at bounding box center [715, 87] width 150 height 25
type input "3,600.00"
click at [697, 293] on div "Balance 3,600.00 $ Balance Unknown Balance Undetermined 3,600.00 $ Balance Unkn…" at bounding box center [723, 202] width 181 height 283
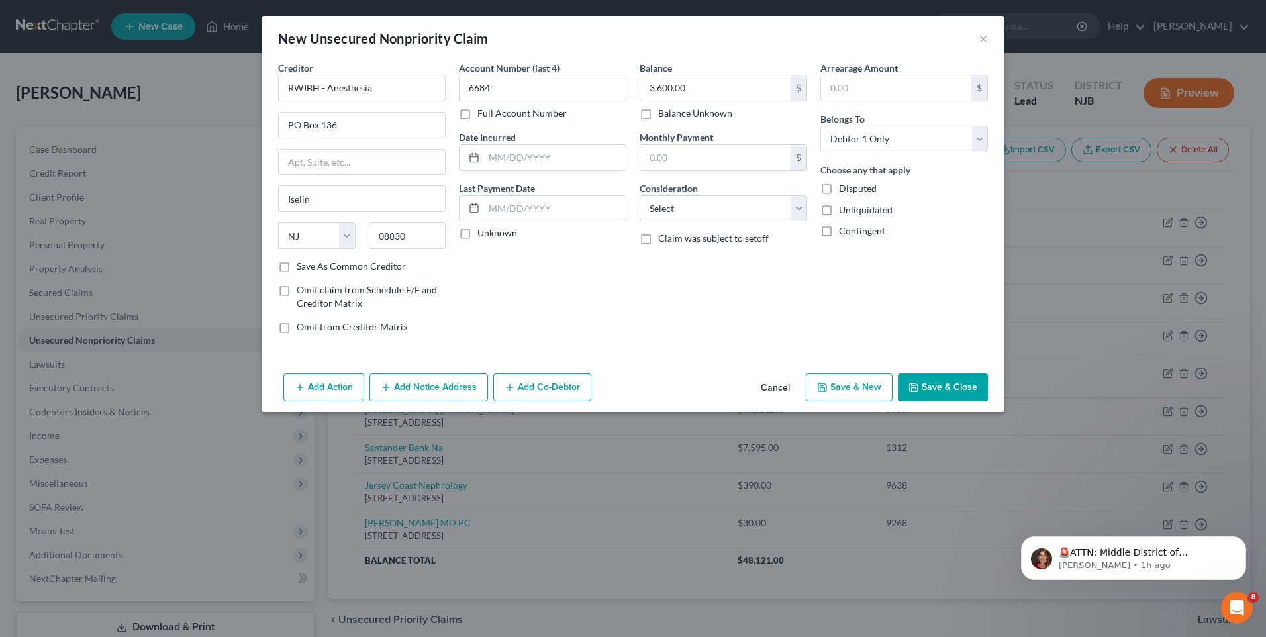
click at [697, 293] on div "Balance 3,600.00 $ Balance Unknown Balance Undetermined 3,600.00 $ Balance Unkn…" at bounding box center [723, 202] width 181 height 283
click at [835, 387] on button "Save & New" at bounding box center [849, 387] width 87 height 28
select select "0"
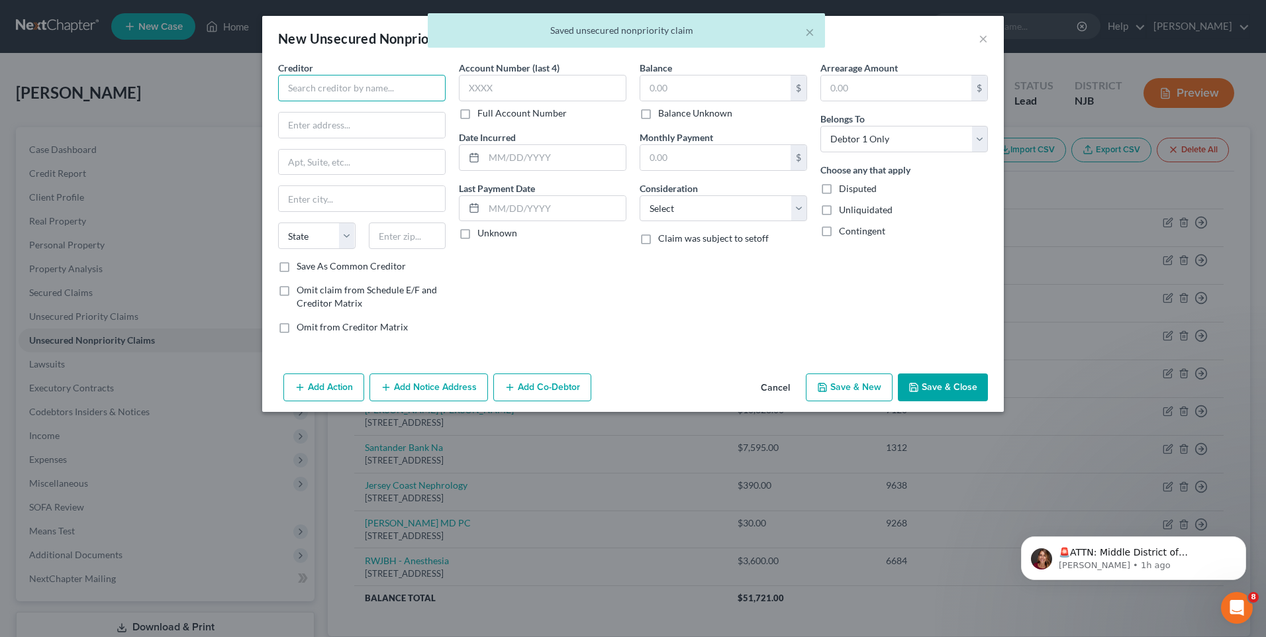
click at [290, 87] on input "text" at bounding box center [362, 88] width 168 height 26
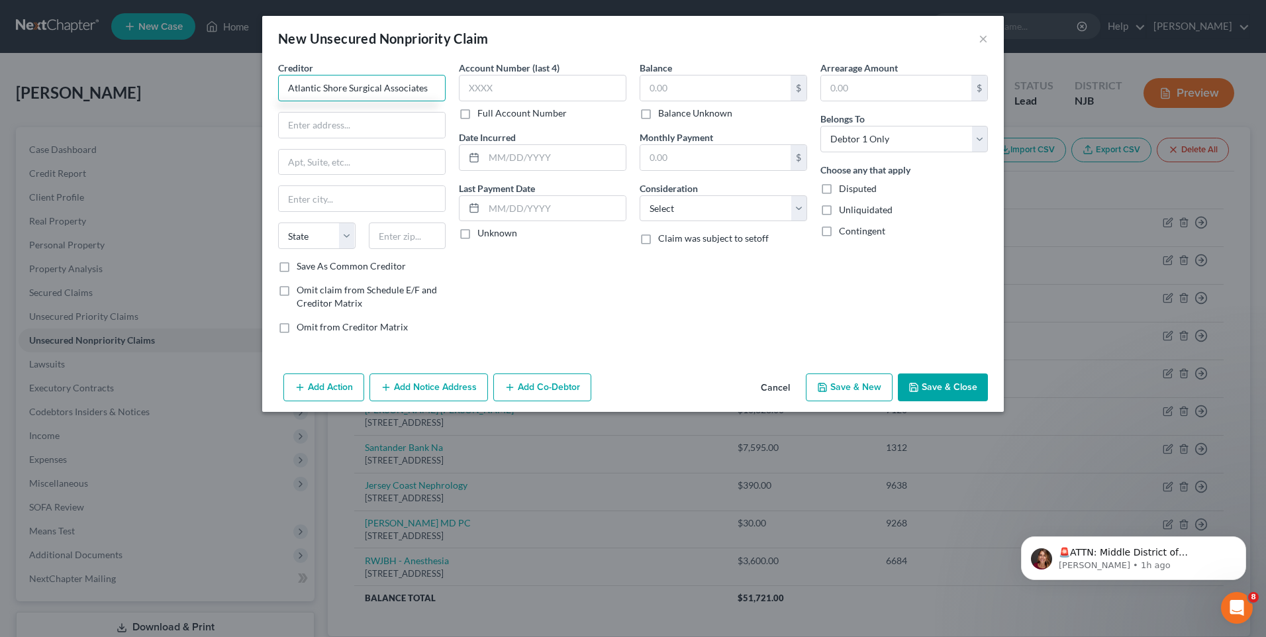
type input "Atlantic Shore Surgical Associates"
type input "[STREET_ADDRESS]"
type input "Brick"
select select "33"
type input "08723"
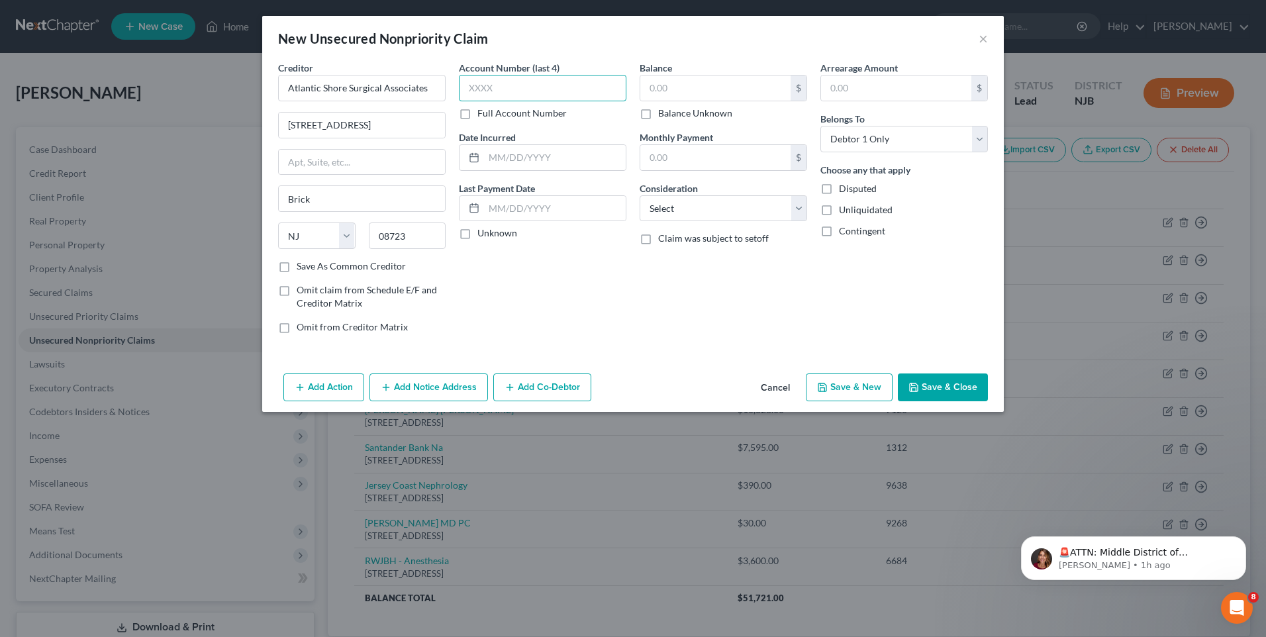
click at [464, 86] on input "text" at bounding box center [543, 88] width 168 height 26
type input "8188"
click at [650, 87] on input "text" at bounding box center [715, 87] width 150 height 25
type input "450.00"
click at [653, 326] on div "Balance 450.00 $ Balance Unknown Balance Undetermined 450.00 $ Balance Unknown …" at bounding box center [723, 202] width 181 height 283
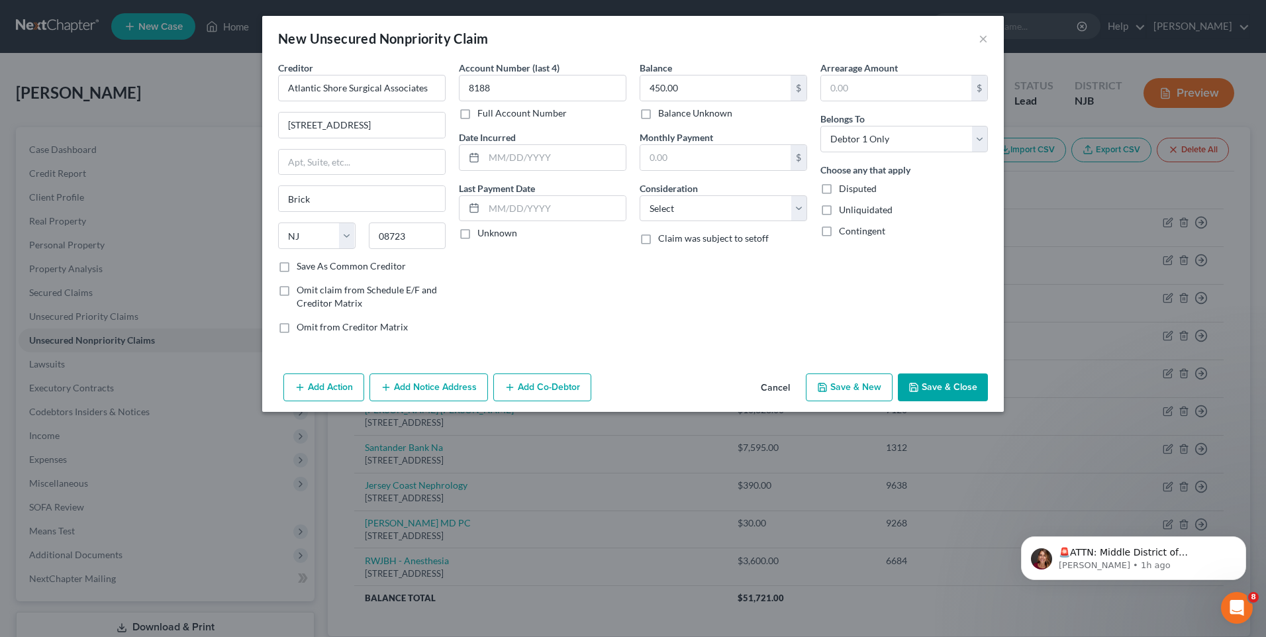
click at [948, 383] on button "Save & Close" at bounding box center [943, 387] width 90 height 28
type input "0.00"
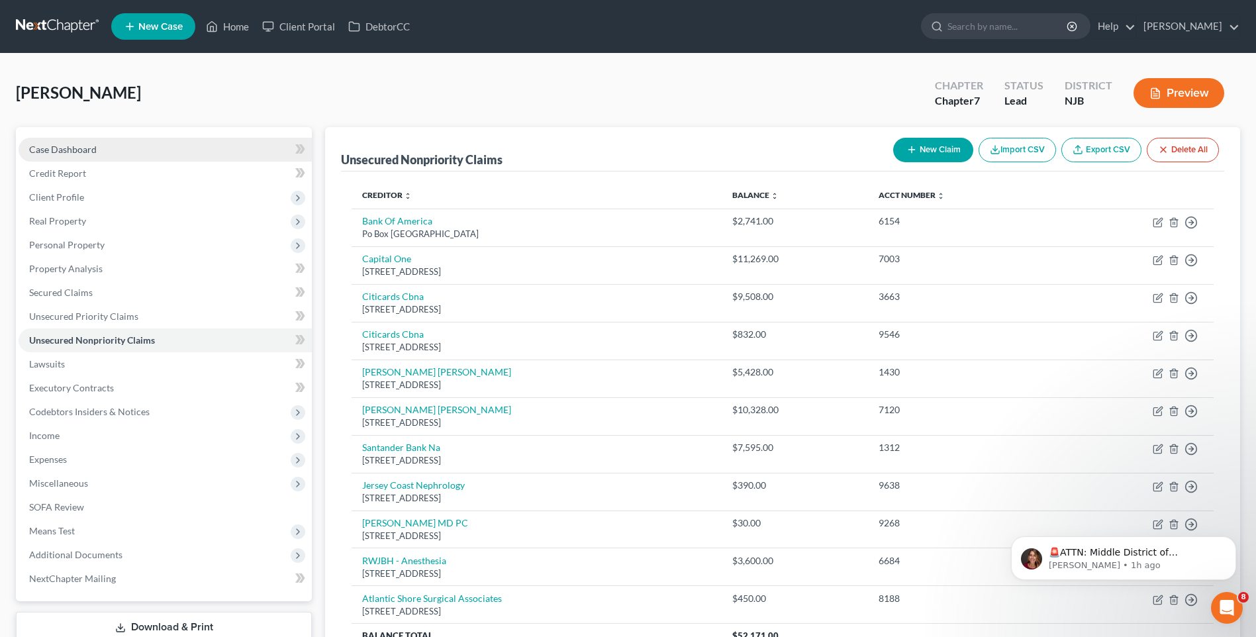
click at [117, 147] on link "Case Dashboard" at bounding box center [165, 150] width 293 height 24
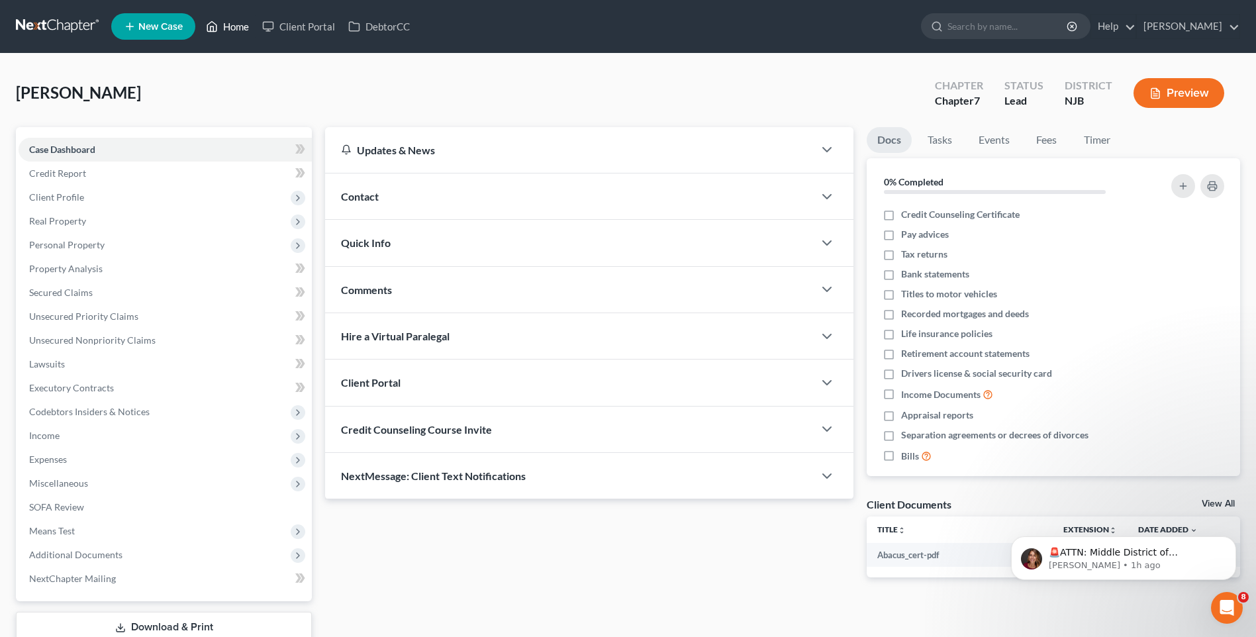
click at [242, 28] on link "Home" at bounding box center [227, 27] width 56 height 24
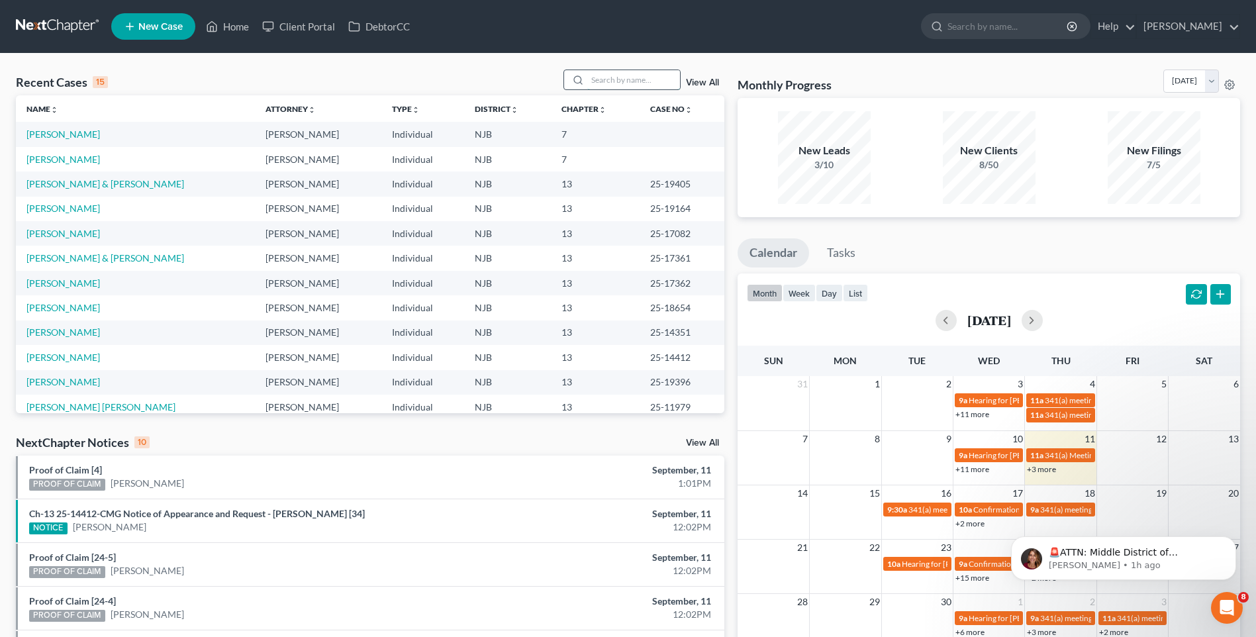
click at [599, 75] on input "search" at bounding box center [633, 79] width 93 height 19
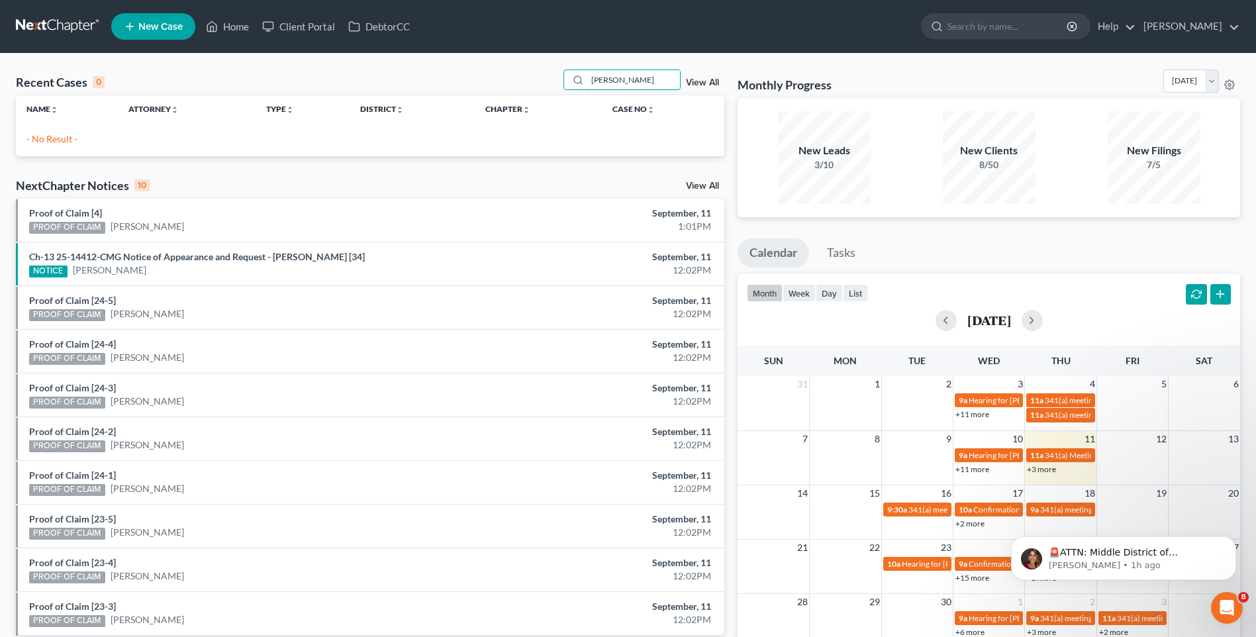
type input "[PERSON_NAME]"
click at [147, 25] on span "New Case" at bounding box center [160, 27] width 44 height 10
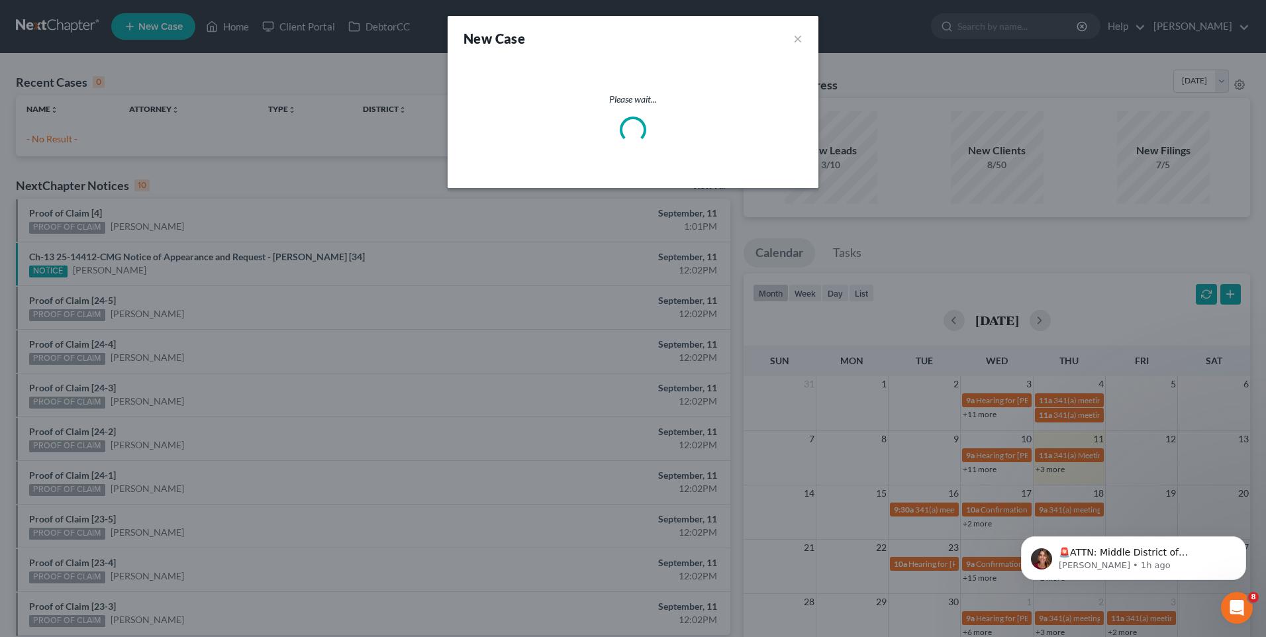
select select "51"
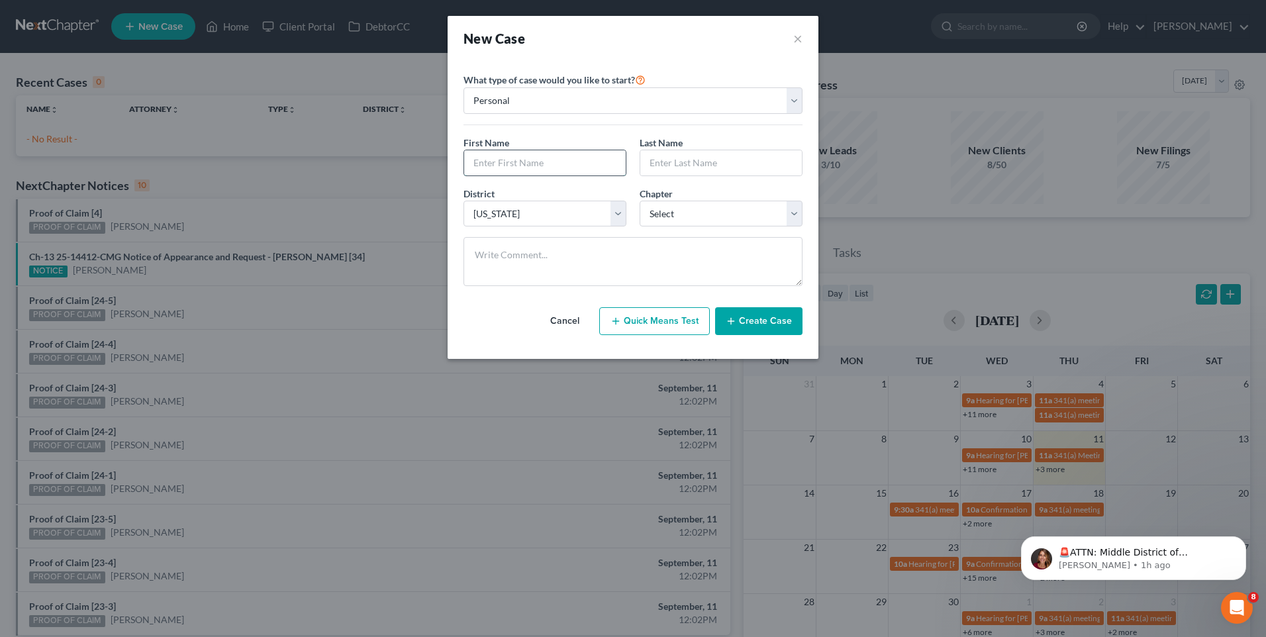
click at [475, 164] on input "text" at bounding box center [545, 162] width 162 height 25
type input "[PERSON_NAME]"
click at [646, 163] on input "text" at bounding box center [721, 162] width 162 height 25
type input "[PERSON_NAME]"
click at [792, 214] on select "Select 7 11 12 13" at bounding box center [721, 214] width 163 height 26
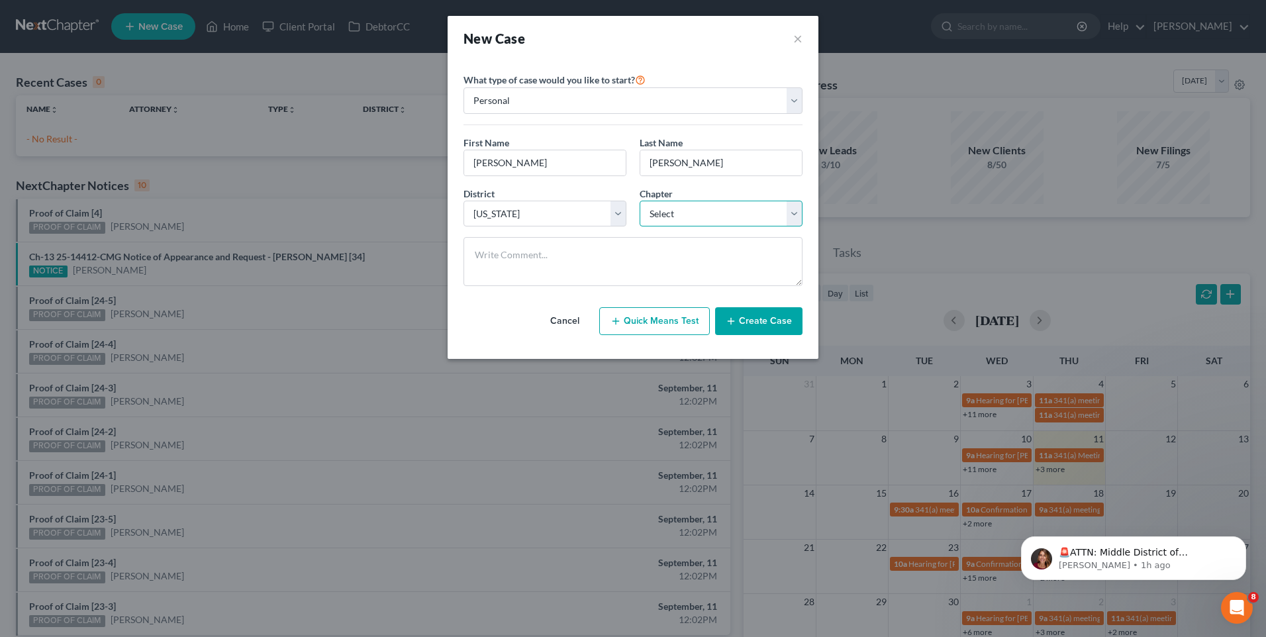
select select "3"
click at [640, 201] on select "Select 7 11 12 13" at bounding box center [721, 214] width 163 height 26
click at [754, 319] on button "Create Case" at bounding box center [758, 321] width 87 height 28
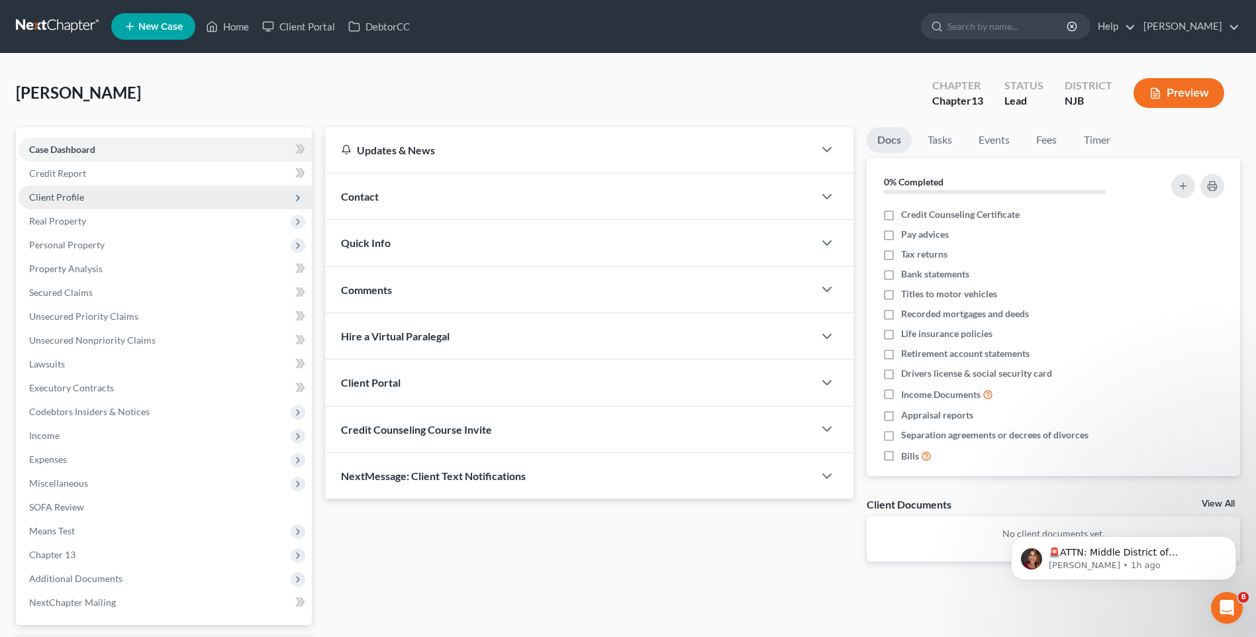
click at [141, 195] on span "Client Profile" at bounding box center [165, 197] width 293 height 24
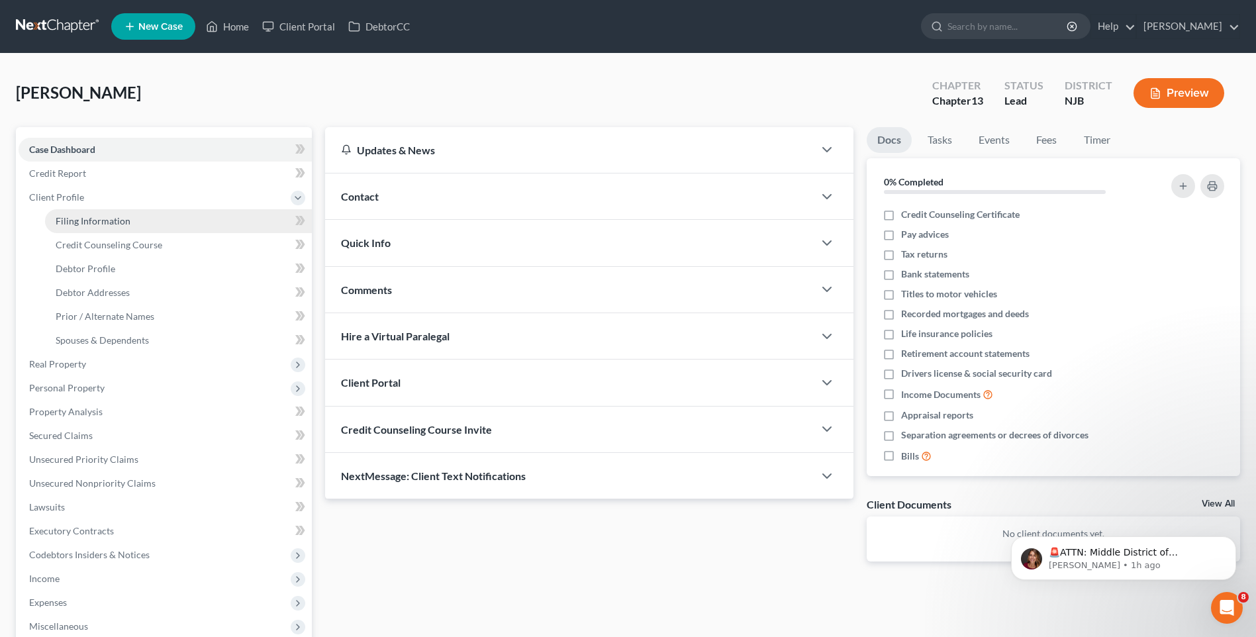
click at [178, 216] on link "Filing Information" at bounding box center [178, 221] width 267 height 24
select select "1"
select select "0"
select select "3"
select select "51"
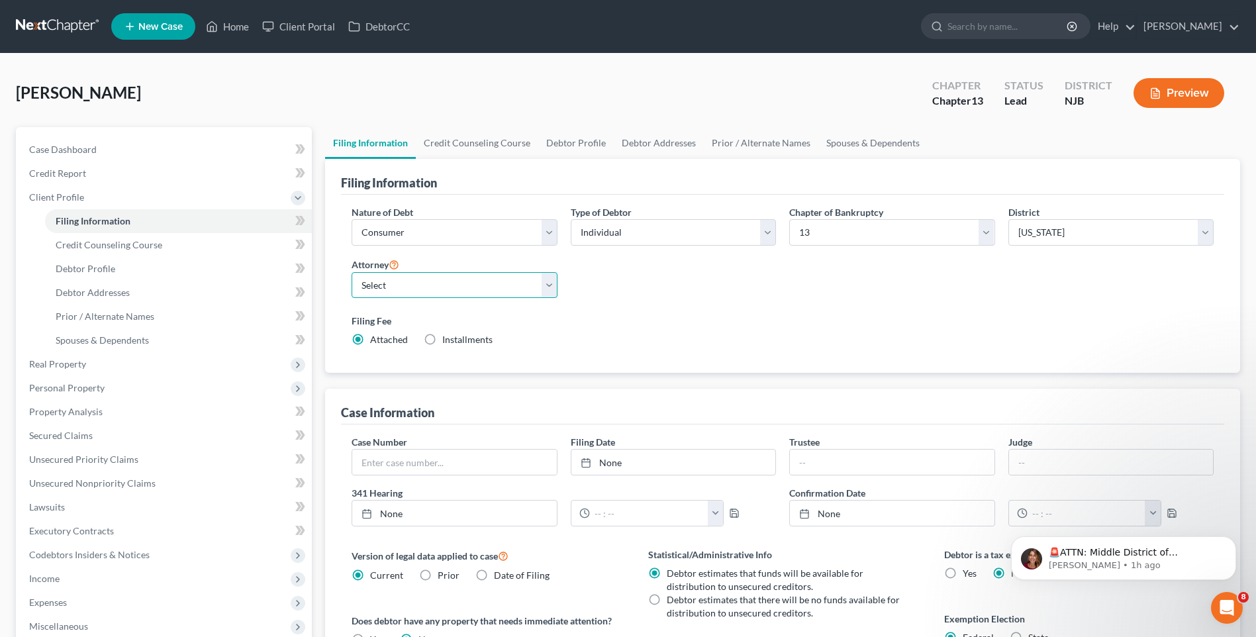
click at [547, 285] on select "Select [PERSON_NAME] - [GEOGRAPHIC_DATA]" at bounding box center [454, 285] width 205 height 26
select select "0"
click at [352, 272] on select "Select [PERSON_NAME] - [GEOGRAPHIC_DATA]" at bounding box center [454, 285] width 205 height 26
click at [706, 302] on div "Nature of Debt Select Business Consumer Other Nature of Business Select Clearin…" at bounding box center [782, 281] width 875 height 152
click at [144, 264] on link "Debtor Profile" at bounding box center [178, 269] width 267 height 24
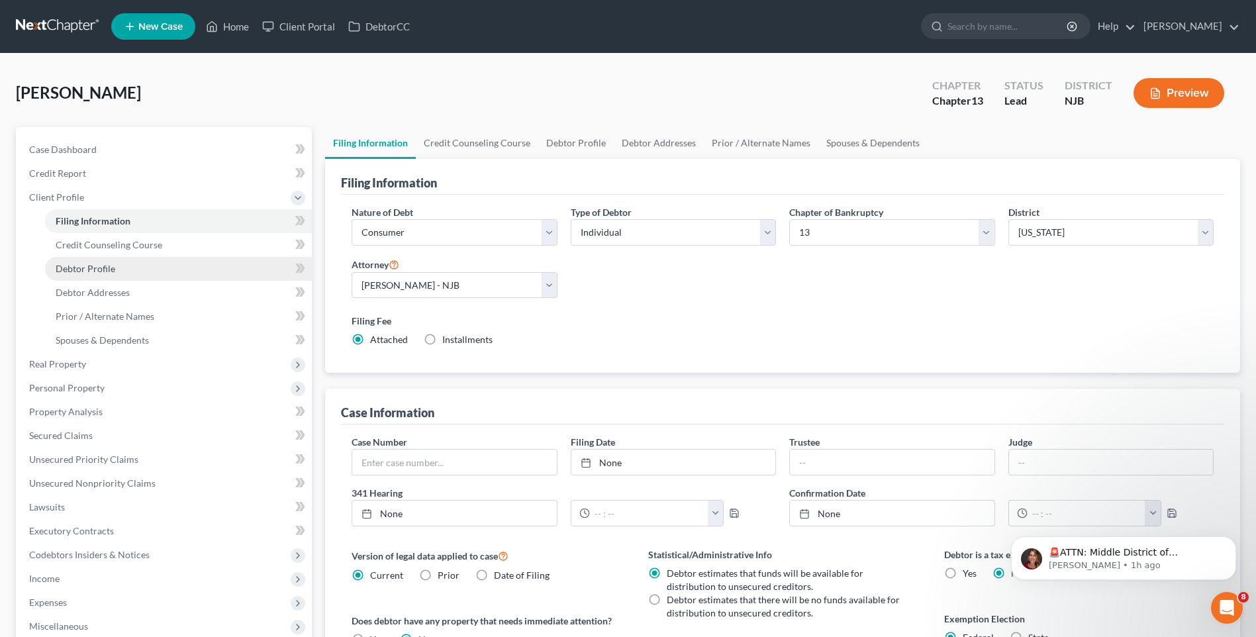
select select "0"
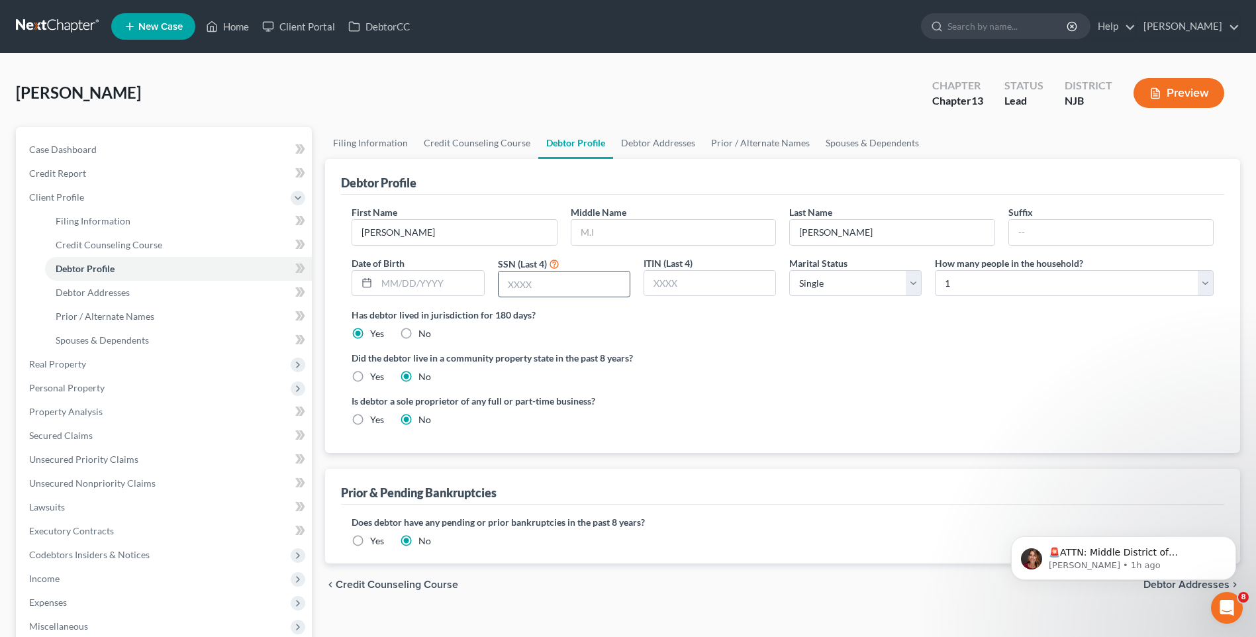
click at [507, 283] on input "text" at bounding box center [564, 283] width 131 height 25
type input "4399"
click at [771, 373] on div "Did the debtor live in a community property state in the past 8 years? Yes No" at bounding box center [783, 367] width 862 height 32
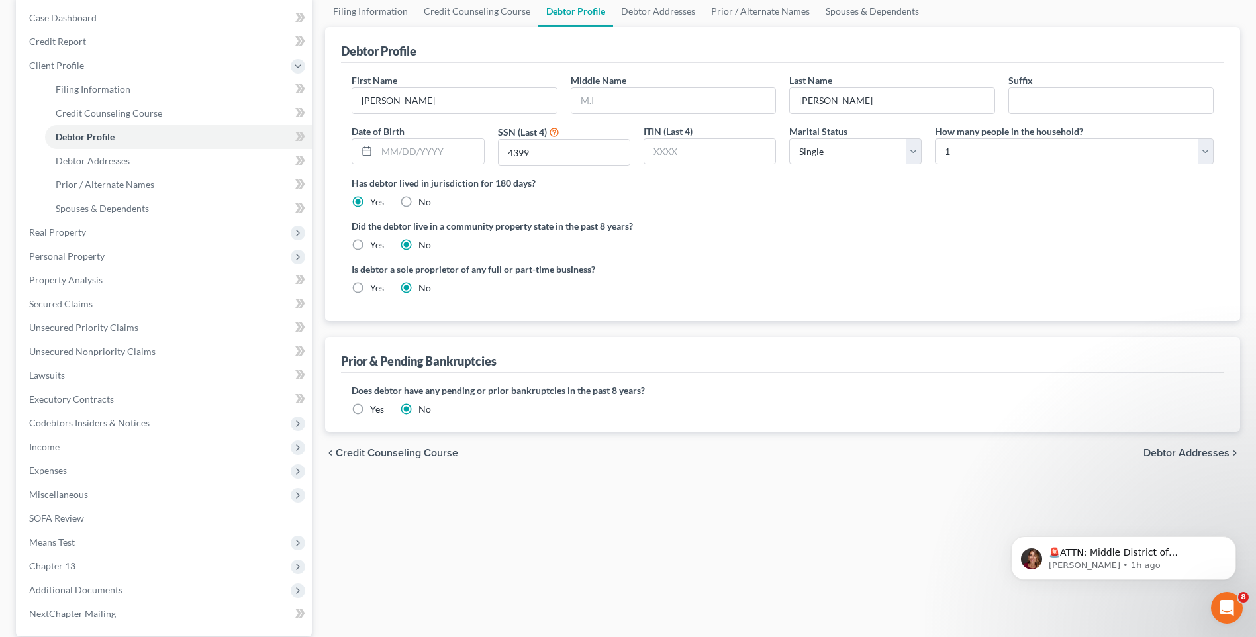
scroll to position [132, 0]
click at [1181, 452] on span "Debtor Addresses" at bounding box center [1187, 452] width 86 height 11
select select "0"
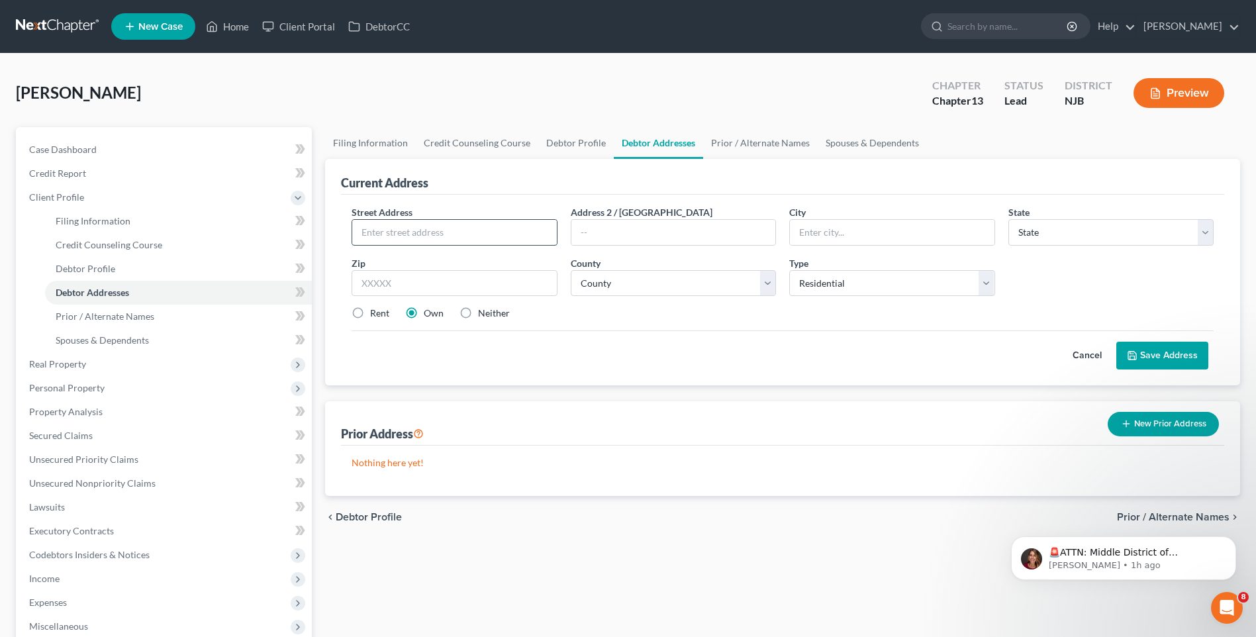
click at [409, 234] on input "text" at bounding box center [454, 232] width 204 height 25
type input "[STREET_ADDRESS]"
type input "[GEOGRAPHIC_DATA]"
select select "33"
type input "08759"
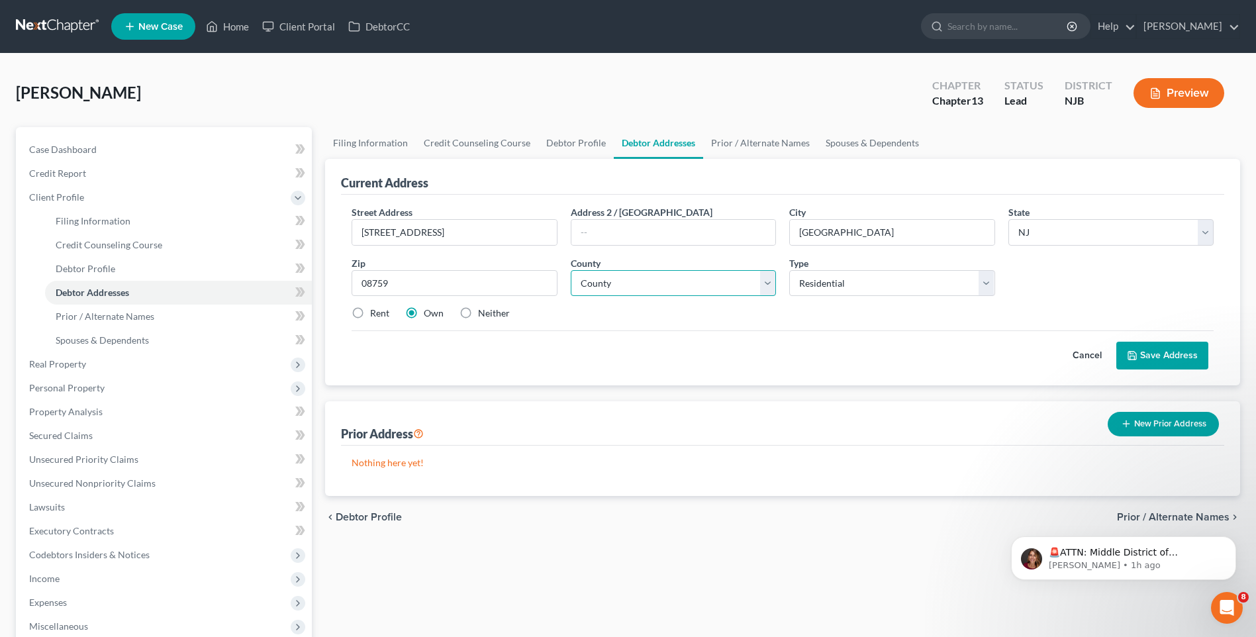
type input "[PERSON_NAME]"
click at [768, 285] on select "County [GEOGRAPHIC_DATA] [GEOGRAPHIC_DATA] [GEOGRAPHIC_DATA] [GEOGRAPHIC_DATA] …" at bounding box center [673, 283] width 205 height 26
select select "14"
click at [571, 270] on select "County [GEOGRAPHIC_DATA] [GEOGRAPHIC_DATA] [GEOGRAPHIC_DATA] [GEOGRAPHIC_DATA] …" at bounding box center [673, 283] width 205 height 26
click at [703, 338] on div "Cancel Save Address" at bounding box center [783, 349] width 862 height 39
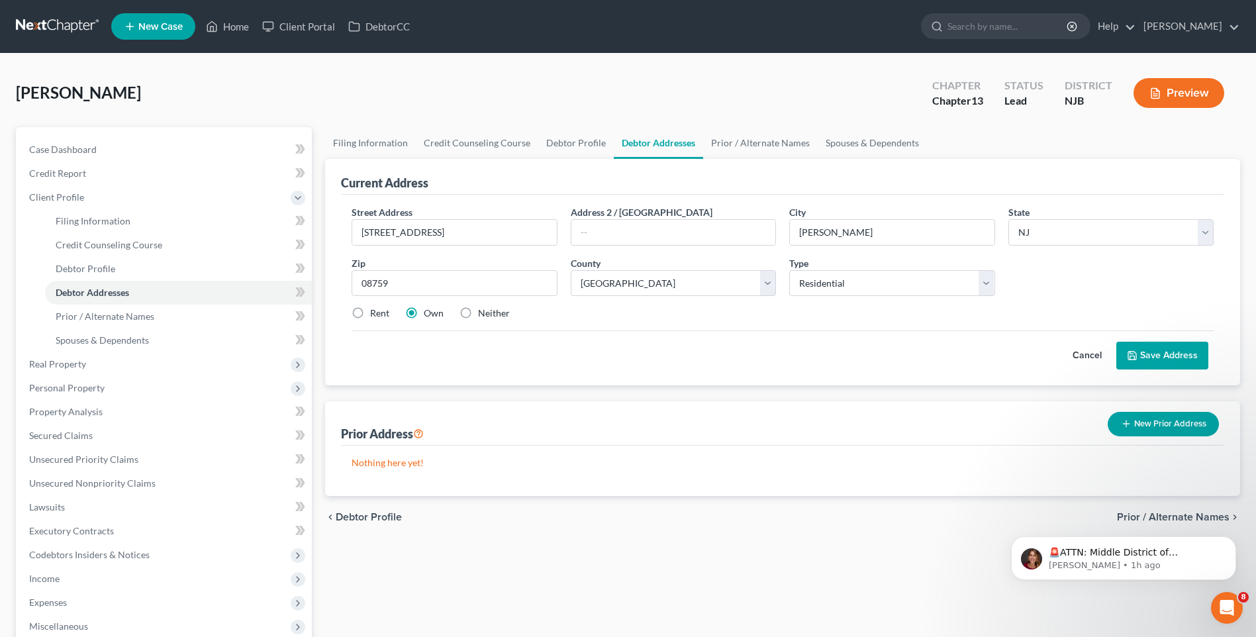
click at [1163, 356] on button "Save Address" at bounding box center [1162, 356] width 92 height 28
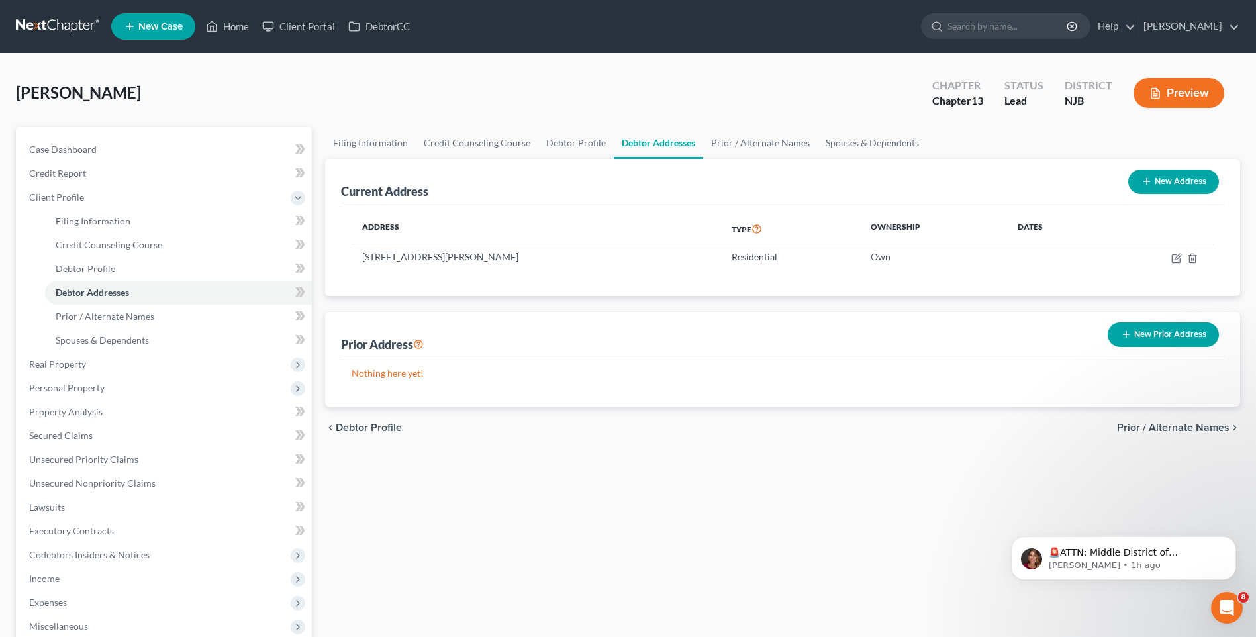
click at [336, 93] on div "[PERSON_NAME] Upgraded Chapter Chapter 13 Status [GEOGRAPHIC_DATA] [GEOGRAPHIC_…" at bounding box center [628, 99] width 1224 height 58
click at [1177, 256] on icon "button" at bounding box center [1178, 257] width 6 height 6
select select "33"
select select "14"
select select "0"
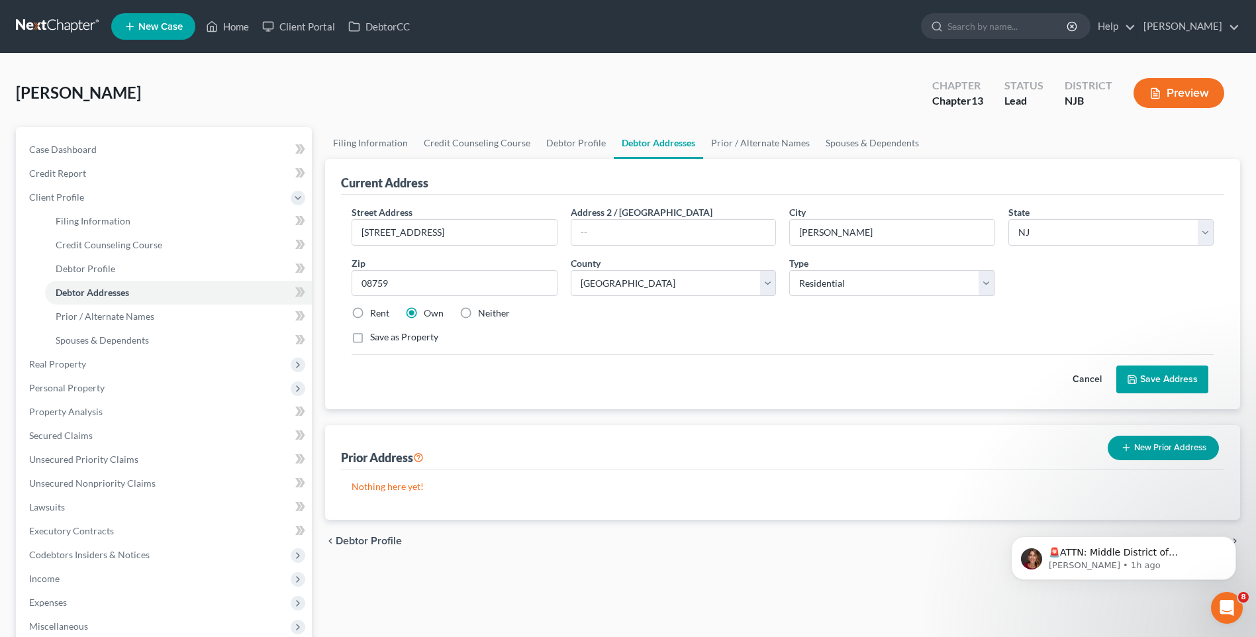
click at [1155, 377] on button "Save Address" at bounding box center [1162, 380] width 92 height 28
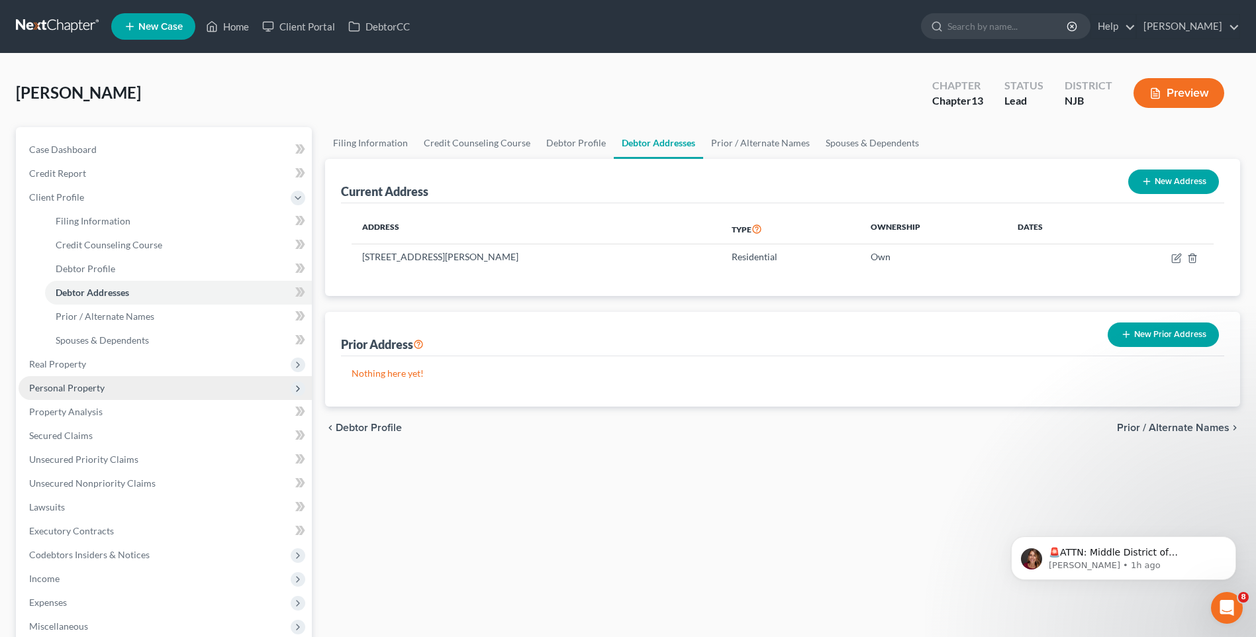
click at [136, 383] on span "Personal Property" at bounding box center [165, 388] width 293 height 24
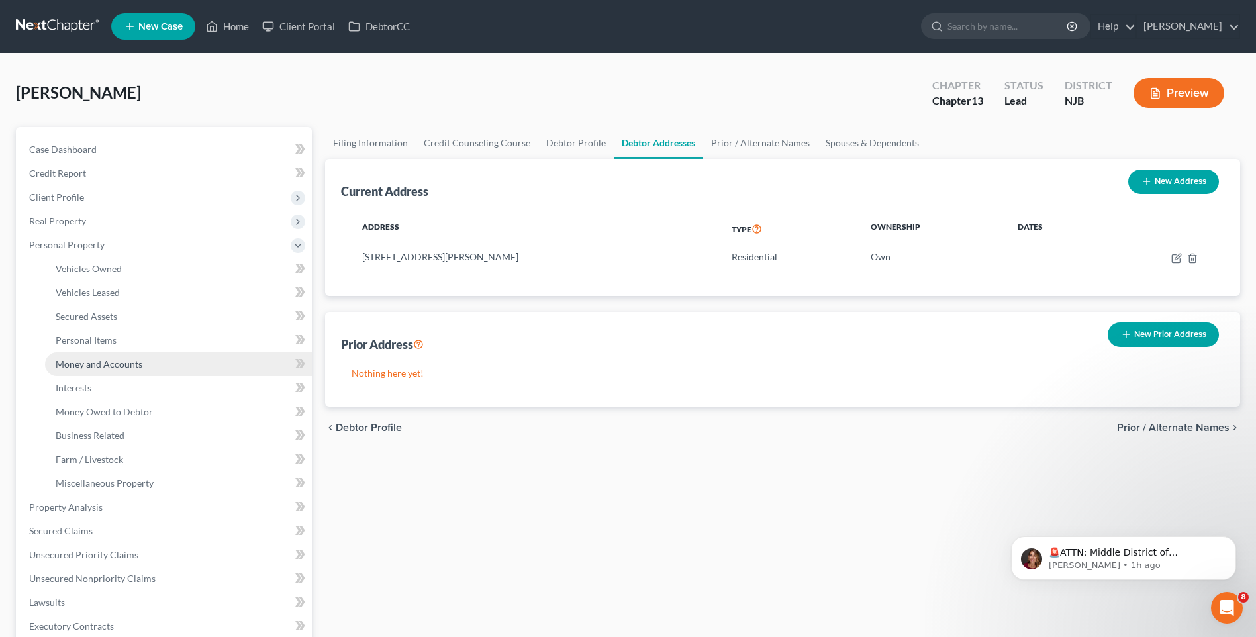
click at [148, 360] on link "Money and Accounts" at bounding box center [178, 364] width 267 height 24
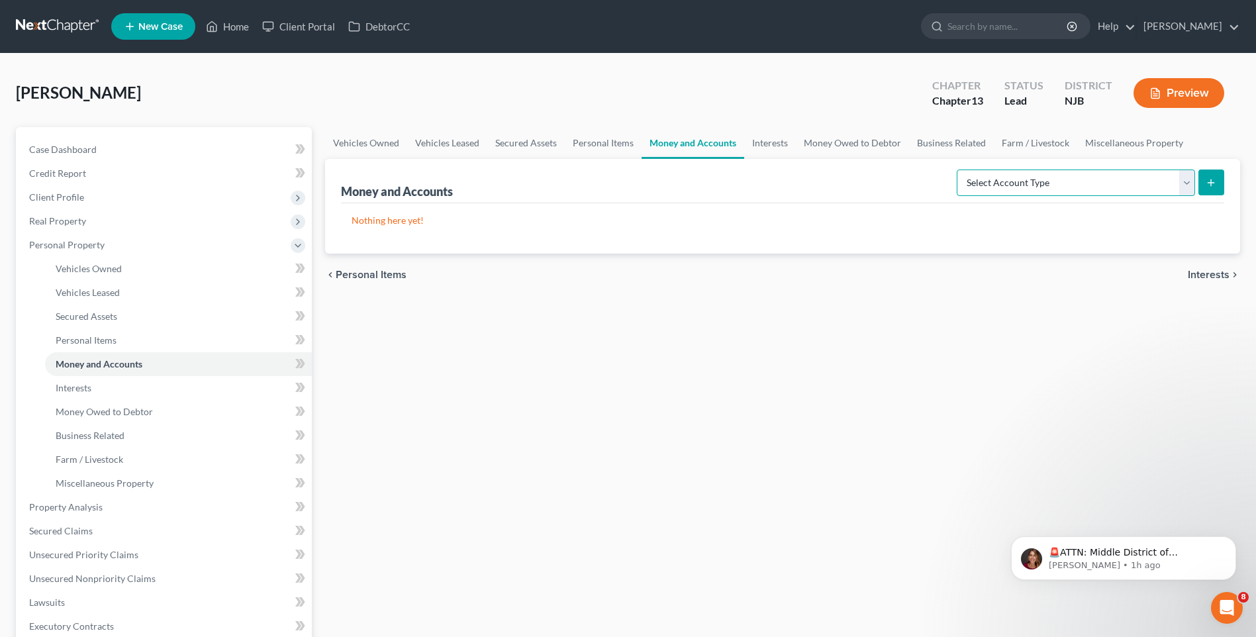
click at [1185, 183] on select "Select Account Type Brokerage Cash on Hand Certificates of Deposit Checking Acc…" at bounding box center [1076, 183] width 238 height 26
select select "checking"
click at [959, 170] on select "Select Account Type Brokerage Cash on Hand Certificates of Deposit Checking Acc…" at bounding box center [1076, 183] width 238 height 26
click at [1211, 179] on line "submit" at bounding box center [1211, 182] width 0 height 6
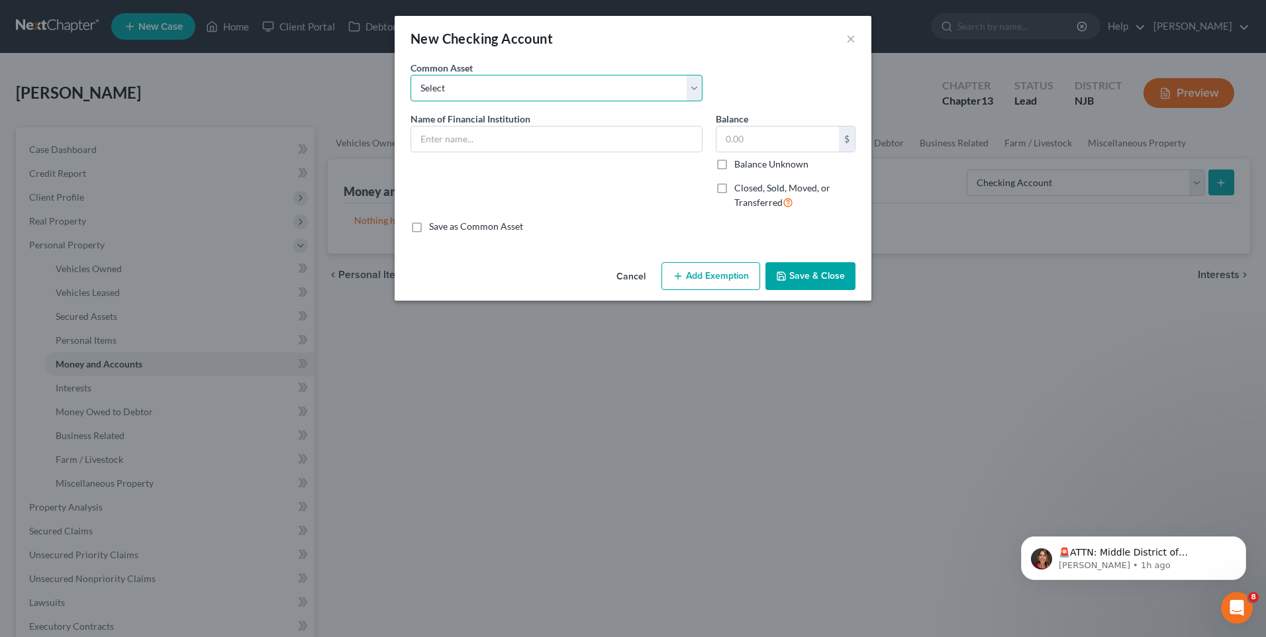
click at [691, 91] on select "Select Bank of America [GEOGRAPHIC_DATA] Manasquan Bank PNC TD Bank Chase Bank …" at bounding box center [557, 88] width 292 height 26
select select "3"
click at [411, 75] on select "Select Bank of America [GEOGRAPHIC_DATA] Manasquan Bank PNC TD Bank Chase Bank …" at bounding box center [557, 88] width 292 height 26
type input "PNC"
click at [746, 136] on input "2,899.00" at bounding box center [777, 138] width 123 height 25
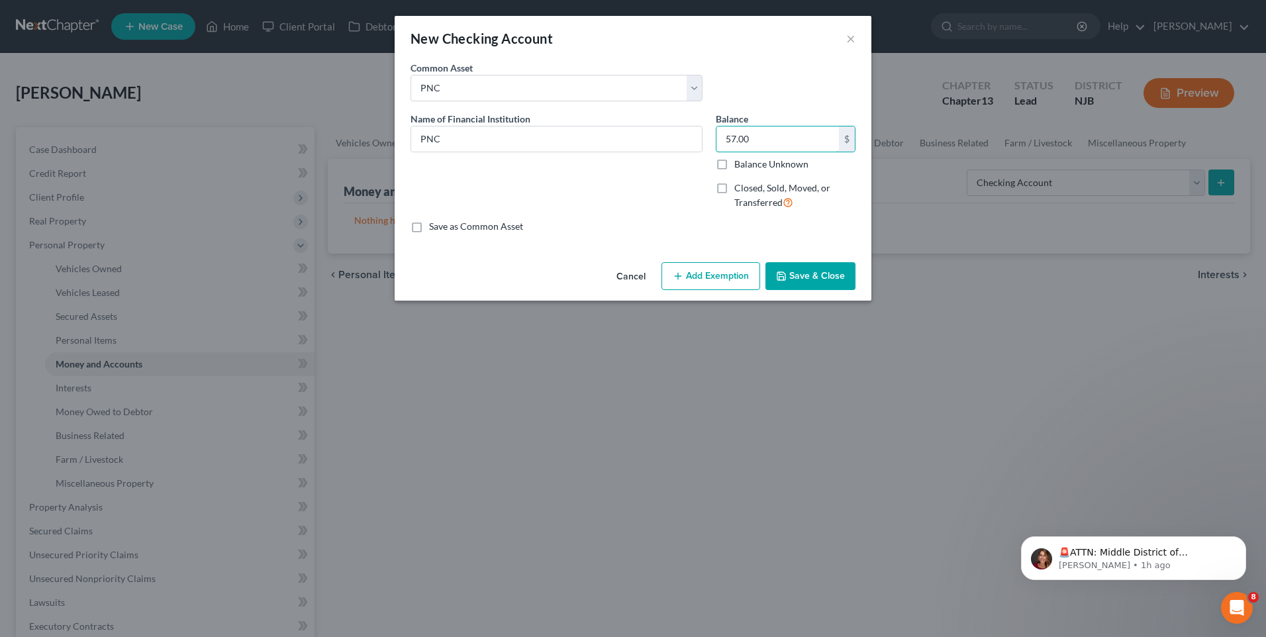
type input "57.00"
click at [634, 224] on div "Save as Common Asset" at bounding box center [633, 226] width 445 height 13
click at [692, 273] on button "Add Exemption" at bounding box center [711, 276] width 99 height 28
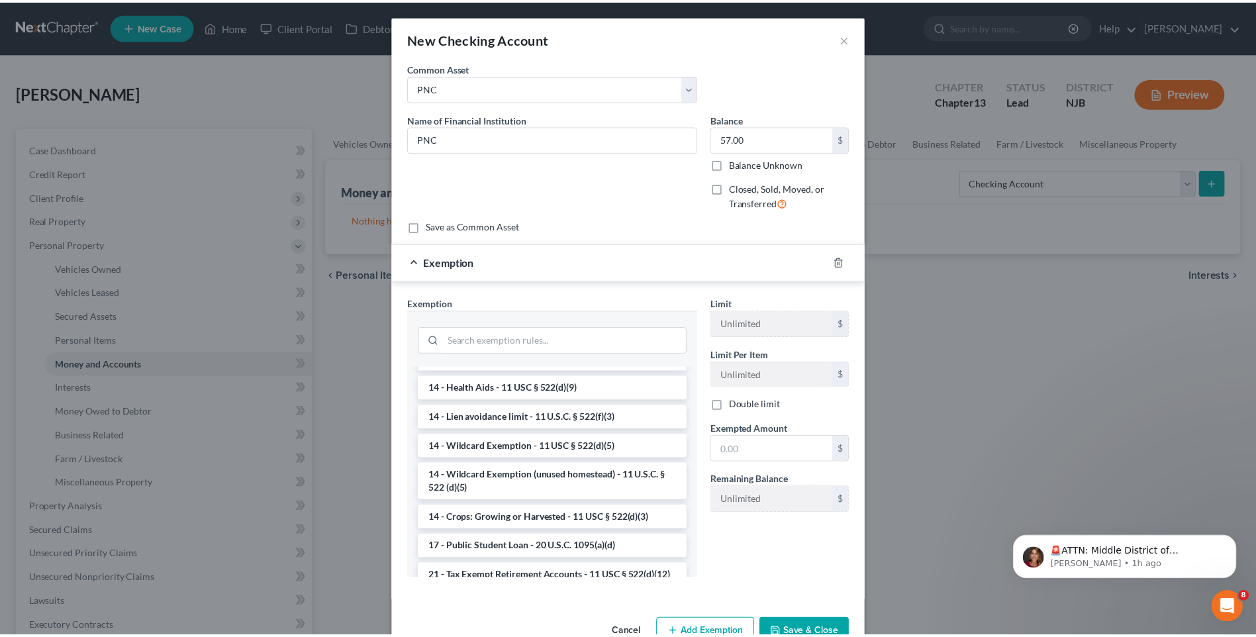
scroll to position [228, 0]
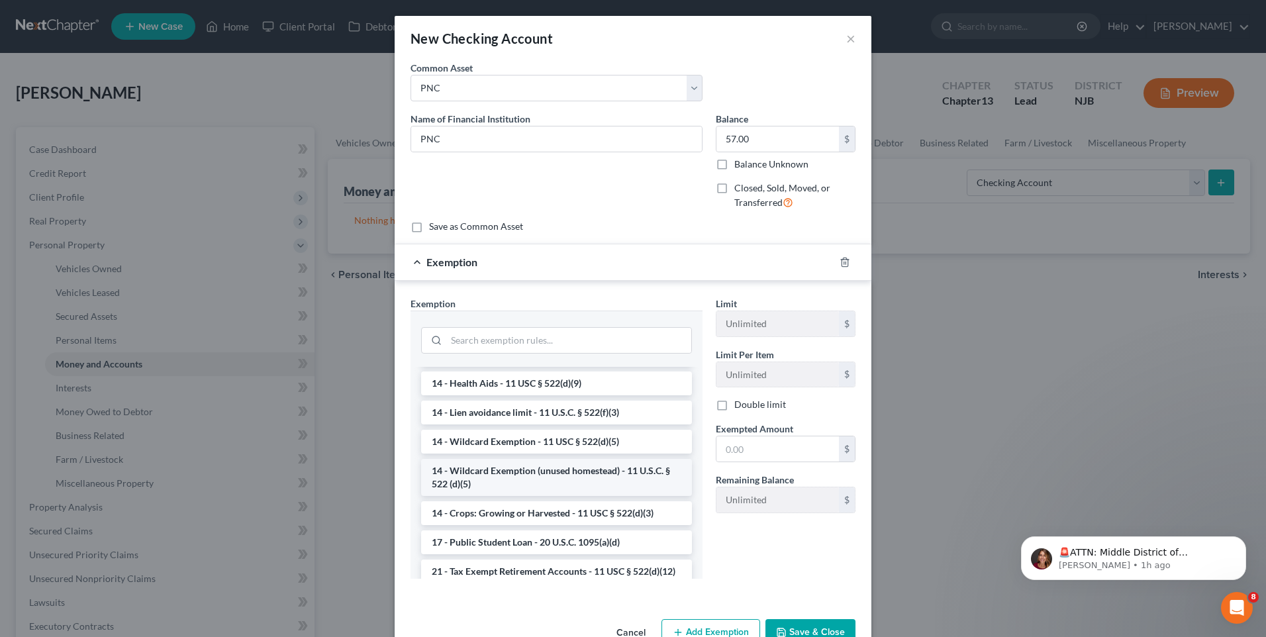
click at [542, 478] on li "14 - Wildcard Exemption (unused homestead) - 11 U.S.C. § 522 (d)(5)" at bounding box center [556, 477] width 271 height 37
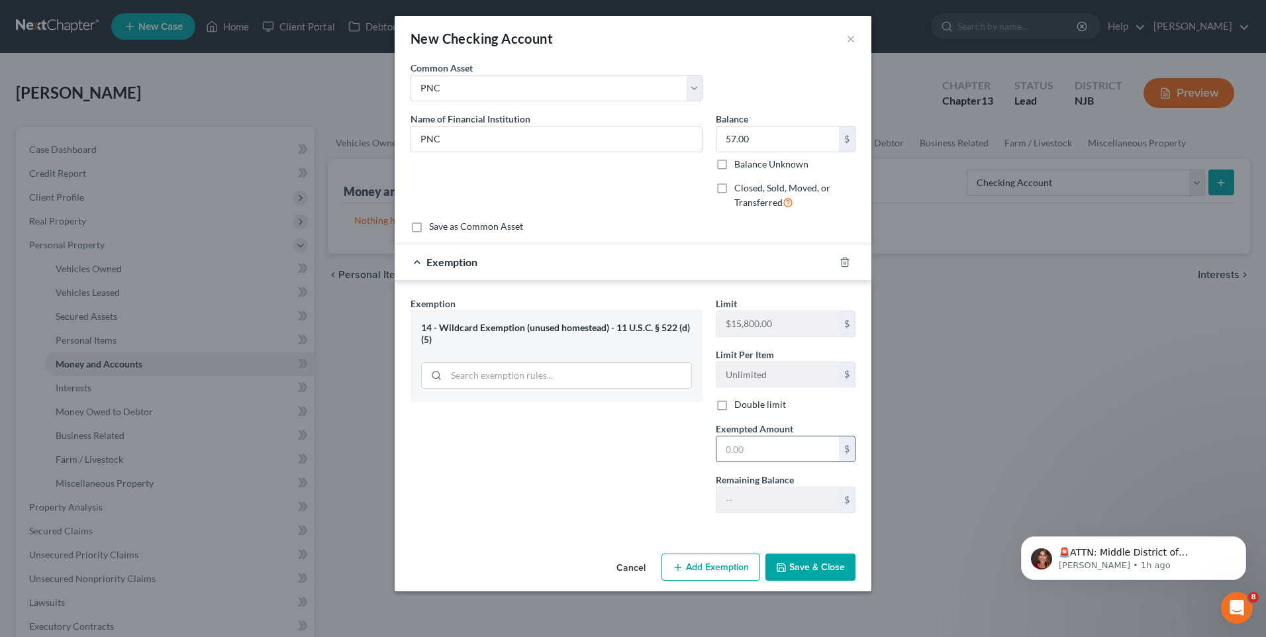
drag, startPoint x: 726, startPoint y: 436, endPoint x: 662, endPoint y: 450, distance: 65.7
click at [726, 437] on input "text" at bounding box center [777, 448] width 123 height 25
type input "57.00"
click at [614, 481] on div "Exemption Set must be selected for CA. Exemption * 14 - Wildcard Exemption (unu…" at bounding box center [556, 410] width 305 height 227
click at [814, 566] on button "Save & Close" at bounding box center [810, 568] width 90 height 28
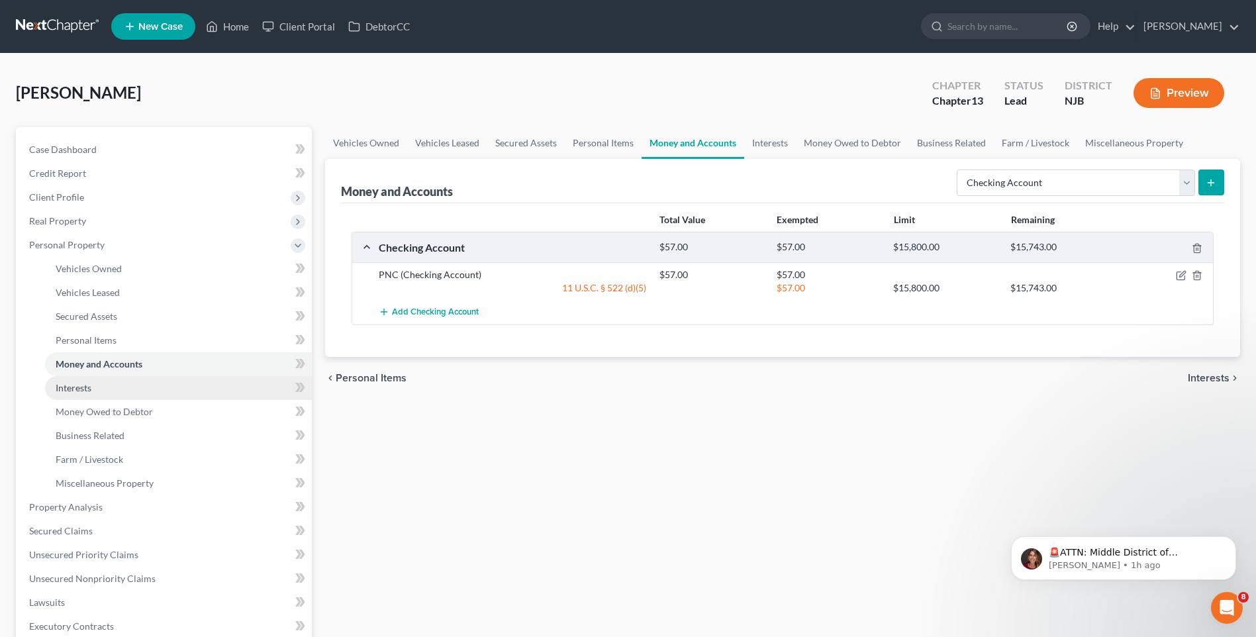
click at [209, 389] on link "Interests" at bounding box center [178, 388] width 267 height 24
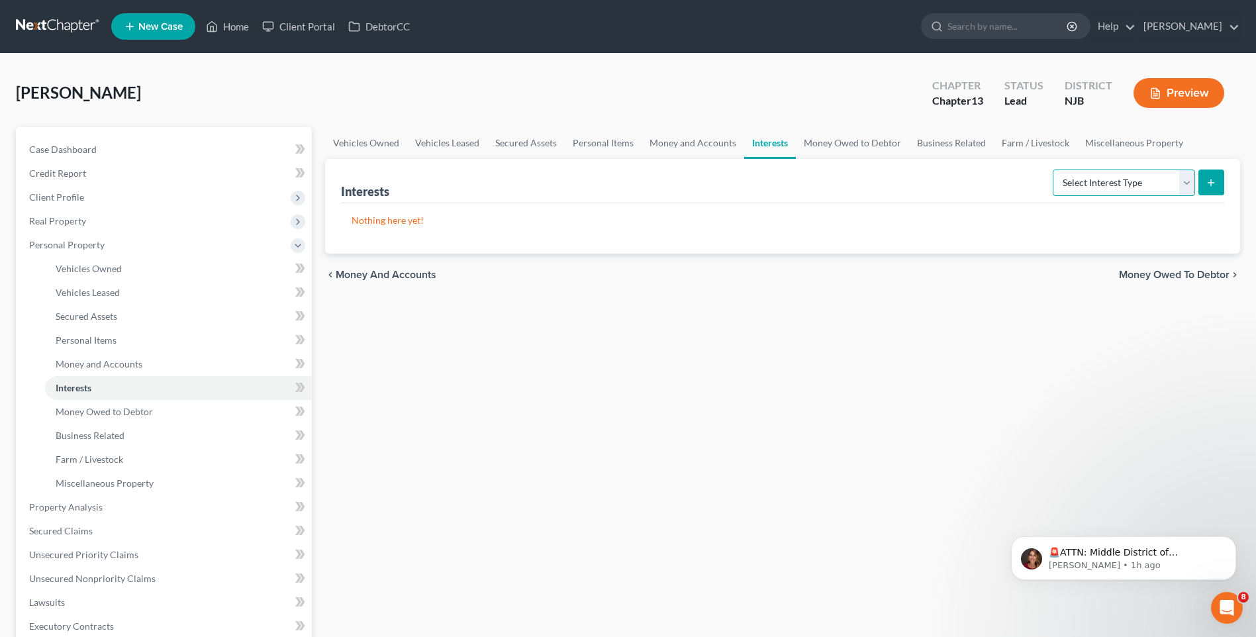
click at [1188, 183] on select "Select Interest Type 401K Annuity Bond Education IRA Government Bond Government…" at bounding box center [1124, 183] width 142 height 26
select select "incorporated_business"
click at [1054, 170] on select "Select Interest Type 401K Annuity Bond Education IRA Government Bond Government…" at bounding box center [1124, 183] width 142 height 26
click at [1211, 181] on line "submit" at bounding box center [1211, 182] width 0 height 6
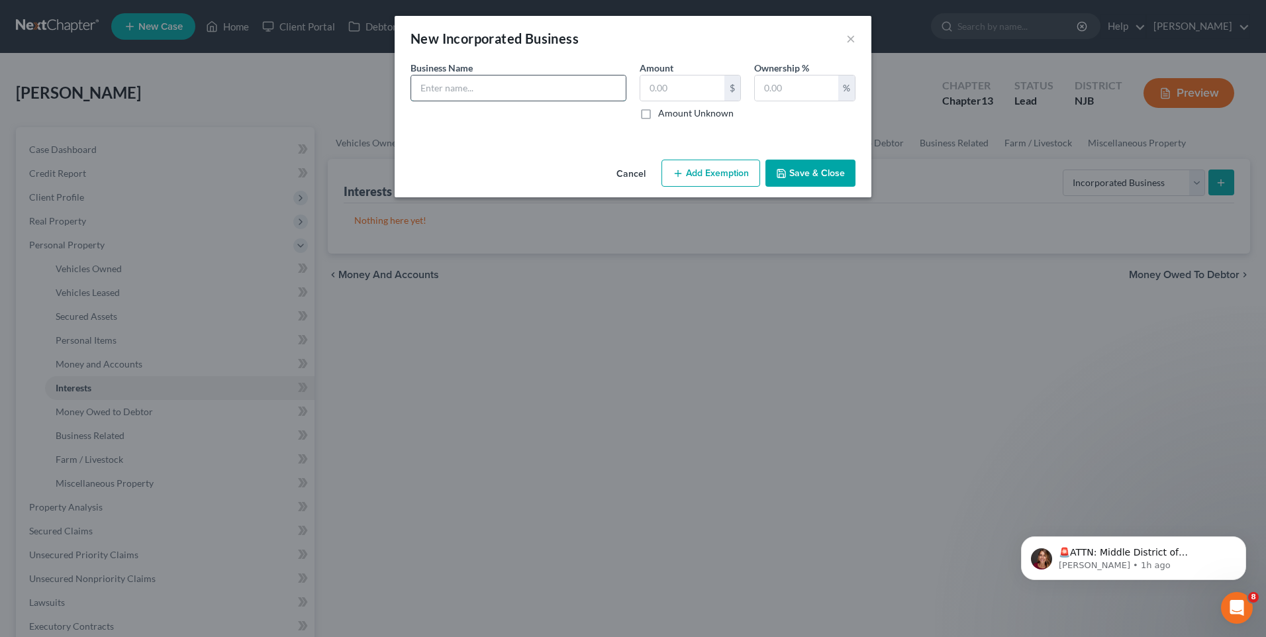
click at [438, 82] on input "text" at bounding box center [518, 87] width 215 height 25
click at [417, 83] on input "text" at bounding box center [518, 87] width 215 height 25
type input "Pepling Dog Treats LLC"
click at [644, 83] on input "text" at bounding box center [682, 87] width 84 height 25
type input "0"
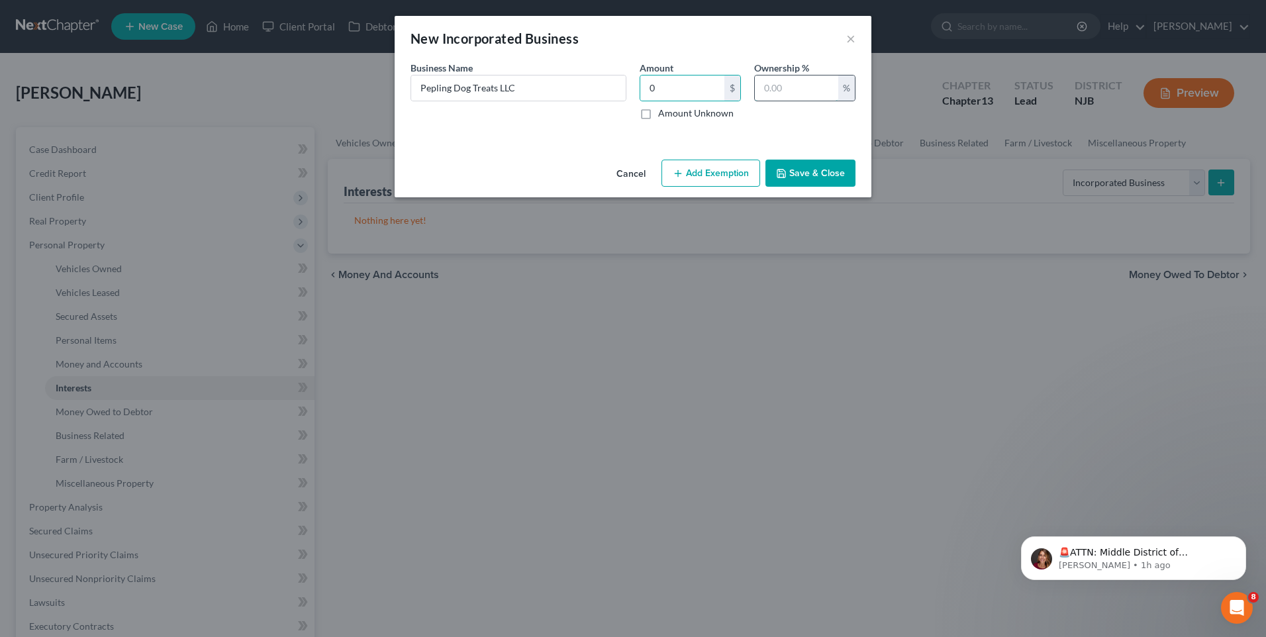
click at [765, 87] on input "text" at bounding box center [796, 87] width 83 height 25
type input "100"
click at [810, 175] on button "Save & Close" at bounding box center [810, 174] width 90 height 28
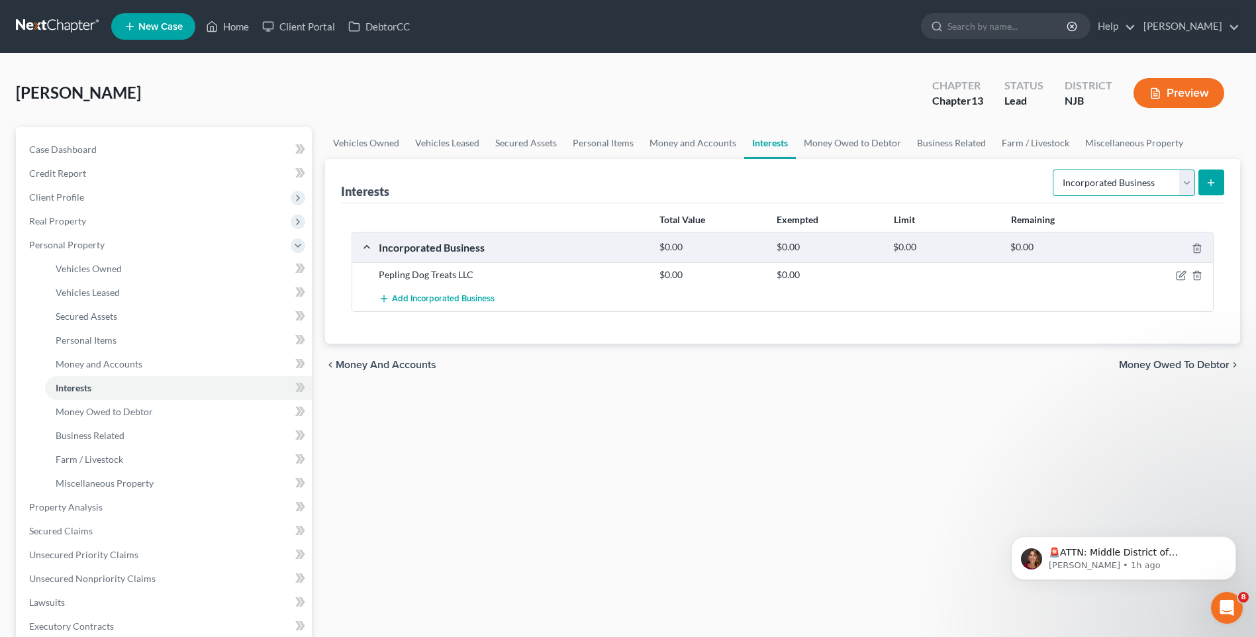
click at [1184, 183] on select "Select Interest Type 401K Annuity Bond Education IRA Government Bond Government…" at bounding box center [1124, 183] width 142 height 26
select select "401k"
click at [1054, 170] on select "Select Interest Type 401K Annuity Bond Education IRA Government Bond Government…" at bounding box center [1124, 183] width 142 height 26
click at [987, 178] on div "Interests Select Interest Type 401K Annuity Bond Education IRA Government Bond …" at bounding box center [782, 181] width 883 height 44
click at [519, 463] on div "Vehicles Owned Vehicles Leased Secured Assets Personal Items Money and Accounts…" at bounding box center [783, 533] width 928 height 812
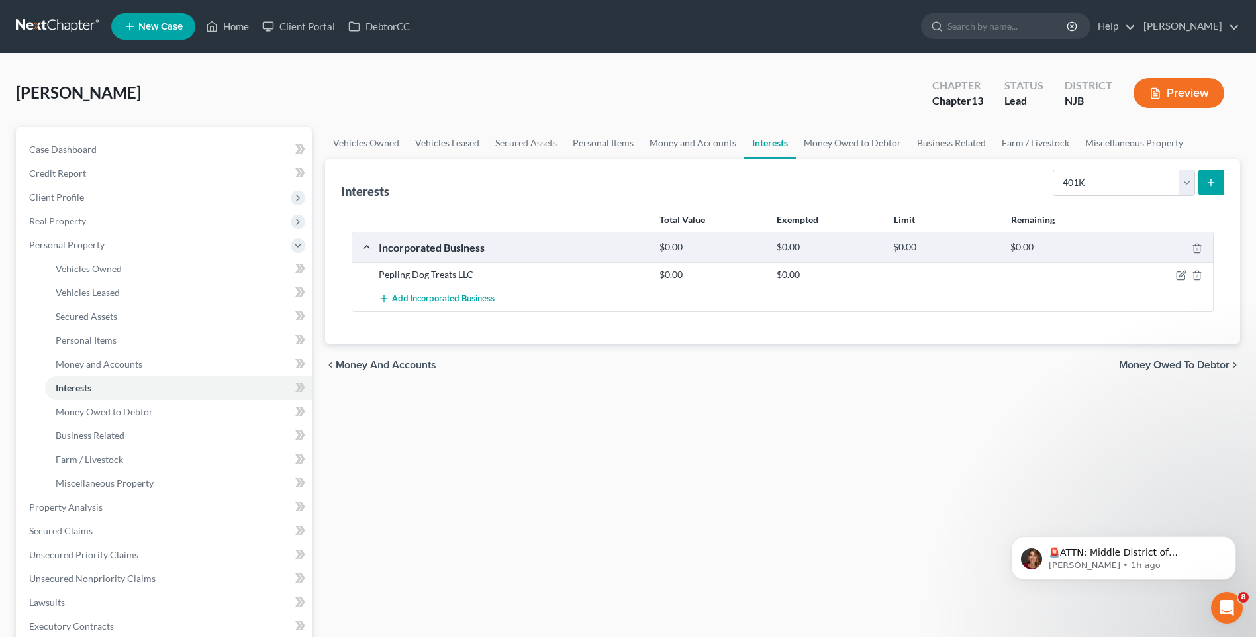
click at [388, 445] on div "Vehicles Owned Vehicles Leased Secured Assets Personal Items Money and Accounts…" at bounding box center [783, 533] width 928 height 812
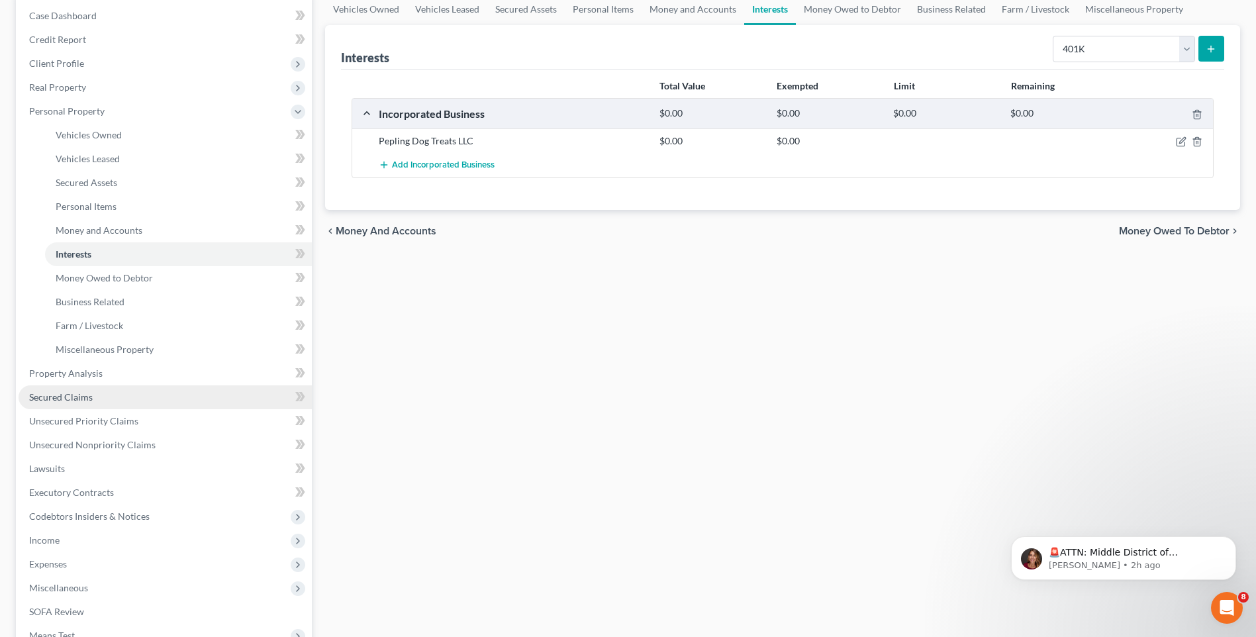
scroll to position [132, 0]
drag, startPoint x: 454, startPoint y: 390, endPoint x: 356, endPoint y: 408, distance: 100.3
click at [453, 391] on div "Vehicles Owned Vehicles Leased Secured Assets Personal Items Money and Accounts…" at bounding box center [783, 401] width 928 height 812
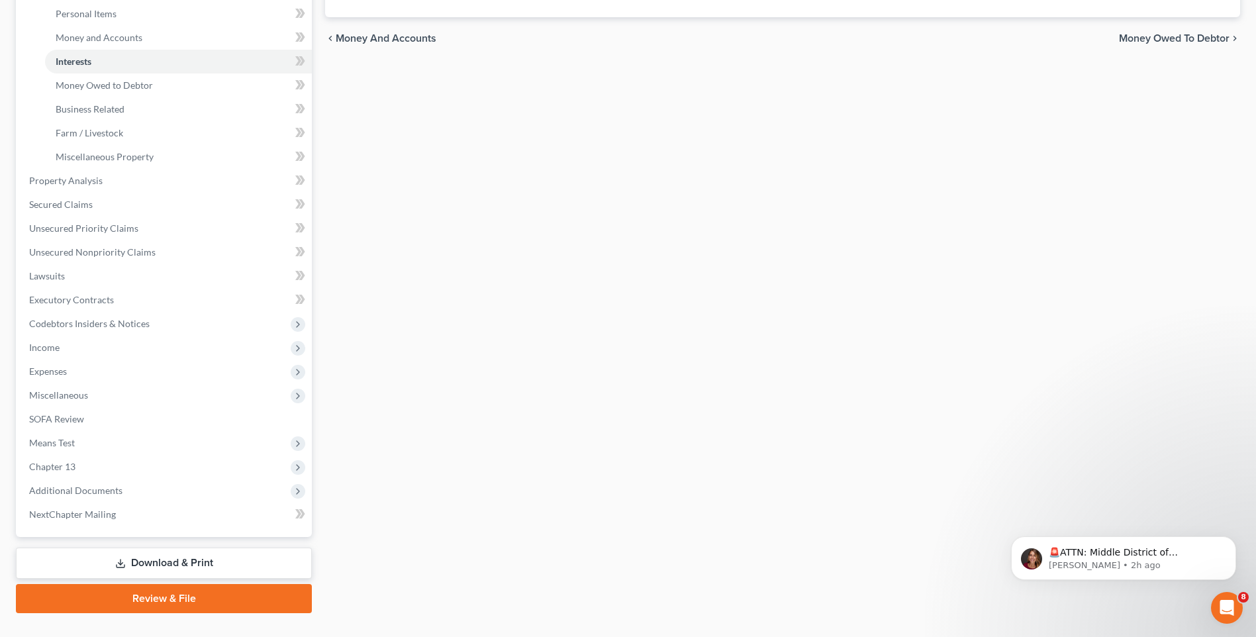
scroll to position [331, 0]
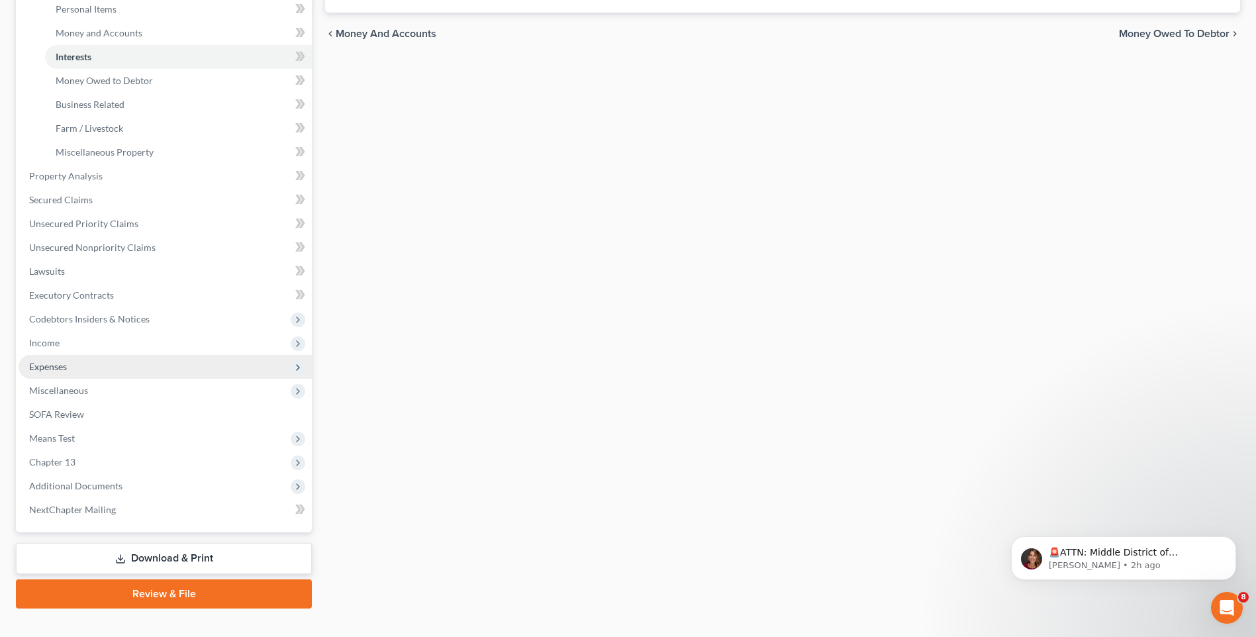
click at [215, 364] on span "Expenses" at bounding box center [165, 367] width 293 height 24
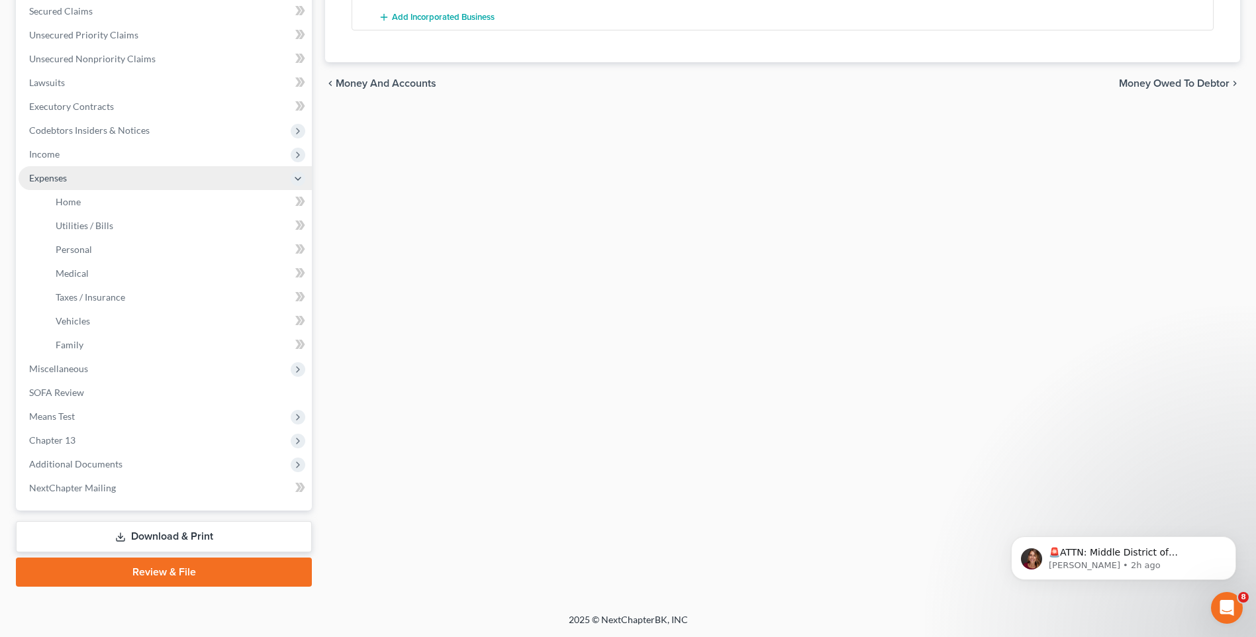
scroll to position [281, 0]
click at [209, 201] on link "Home" at bounding box center [178, 202] width 267 height 24
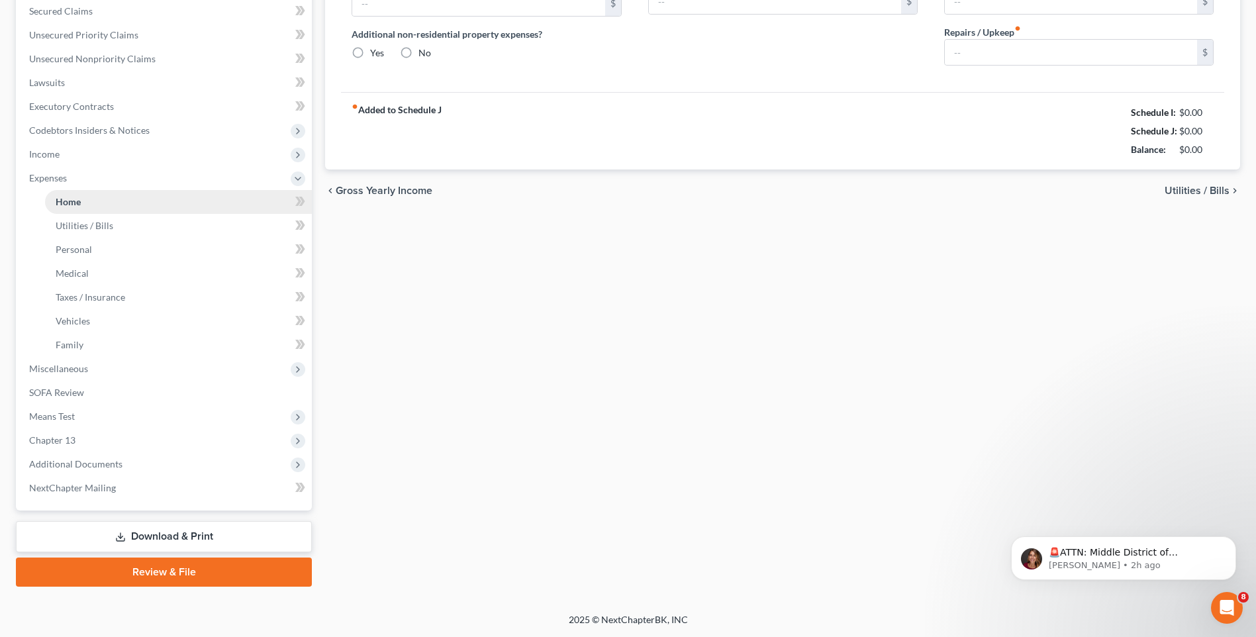
scroll to position [101, 0]
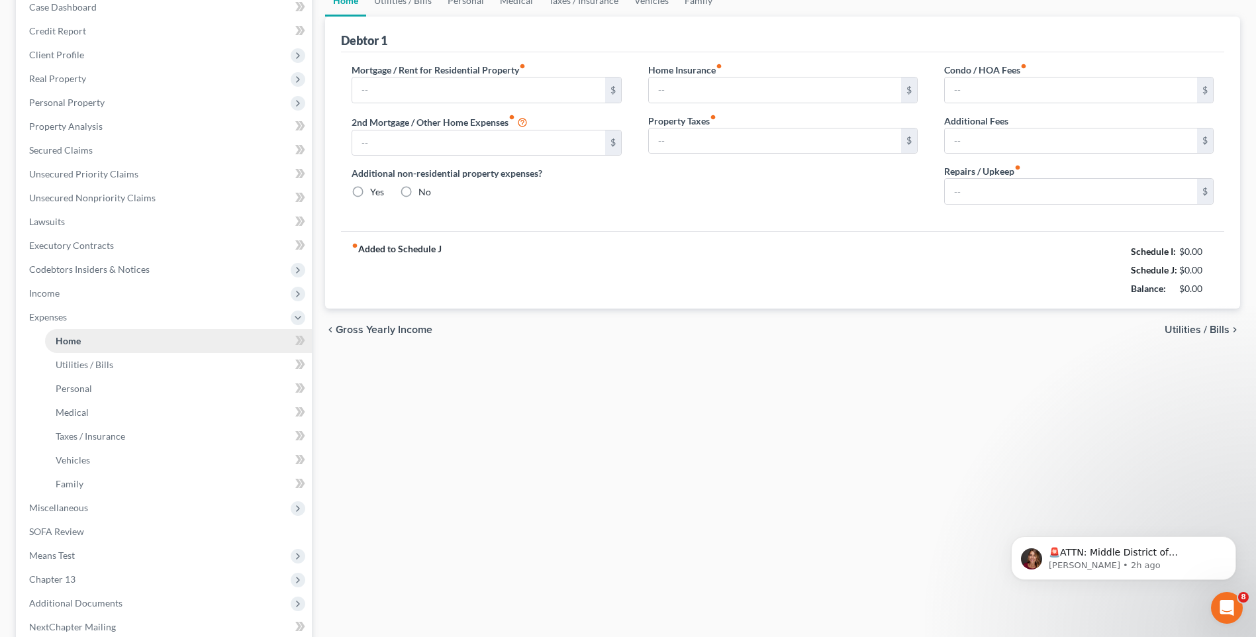
type input "0.00"
radio input "true"
type input "0.00"
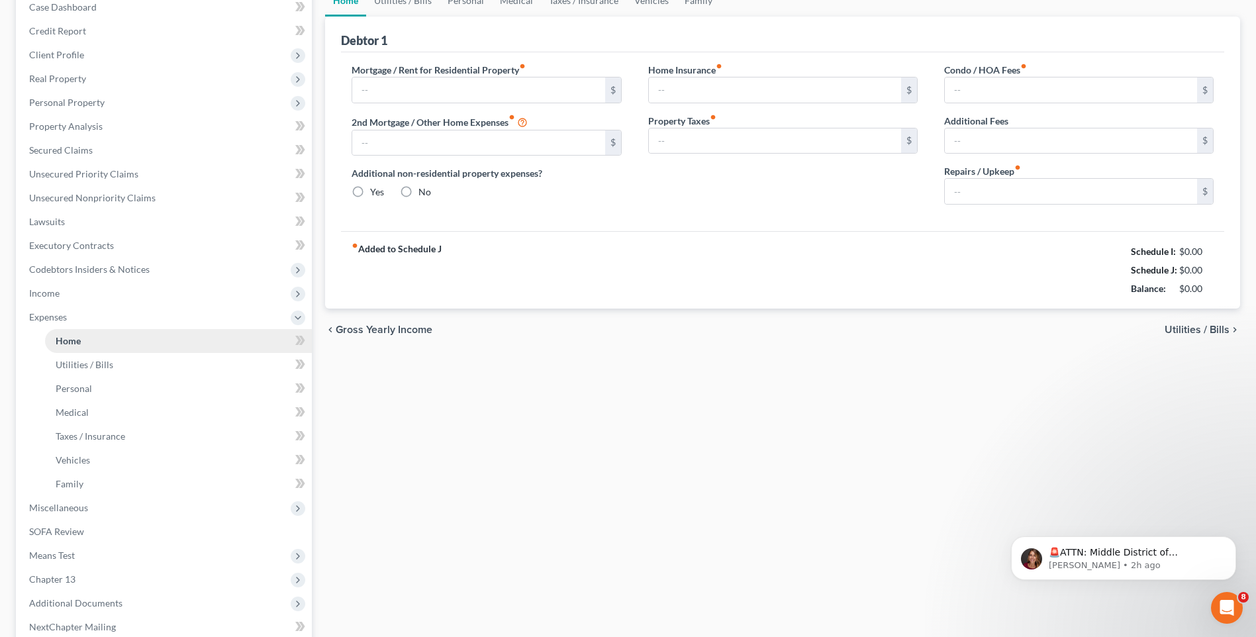
type input "0.00"
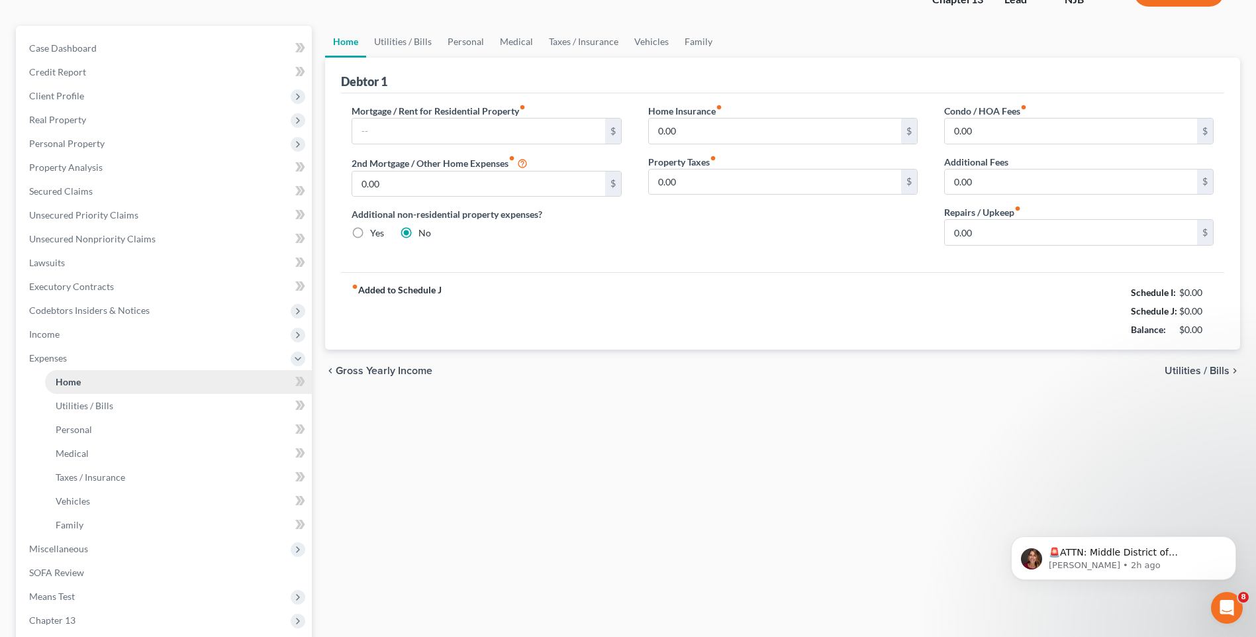
scroll to position [0, 0]
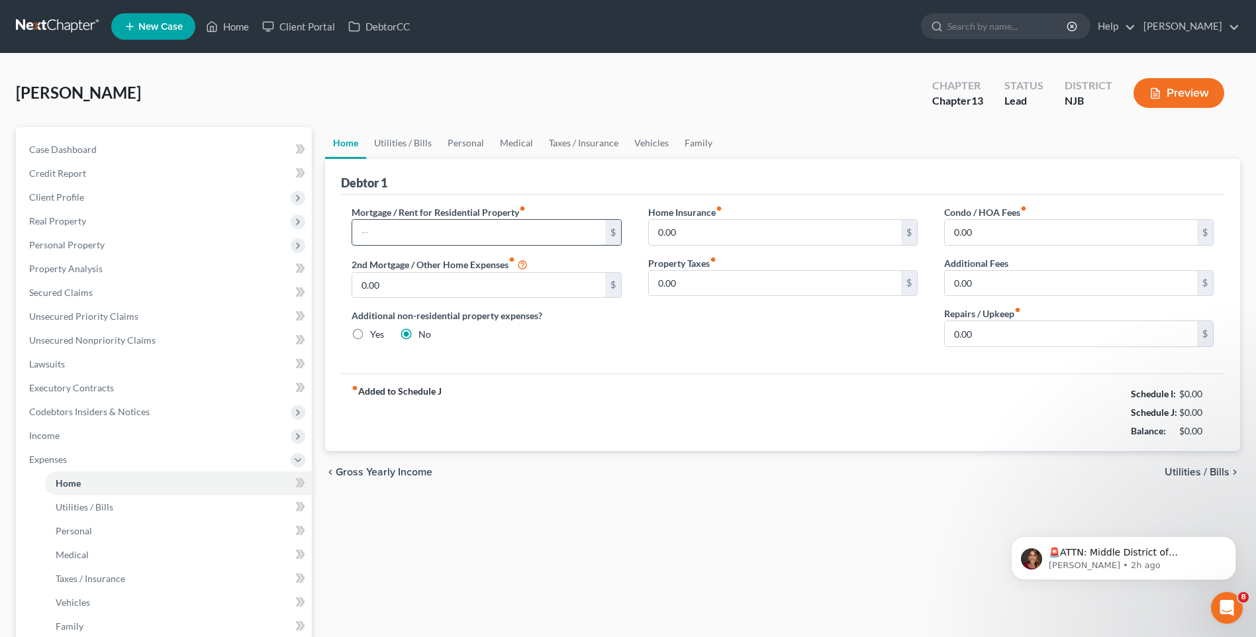
click at [391, 231] on input "text" at bounding box center [478, 232] width 252 height 25
type input "1,549.00"
click at [954, 227] on input "0.00" at bounding box center [1071, 232] width 252 height 25
type input "229"
click at [880, 407] on div "fiber_manual_record Added to Schedule J Schedule I: $0.00 Schedule J: $1,778.00…" at bounding box center [782, 411] width 883 height 77
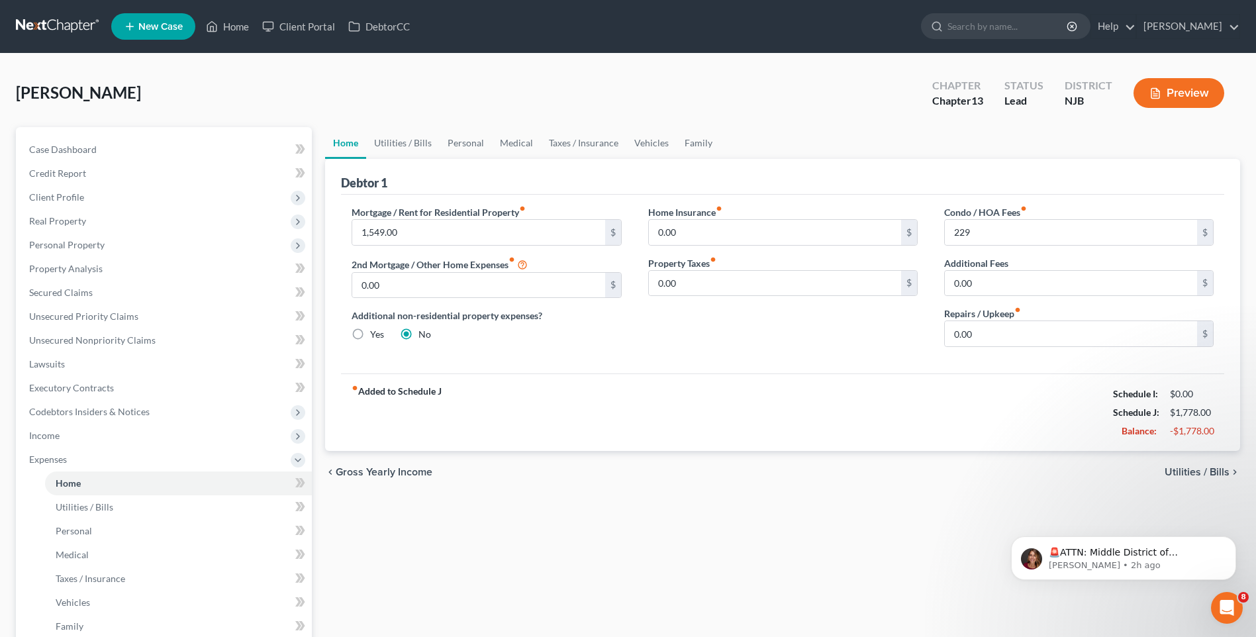
click at [1210, 473] on span "Utilities / Bills" at bounding box center [1197, 472] width 65 height 11
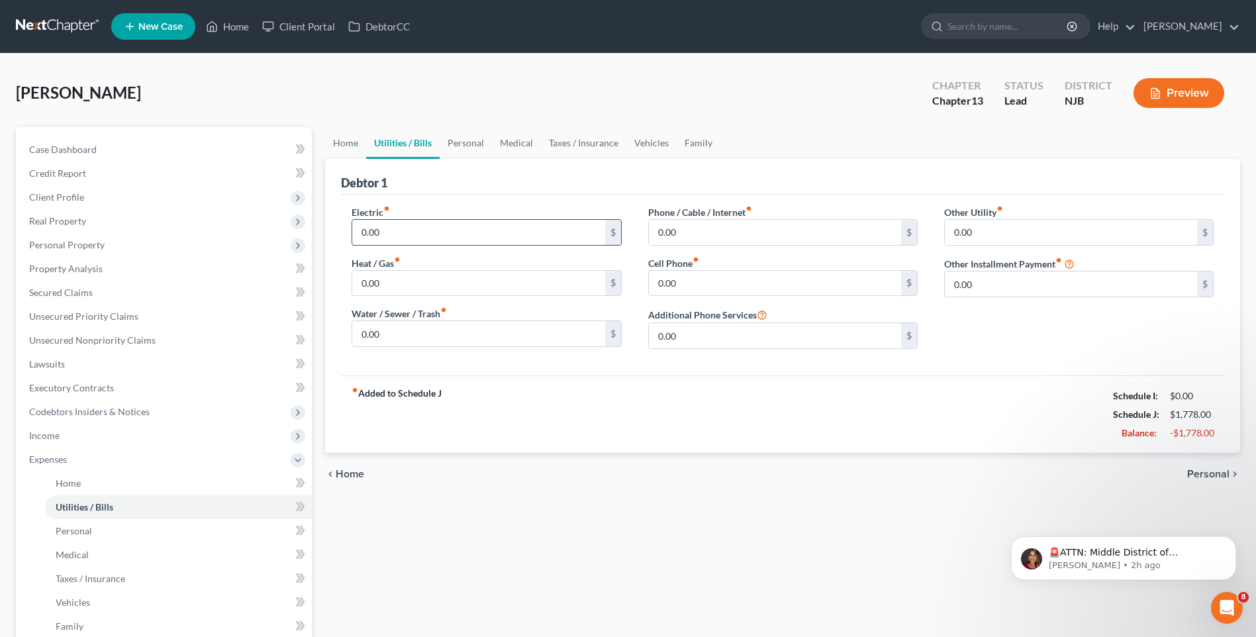
click at [362, 228] on input "0.00" at bounding box center [478, 232] width 252 height 25
type input "141.00"
click at [360, 279] on input "0.00" at bounding box center [478, 283] width 252 height 25
type input "90.00"
click at [359, 334] on input "0.00" at bounding box center [478, 333] width 252 height 25
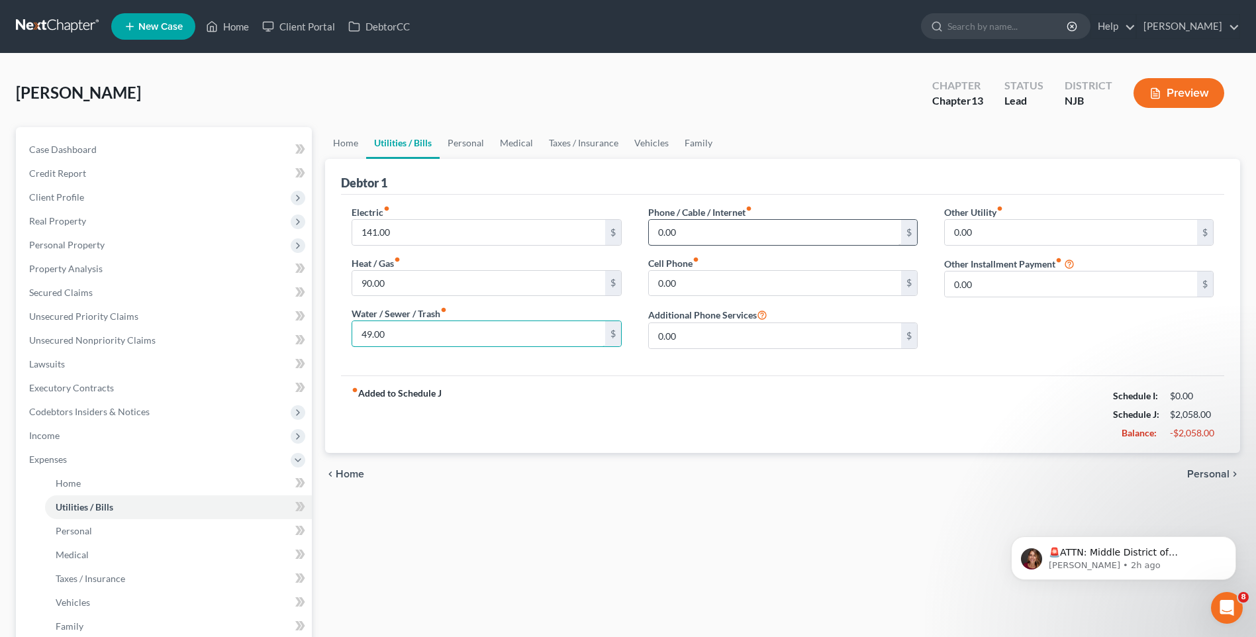
type input "49.00"
click at [660, 228] on input "0.00" at bounding box center [775, 232] width 252 height 25
type input "110.00"
click at [654, 277] on input "0.00" at bounding box center [775, 283] width 252 height 25
type input "100.00"
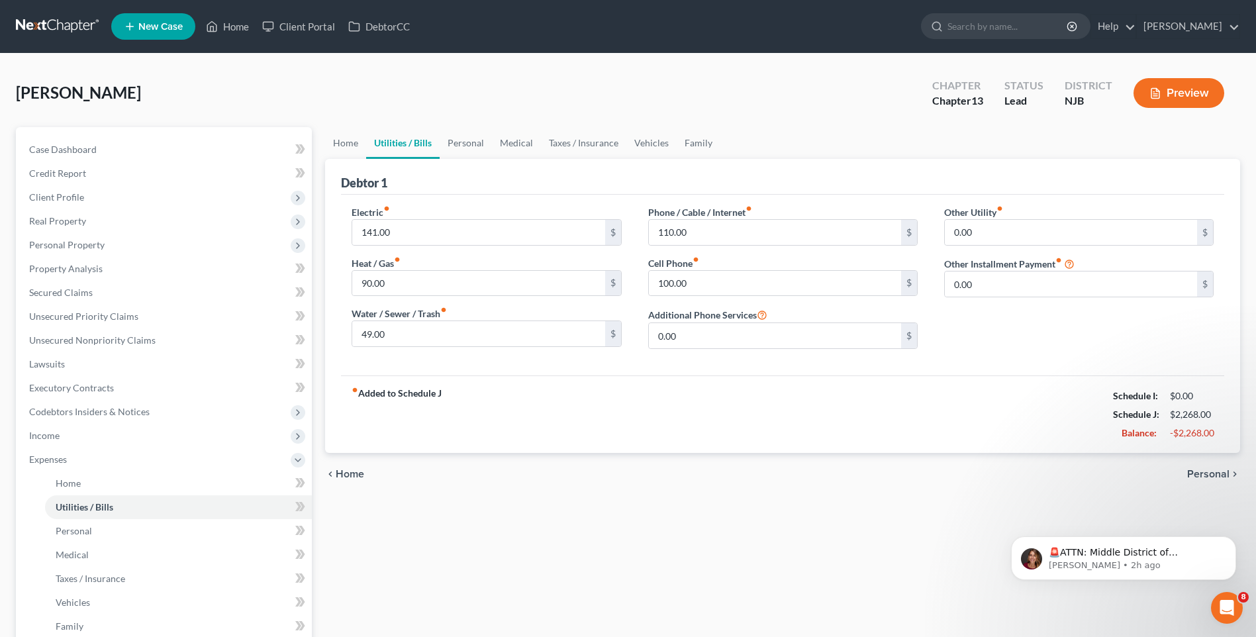
click at [778, 417] on div "fiber_manual_record Added to Schedule J Schedule I: $0.00 Schedule J: $2,268.00…" at bounding box center [782, 413] width 883 height 77
click at [1206, 473] on span "Personal" at bounding box center [1208, 474] width 42 height 11
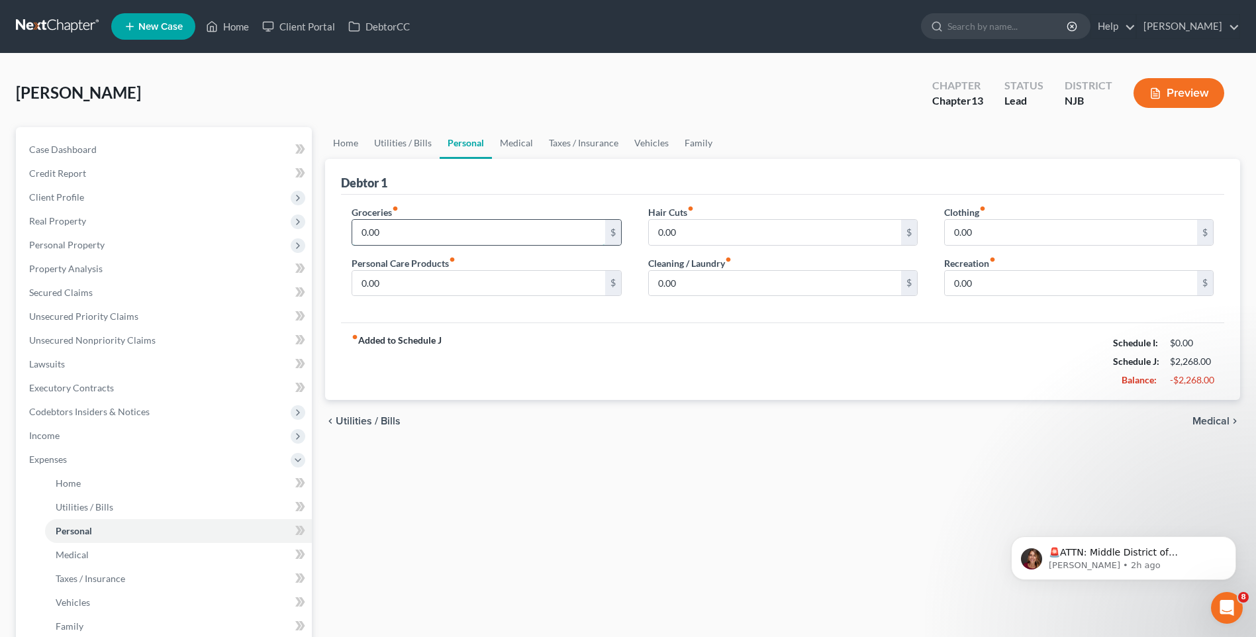
click at [400, 225] on input "0.00" at bounding box center [478, 232] width 252 height 25
type input "250.00"
click at [405, 277] on input "0.00" at bounding box center [478, 283] width 252 height 25
type input "40.00"
click at [662, 226] on input "0.00" at bounding box center [775, 232] width 252 height 25
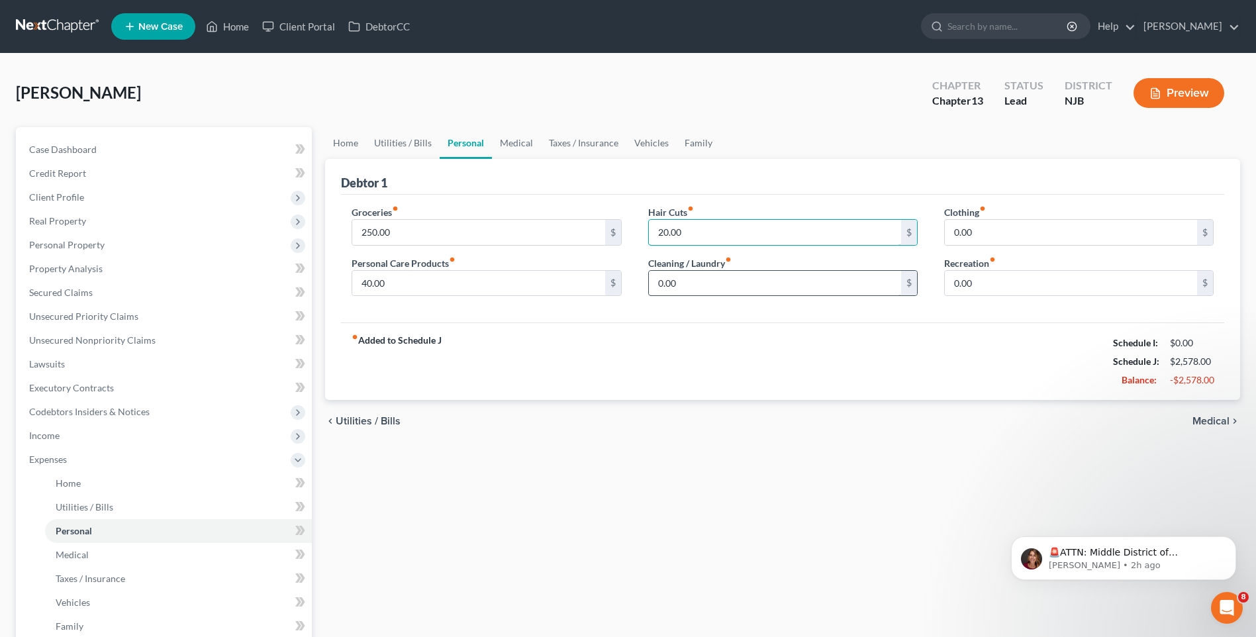
type input "20.00"
click at [668, 278] on input "0.00" at bounding box center [775, 283] width 252 height 25
type input "20.00"
click at [954, 224] on input "0.00" at bounding box center [1071, 232] width 252 height 25
type input "100.00"
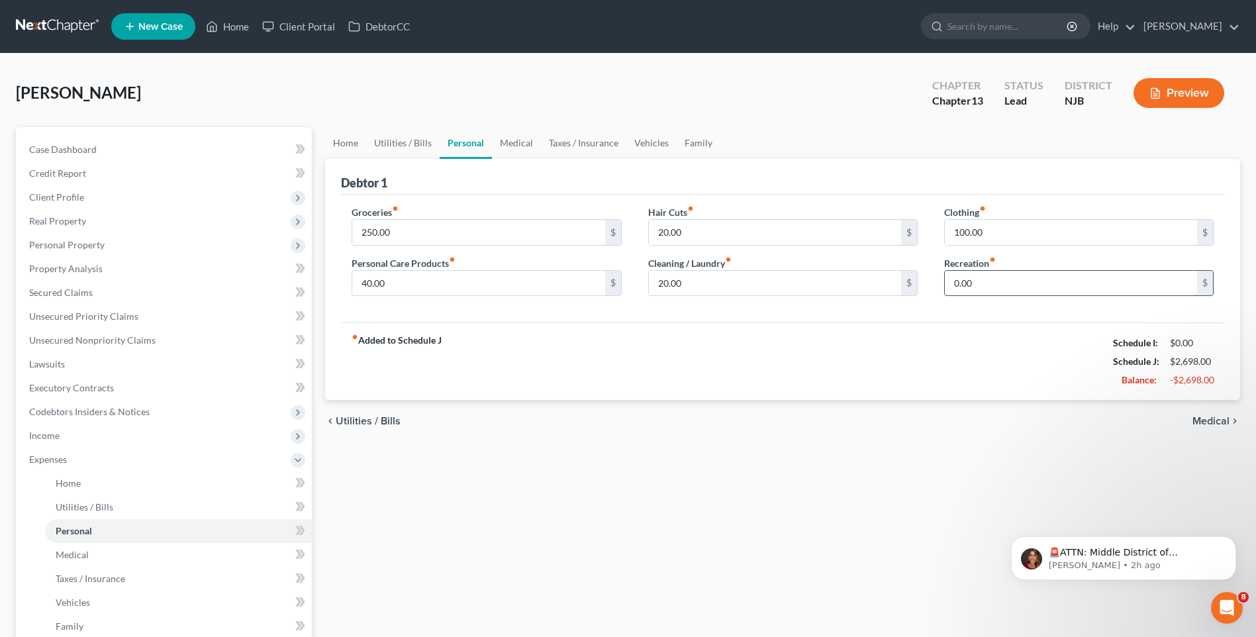
click at [950, 275] on input "0.00" at bounding box center [1071, 283] width 252 height 25
type input "100.00"
click at [891, 377] on div "fiber_manual_record Added to Schedule J Schedule I: $0.00 Schedule J: $2,798.00…" at bounding box center [782, 360] width 883 height 77
click at [1217, 421] on span "Medical" at bounding box center [1211, 421] width 37 height 11
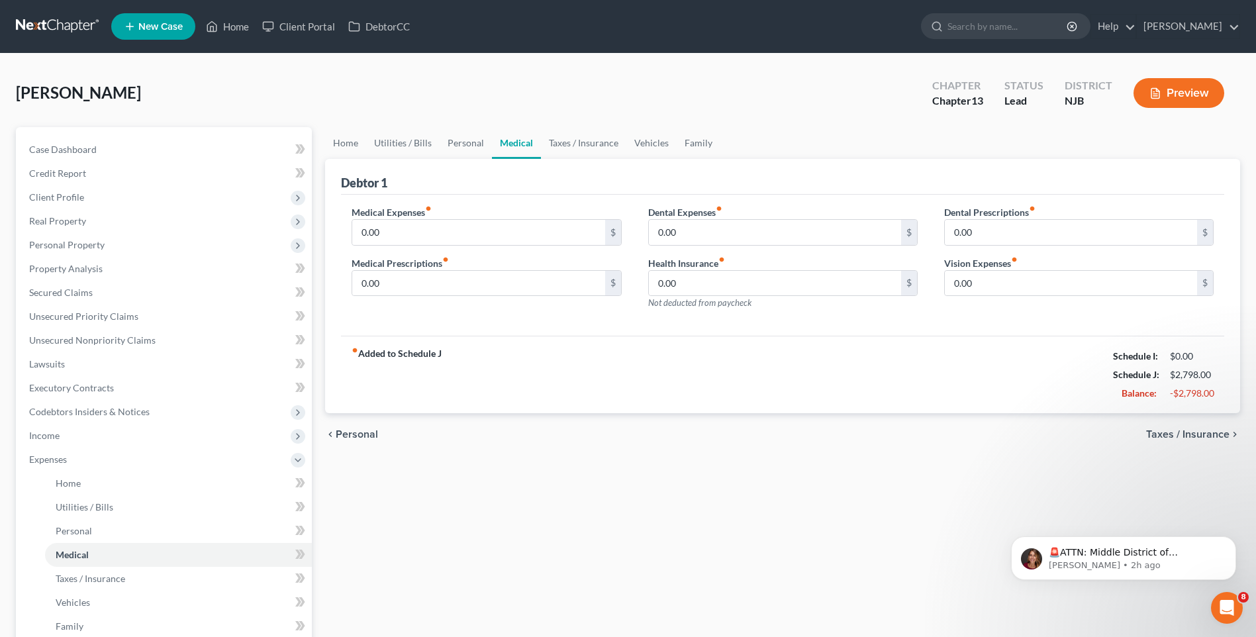
click at [1191, 434] on span "Taxes / Insurance" at bounding box center [1187, 434] width 83 height 11
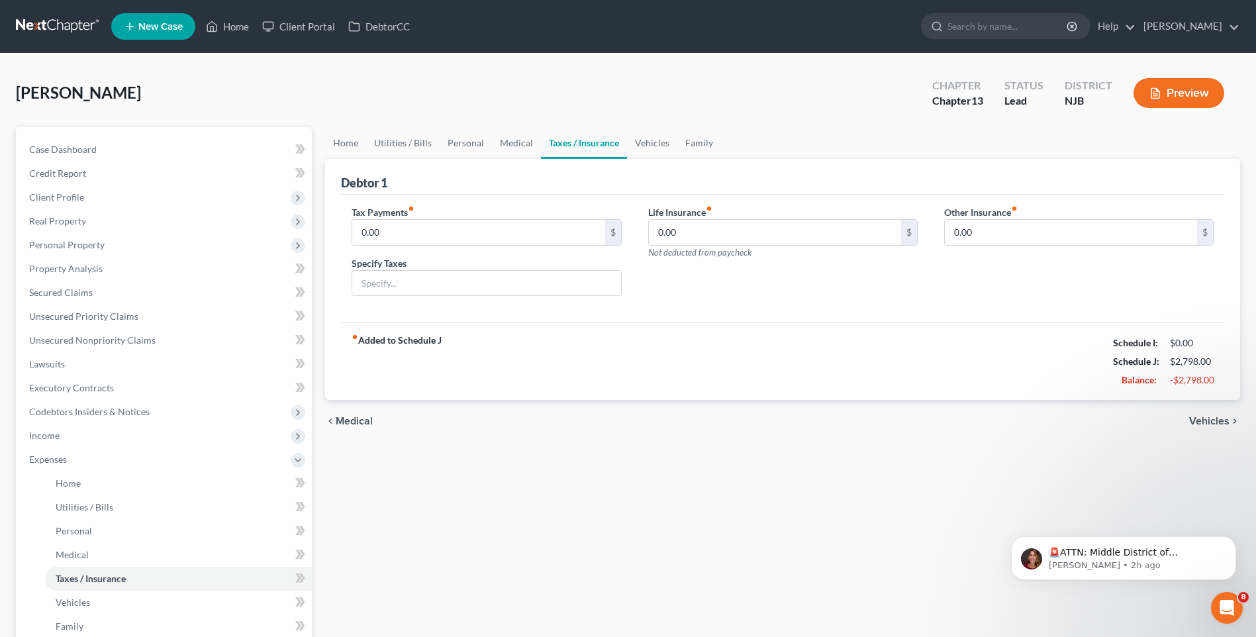
click at [1209, 422] on span "Vehicles" at bounding box center [1209, 421] width 40 height 11
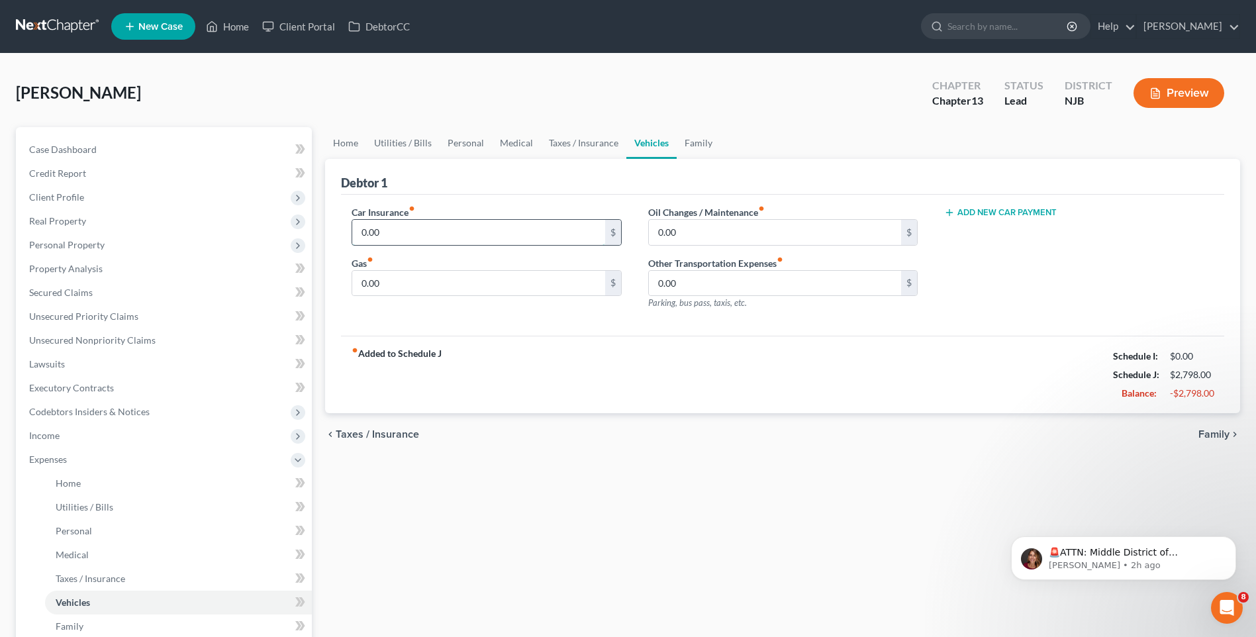
click at [370, 228] on input "0.00" at bounding box center [478, 232] width 252 height 25
type input "137.00"
click at [724, 385] on div "fiber_manual_record Added to Schedule J Schedule I: $0.00 Schedule J: $2,935.00…" at bounding box center [782, 374] width 883 height 77
click at [662, 231] on input "0.00" at bounding box center [775, 232] width 252 height 25
type input "60.00"
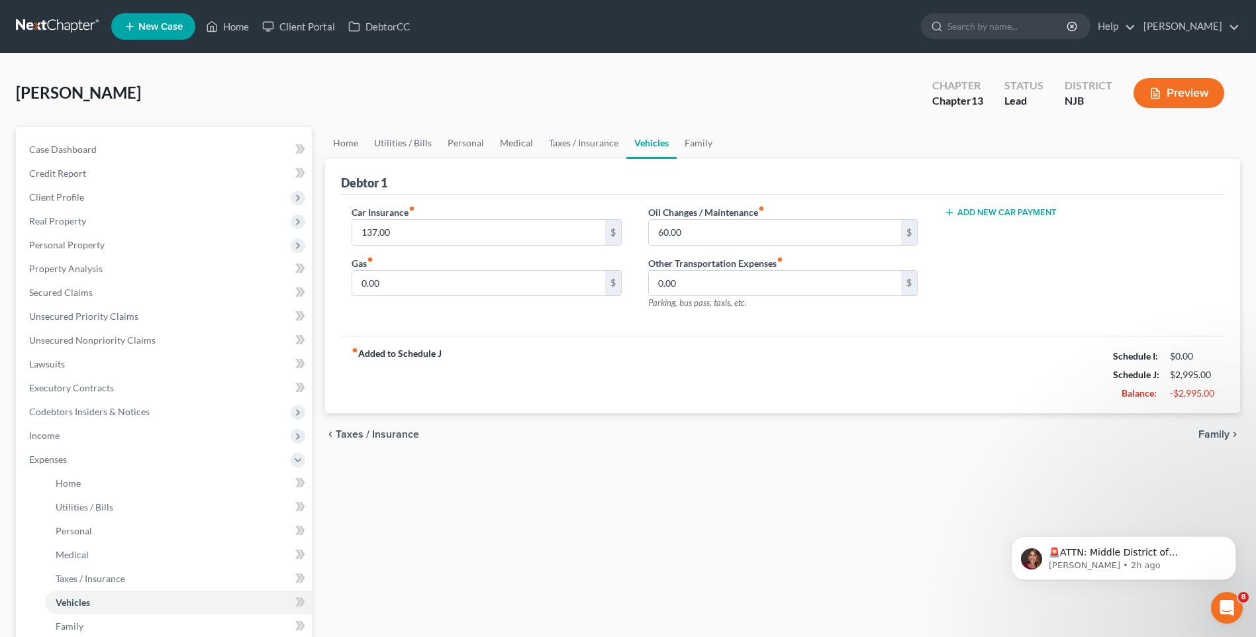
click at [862, 383] on div "fiber_manual_record Added to Schedule J Schedule I: $0.00 Schedule J: $2,995.00…" at bounding box center [782, 374] width 883 height 77
click at [89, 146] on span "Case Dashboard" at bounding box center [63, 149] width 68 height 11
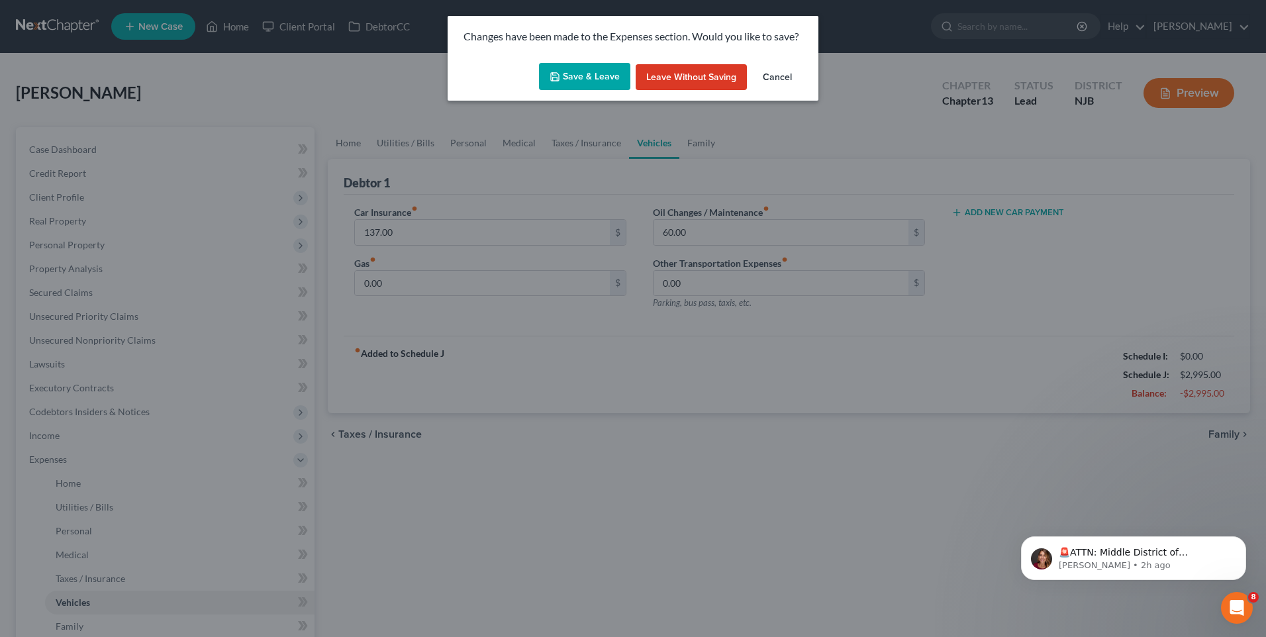
click at [589, 77] on button "Save & Leave" at bounding box center [584, 77] width 91 height 28
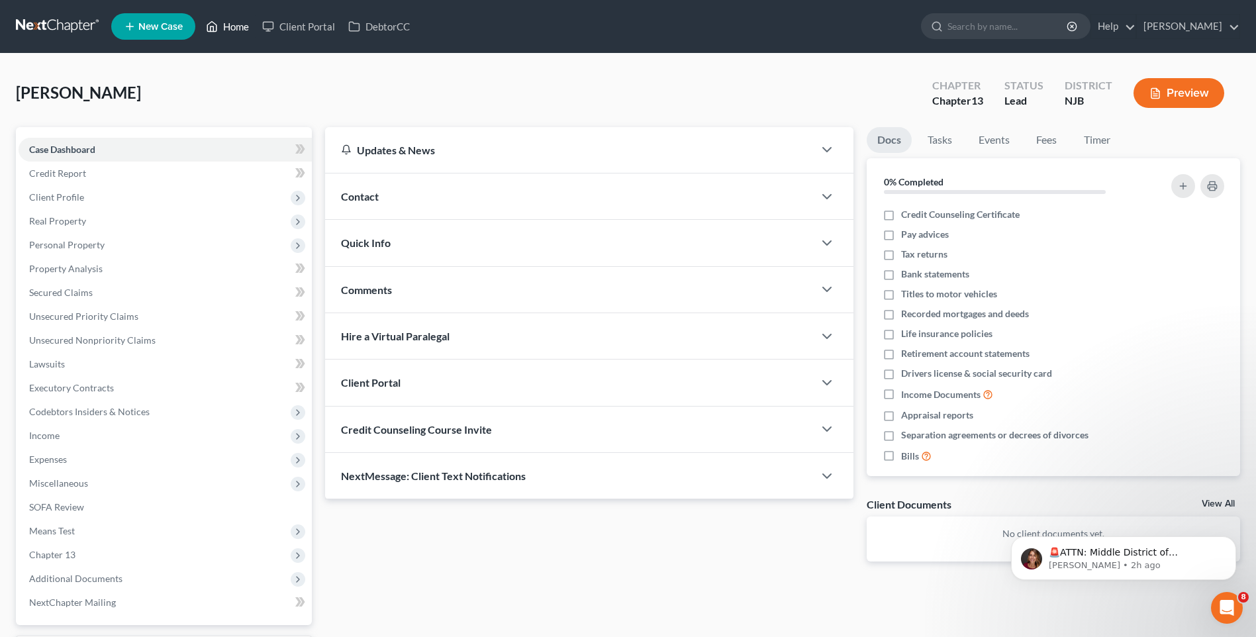
click at [238, 23] on link "Home" at bounding box center [227, 27] width 56 height 24
